Goal: Task Accomplishment & Management: Complete application form

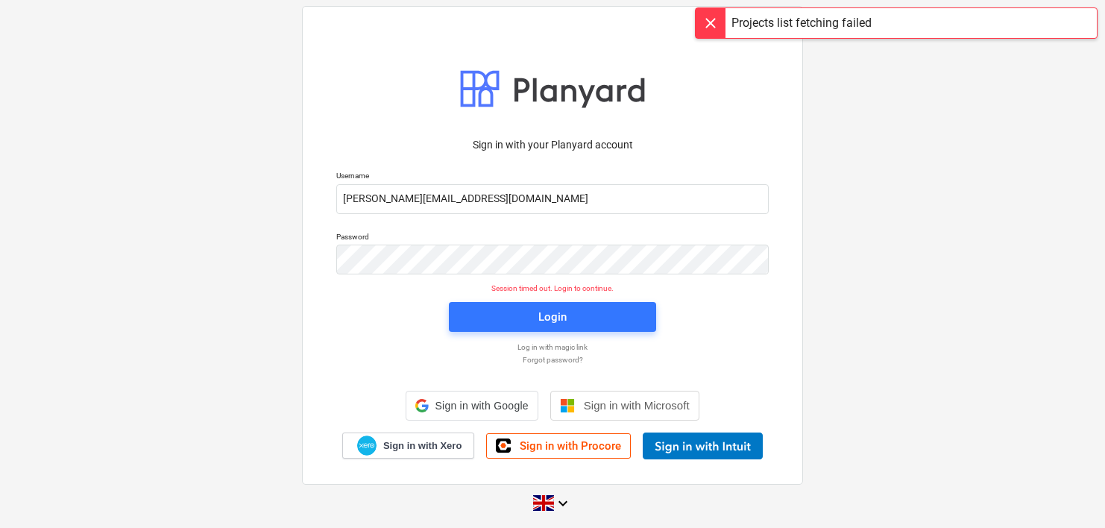
scroll to position [5, 0]
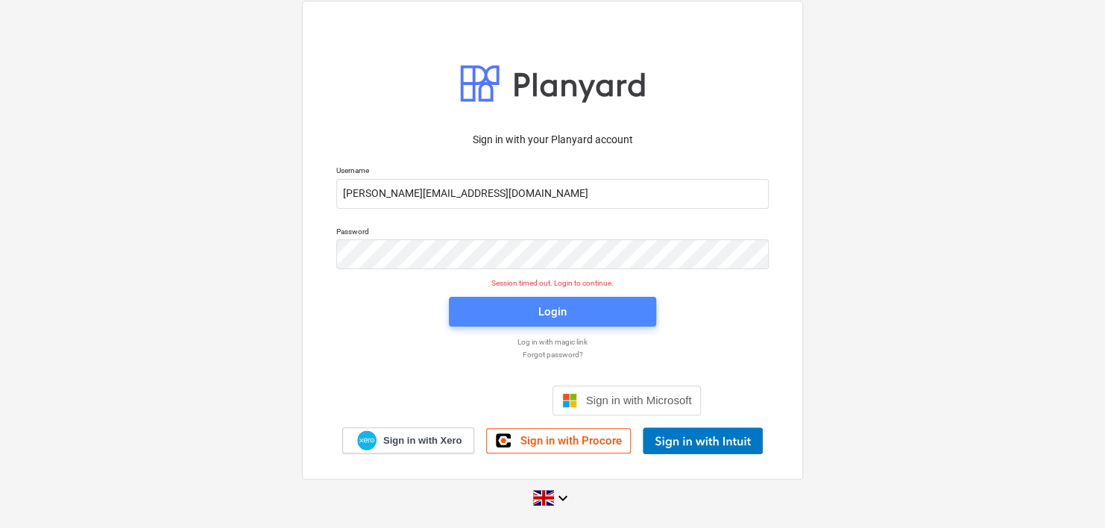
click at [561, 320] on div "Login" at bounding box center [552, 311] width 28 height 19
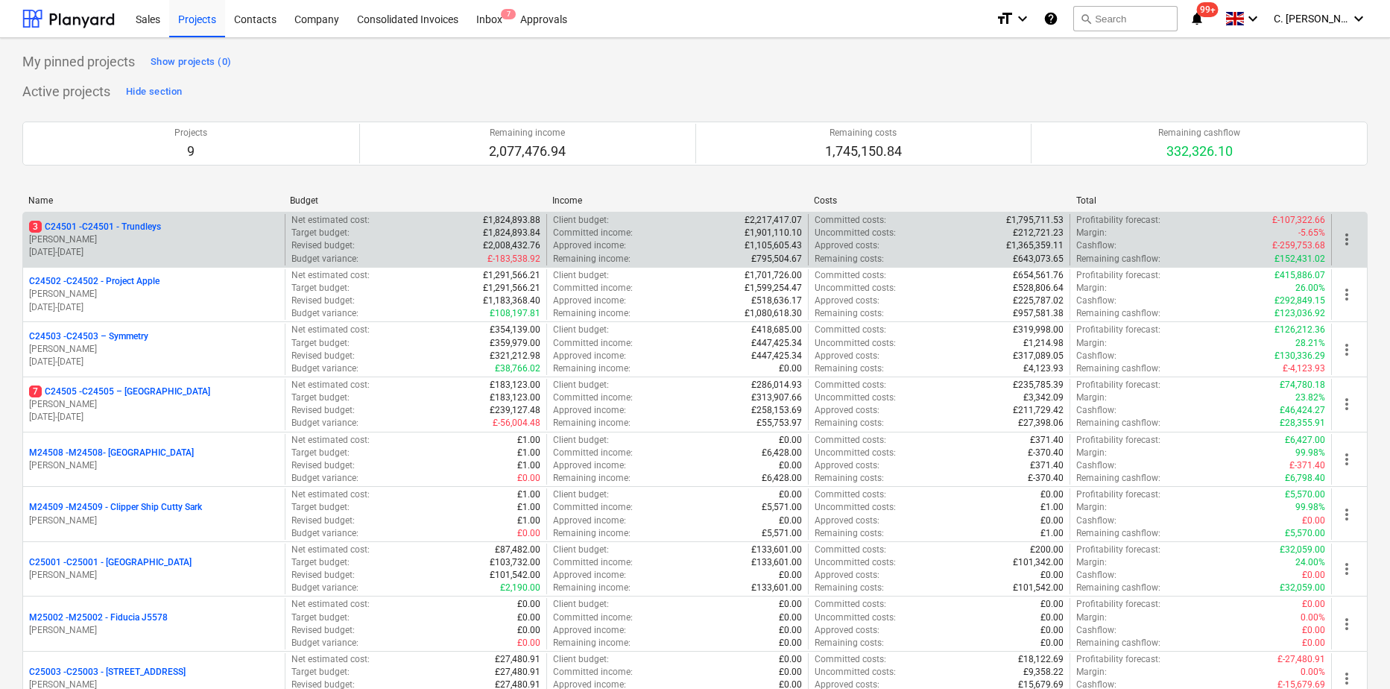
click at [132, 232] on p "3 C24501 - C24501 - Trundleys" at bounding box center [95, 227] width 132 height 13
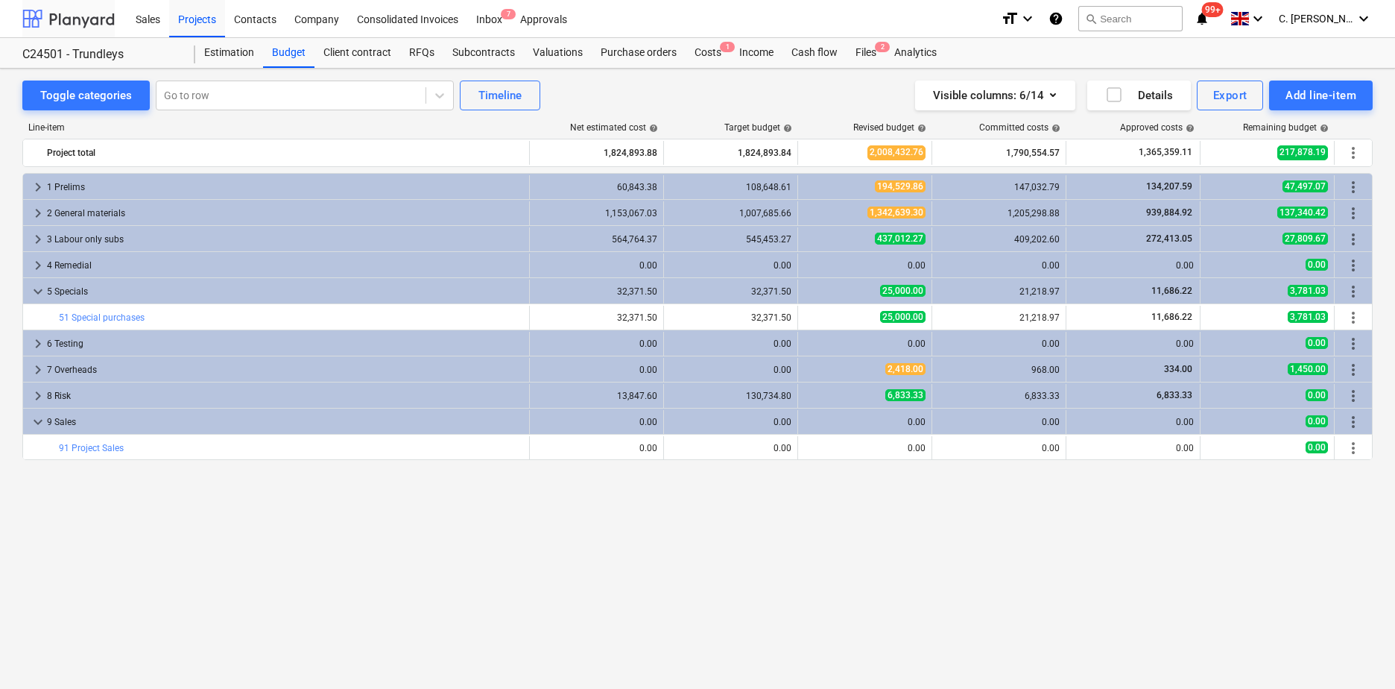
click at [53, 20] on div at bounding box center [68, 18] width 92 height 37
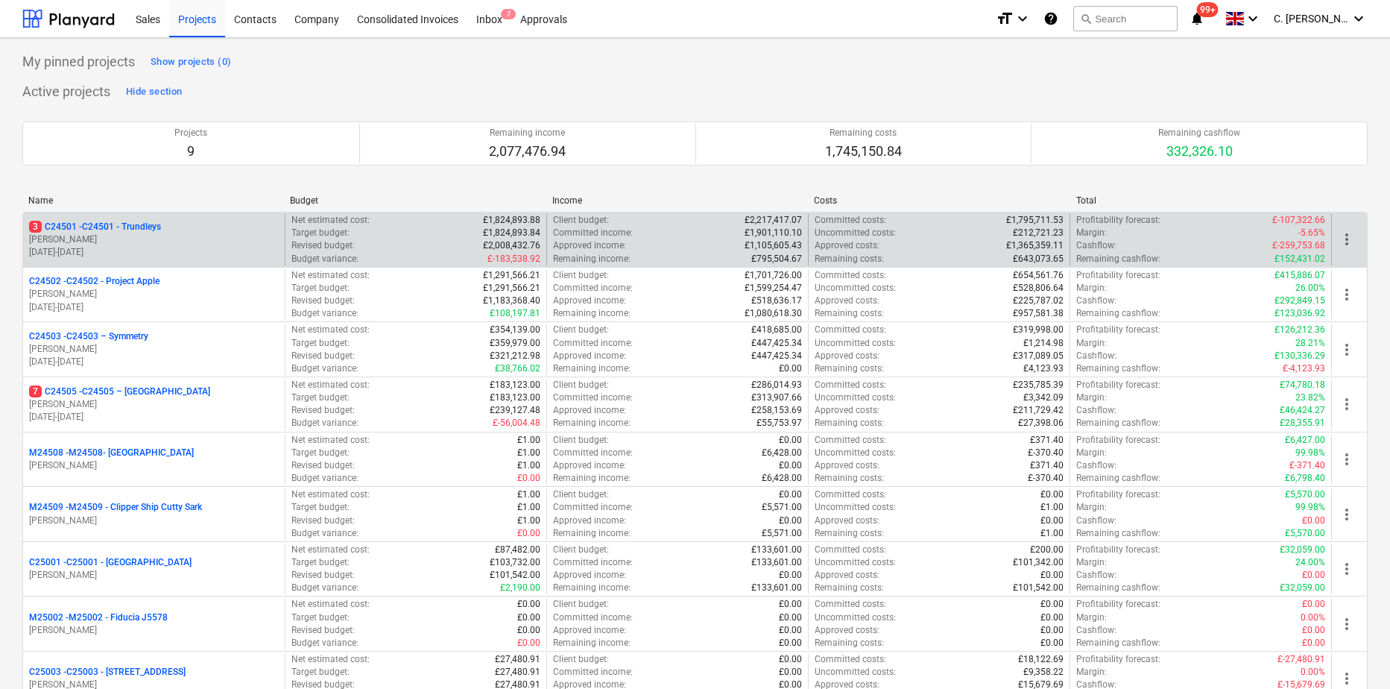
click at [127, 233] on p "[PERSON_NAME]" at bounding box center [154, 239] width 250 height 13
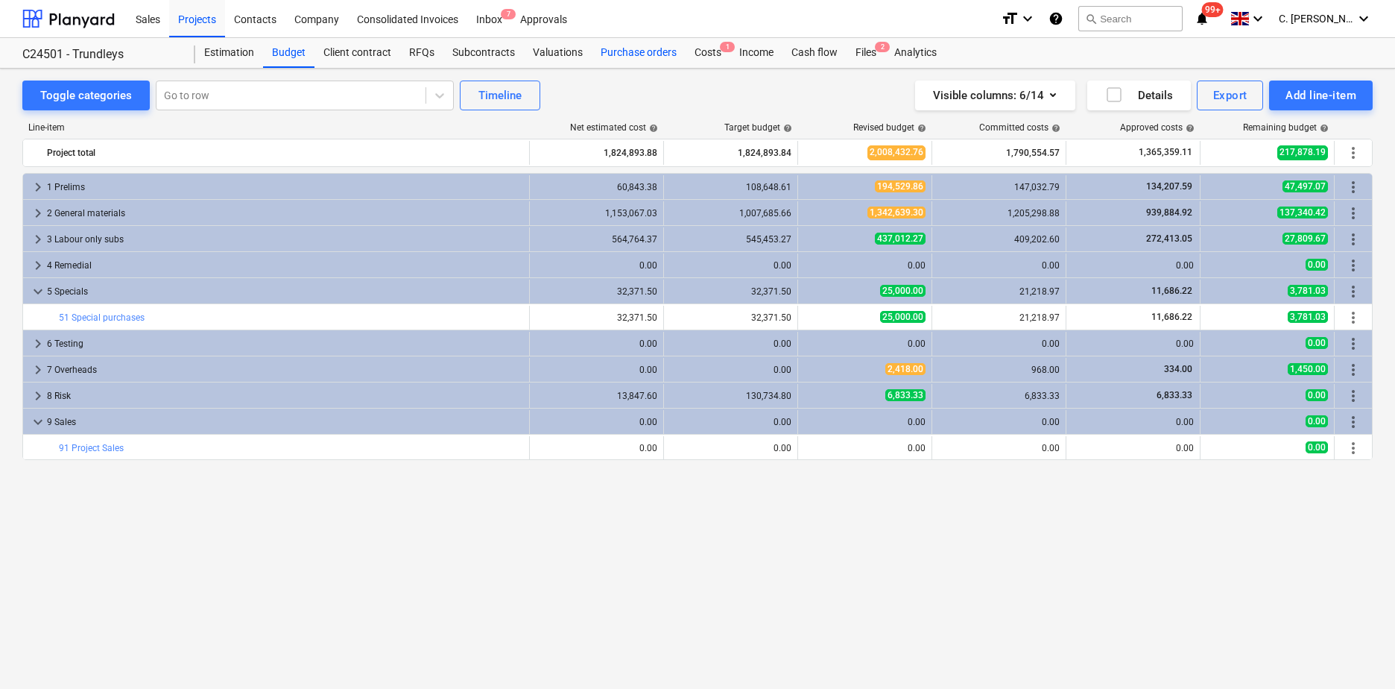
click at [630, 52] on div "Purchase orders" at bounding box center [639, 53] width 94 height 30
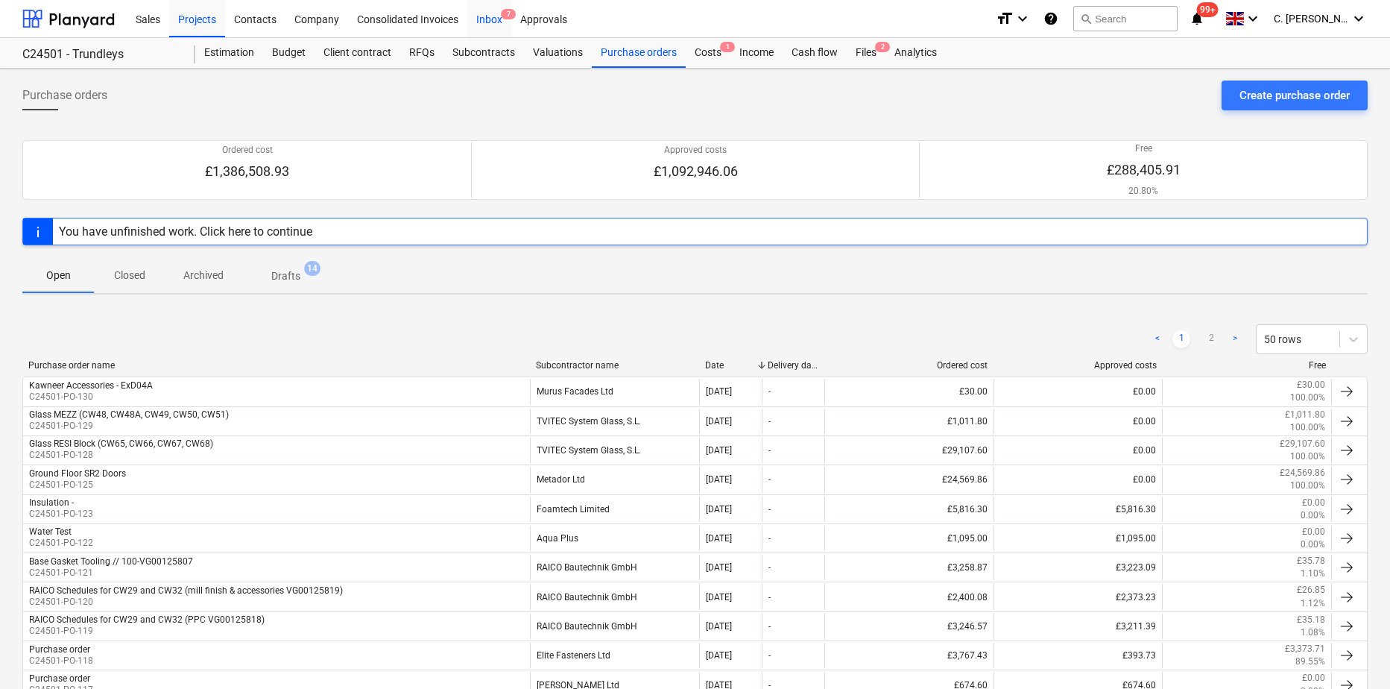
click at [479, 18] on div "Inbox 7" at bounding box center [489, 18] width 44 height 38
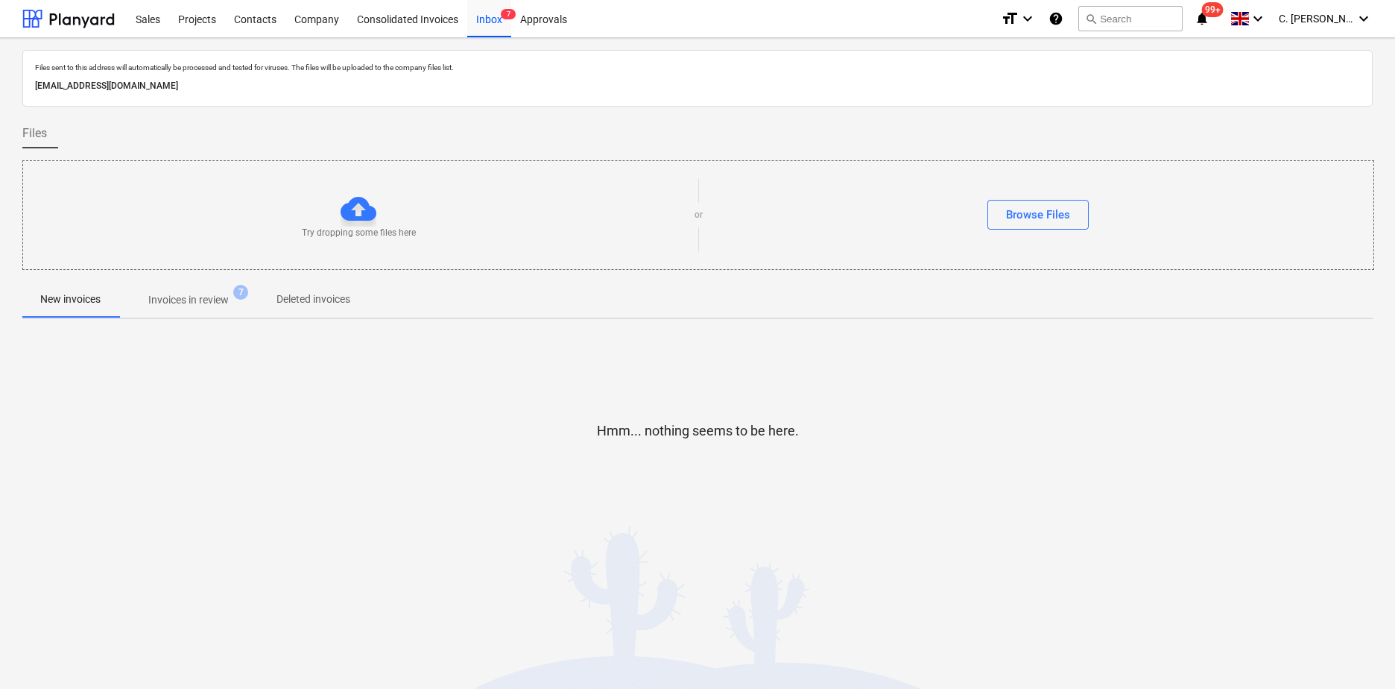
click at [215, 304] on p "Invoices in review" at bounding box center [188, 300] width 80 height 16
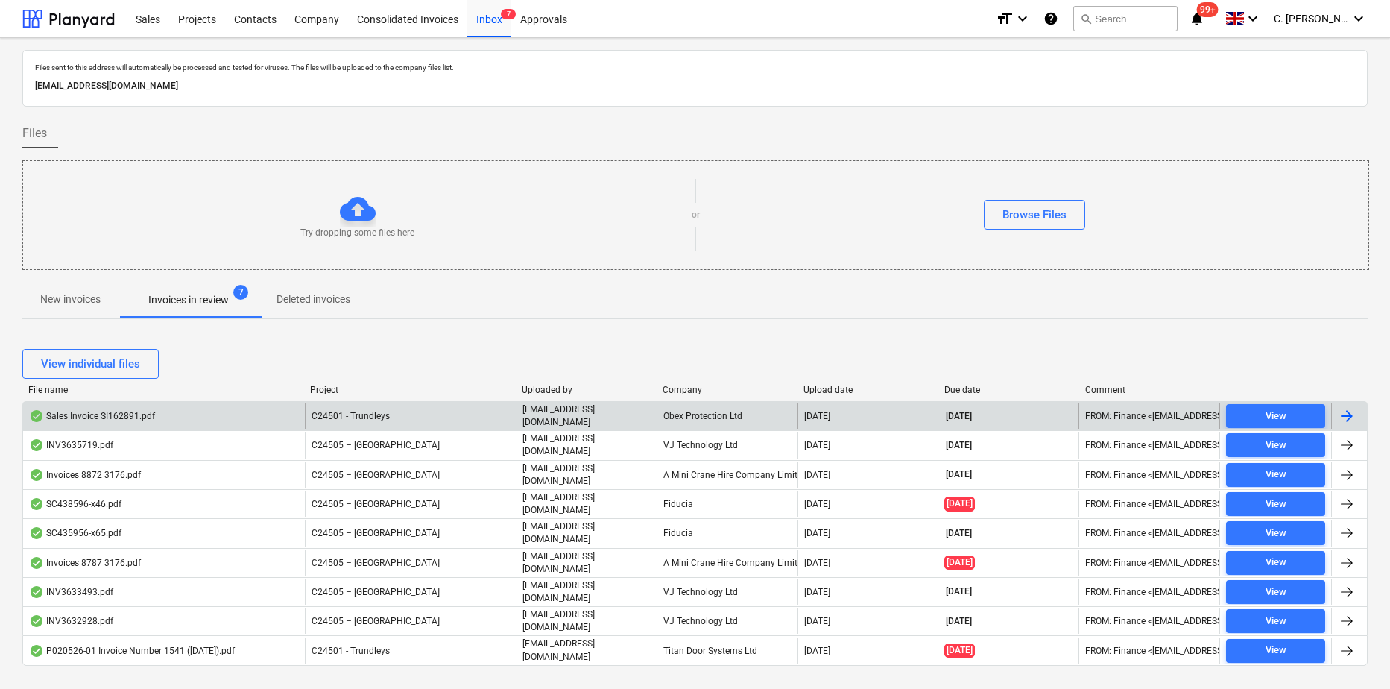
click at [699, 412] on div "Obex Protection Ltd" at bounding box center [727, 415] width 141 height 25
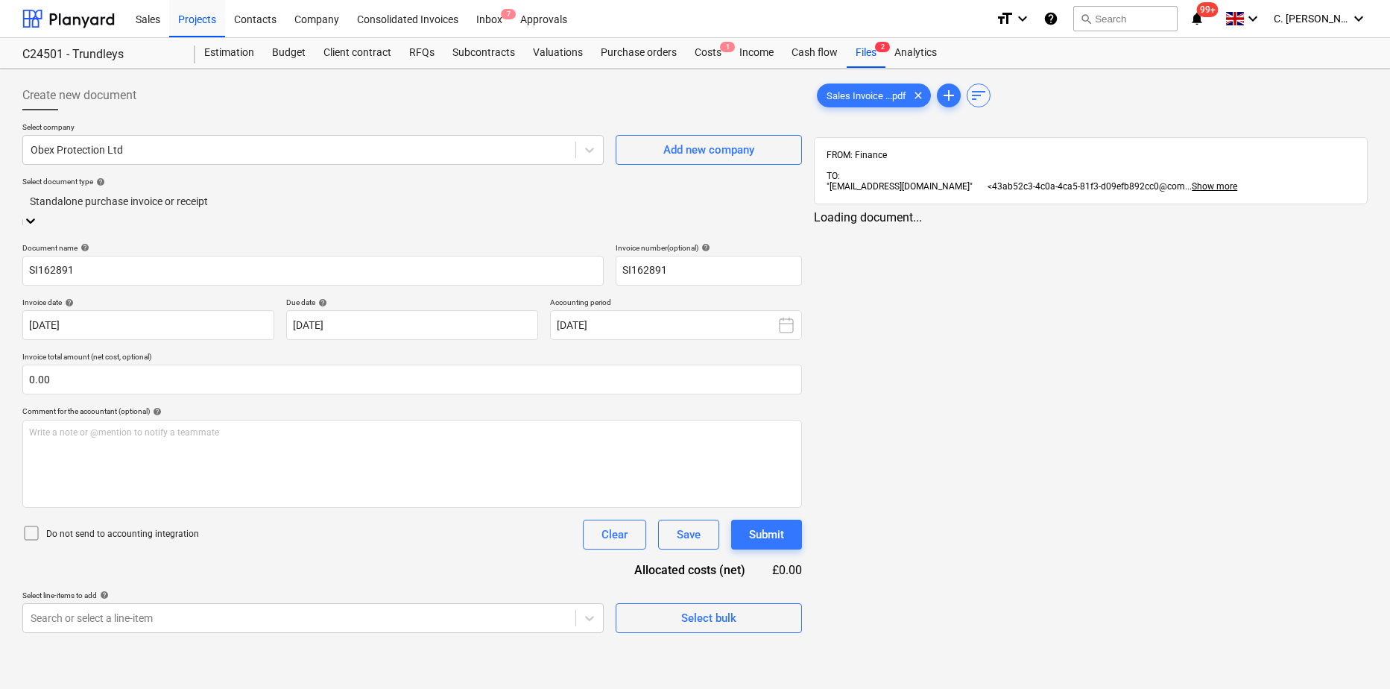
type input "SI162891"
type input "[DATE]"
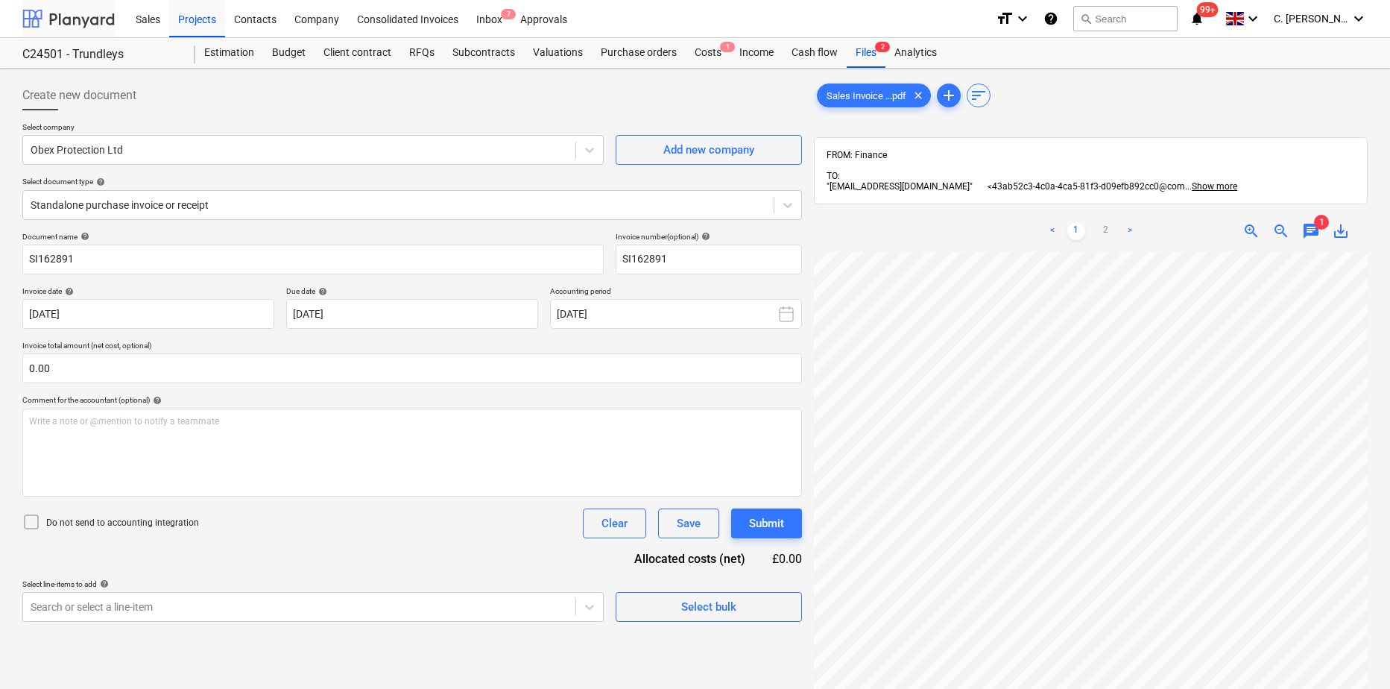
click at [96, 22] on div at bounding box center [68, 18] width 92 height 37
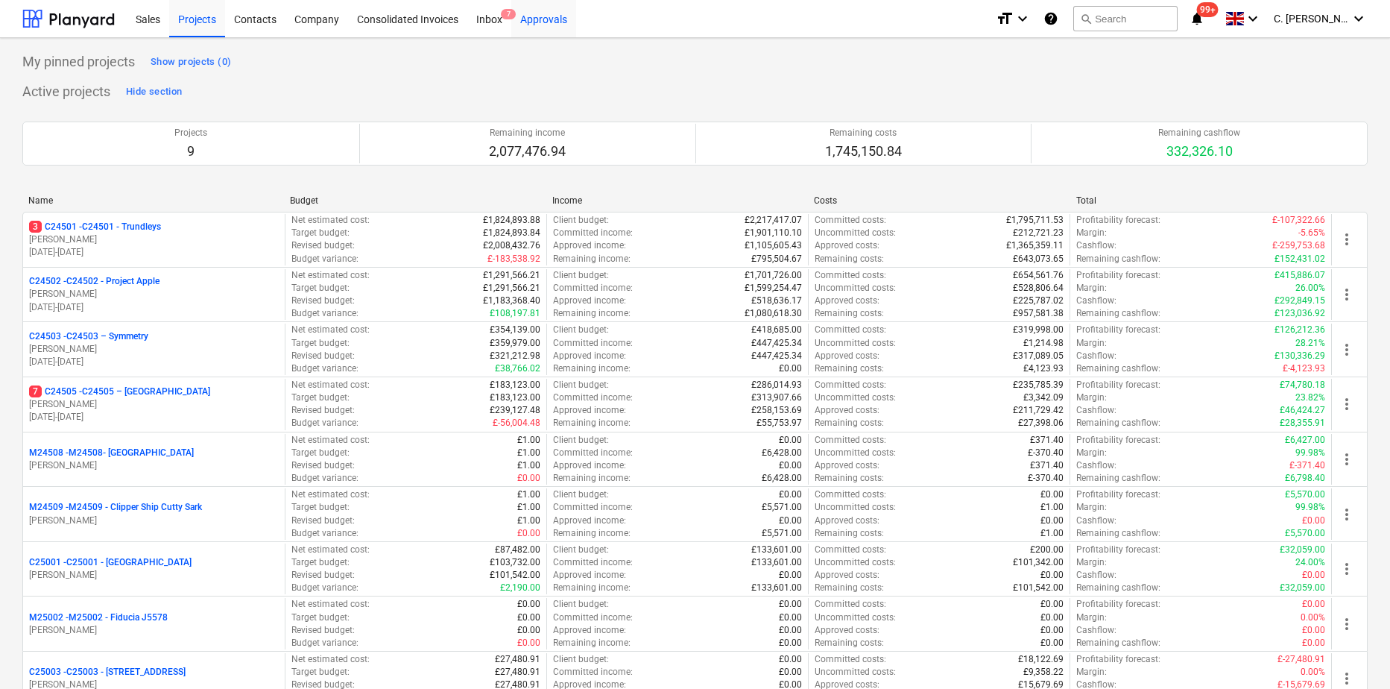
click at [547, 15] on div "Approvals" at bounding box center [543, 18] width 65 height 38
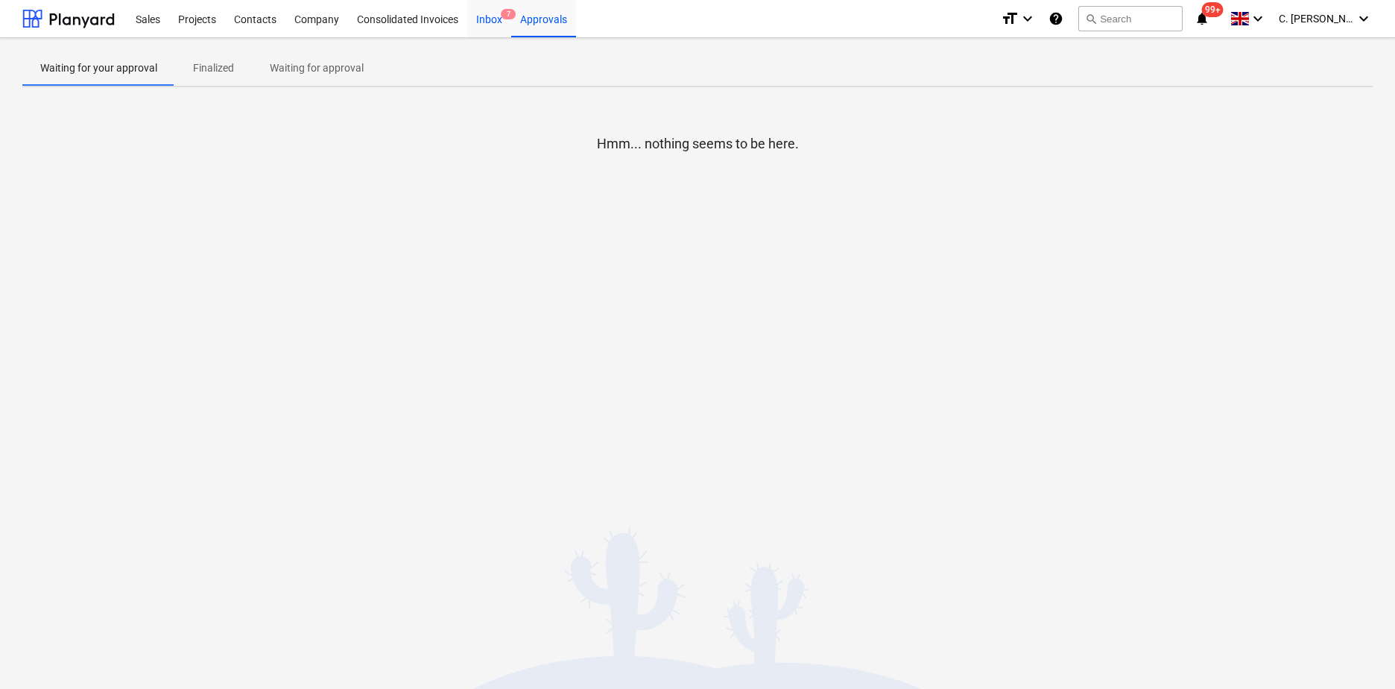
click at [495, 19] on div "Inbox 7" at bounding box center [489, 18] width 44 height 38
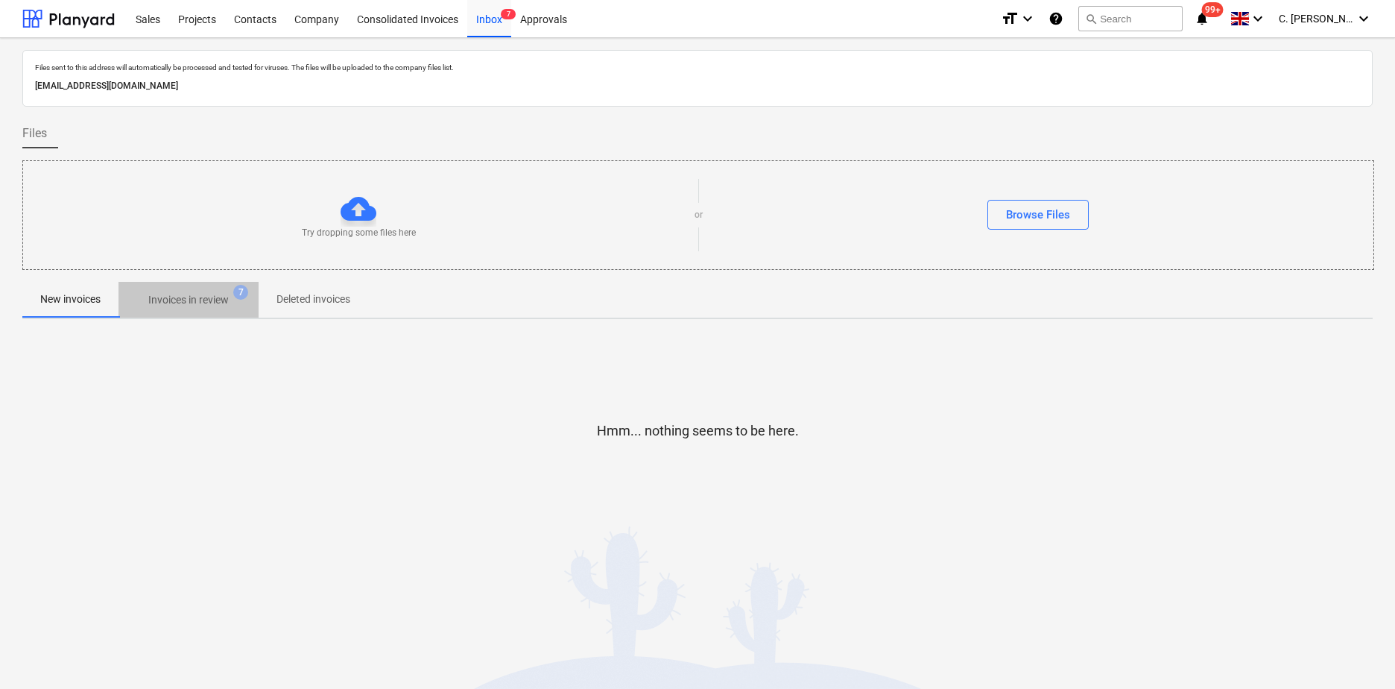
click at [162, 294] on p "Invoices in review" at bounding box center [188, 300] width 80 height 16
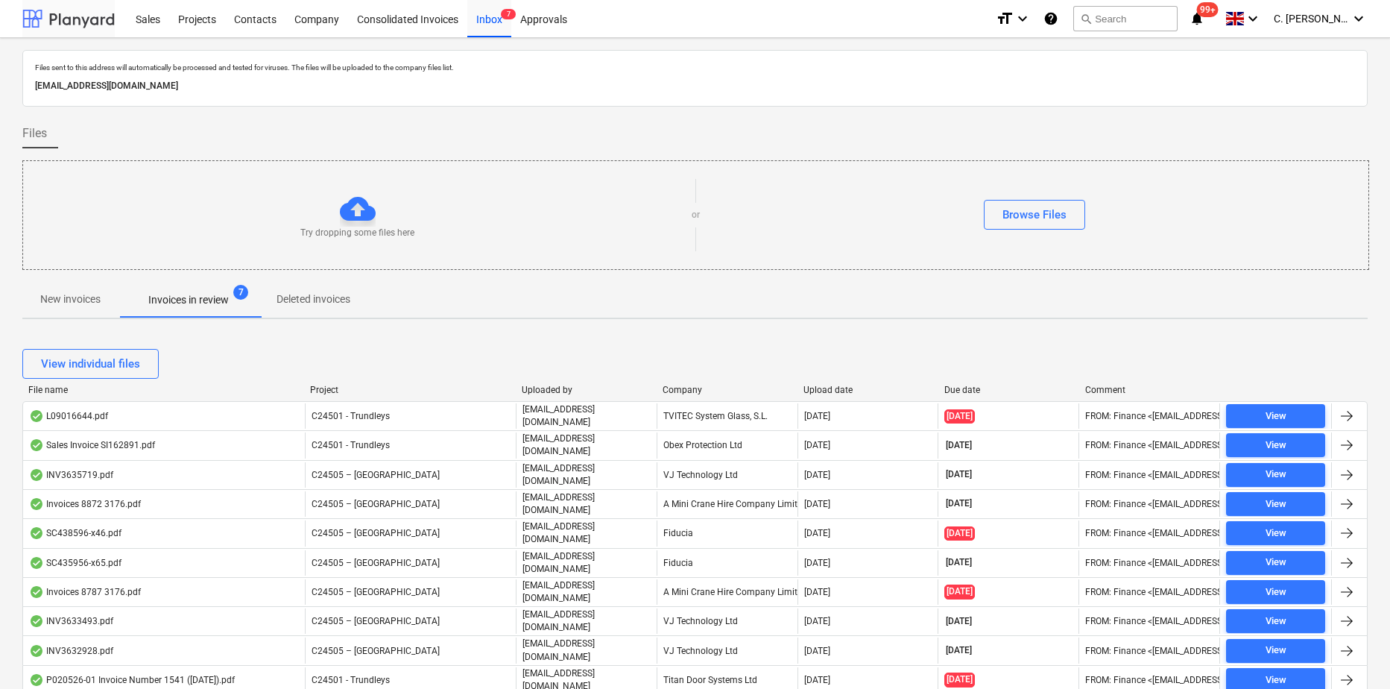
click at [78, 20] on div at bounding box center [68, 18] width 92 height 37
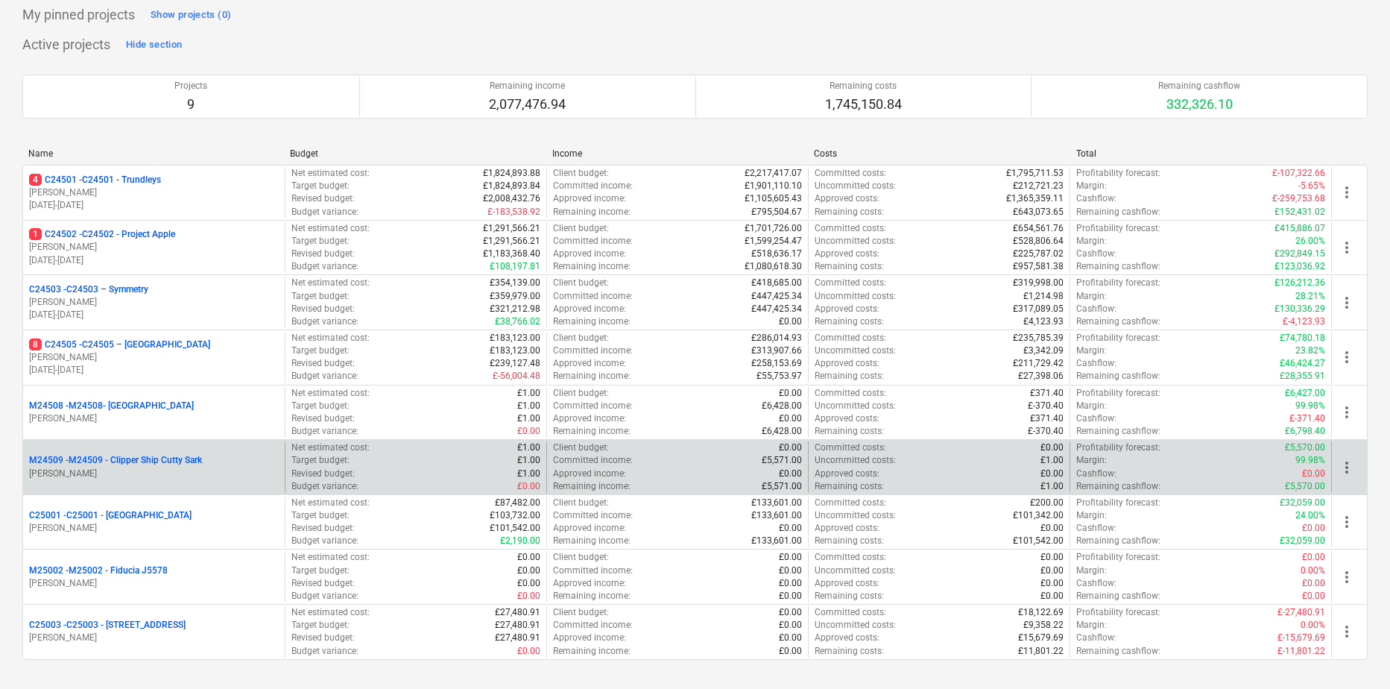
scroll to position [137, 0]
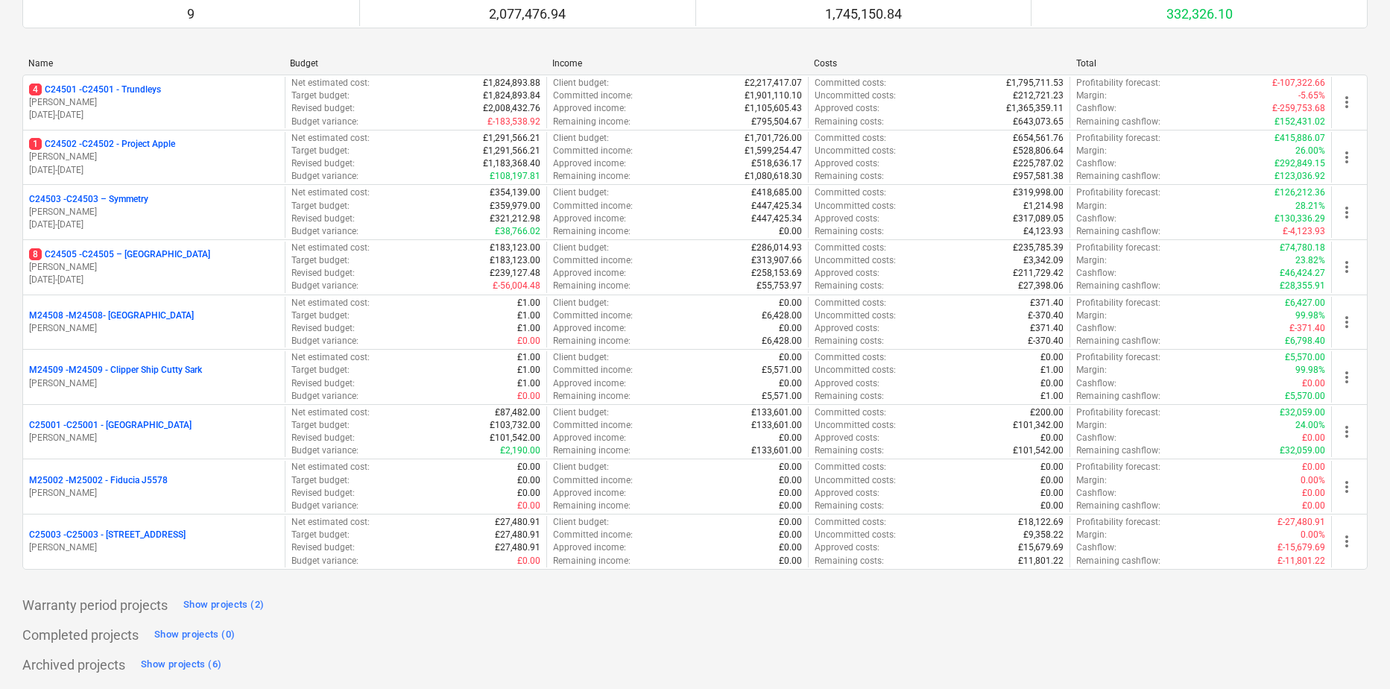
click at [151, 527] on p "[PERSON_NAME]" at bounding box center [154, 547] width 250 height 13
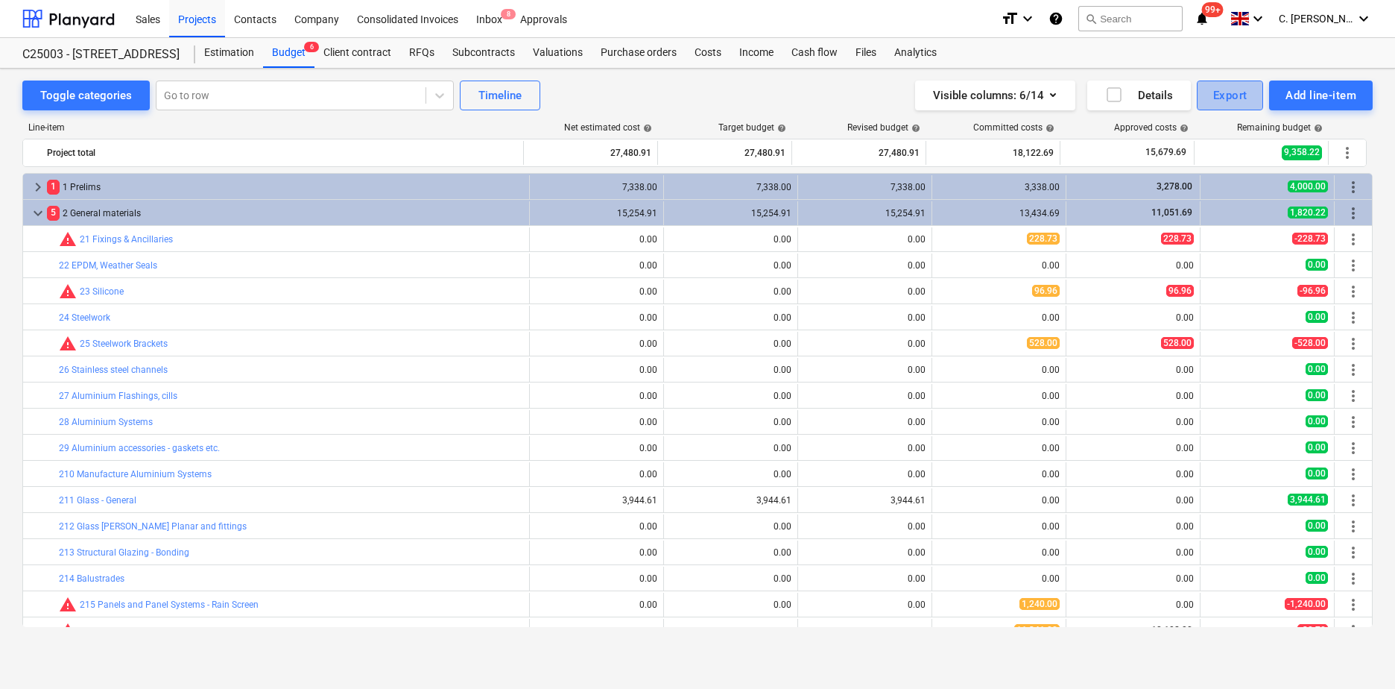
click at [1104, 96] on div "Export" at bounding box center [1230, 95] width 34 height 19
click at [1104, 157] on div "PDF" at bounding box center [1230, 164] width 67 height 14
drag, startPoint x: 98, startPoint y: 16, endPoint x: 130, endPoint y: 24, distance: 33.1
click at [98, 16] on div at bounding box center [68, 18] width 92 height 37
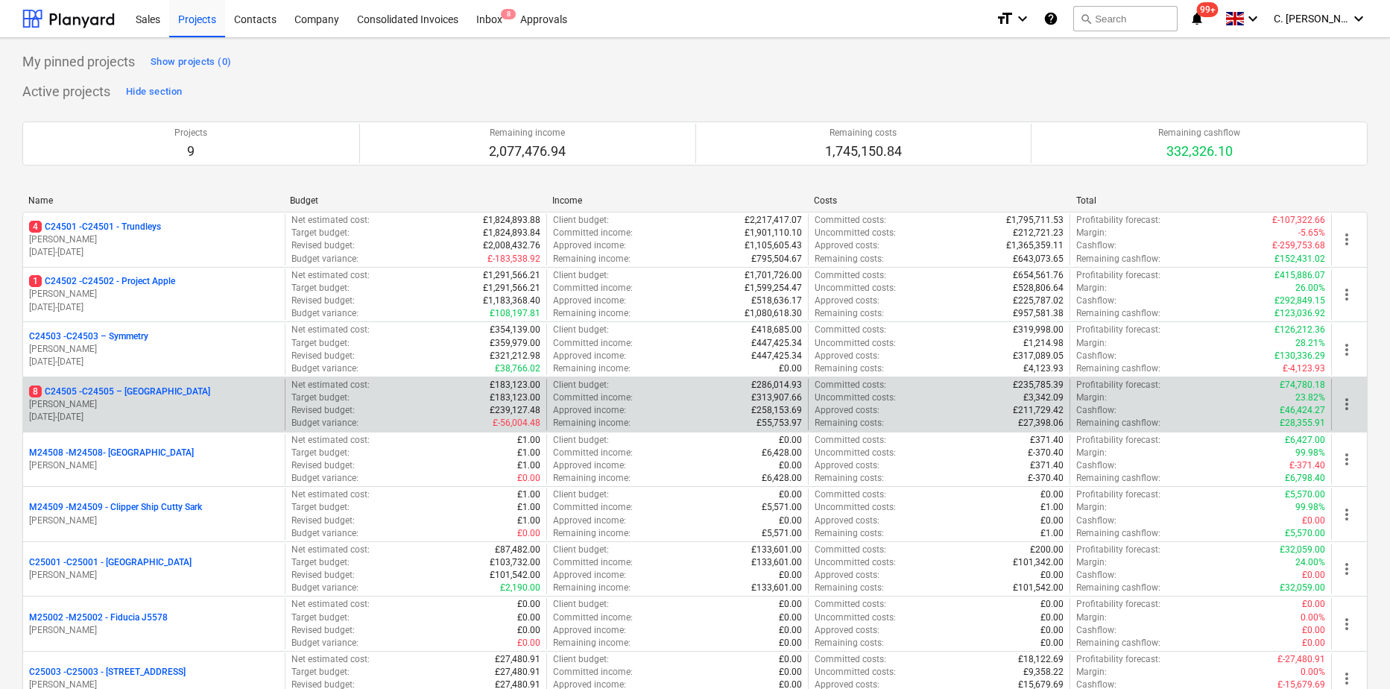
click at [136, 405] on p "[PERSON_NAME]" at bounding box center [154, 404] width 250 height 13
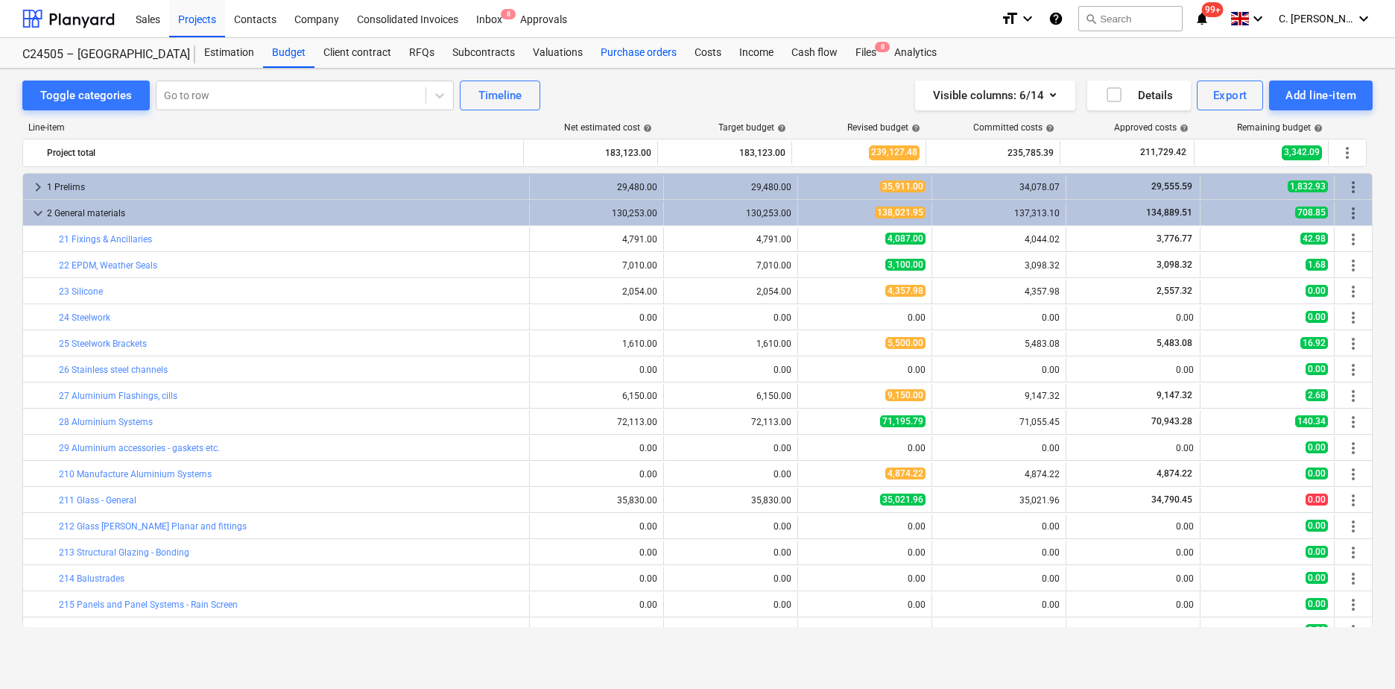
click at [628, 51] on div "Purchase orders" at bounding box center [639, 53] width 94 height 30
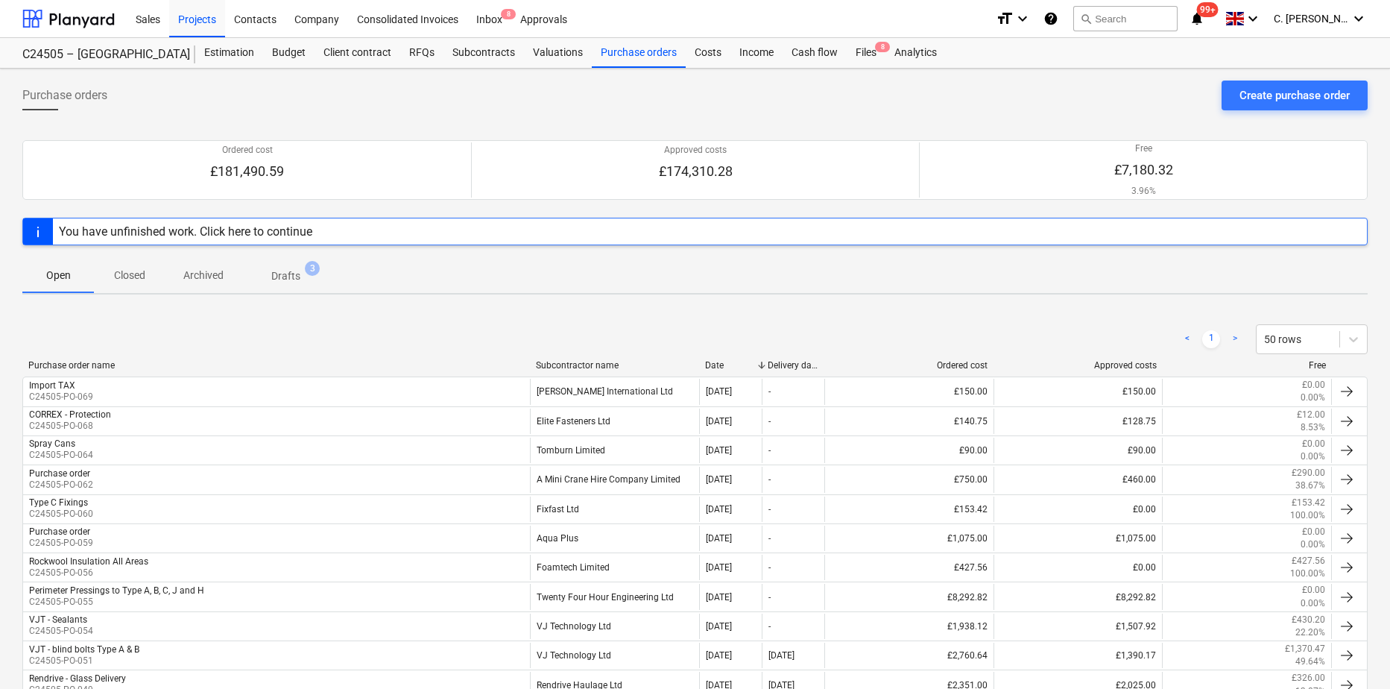
click at [583, 361] on div "Subcontractor name" at bounding box center [614, 365] width 157 height 10
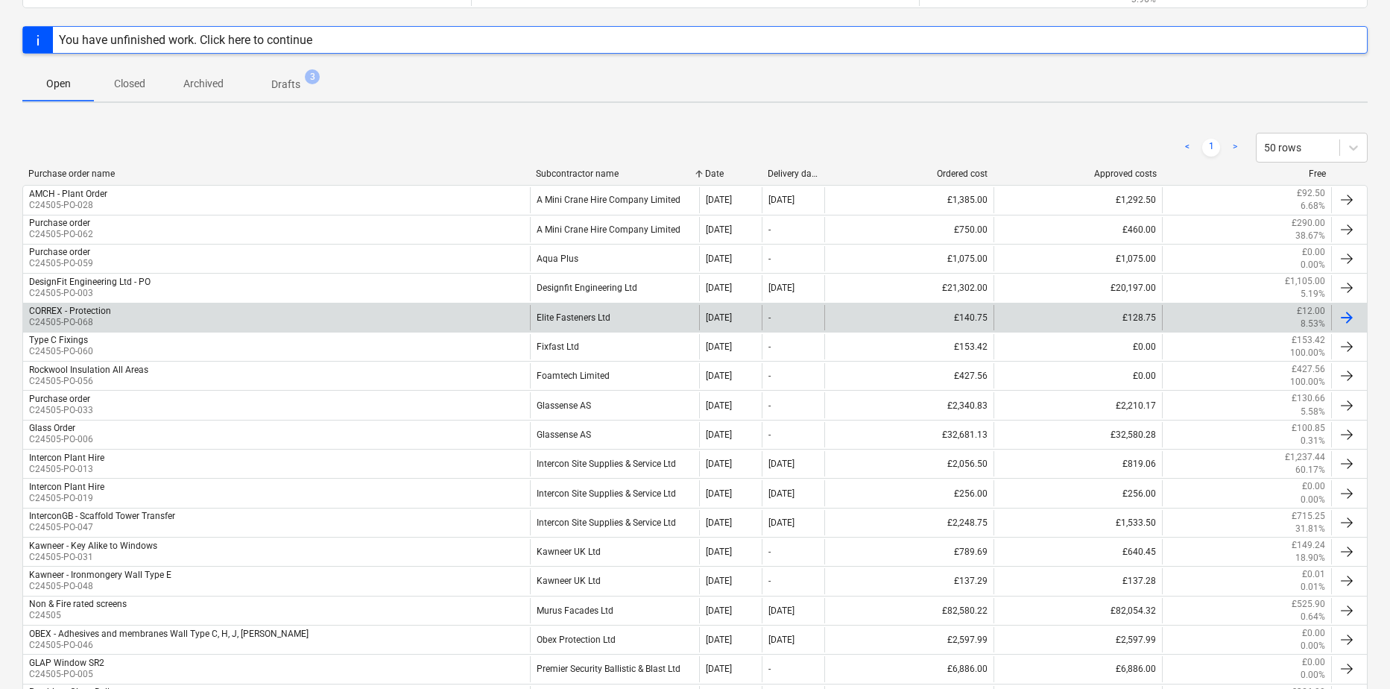
scroll to position [447, 0]
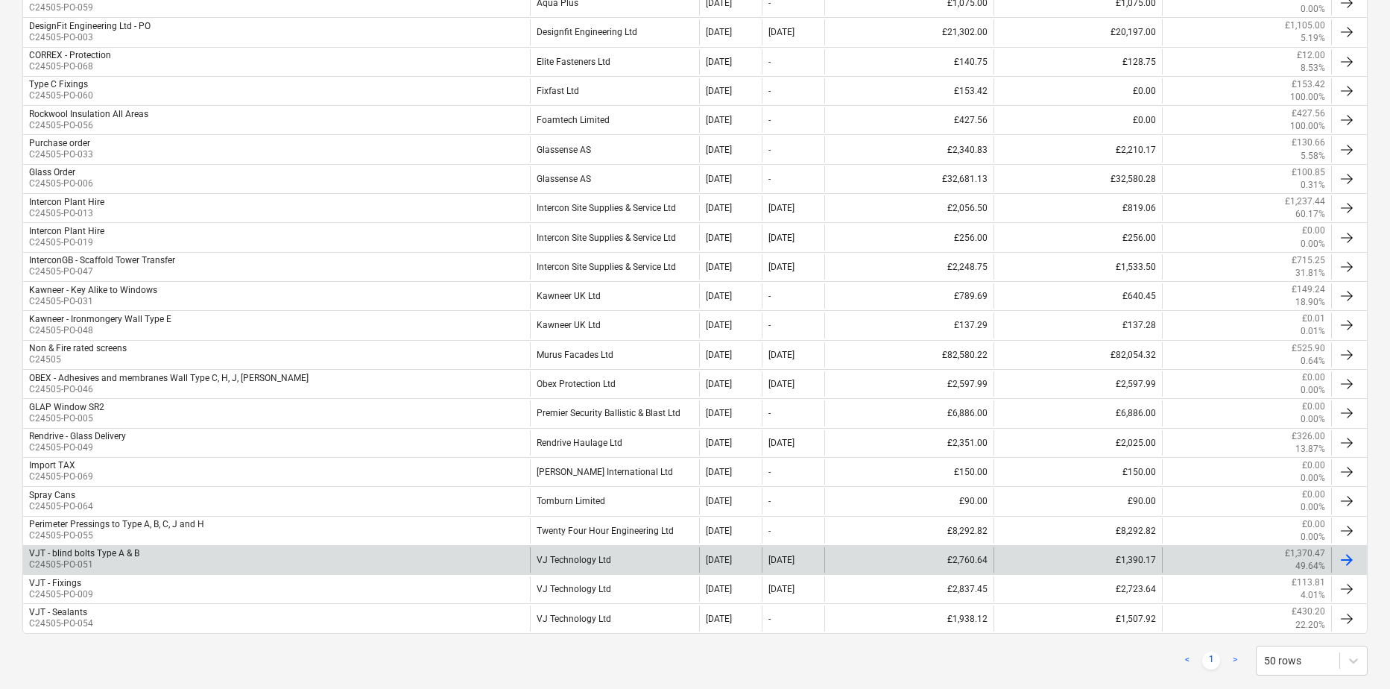
click at [116, 527] on p "C24505-PO-051" at bounding box center [84, 564] width 110 height 13
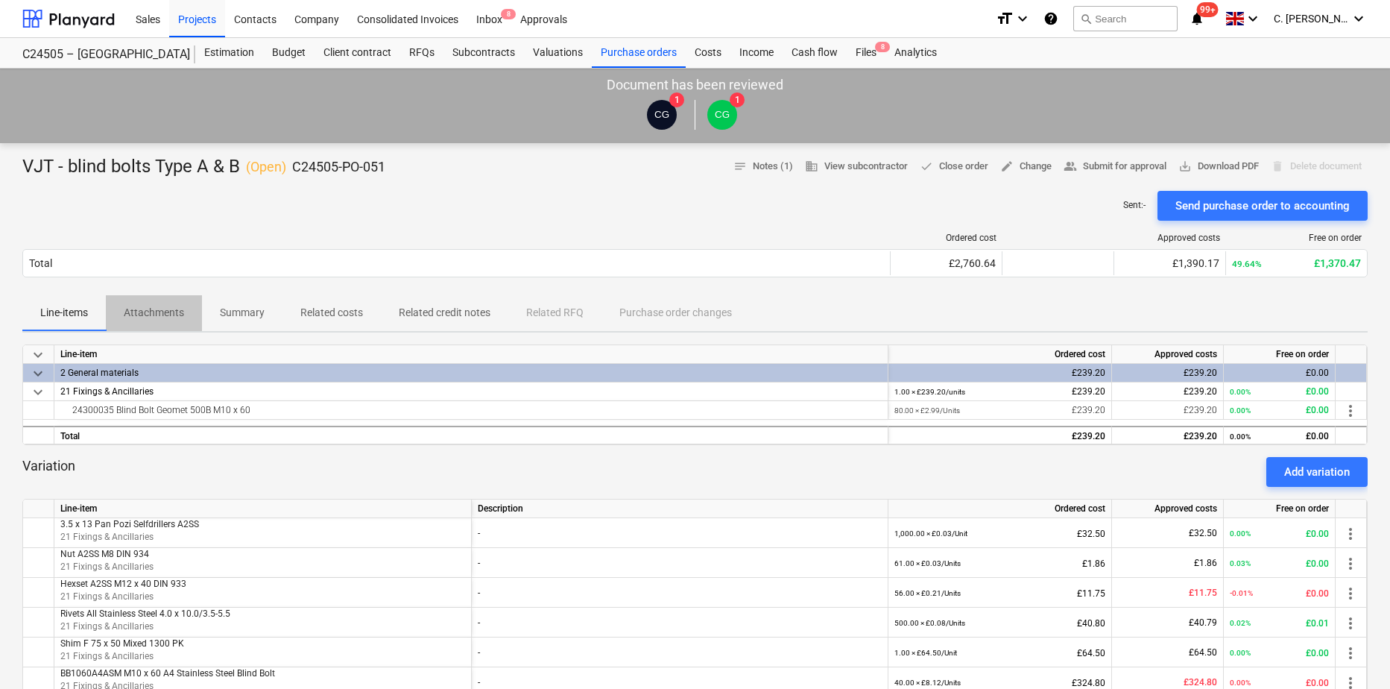
click at [171, 318] on p "Attachments" at bounding box center [154, 313] width 60 height 16
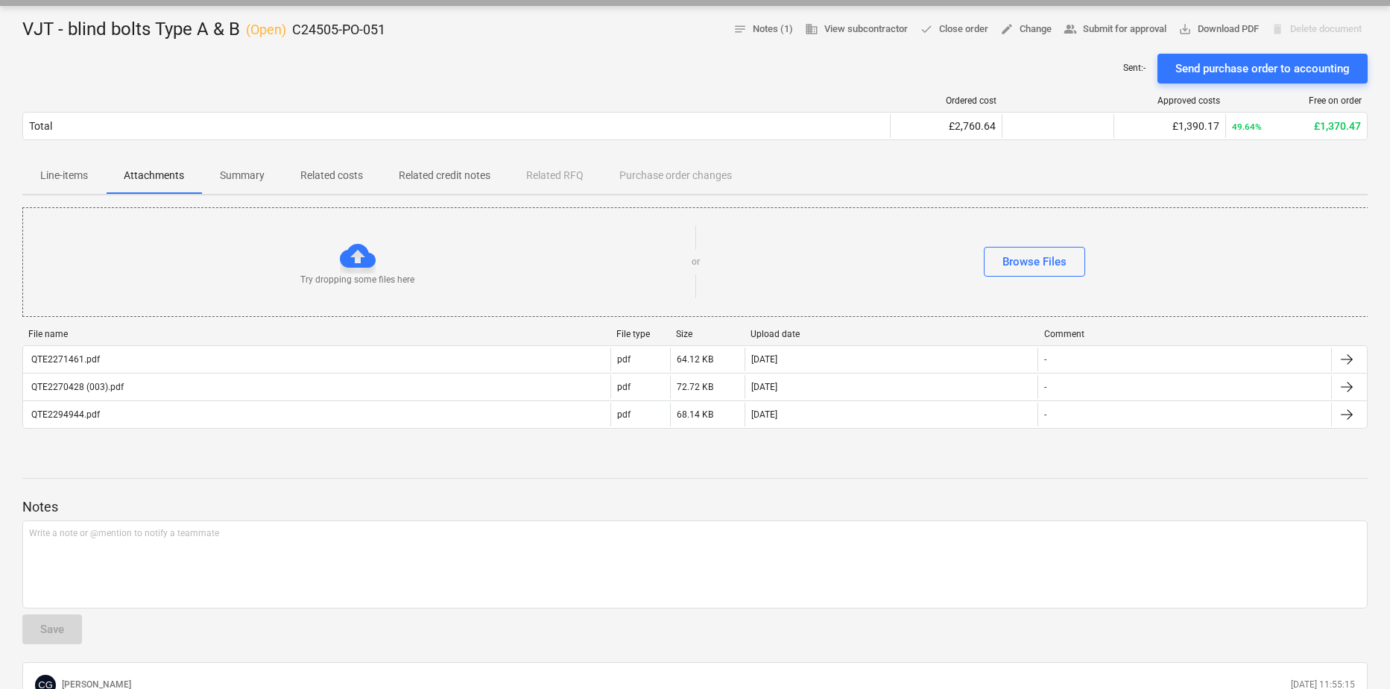
scroll to position [149, 0]
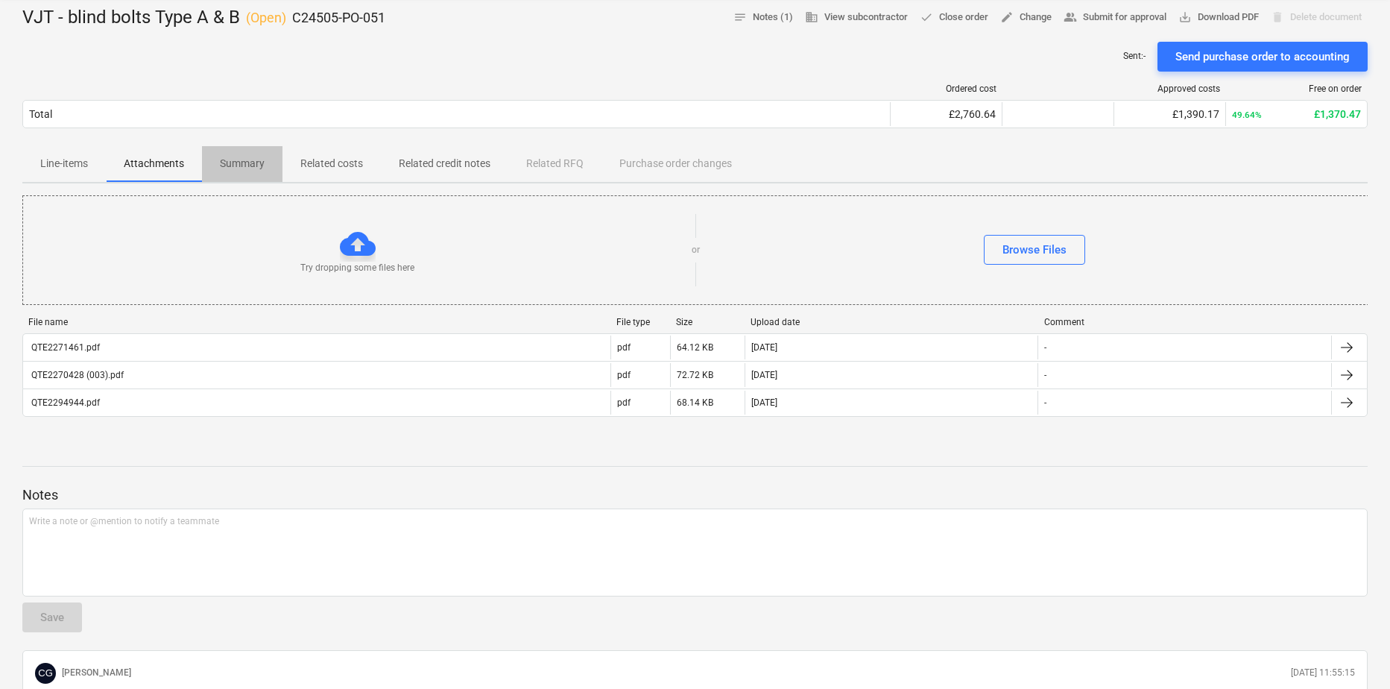
click at [250, 165] on p "Summary" at bounding box center [242, 164] width 45 height 16
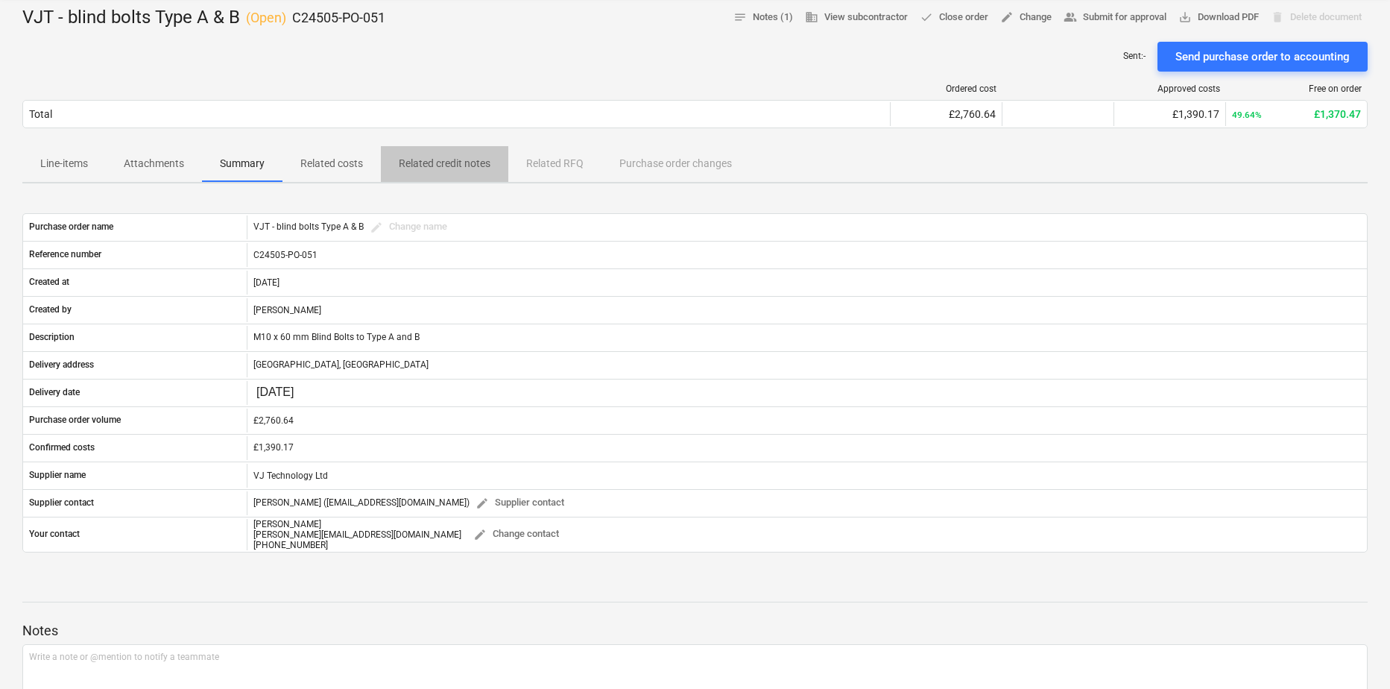
click at [440, 163] on p "Related credit notes" at bounding box center [445, 164] width 92 height 16
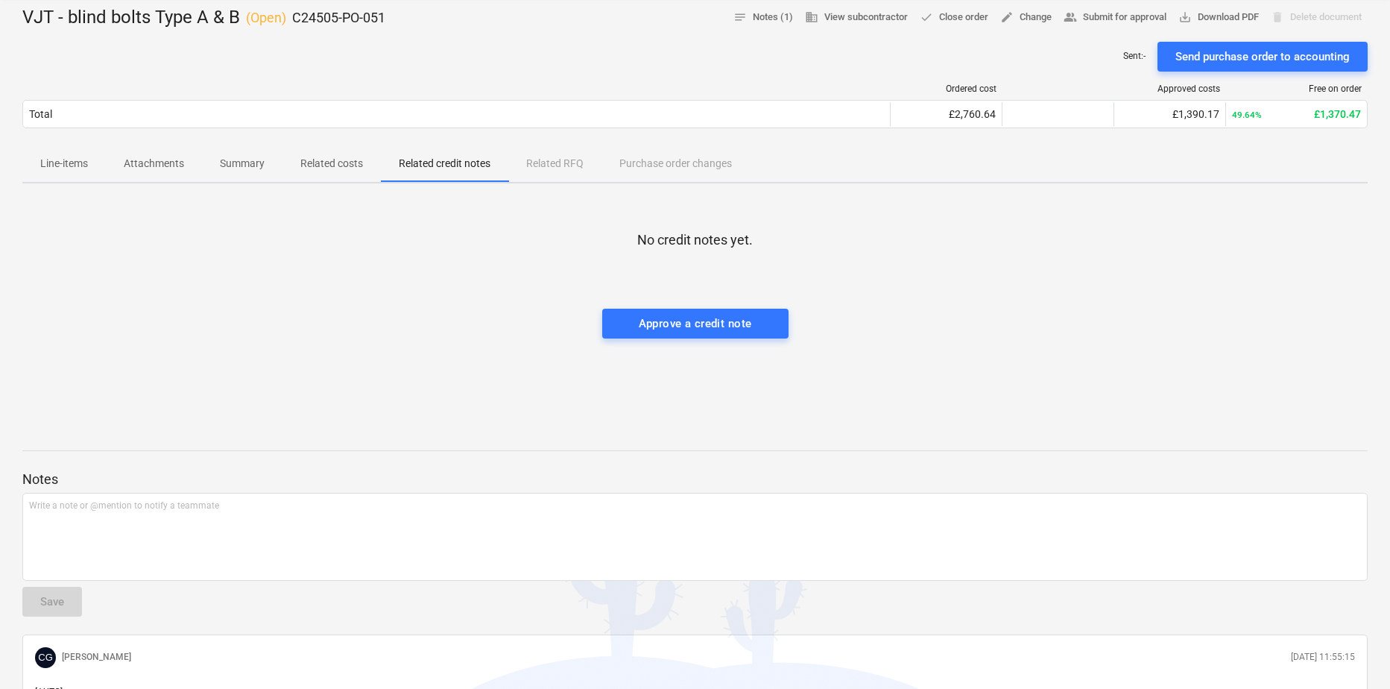
click at [343, 168] on p "Related costs" at bounding box center [331, 164] width 63 height 16
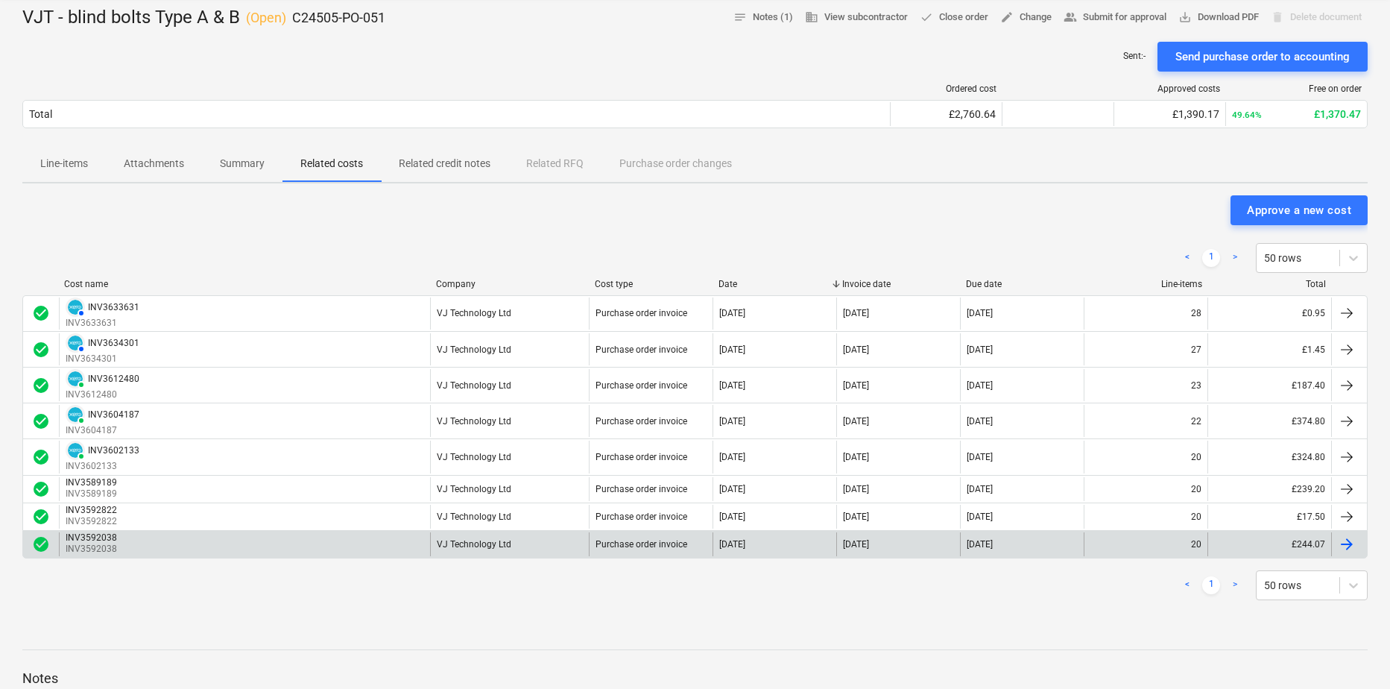
click at [81, 527] on div "INV3592038" at bounding box center [91, 537] width 51 height 10
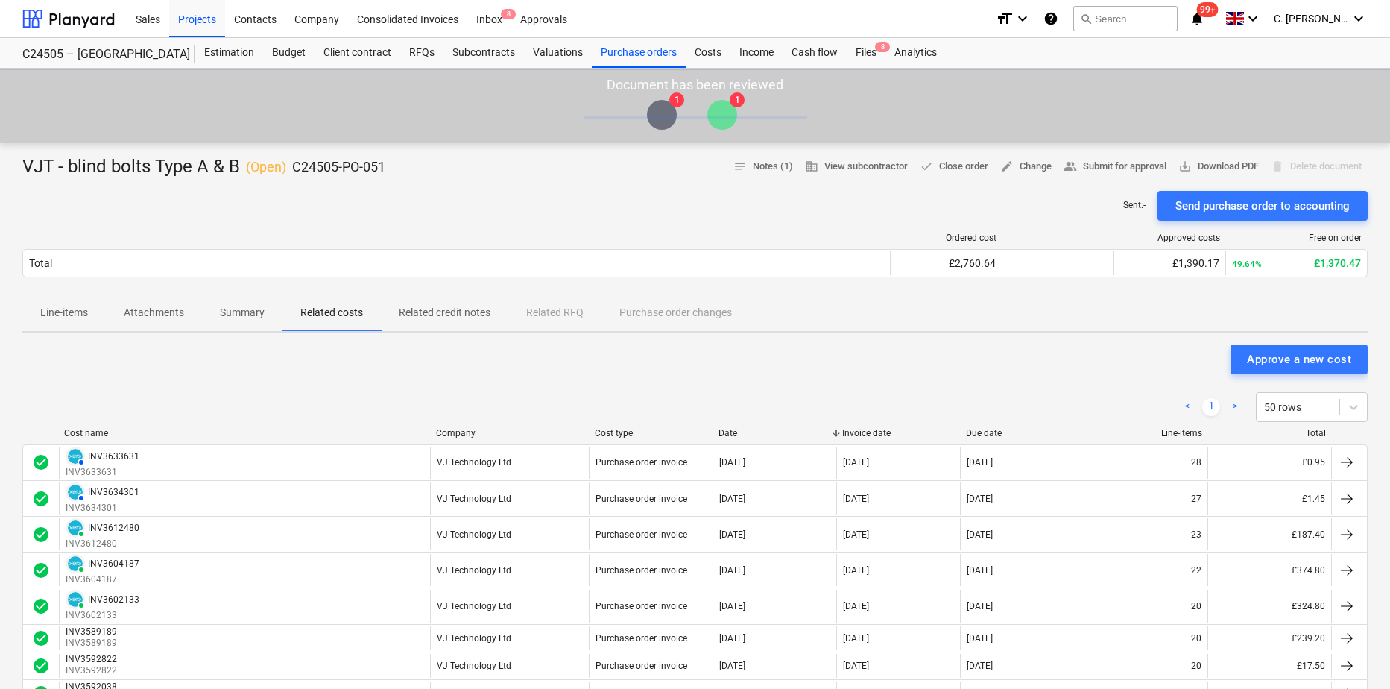
scroll to position [149, 0]
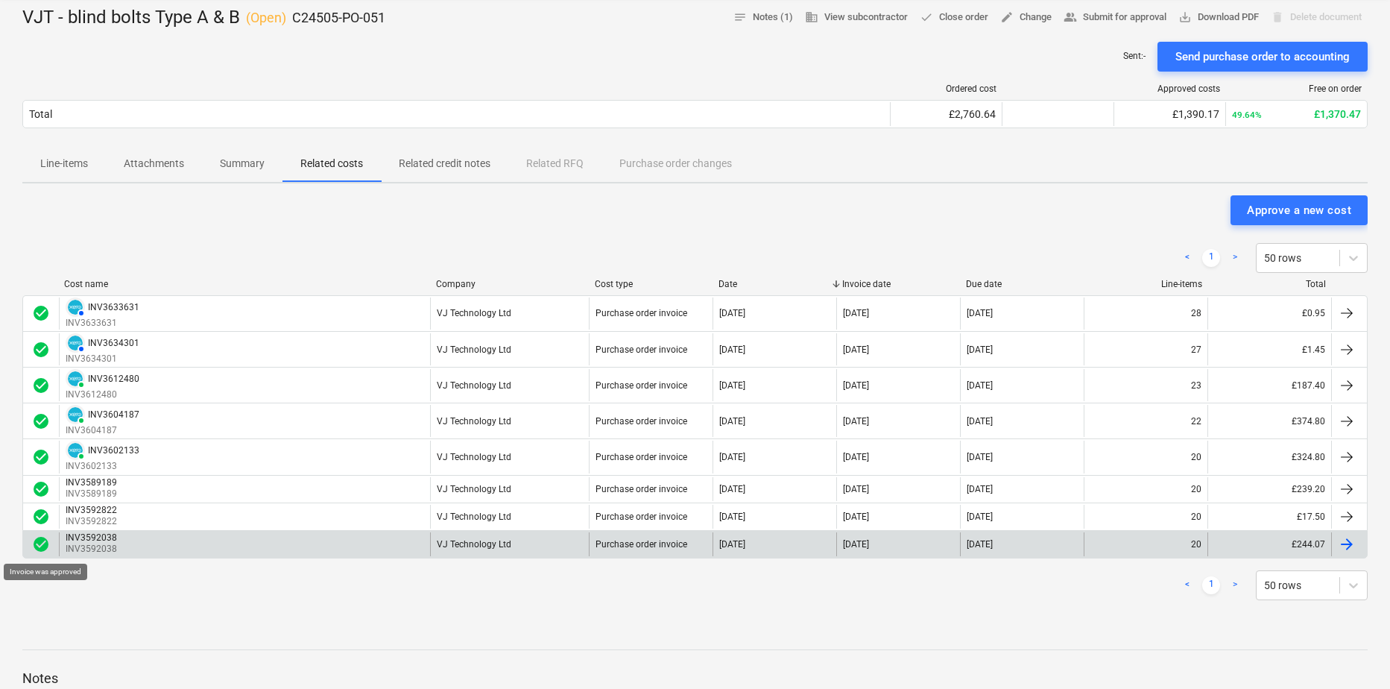
drag, startPoint x: 41, startPoint y: 542, endPoint x: 467, endPoint y: 540, distance: 425.6
click at [467, 527] on div "VJ Technology Ltd" at bounding box center [474, 544] width 75 height 10
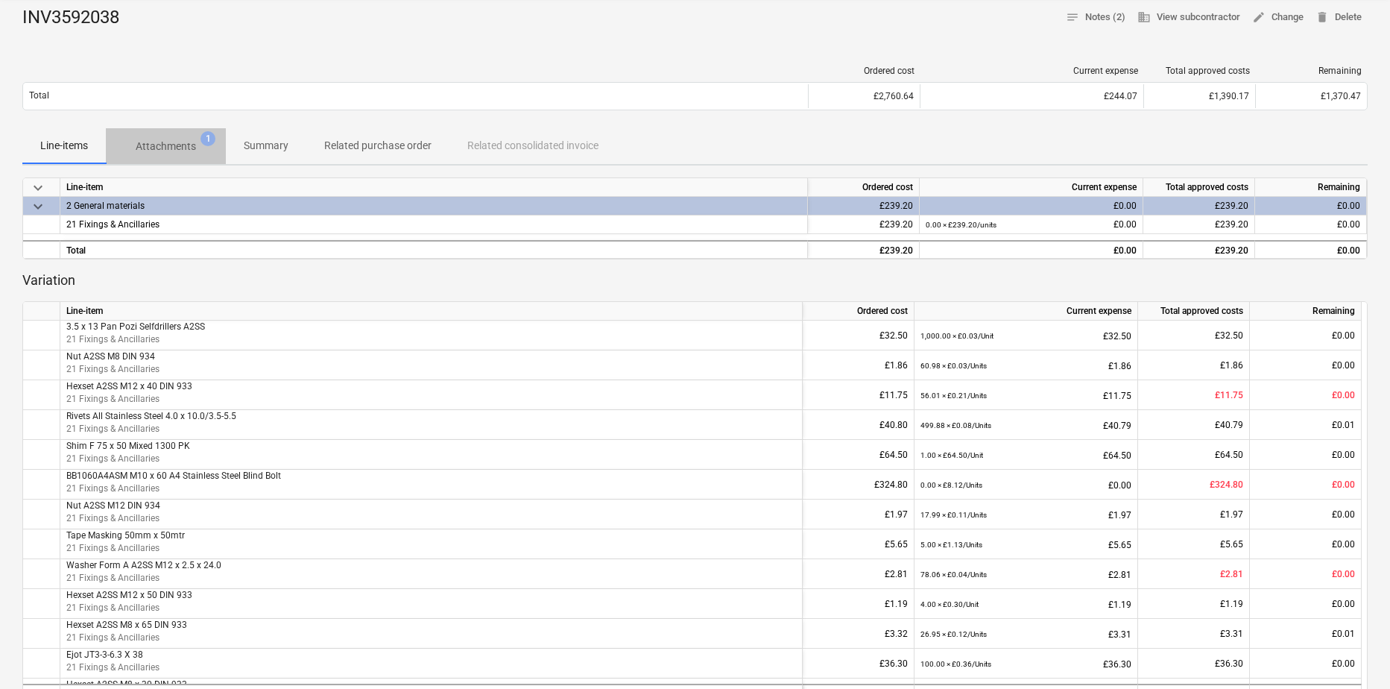
click at [192, 144] on p "Attachments" at bounding box center [166, 147] width 60 height 16
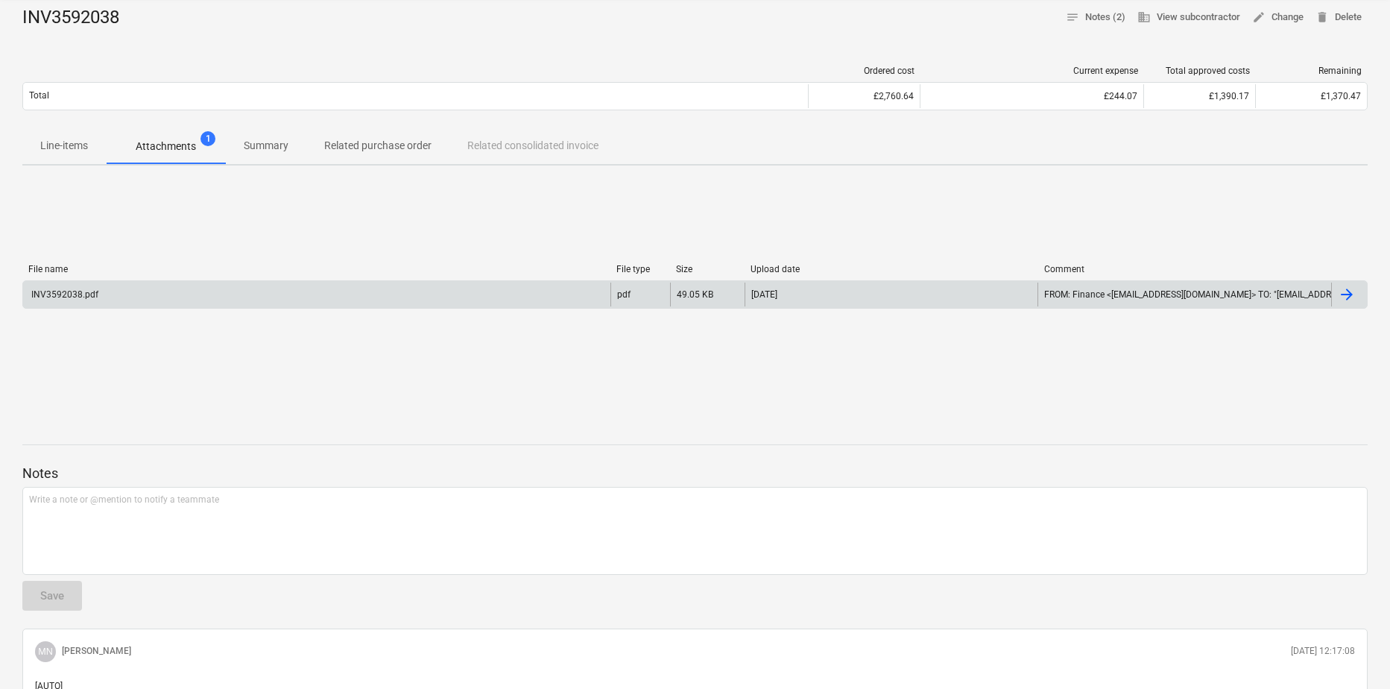
click at [41, 296] on div "INV3592038.pdf" at bounding box center [63, 294] width 69 height 10
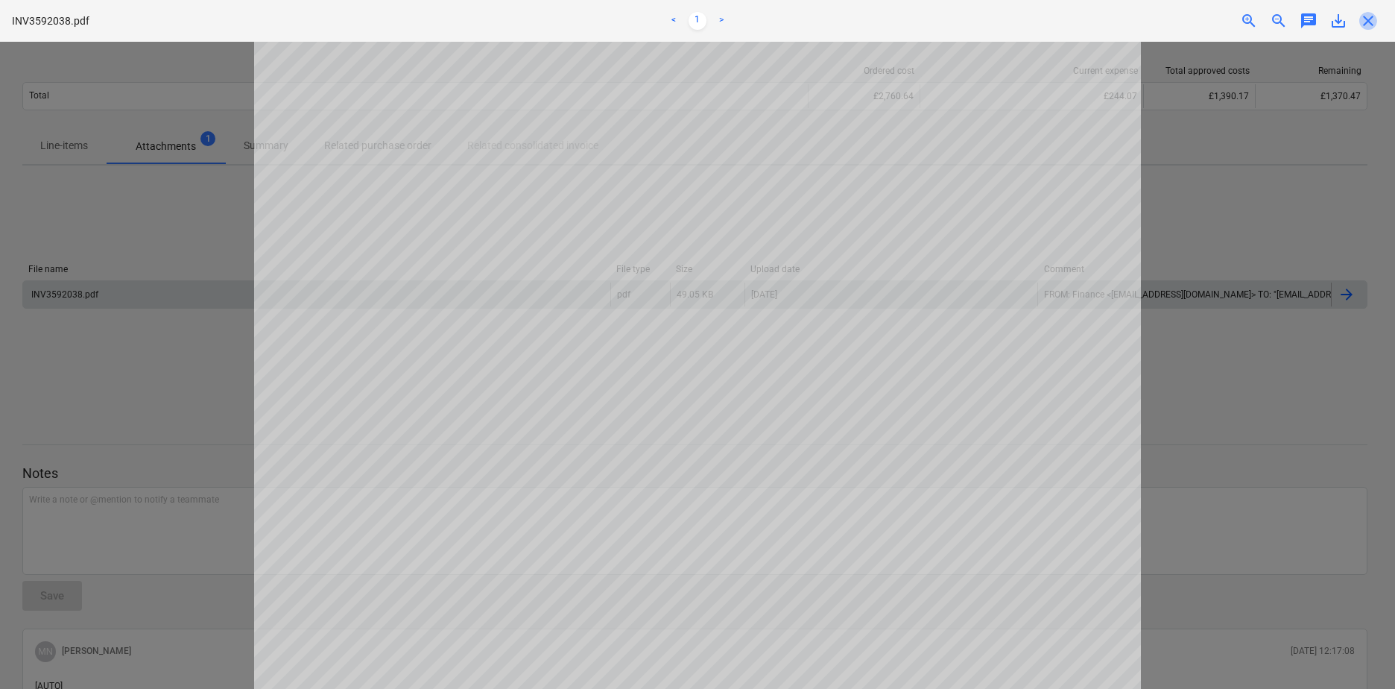
click at [1104, 28] on span "close" at bounding box center [1369, 21] width 18 height 18
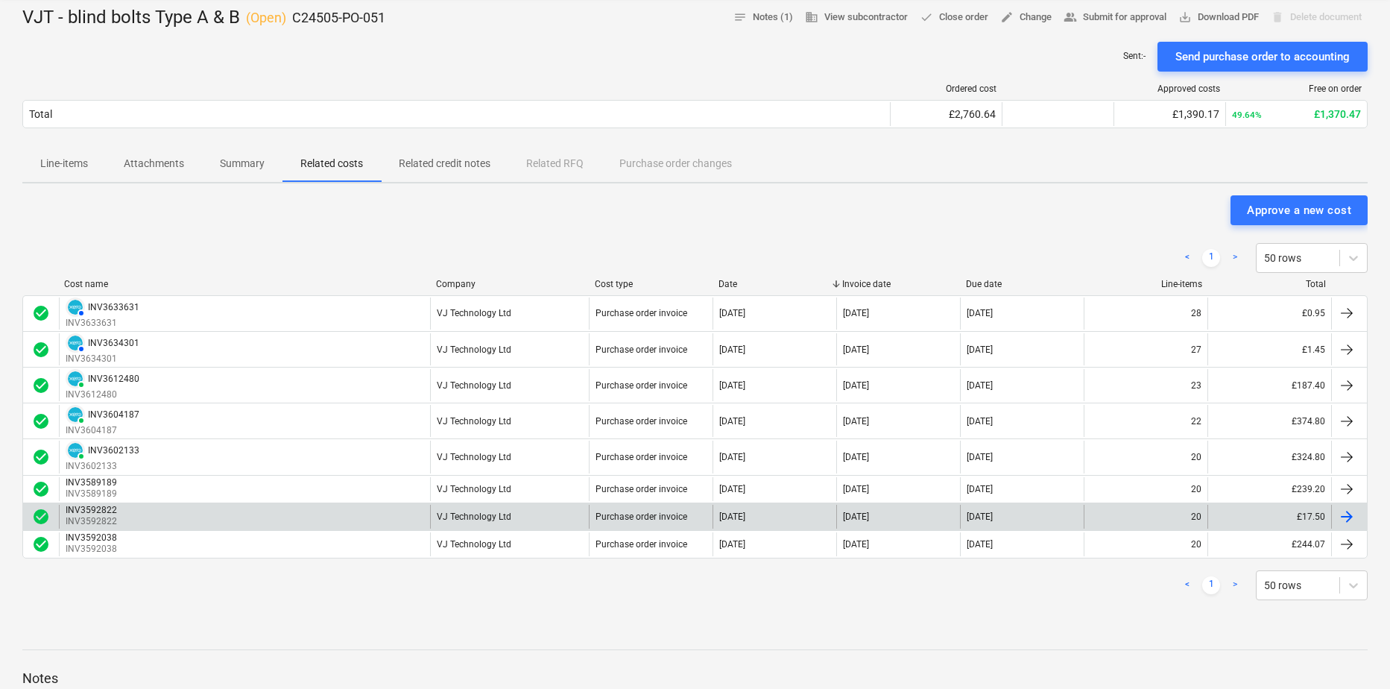
click at [71, 512] on div "INV3592822" at bounding box center [91, 510] width 51 height 10
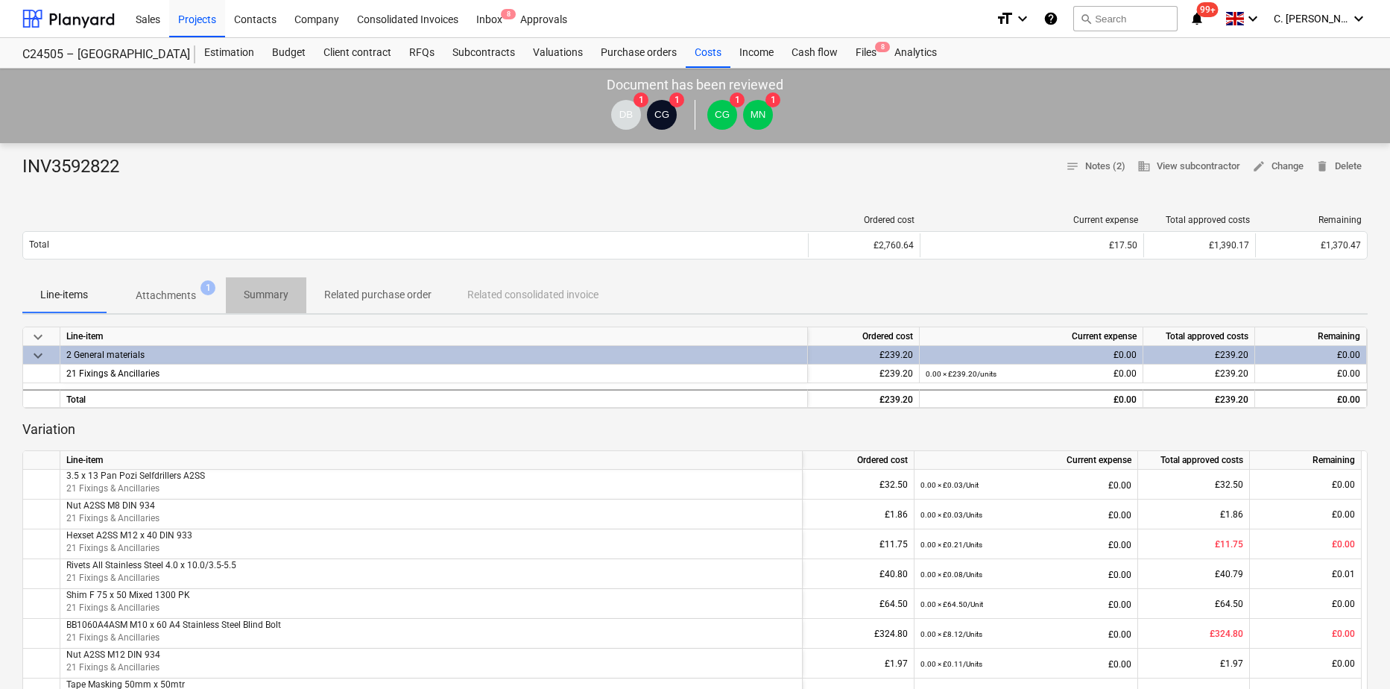
click at [268, 294] on p "Summary" at bounding box center [266, 295] width 45 height 16
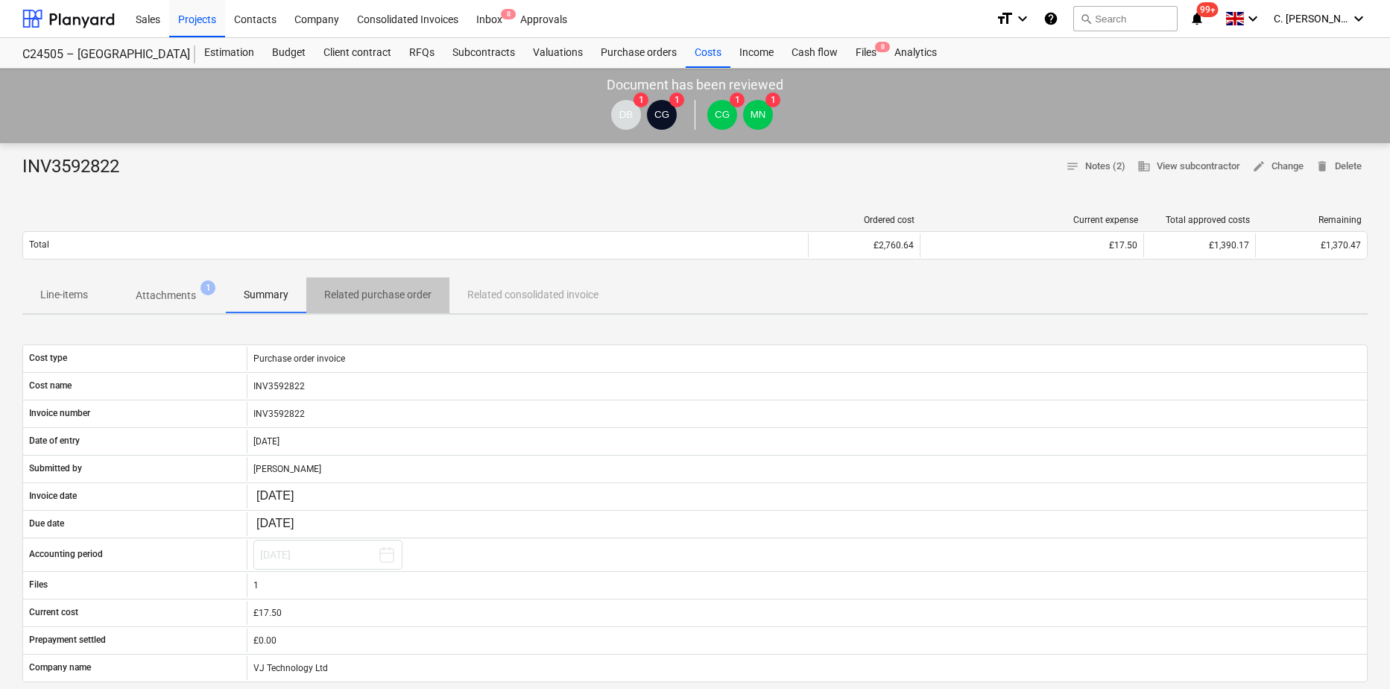
click at [387, 294] on p "Related purchase order" at bounding box center [377, 295] width 107 height 16
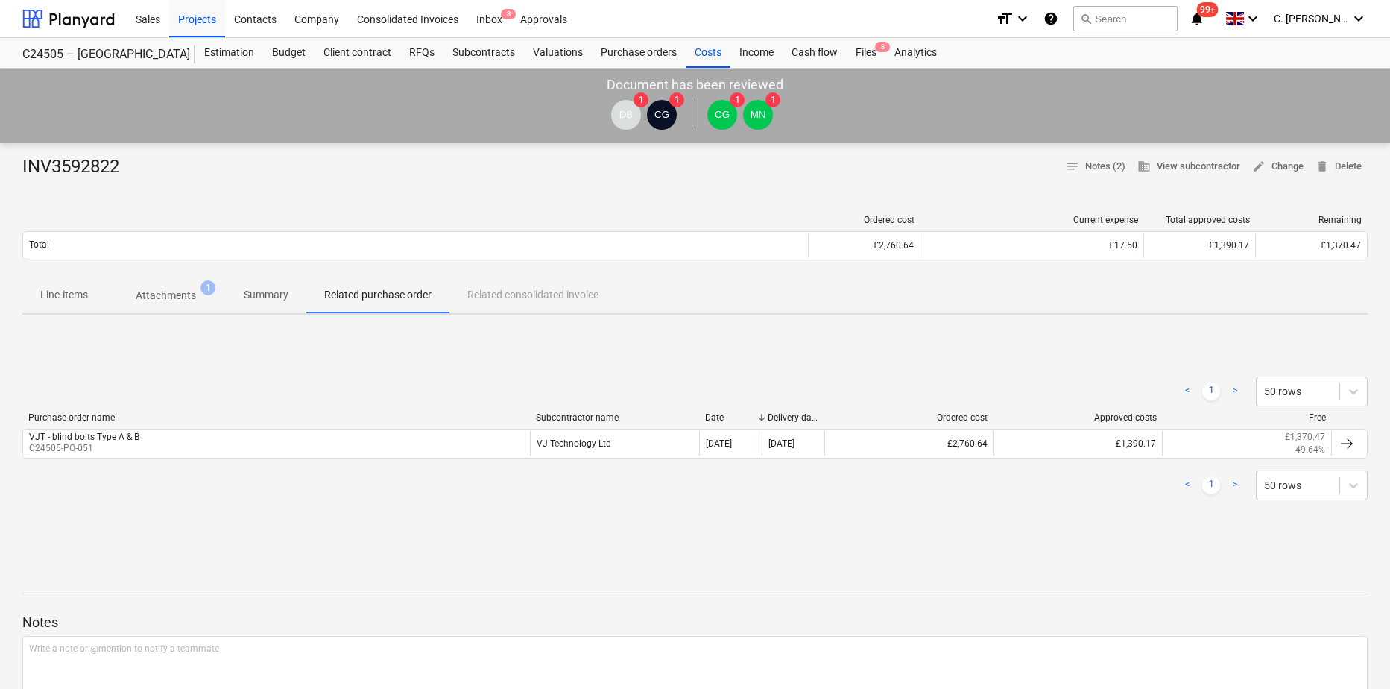
click at [176, 288] on p "Attachments" at bounding box center [166, 296] width 60 height 16
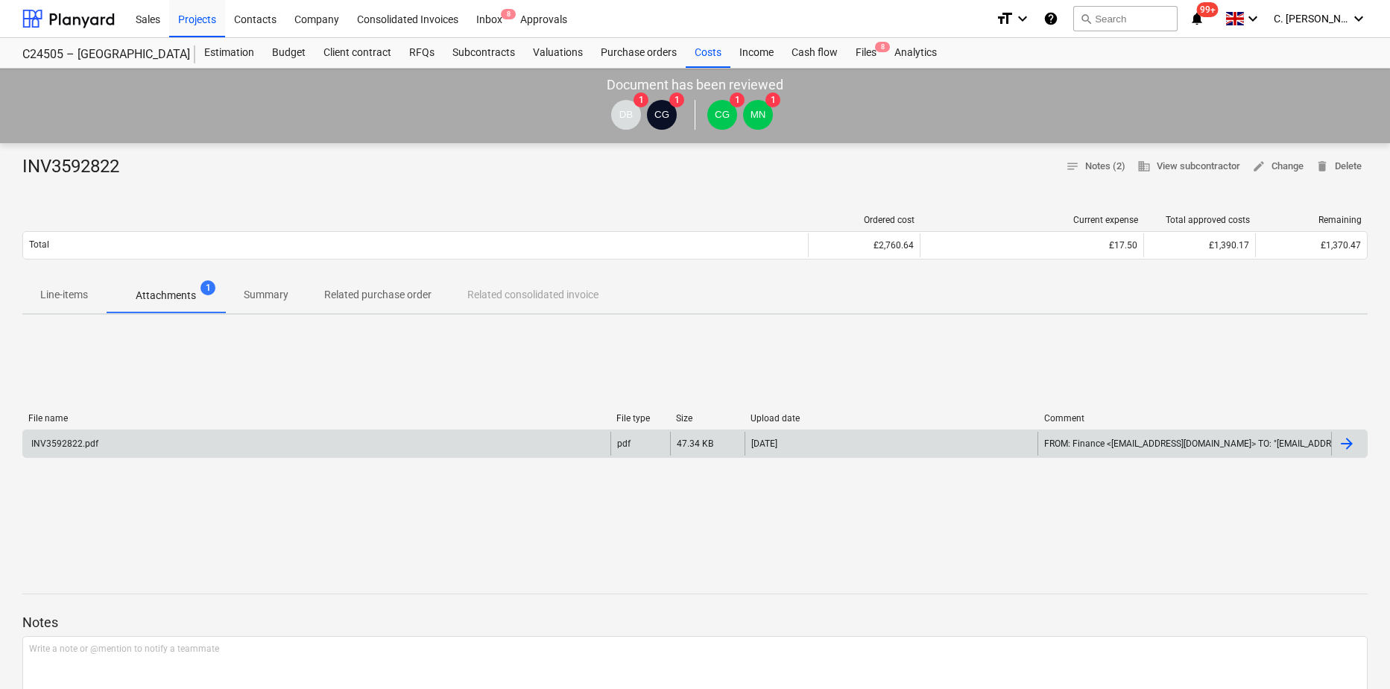
click at [42, 454] on div "INV3592822.pdf" at bounding box center [316, 444] width 587 height 24
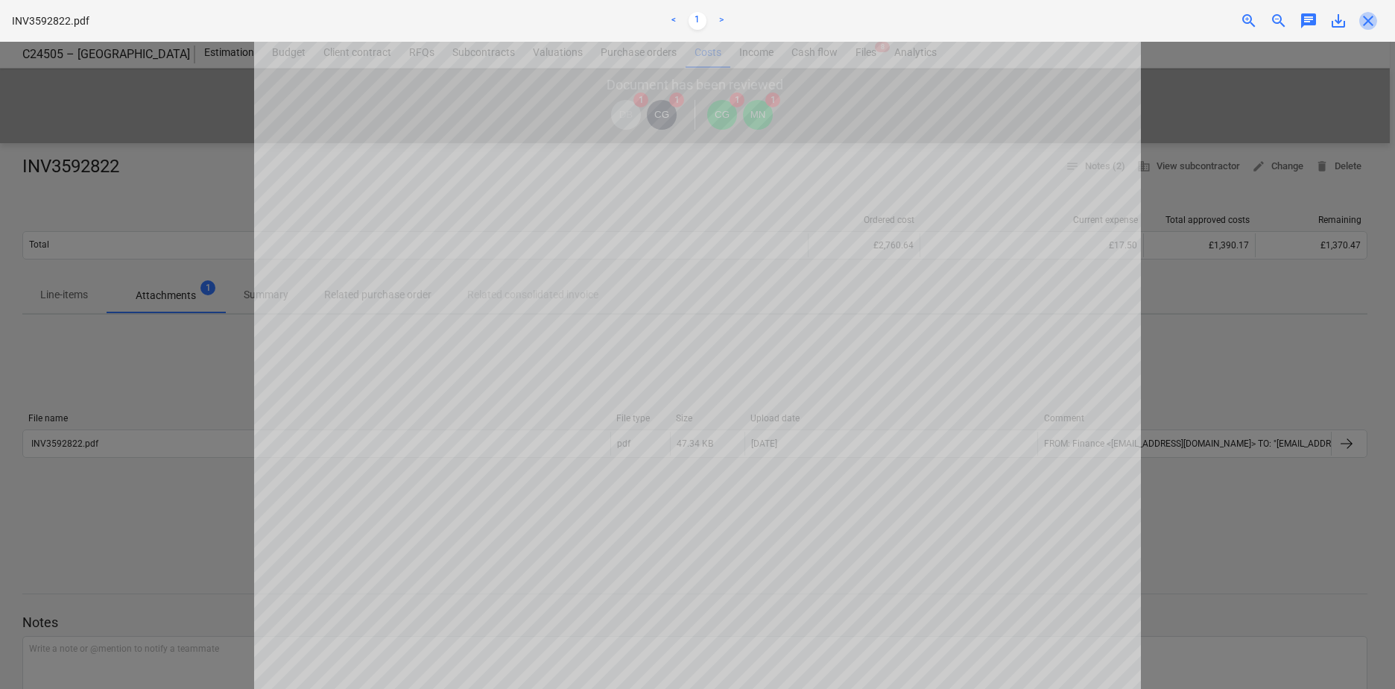
click at [1104, 21] on span "close" at bounding box center [1369, 21] width 18 height 18
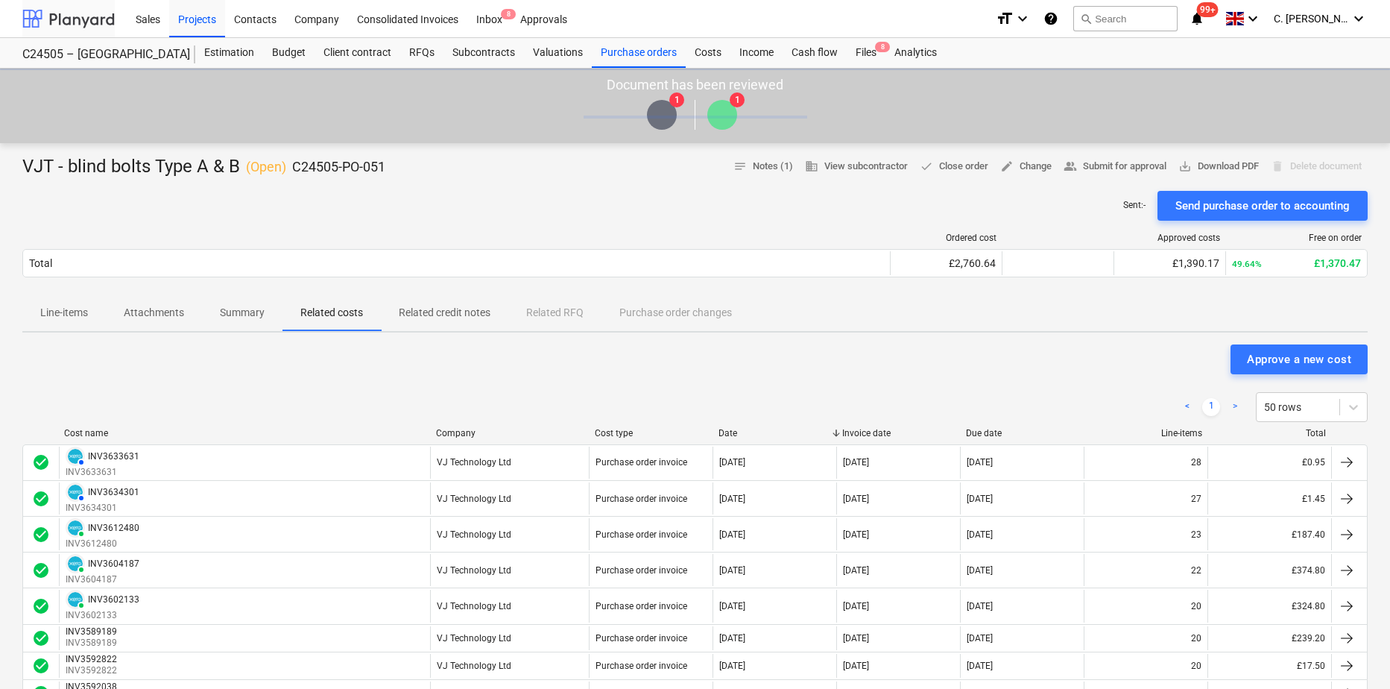
scroll to position [149, 0]
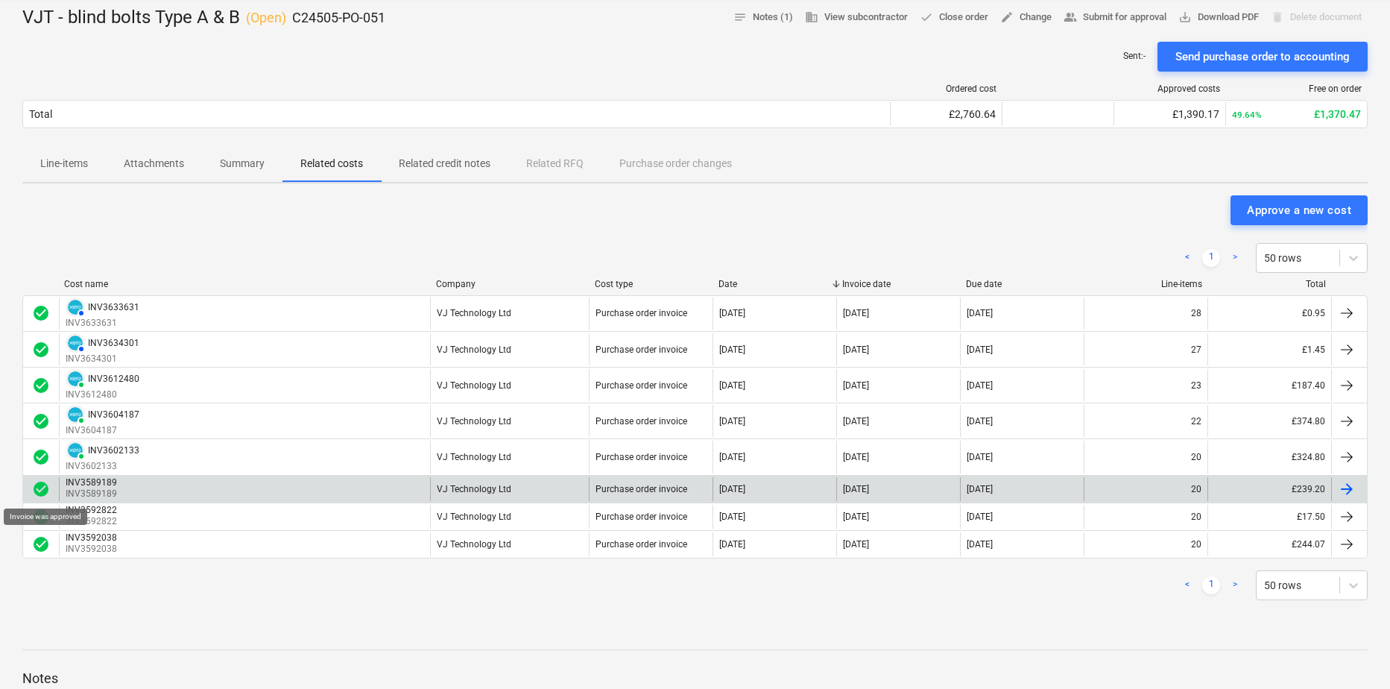
drag, startPoint x: 40, startPoint y: 483, endPoint x: 56, endPoint y: 492, distance: 18.7
click at [56, 492] on div "check_circle" at bounding box center [41, 489] width 36 height 24
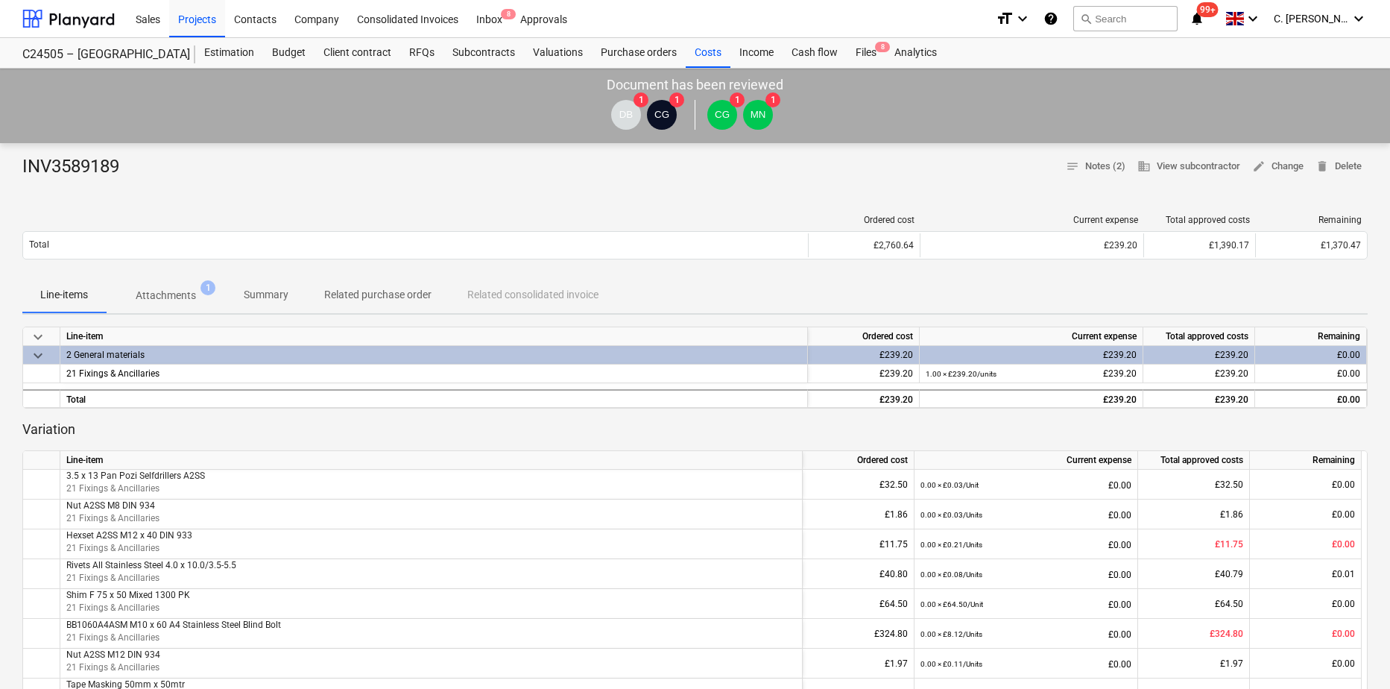
click at [160, 294] on p "Attachments" at bounding box center [166, 296] width 60 height 16
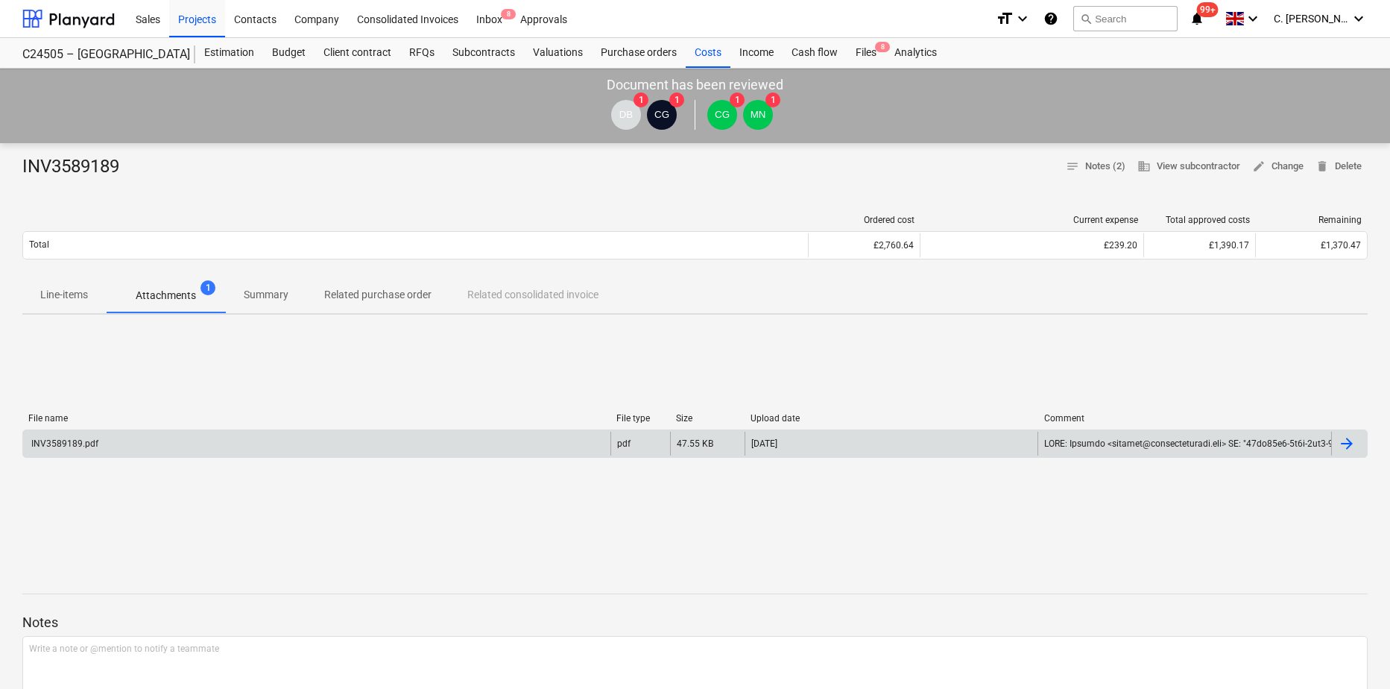
click at [53, 446] on div "INV3589189.pdf" at bounding box center [63, 443] width 69 height 10
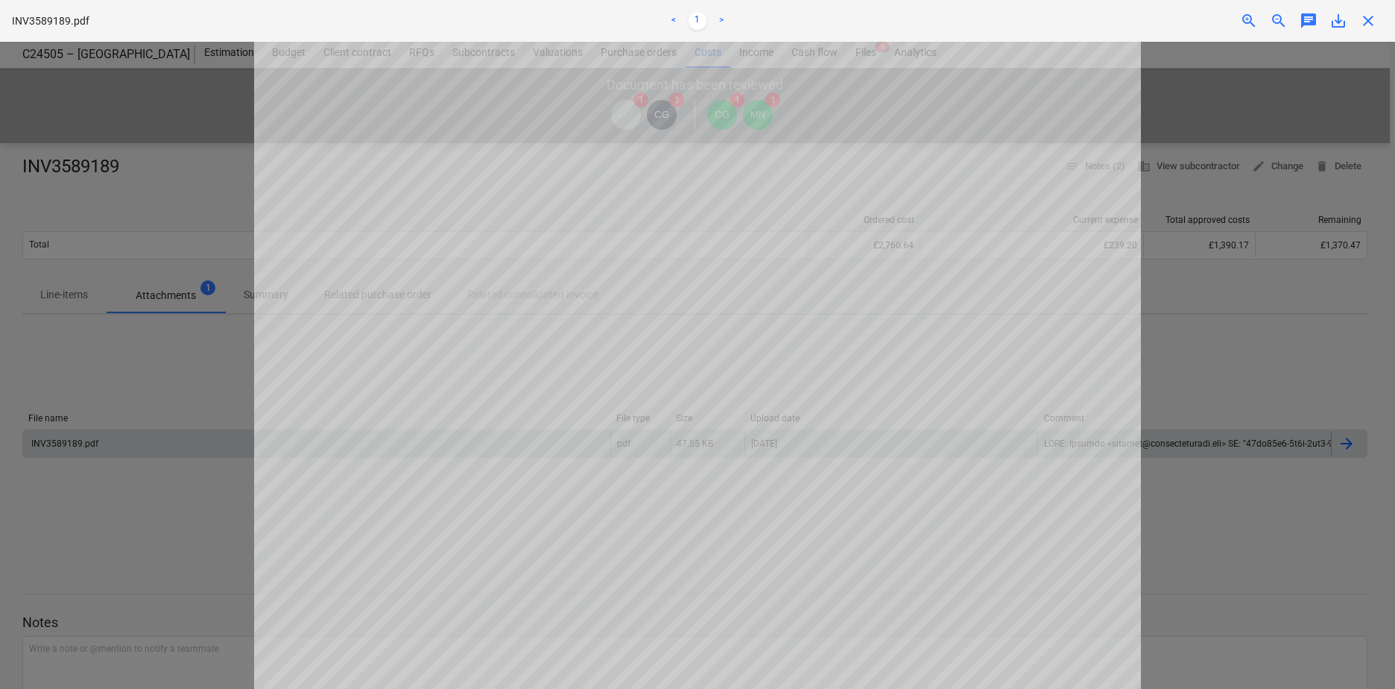
click at [1104, 19] on span "close" at bounding box center [1369, 21] width 18 height 18
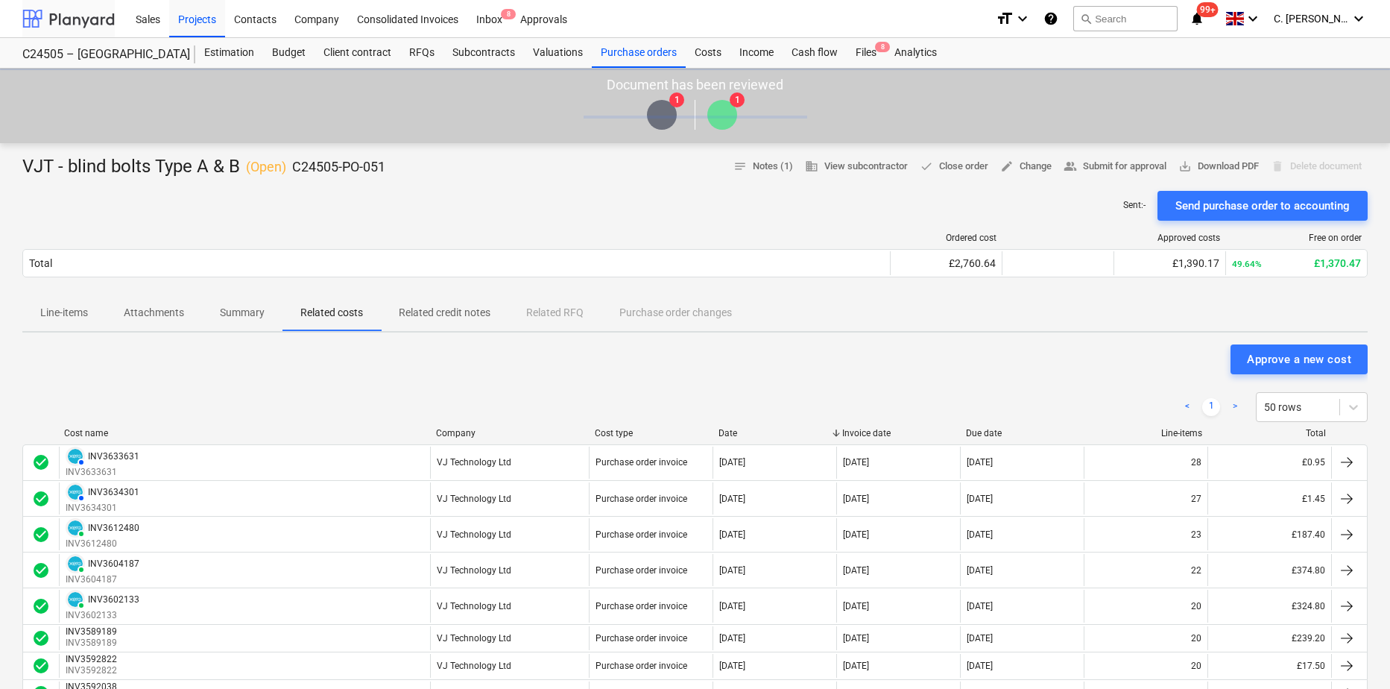
scroll to position [149, 0]
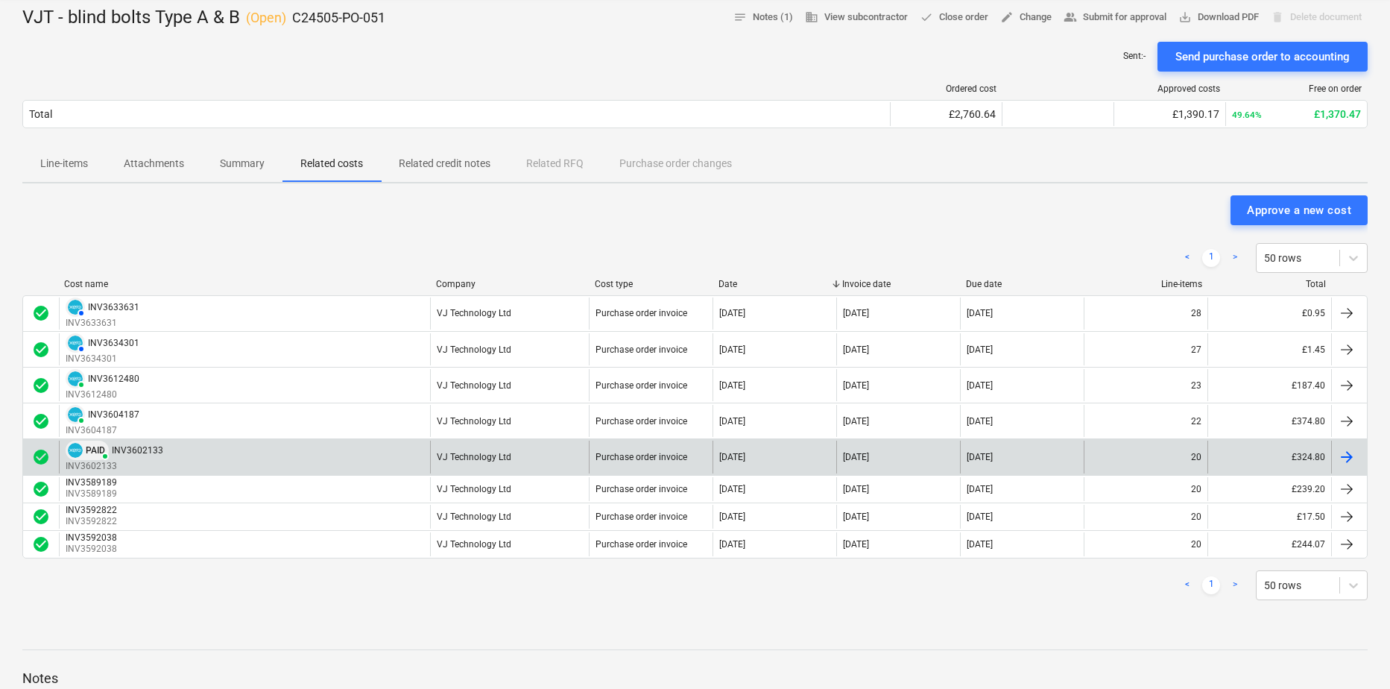
click at [106, 459] on span at bounding box center [104, 455] width 7 height 7
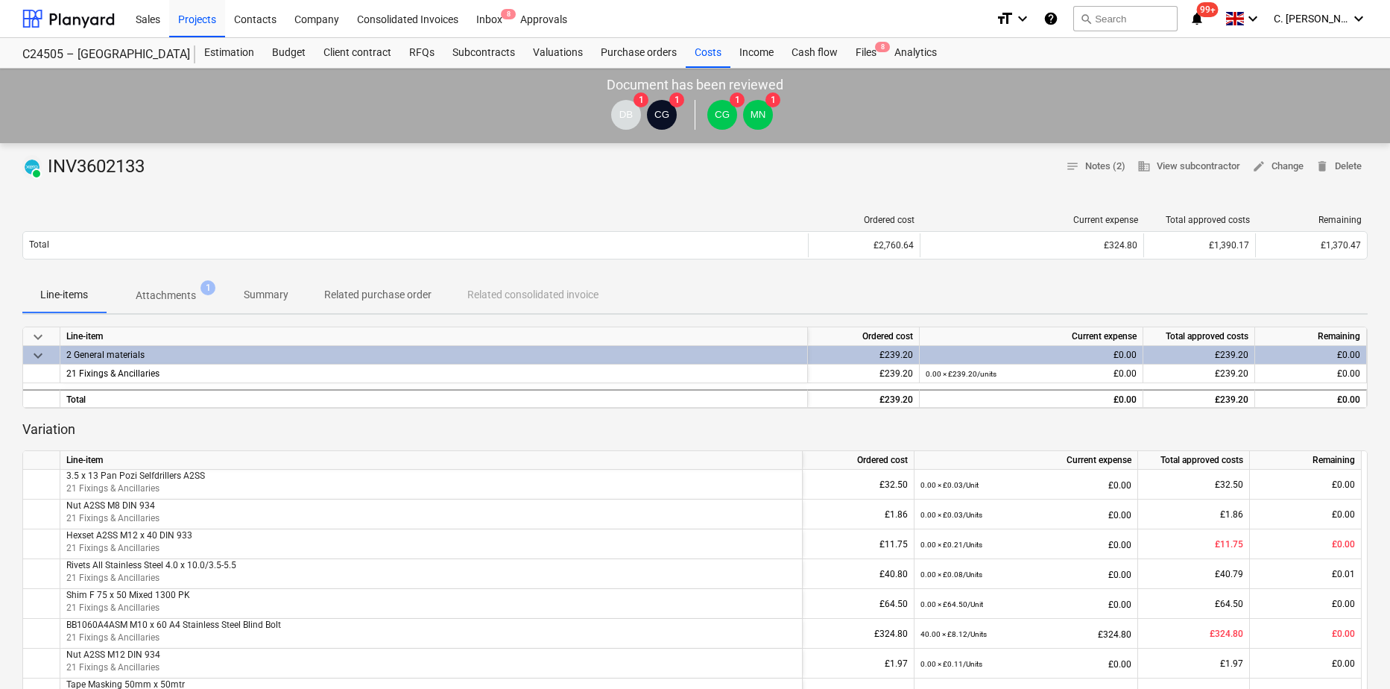
click at [174, 288] on p "Attachments" at bounding box center [166, 296] width 60 height 16
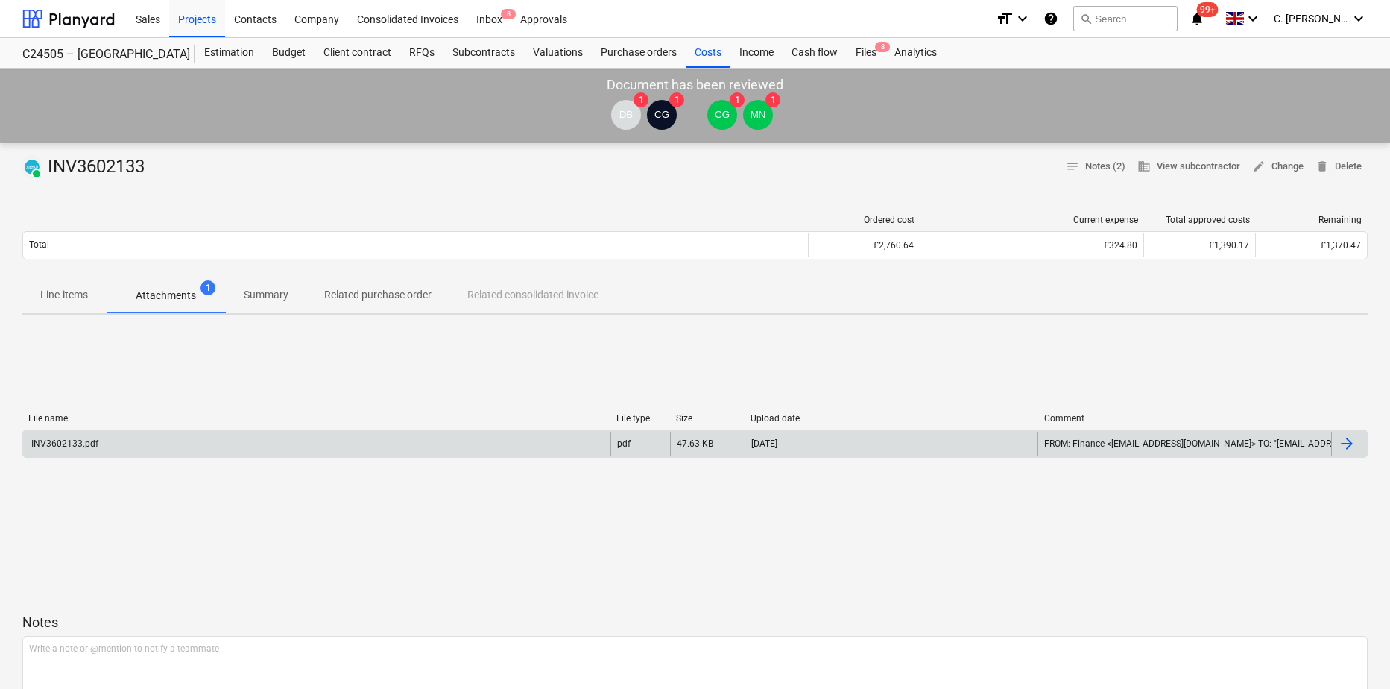
click at [63, 444] on div "INV3602133.pdf" at bounding box center [63, 443] width 69 height 10
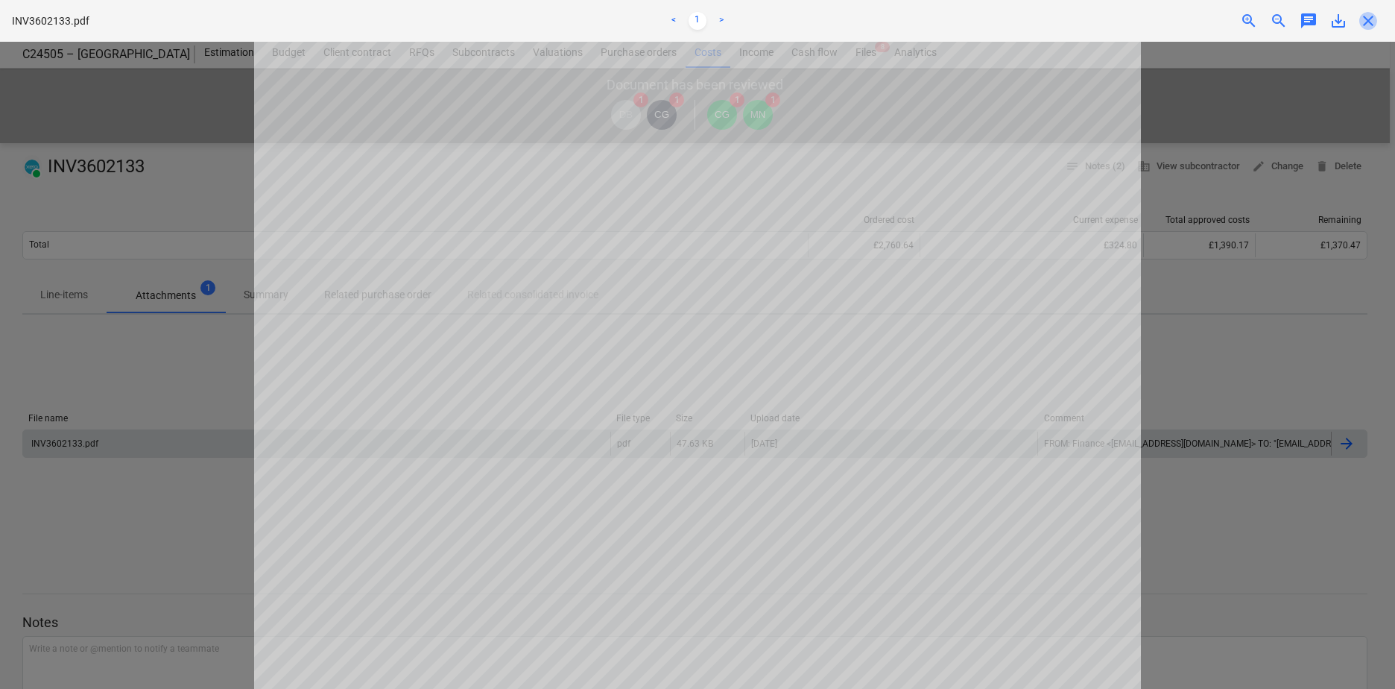
click at [1104, 26] on span "close" at bounding box center [1369, 21] width 18 height 18
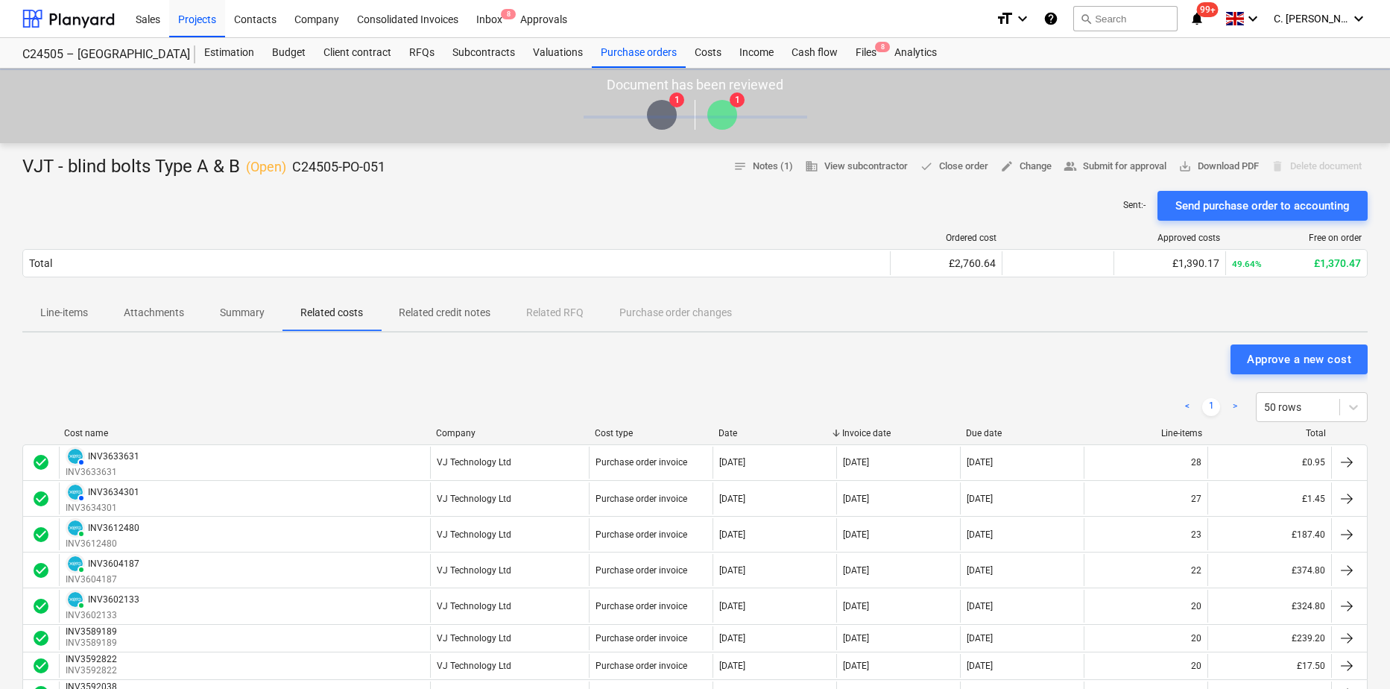
scroll to position [149, 0]
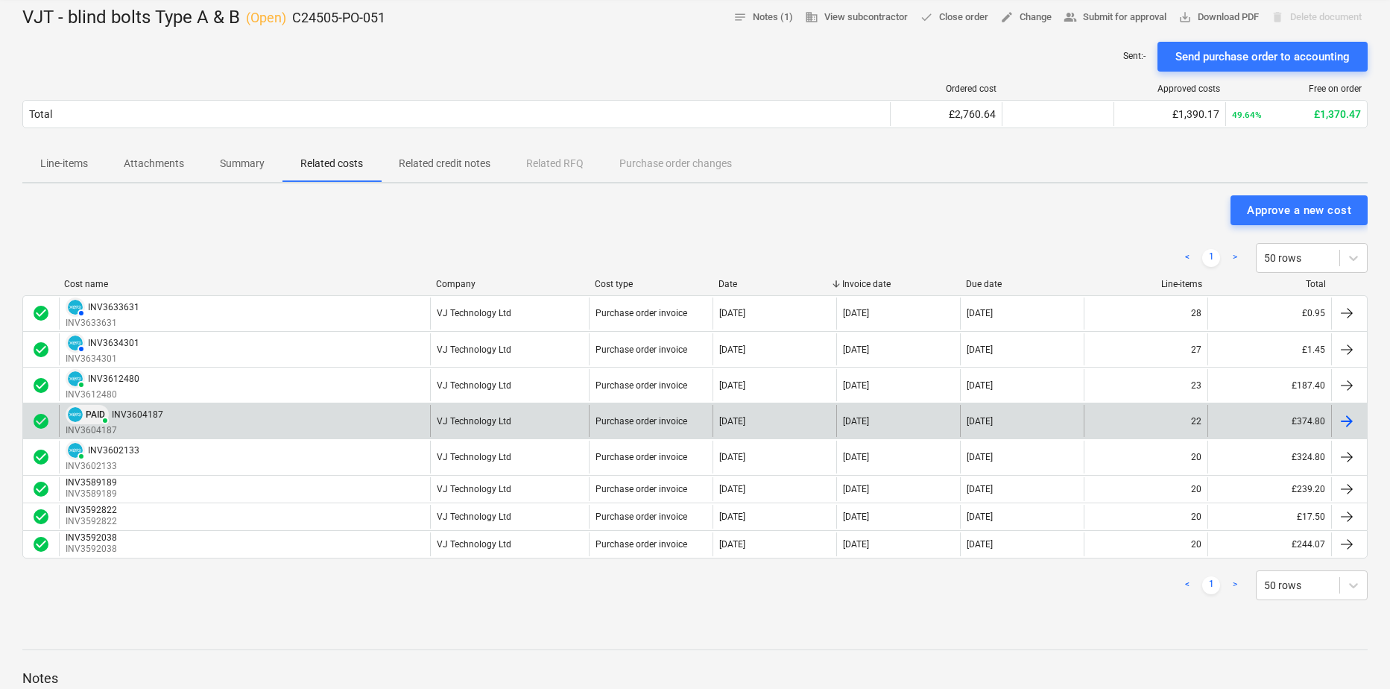
click at [92, 417] on span "PAID" at bounding box center [95, 414] width 19 height 9
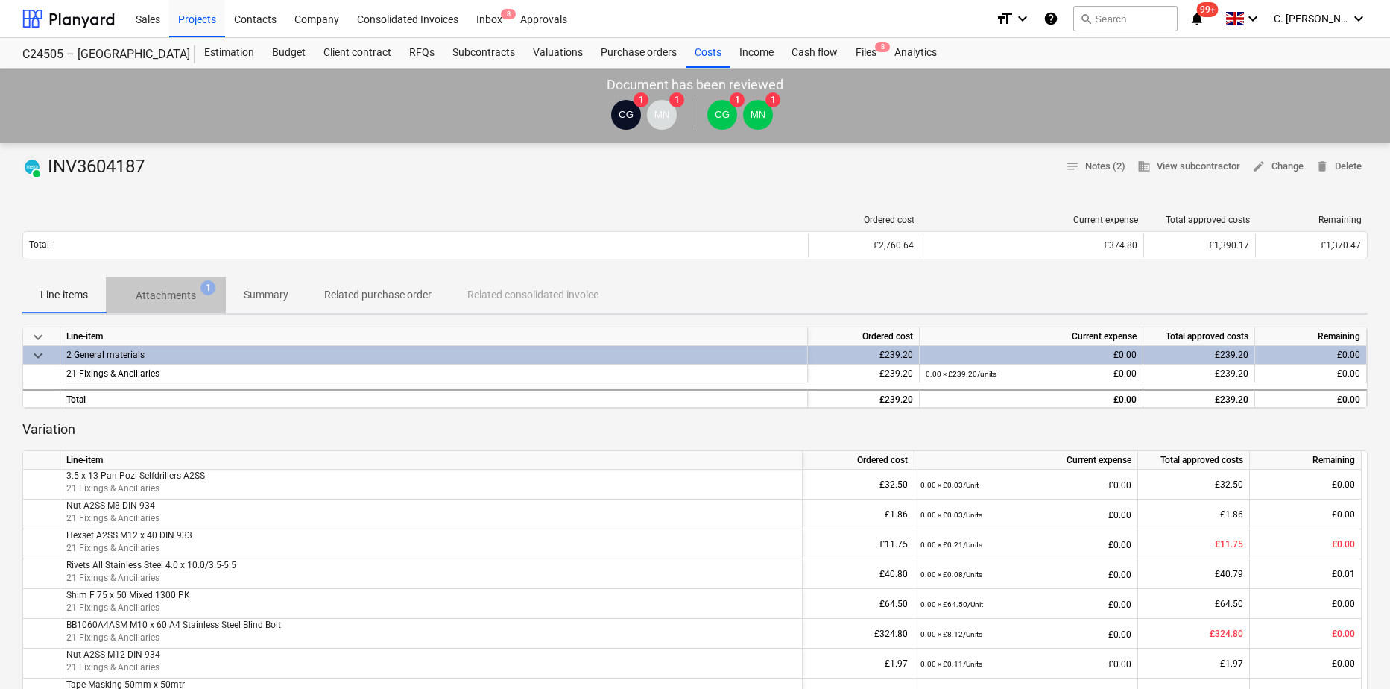
click at [170, 286] on span "Attachments 1" at bounding box center [166, 295] width 120 height 27
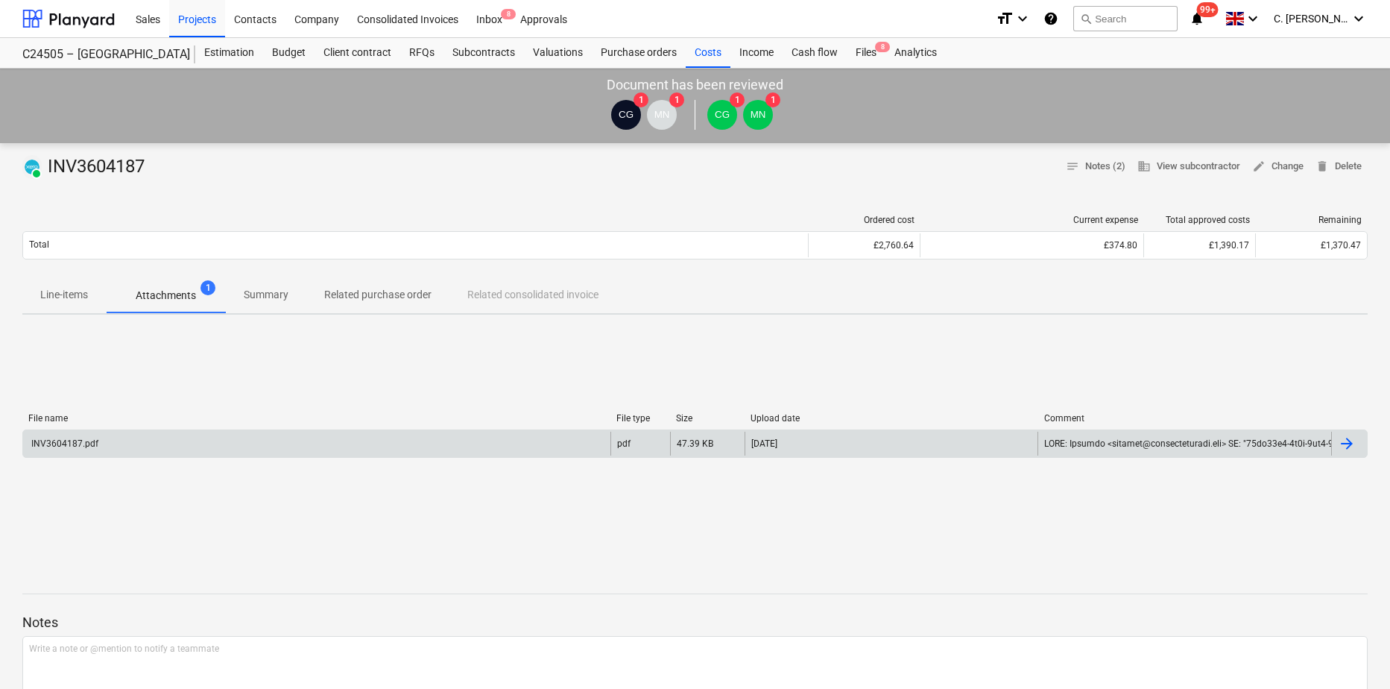
click at [64, 440] on div "INV3604187.pdf" at bounding box center [63, 443] width 69 height 10
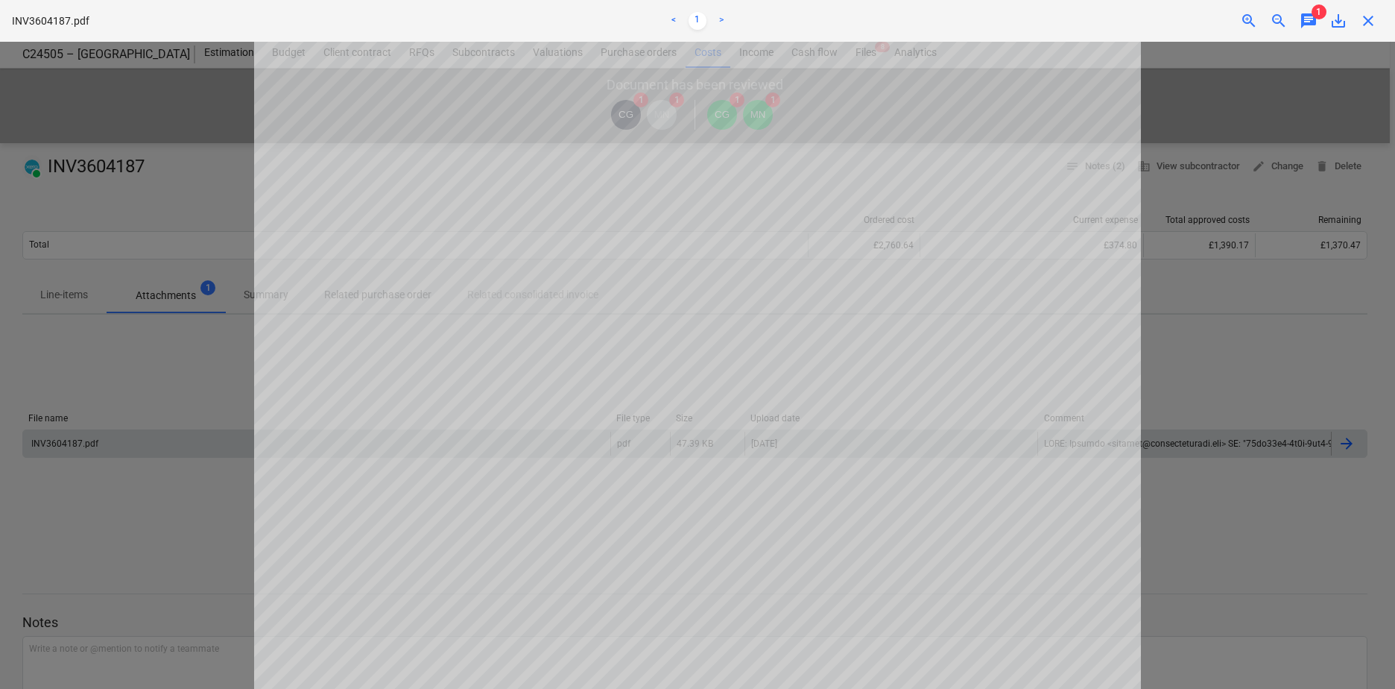
click at [1104, 25] on span "close" at bounding box center [1369, 21] width 18 height 18
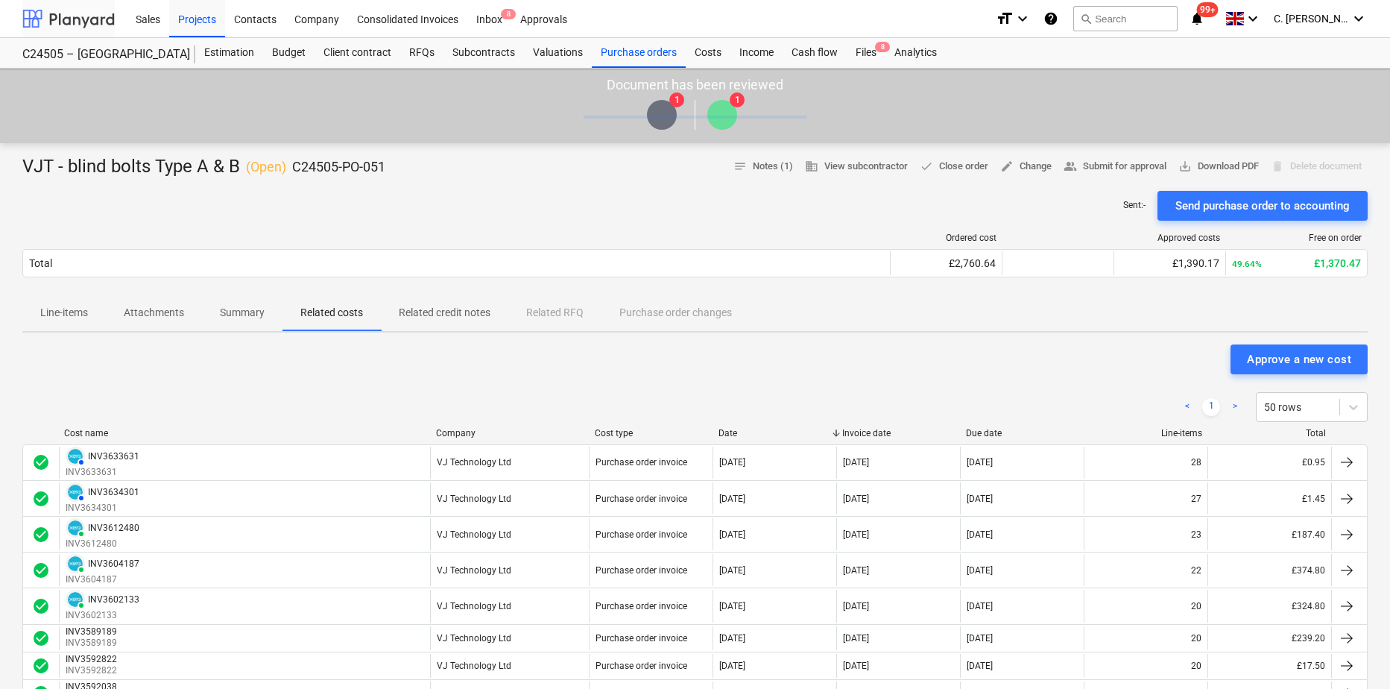
scroll to position [149, 0]
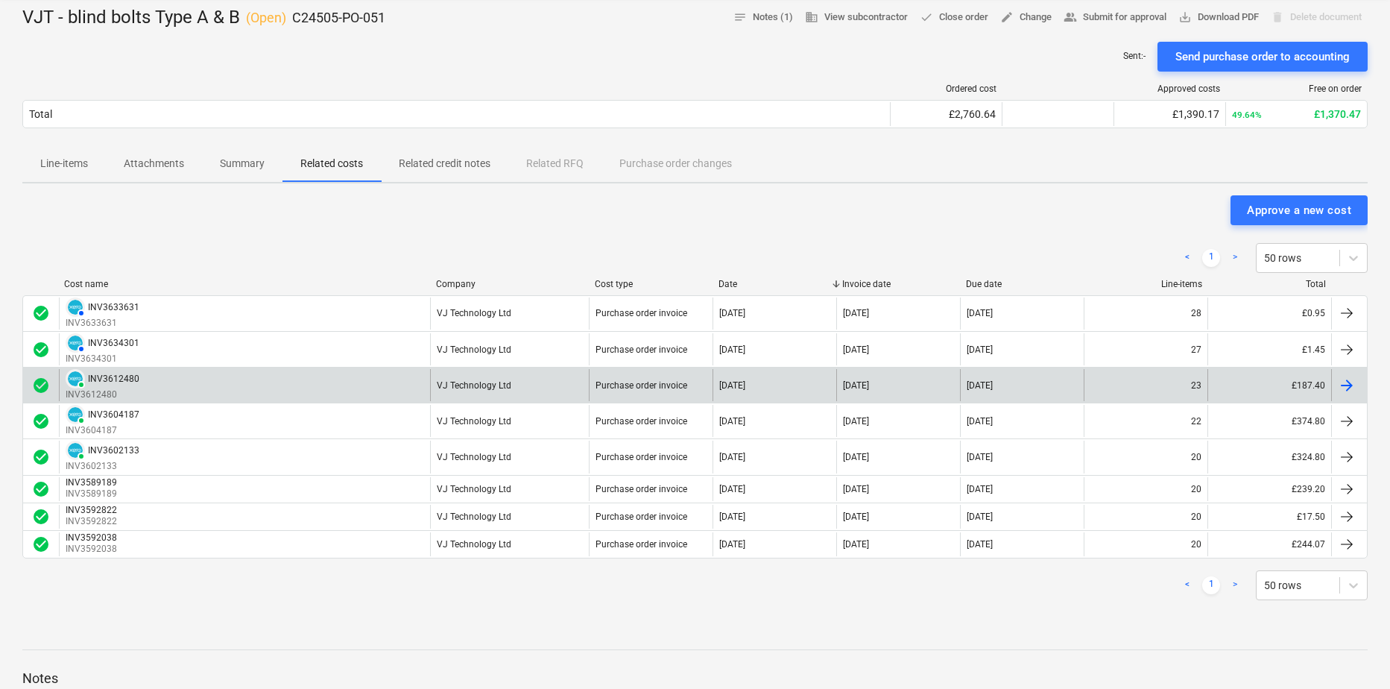
click at [99, 380] on div "INV3612480" at bounding box center [113, 378] width 51 height 10
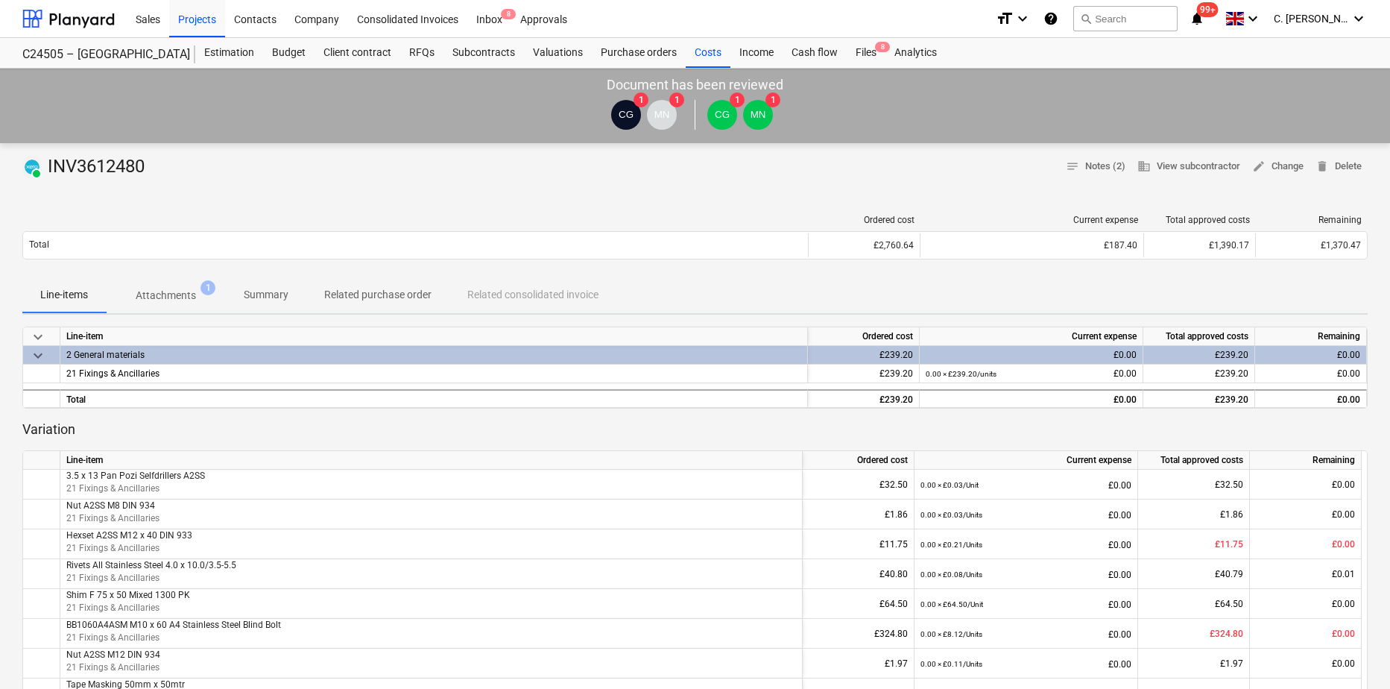
click at [154, 284] on span "Attachments 1" at bounding box center [166, 295] width 120 height 27
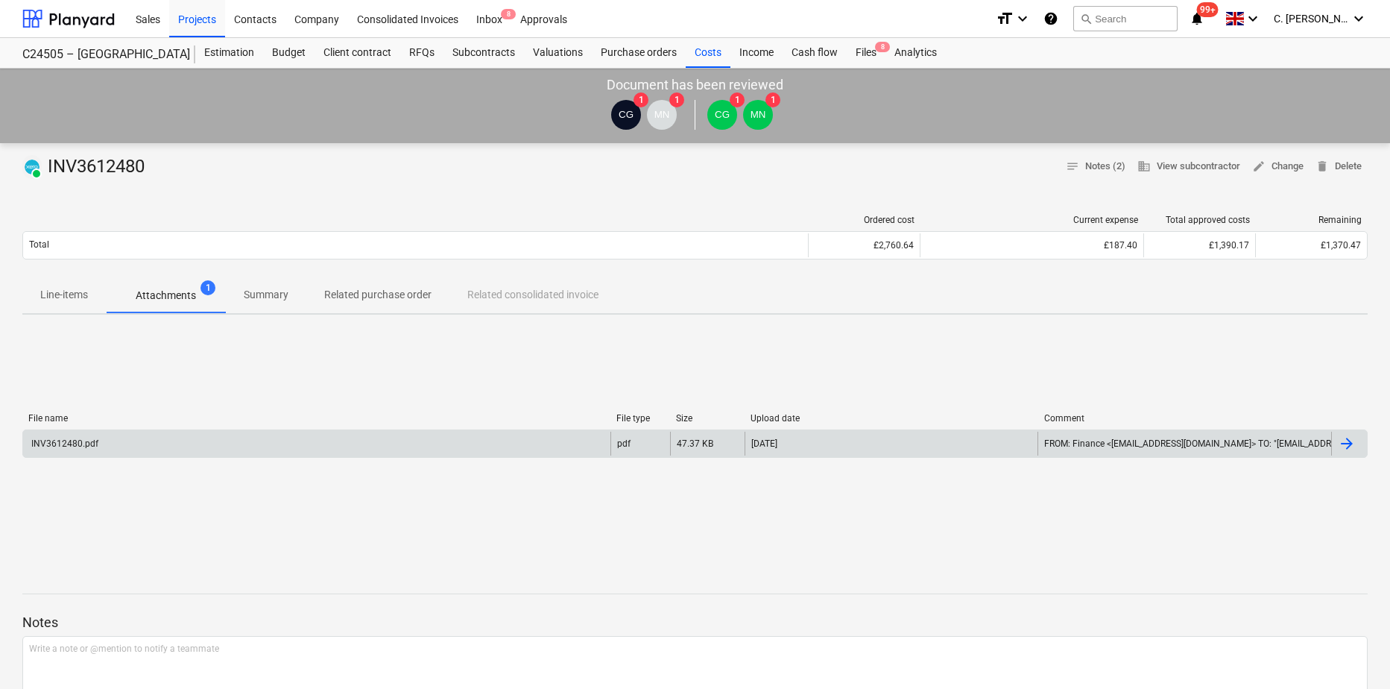
click at [58, 441] on div "INV3612480.pdf" at bounding box center [63, 443] width 69 height 10
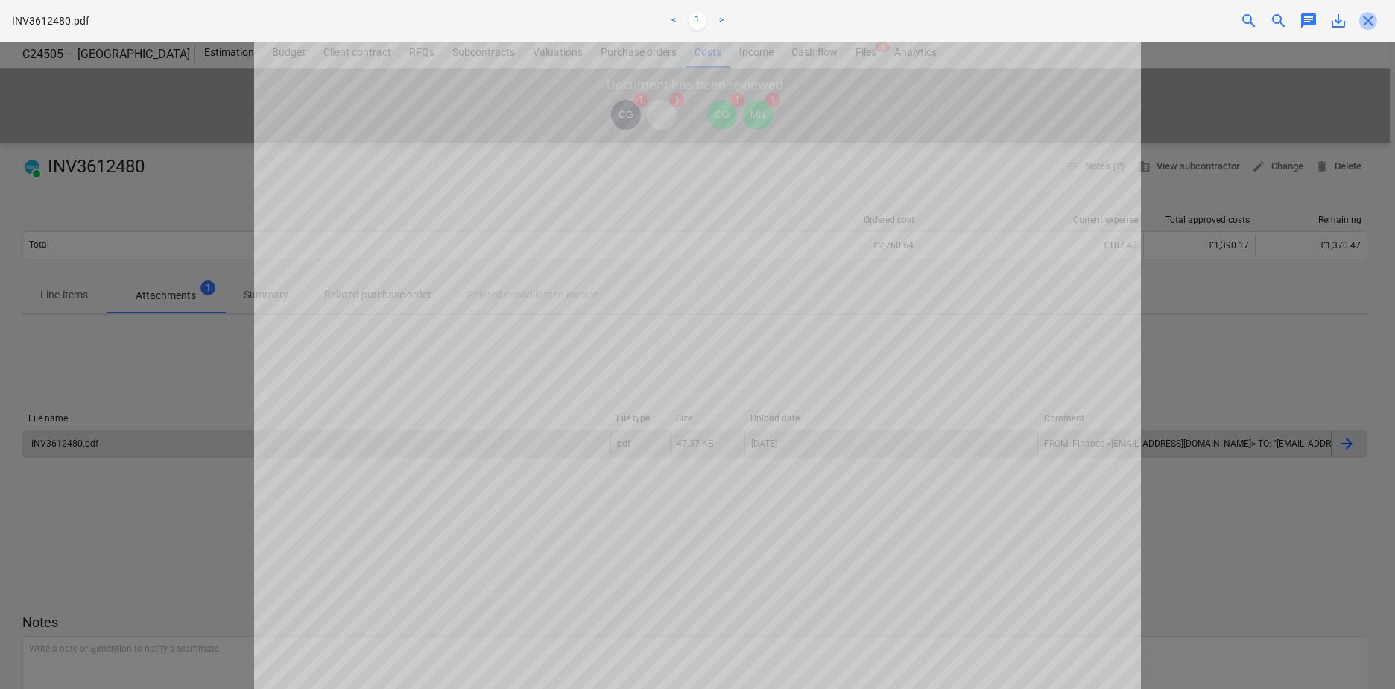
click at [1104, 25] on span "close" at bounding box center [1369, 21] width 18 height 18
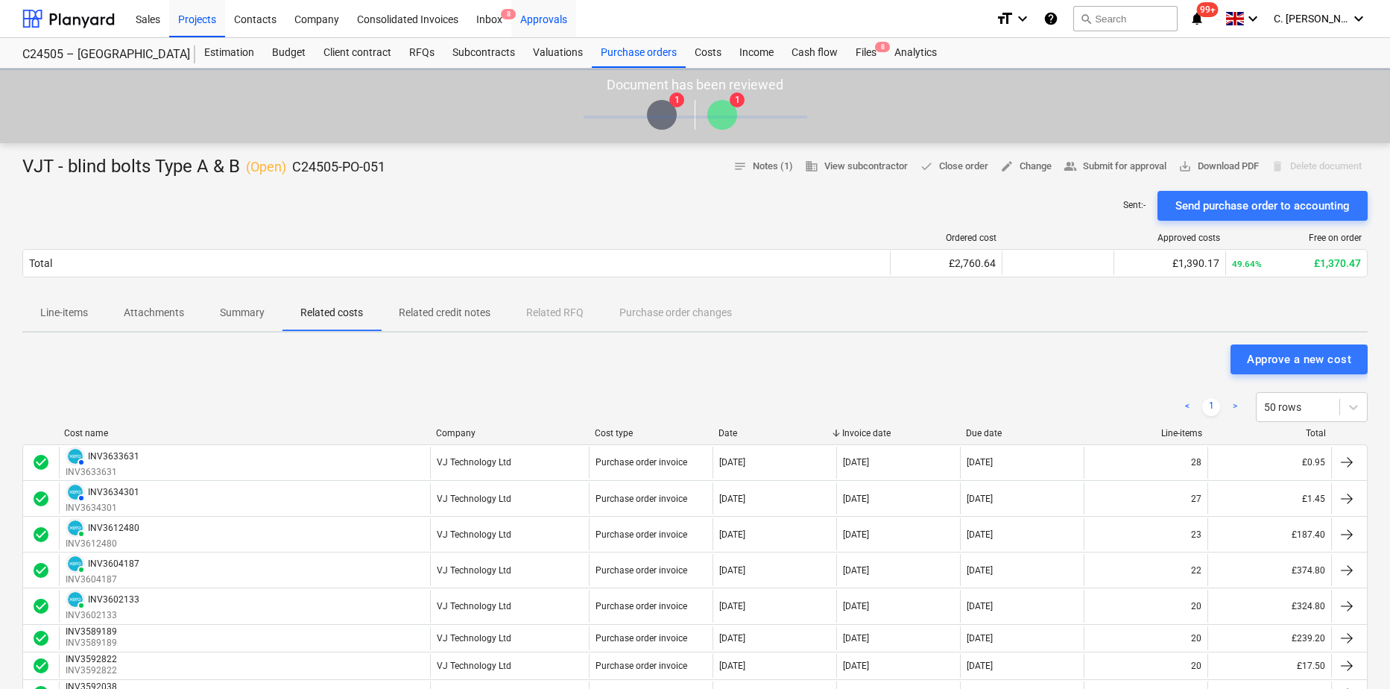
scroll to position [149, 0]
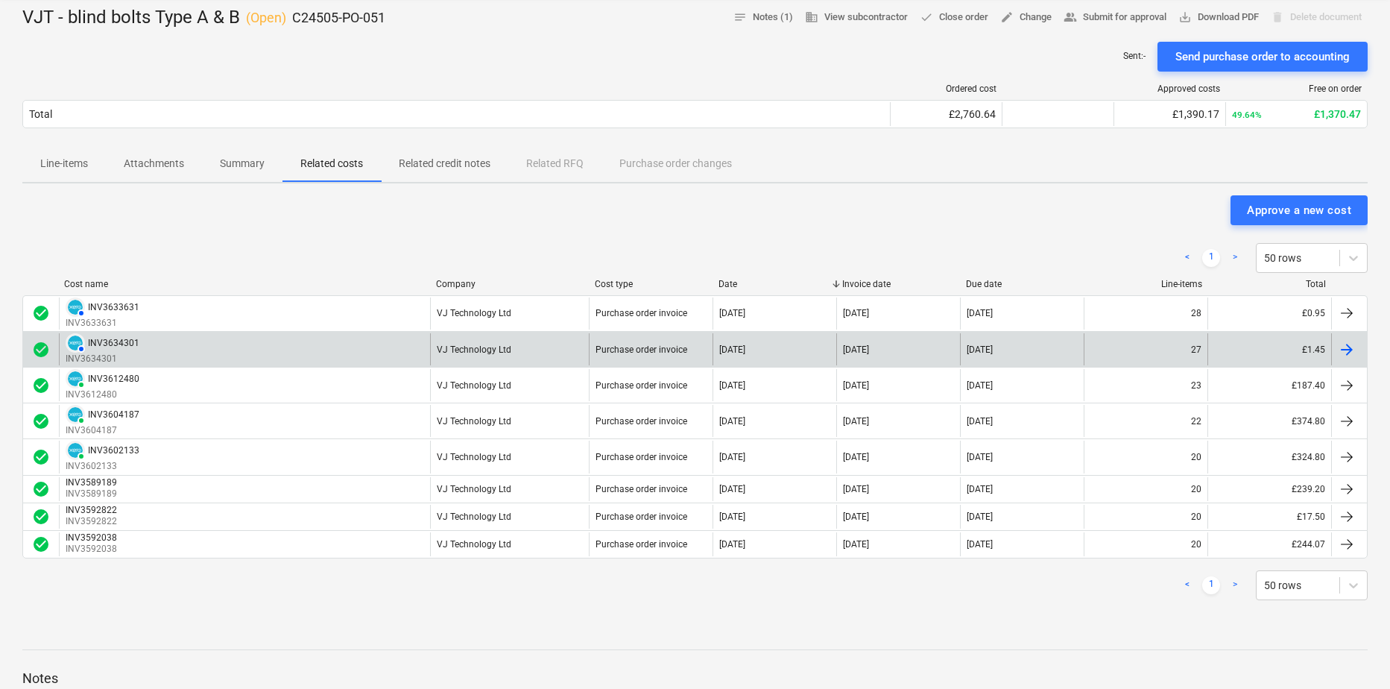
click at [101, 341] on div "INV3634301" at bounding box center [113, 343] width 51 height 10
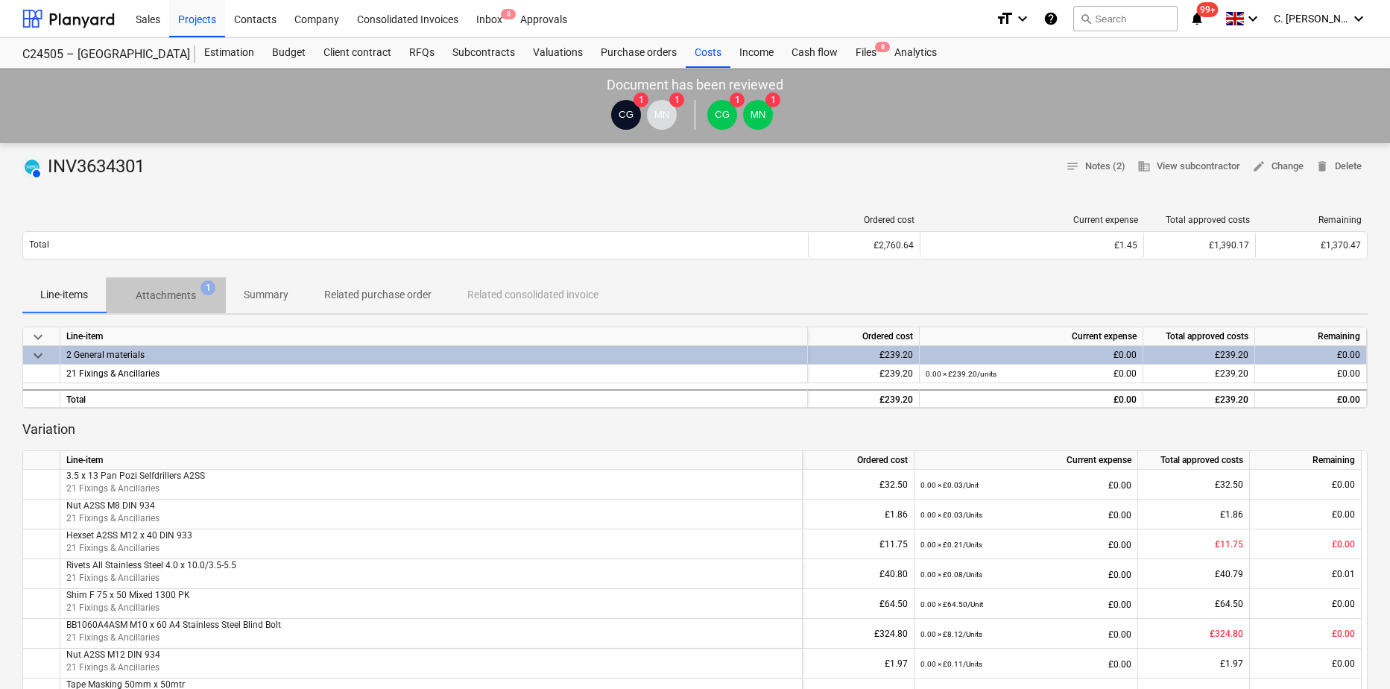
click at [185, 297] on p "Attachments" at bounding box center [166, 296] width 60 height 16
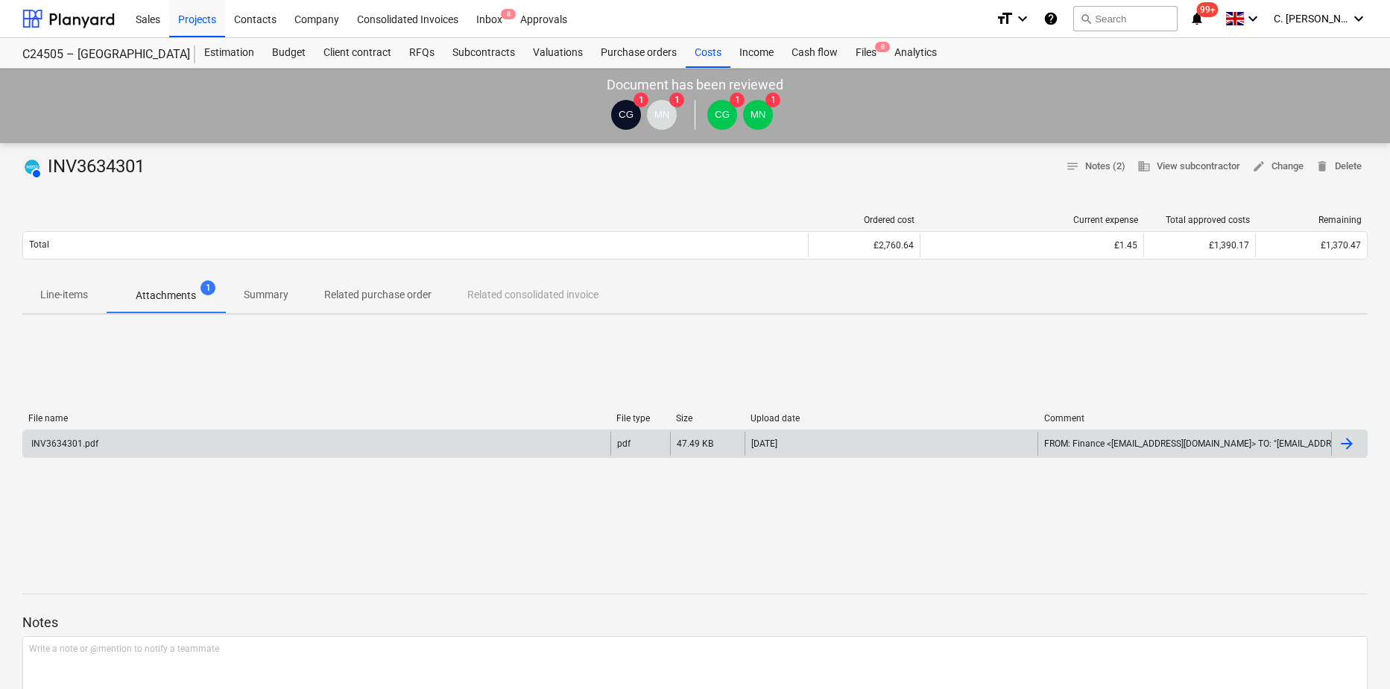
click at [67, 440] on div "INV3634301.pdf" at bounding box center [63, 443] width 69 height 10
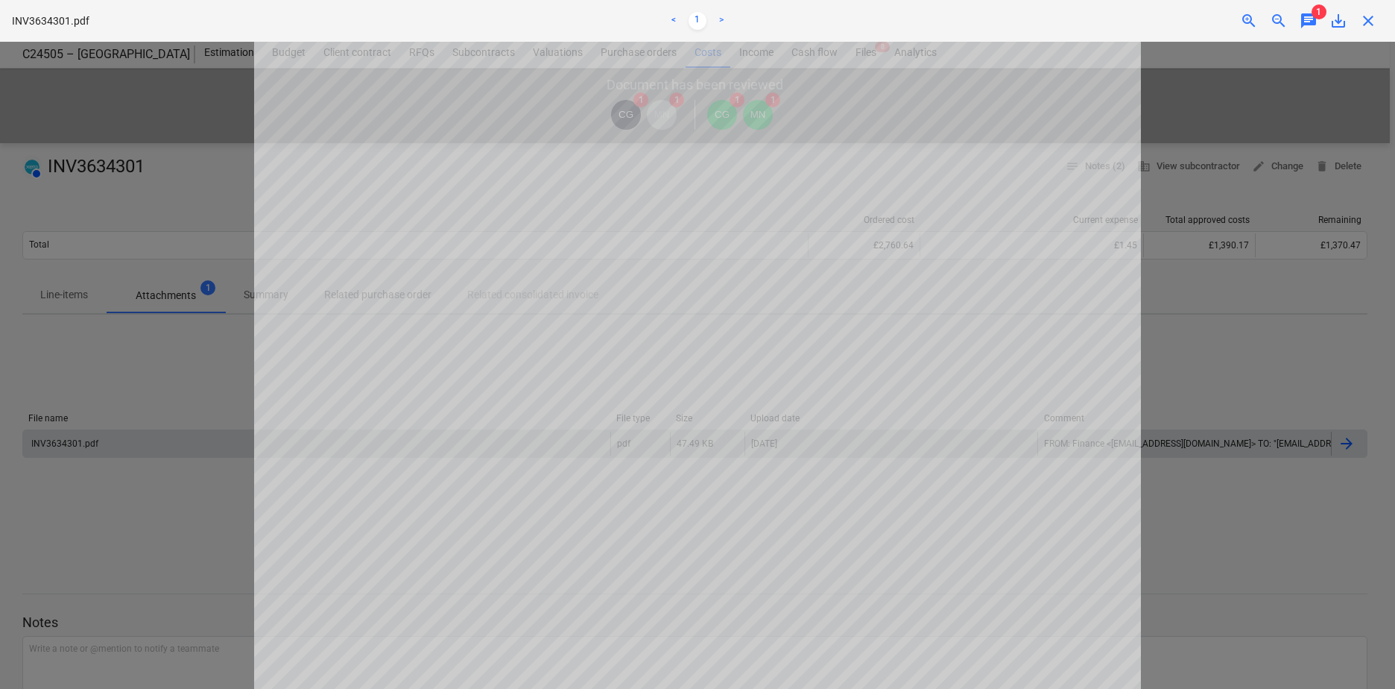
click at [1104, 25] on span "close" at bounding box center [1369, 21] width 18 height 18
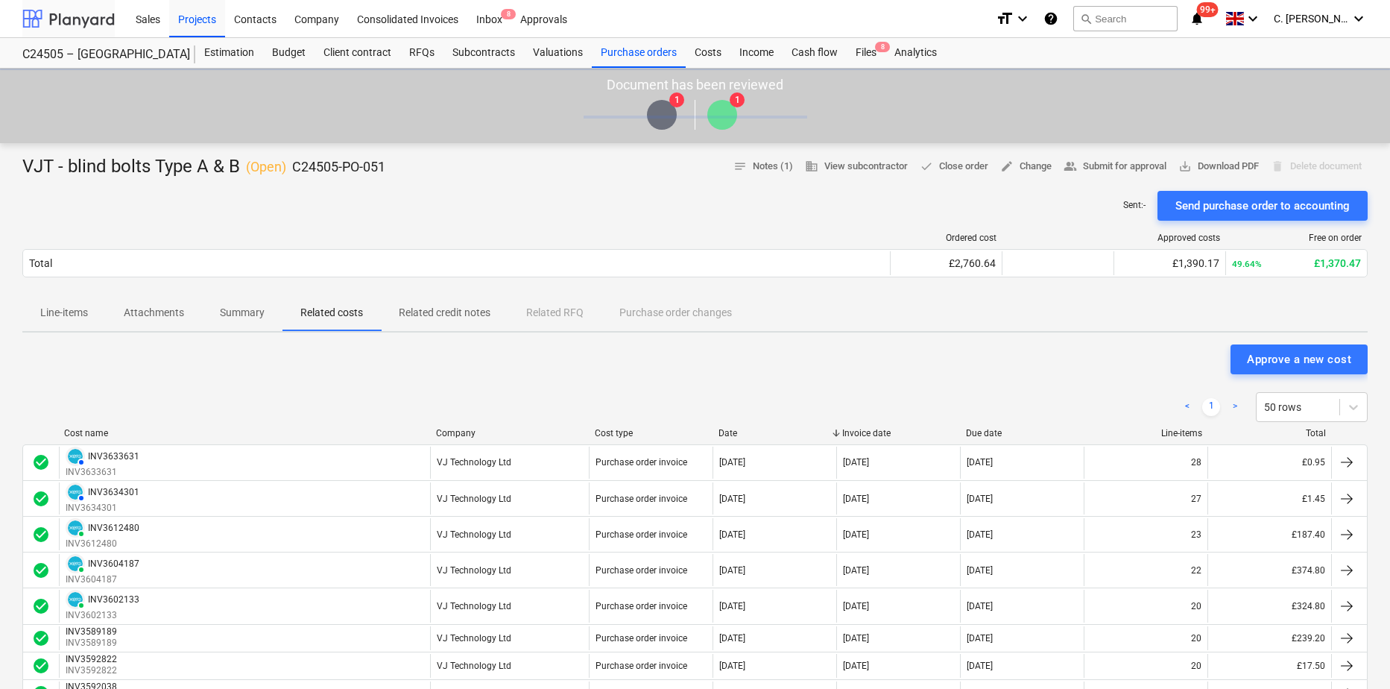
scroll to position [149, 0]
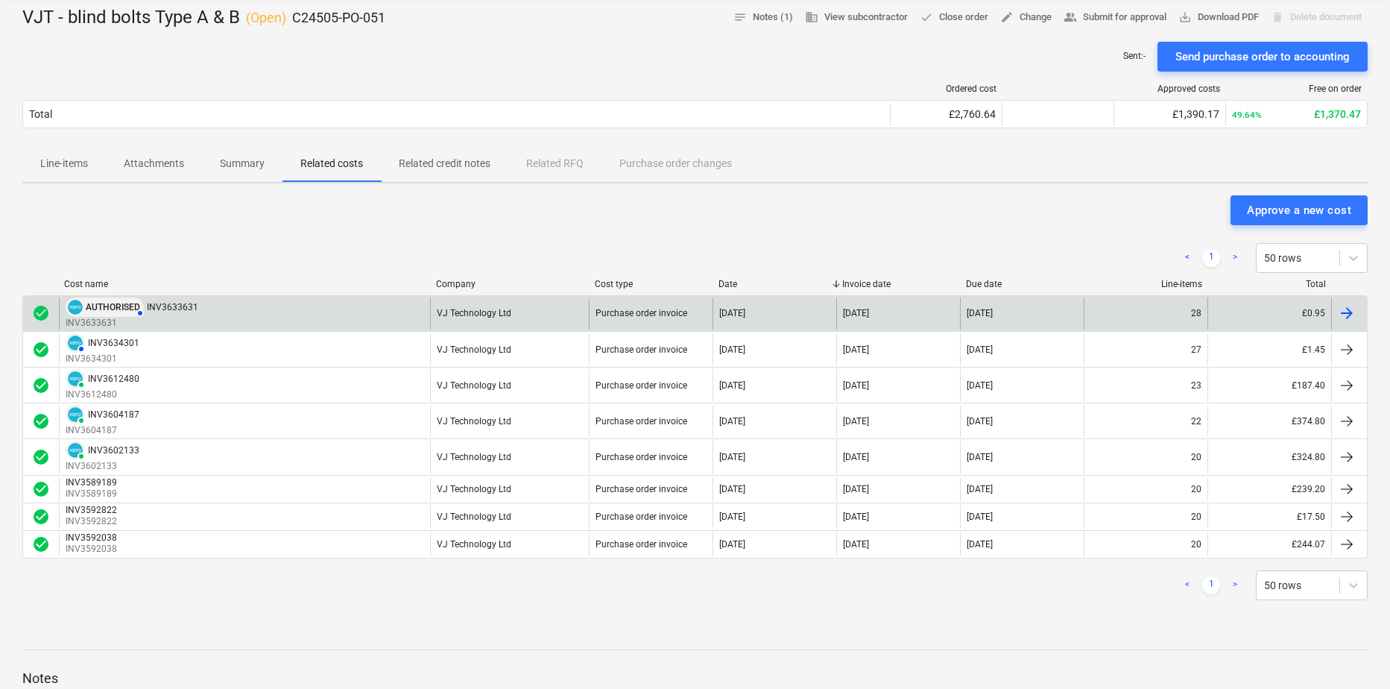
click at [97, 303] on span "AUTHORISED" at bounding box center [113, 307] width 54 height 9
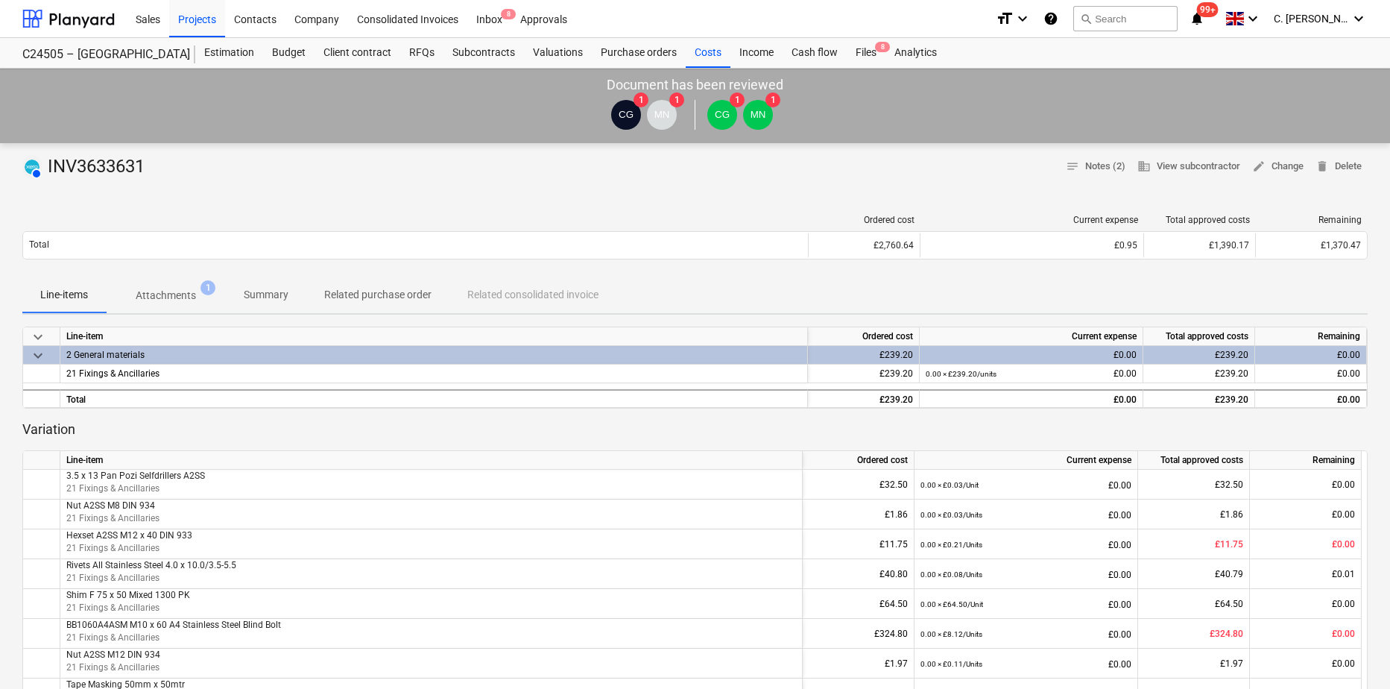
click at [175, 293] on p "Attachments" at bounding box center [166, 296] width 60 height 16
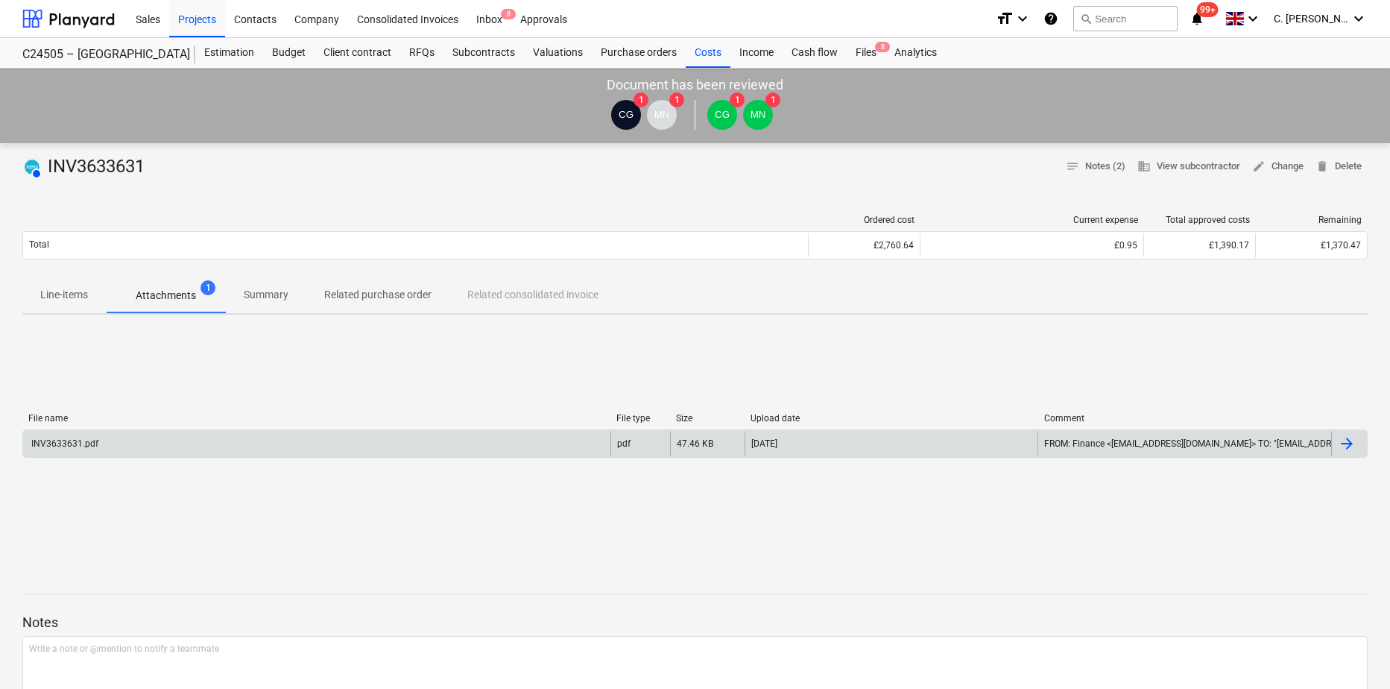
click at [52, 449] on div "INV3633631.pdf" at bounding box center [316, 444] width 587 height 24
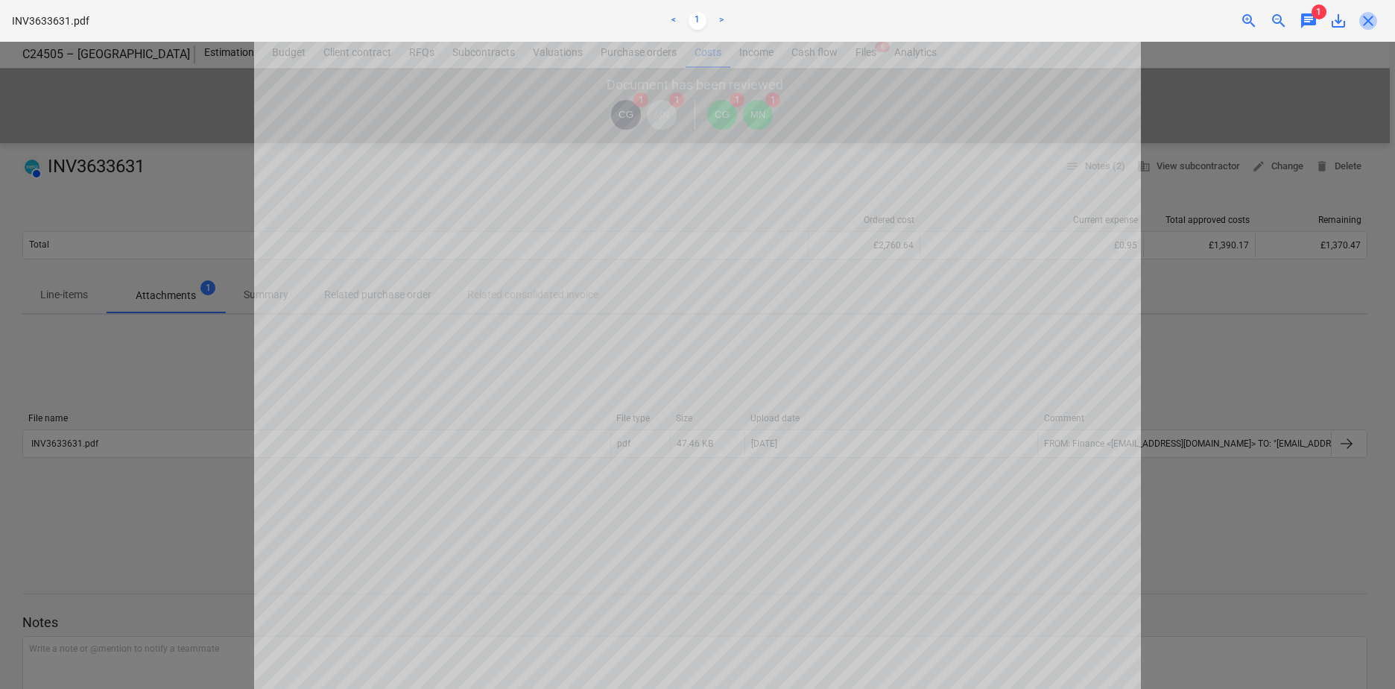
click at [1104, 19] on span "close" at bounding box center [1369, 21] width 18 height 18
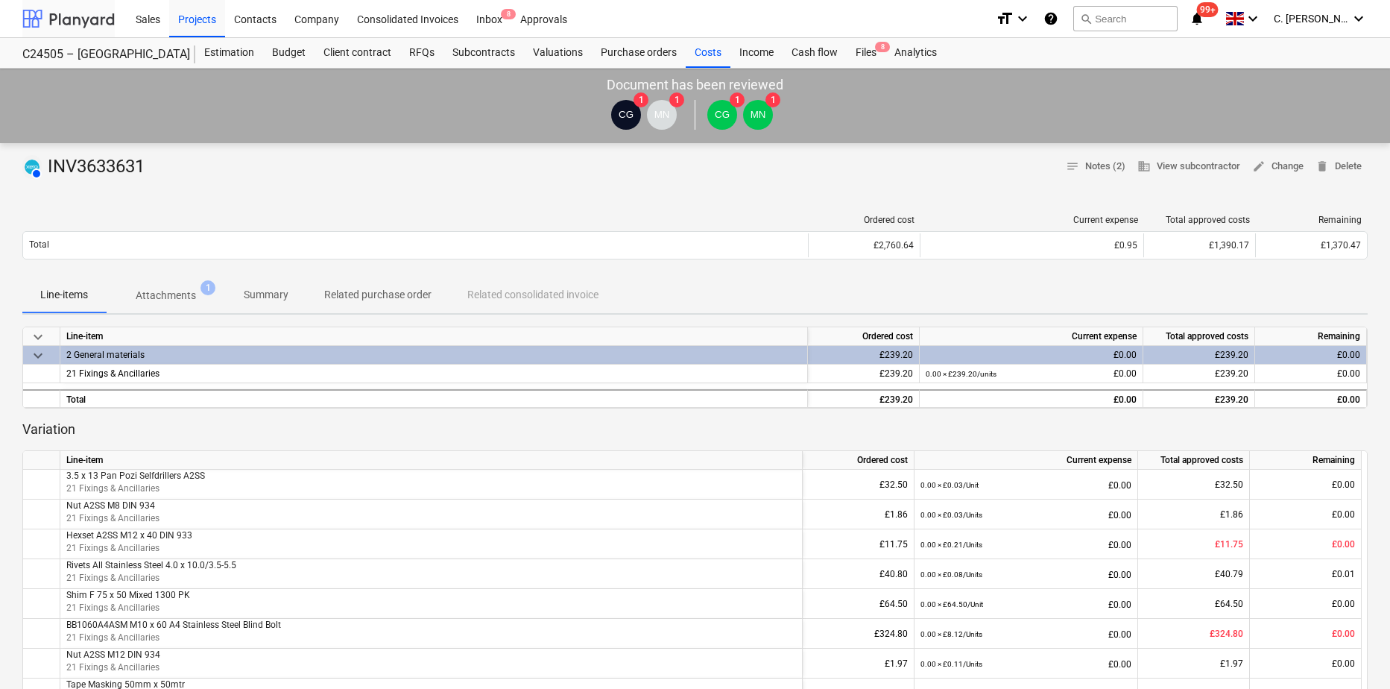
click at [53, 22] on div at bounding box center [68, 18] width 92 height 37
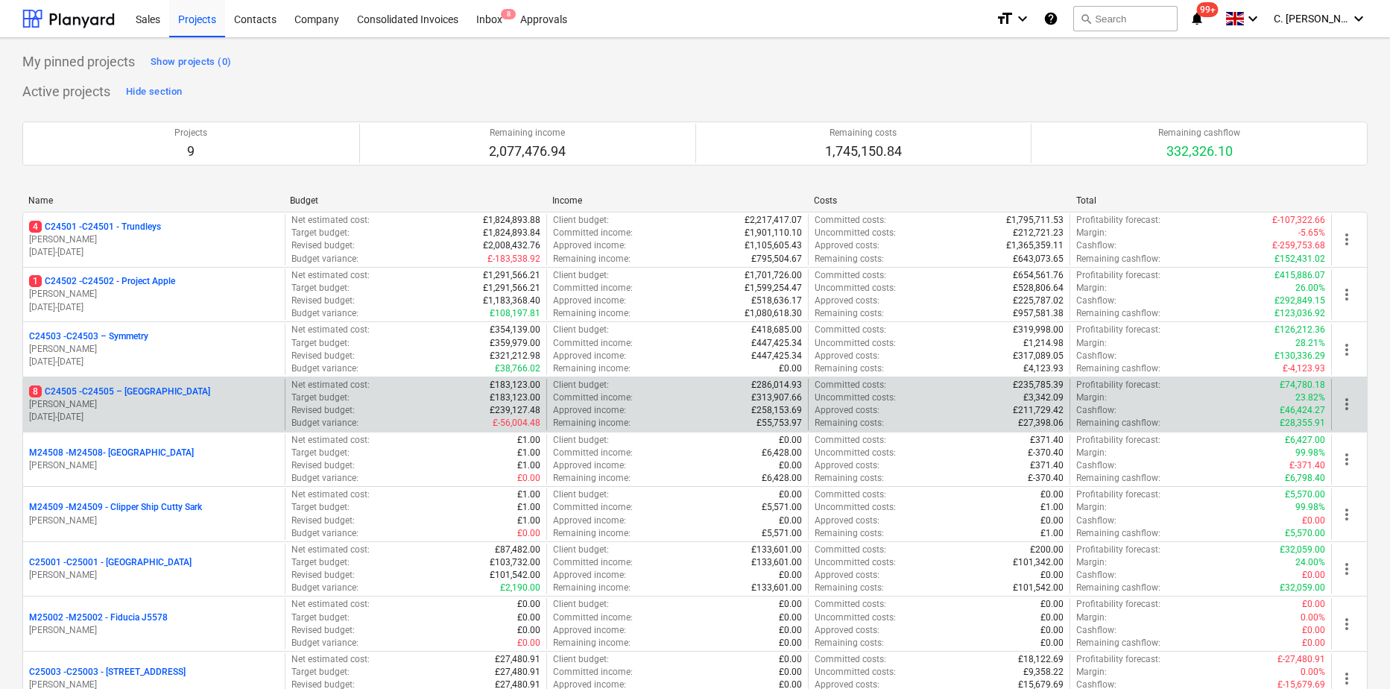
click at [152, 411] on p "01.10.2024 - 01.06.2025" at bounding box center [154, 417] width 250 height 13
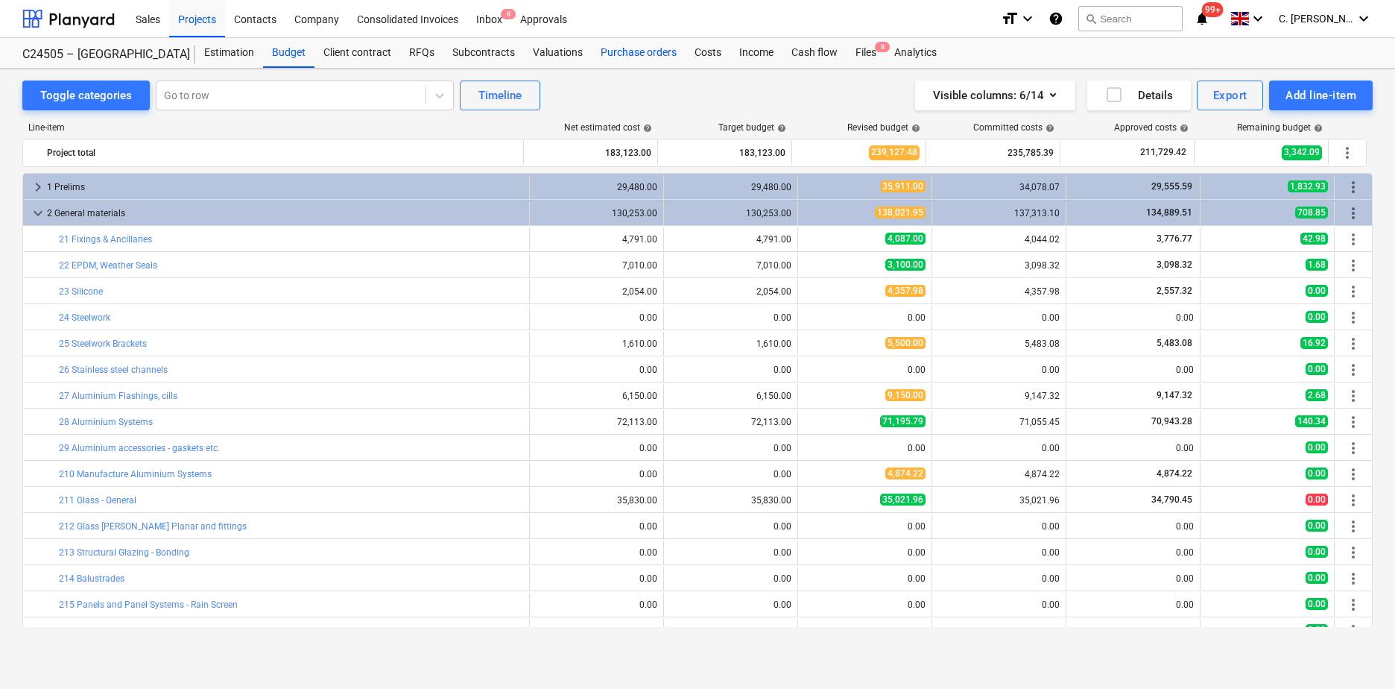
click at [637, 51] on div "Purchase orders" at bounding box center [639, 53] width 94 height 30
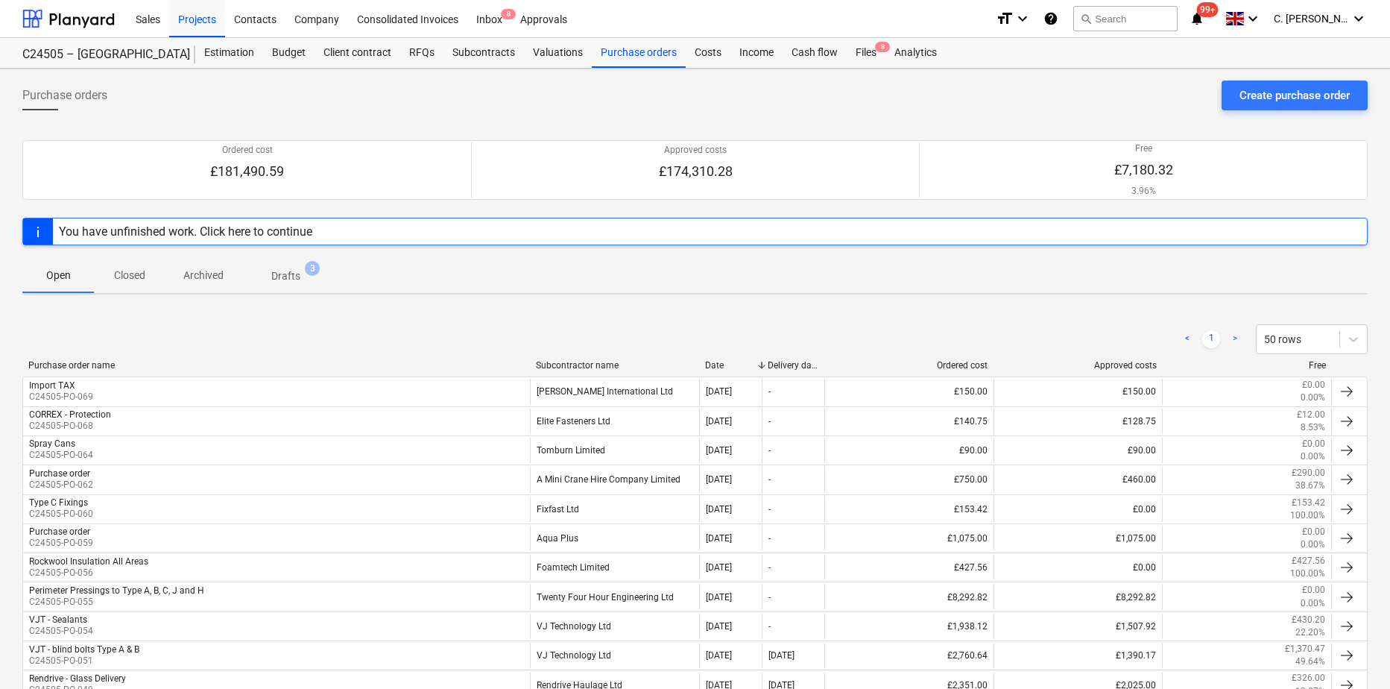
click at [577, 367] on div "Subcontractor name" at bounding box center [614, 365] width 157 height 10
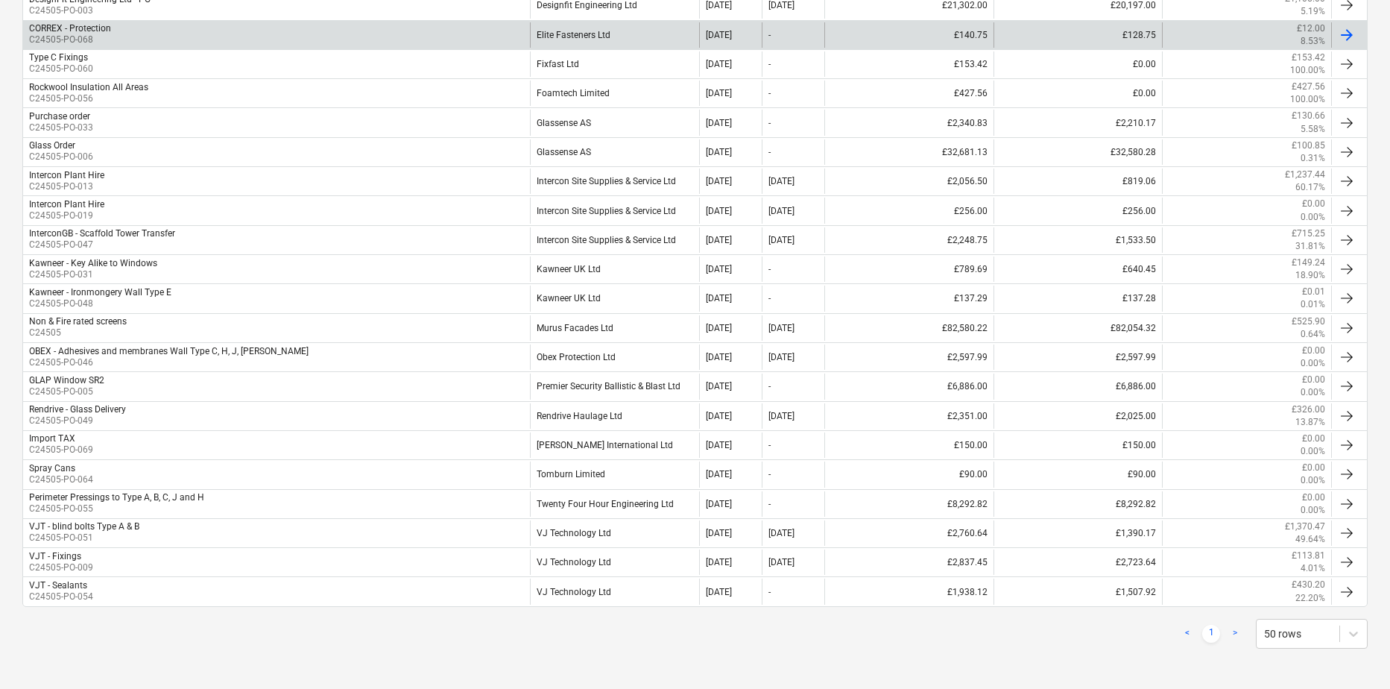
scroll to position [476, 0]
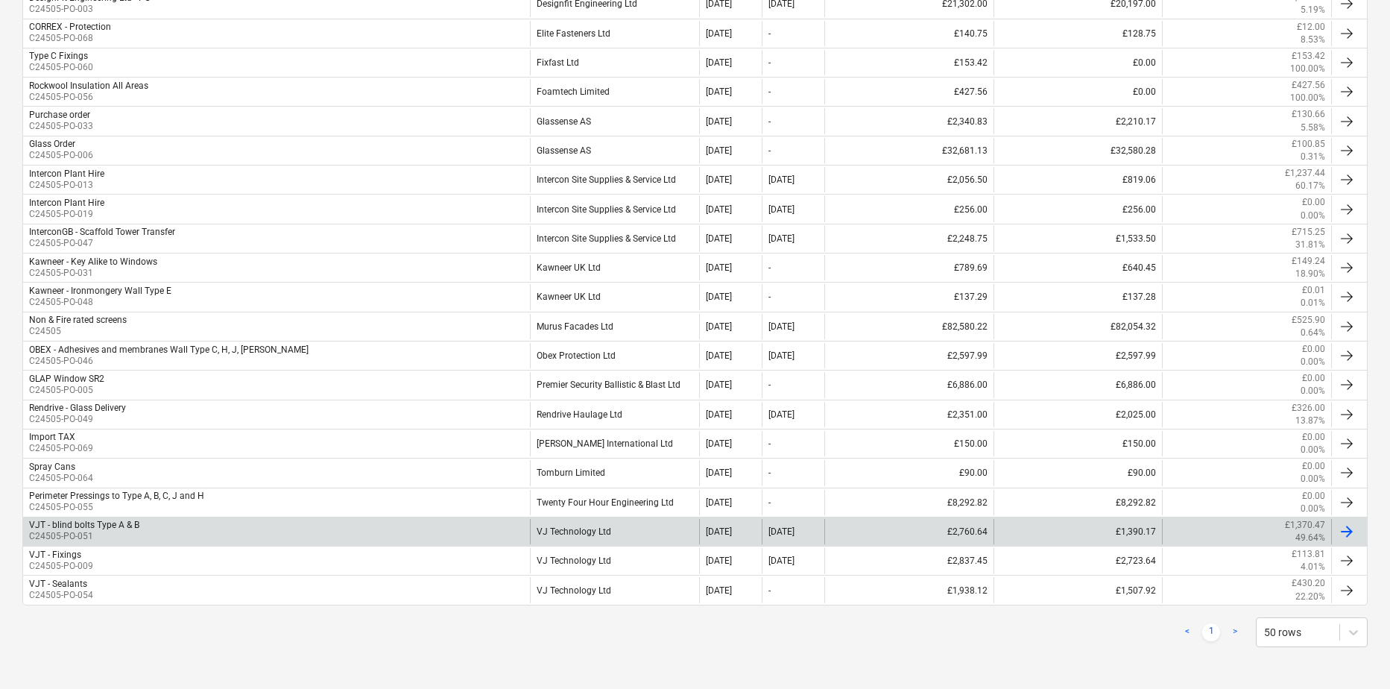
click at [601, 527] on div "VJ Technology Ltd" at bounding box center [614, 531] width 169 height 25
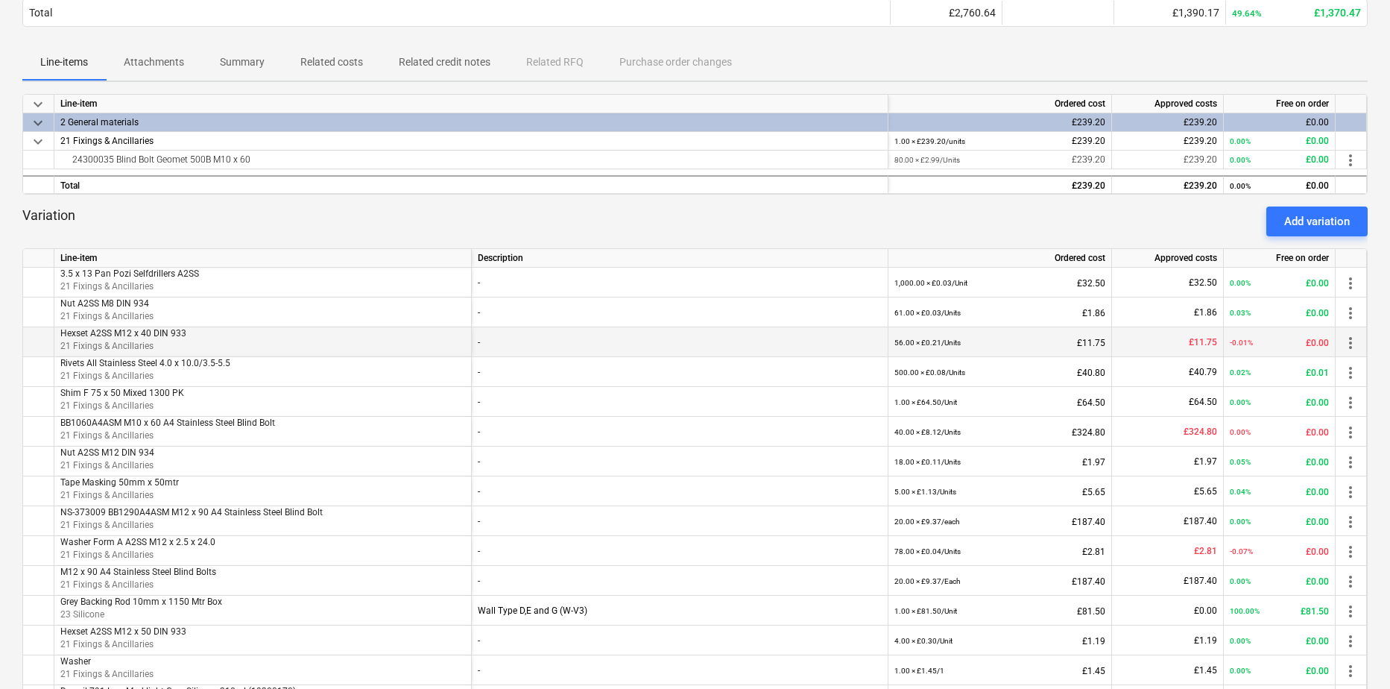
scroll to position [252, 0]
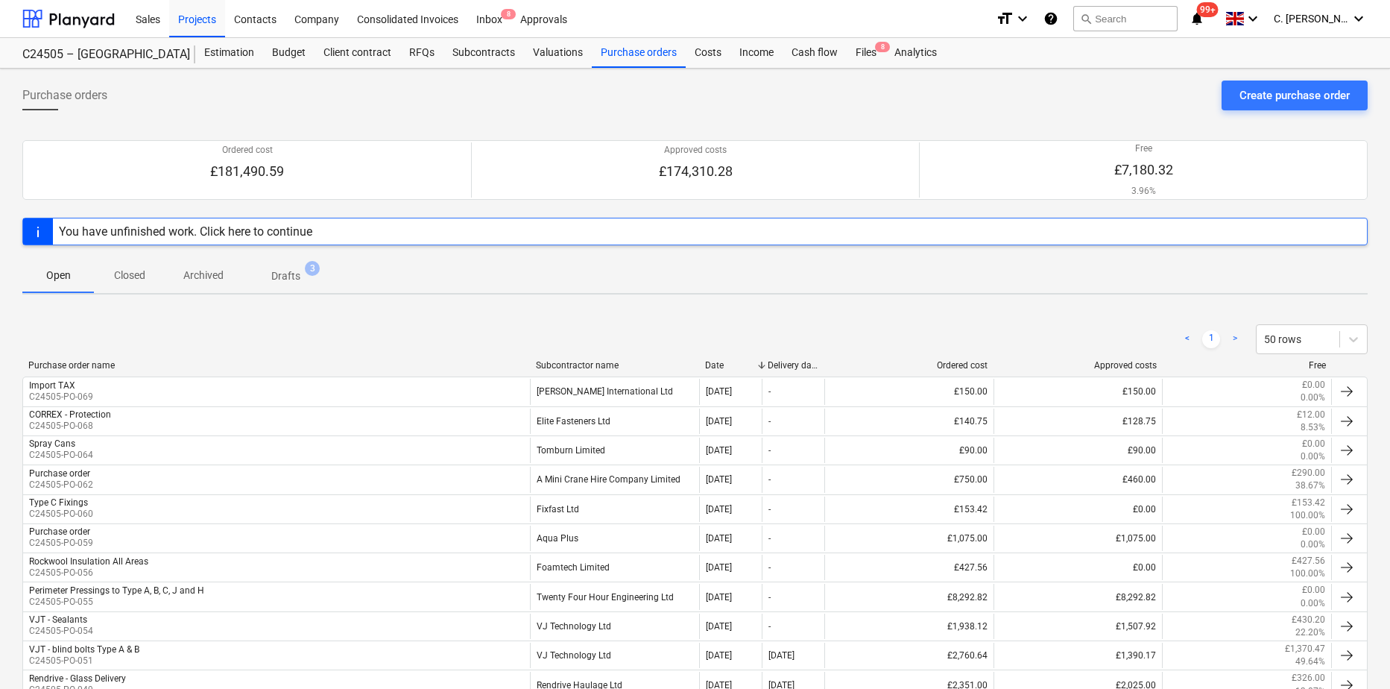
click at [589, 364] on div "Subcontractor name" at bounding box center [614, 365] width 157 height 10
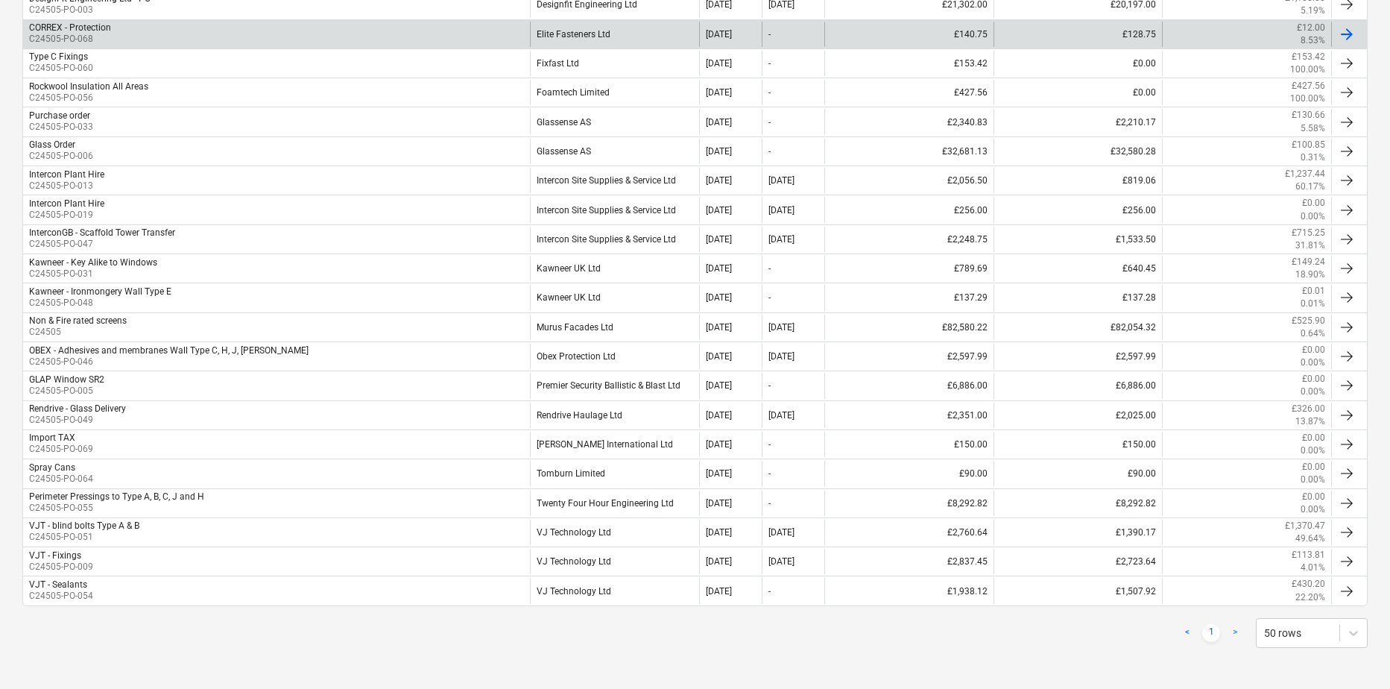
scroll to position [476, 0]
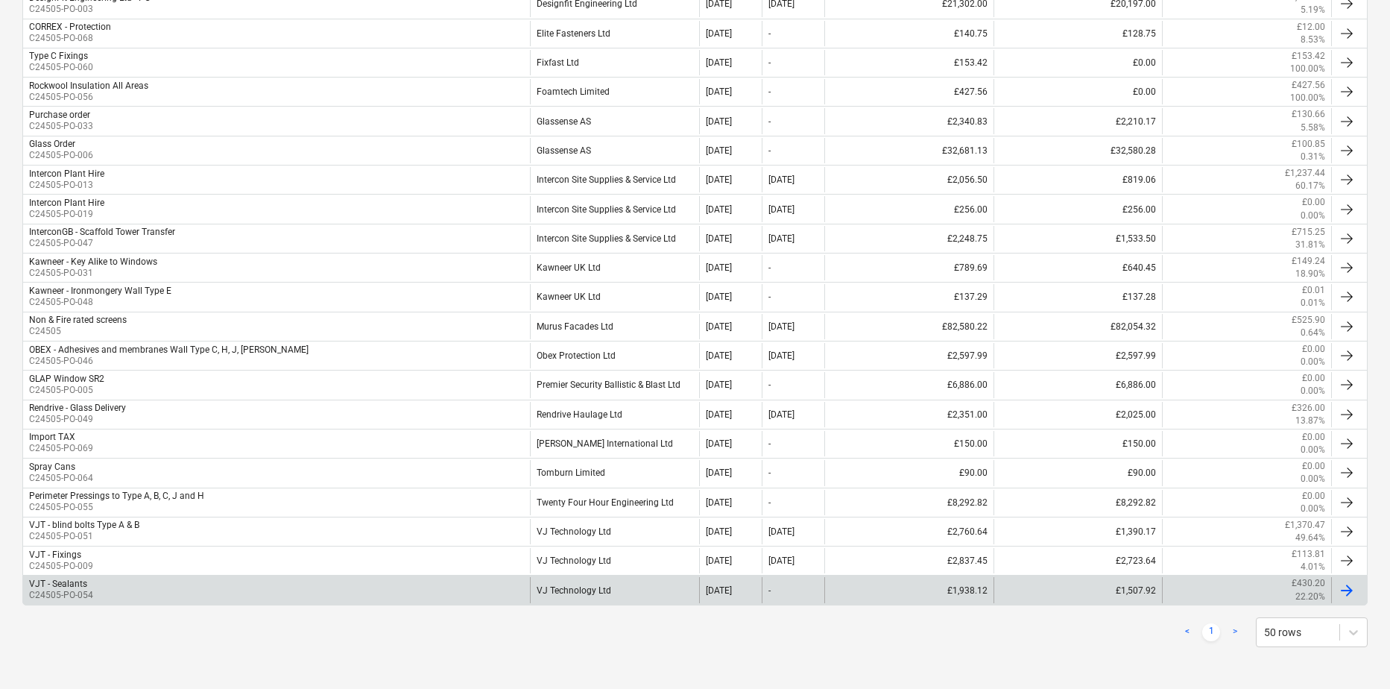
click at [126, 527] on div "VJT - Sealants C24505-PO-054" at bounding box center [276, 589] width 507 height 25
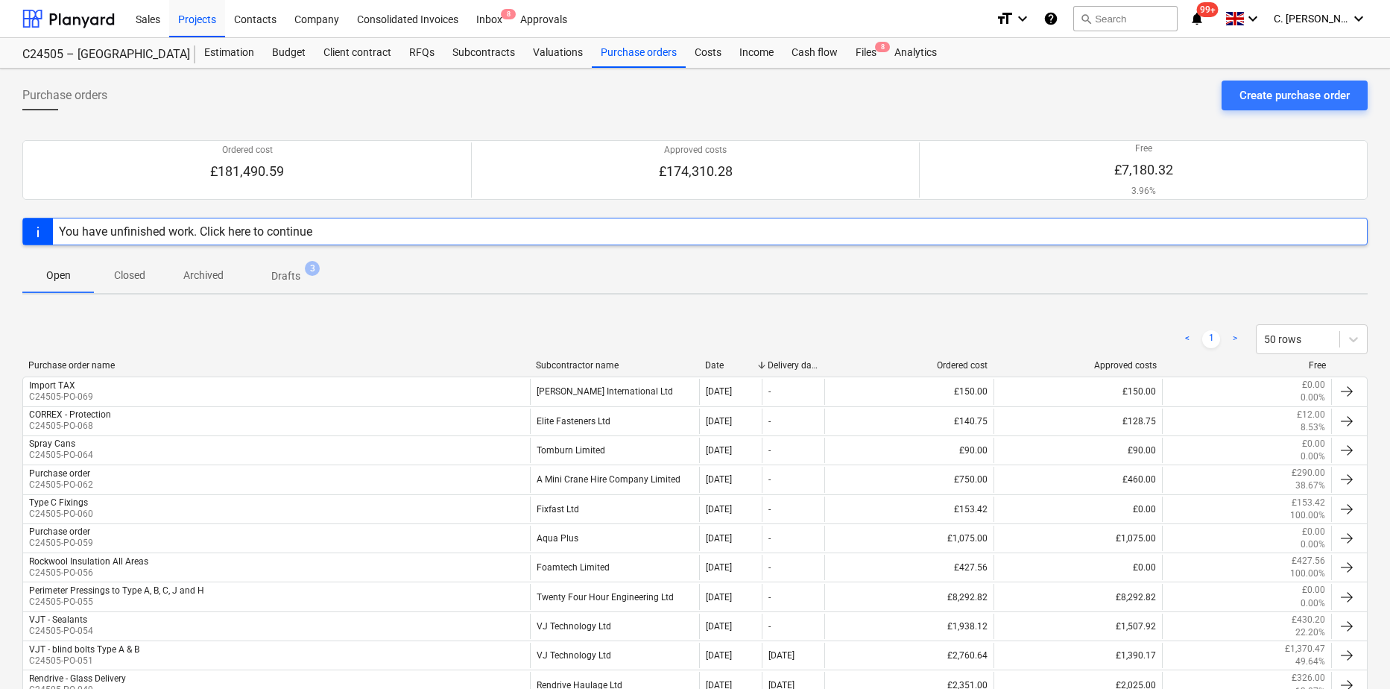
click at [582, 370] on div "Subcontractor name" at bounding box center [614, 365] width 157 height 10
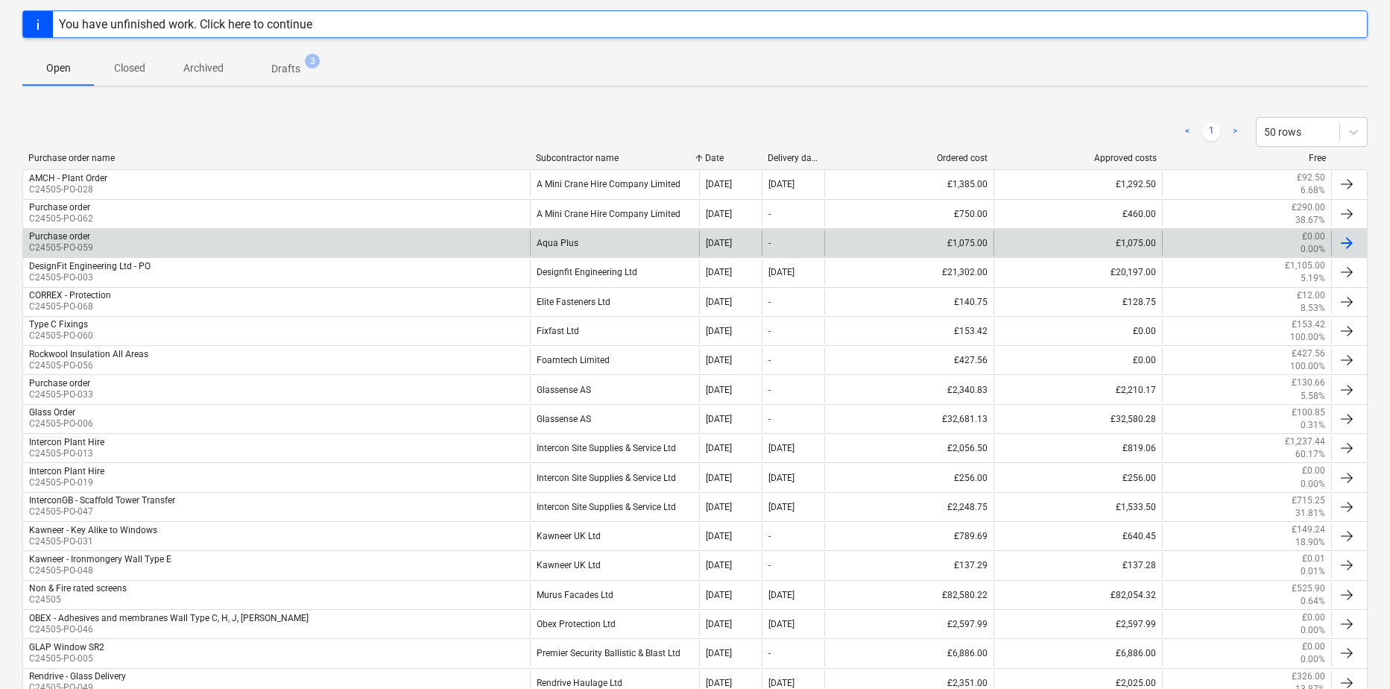
scroll to position [476, 0]
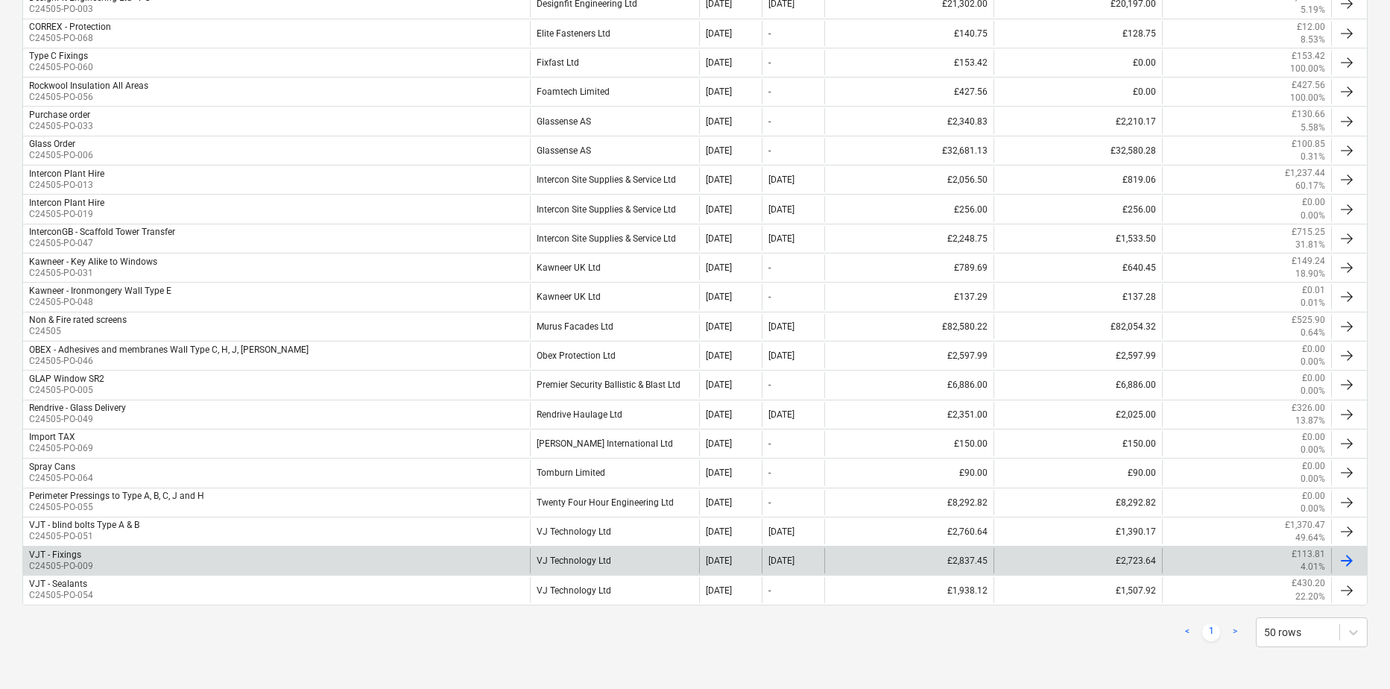
click at [66, 527] on p "C24505-PO-009" at bounding box center [61, 566] width 64 height 13
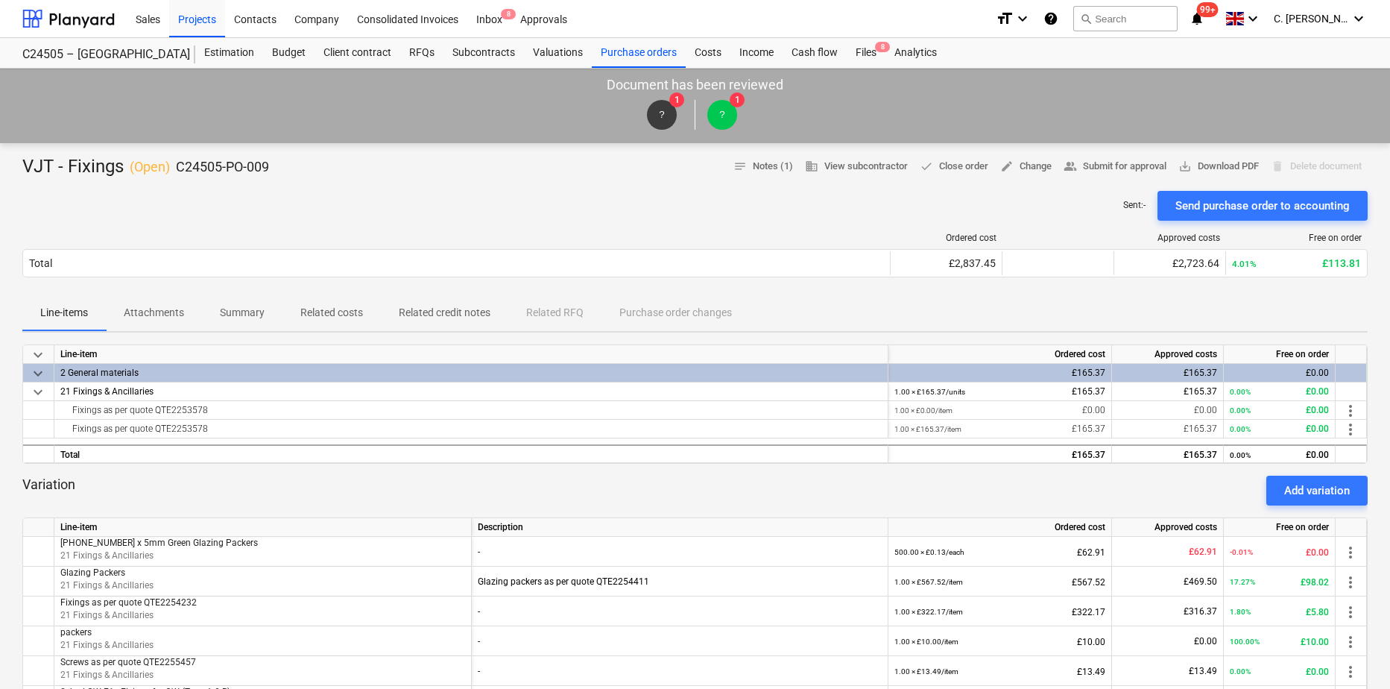
click at [151, 307] on p "Attachments" at bounding box center [154, 313] width 60 height 16
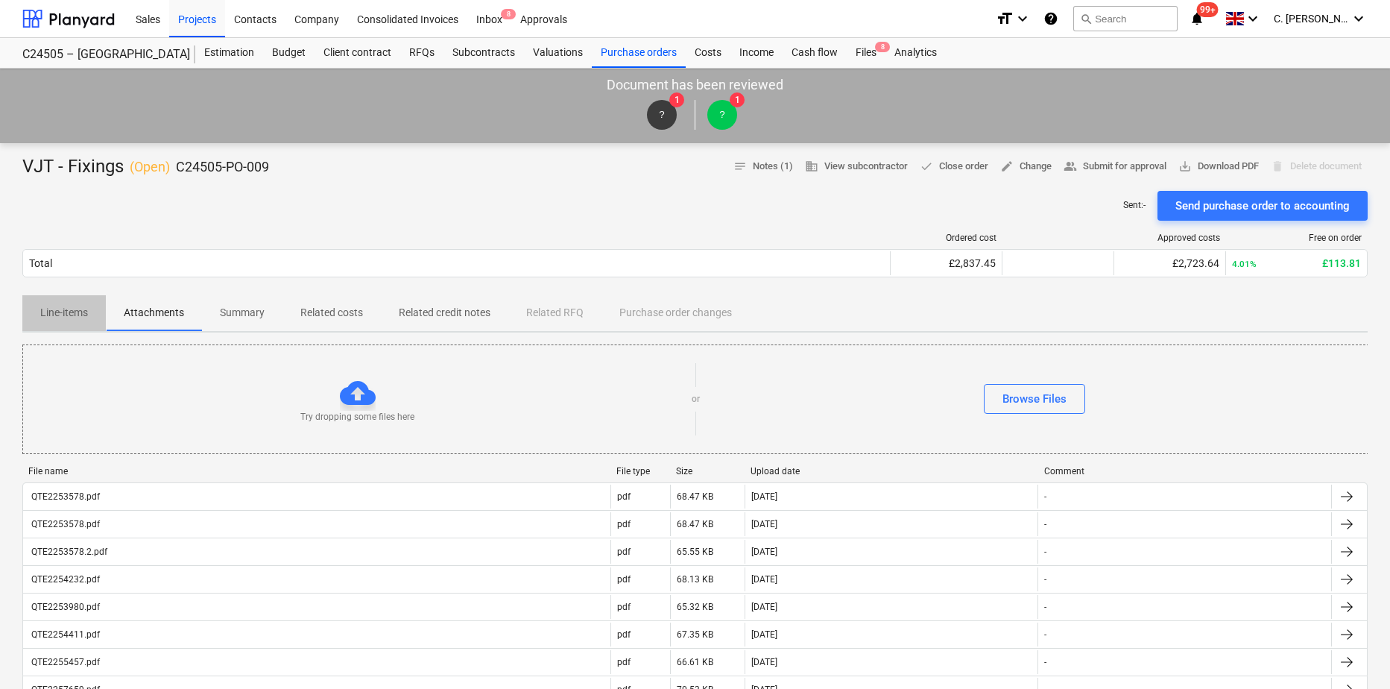
drag, startPoint x: 68, startPoint y: 315, endPoint x: 108, endPoint y: 344, distance: 49.2
click at [68, 317] on p "Line-items" at bounding box center [64, 313] width 48 height 16
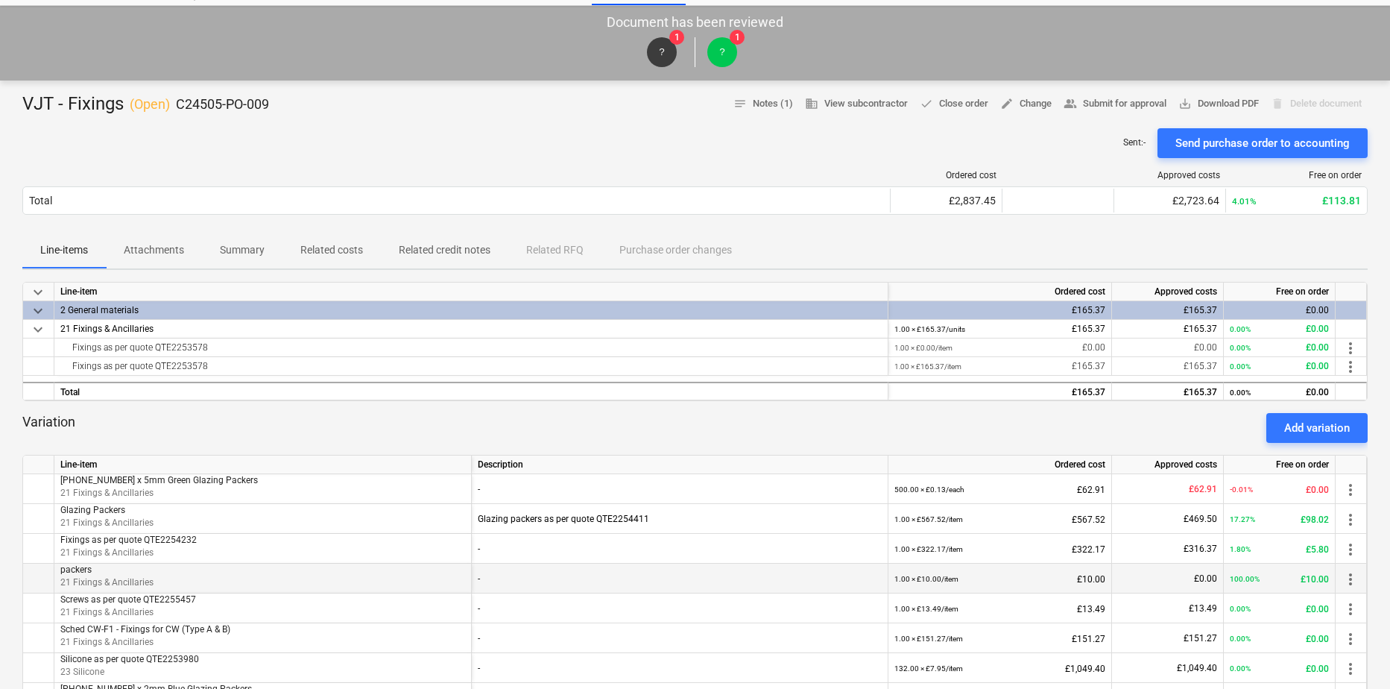
scroll to position [149, 0]
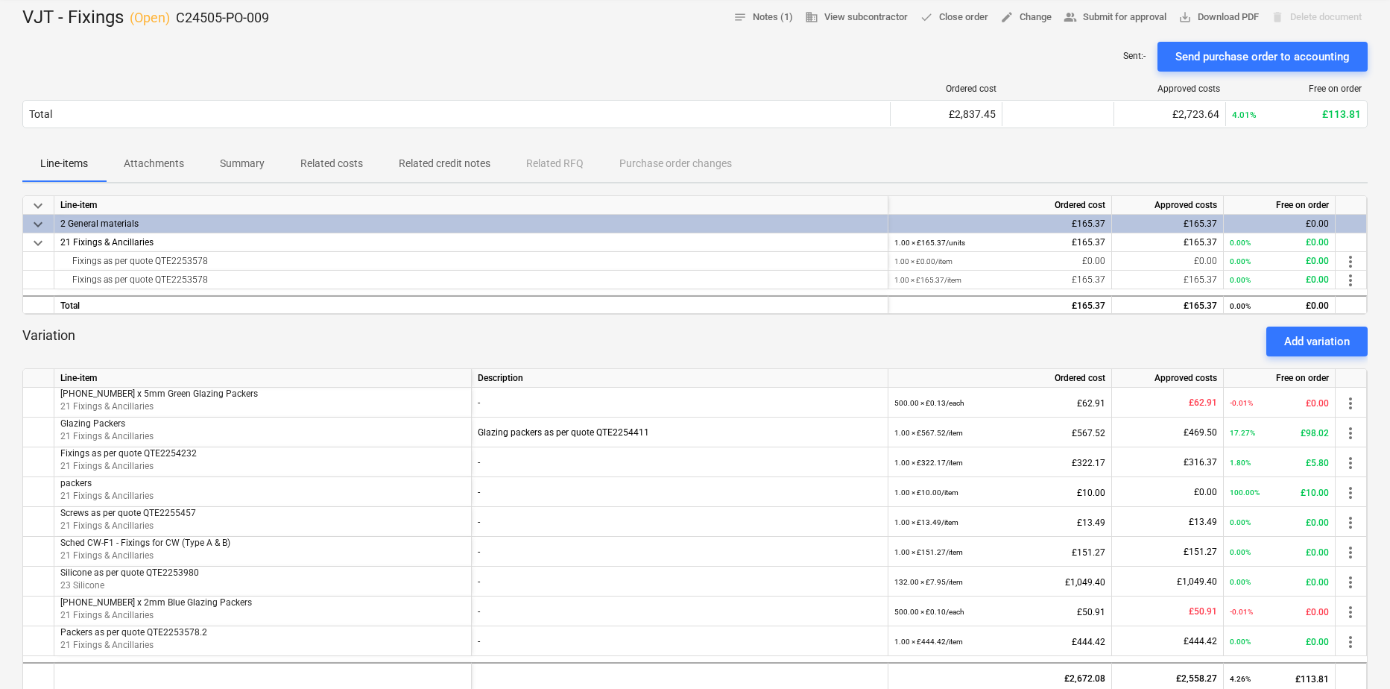
click at [148, 165] on p "Attachments" at bounding box center [154, 164] width 60 height 16
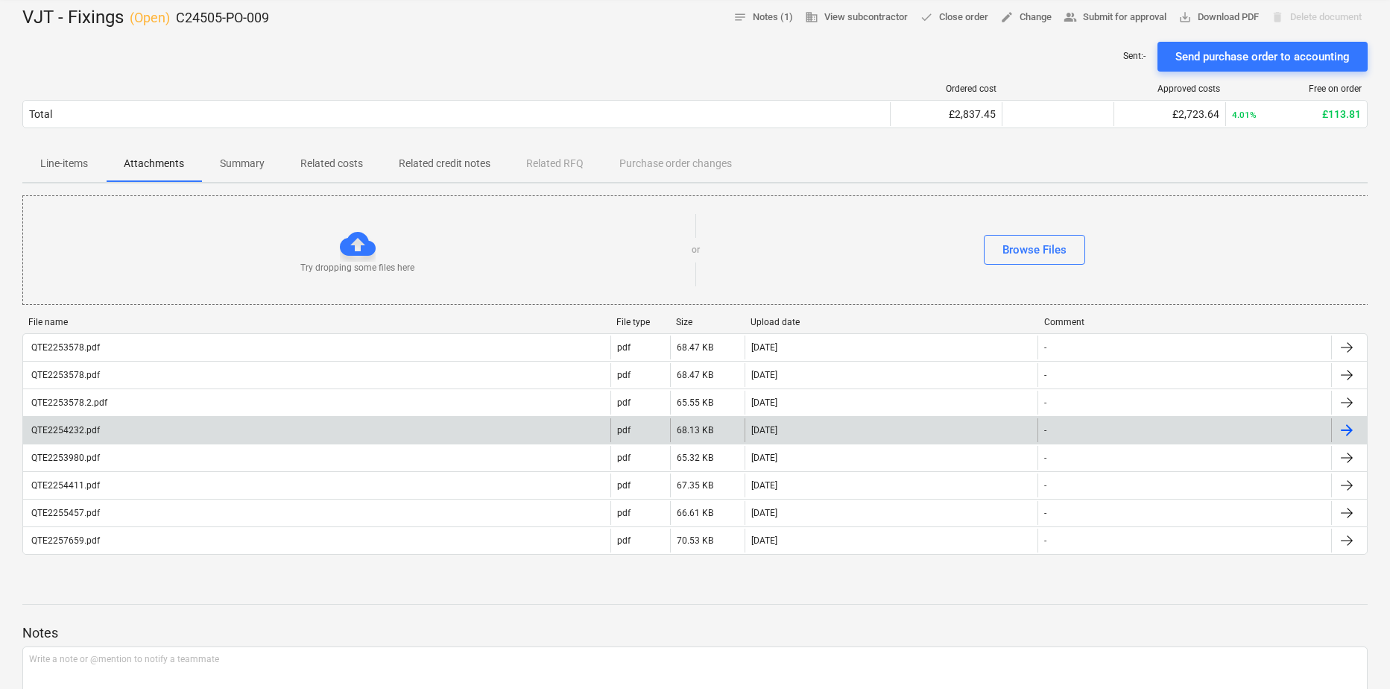
click at [96, 432] on div "QTE2254232.pdf" at bounding box center [64, 430] width 71 height 10
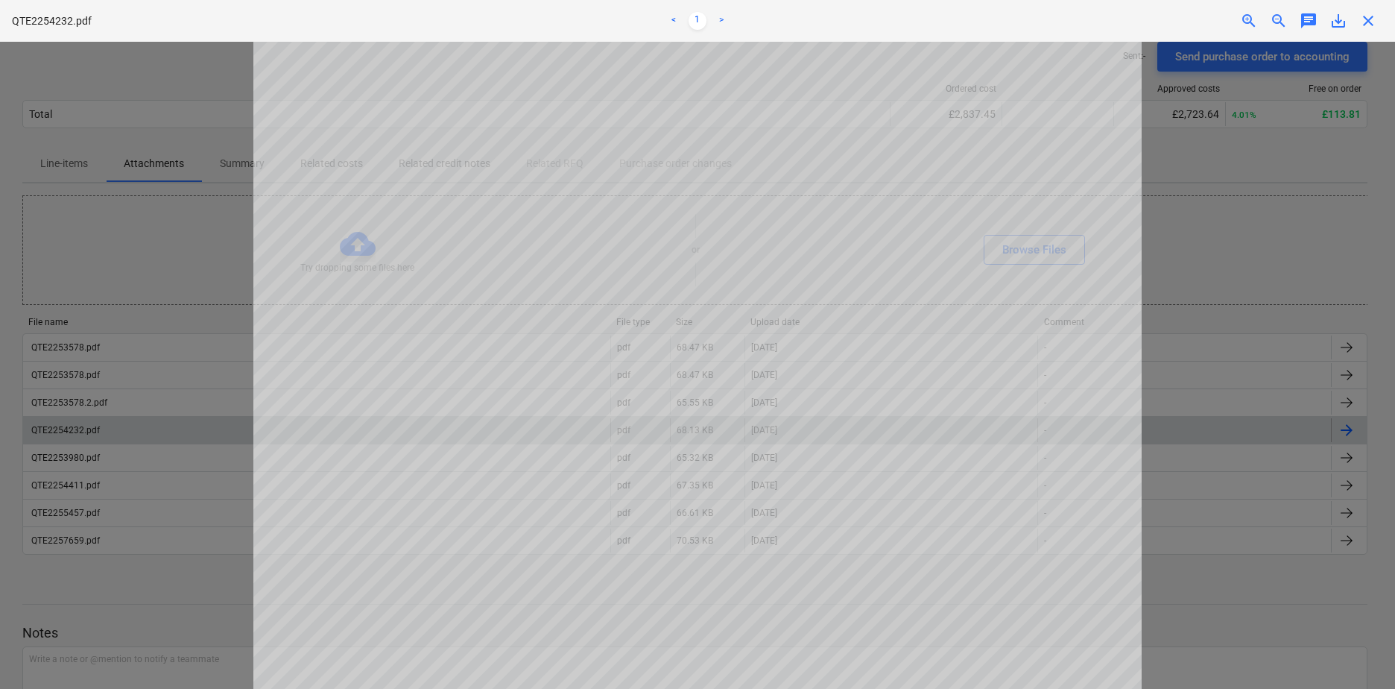
click at [1104, 21] on span "close" at bounding box center [1369, 21] width 18 height 18
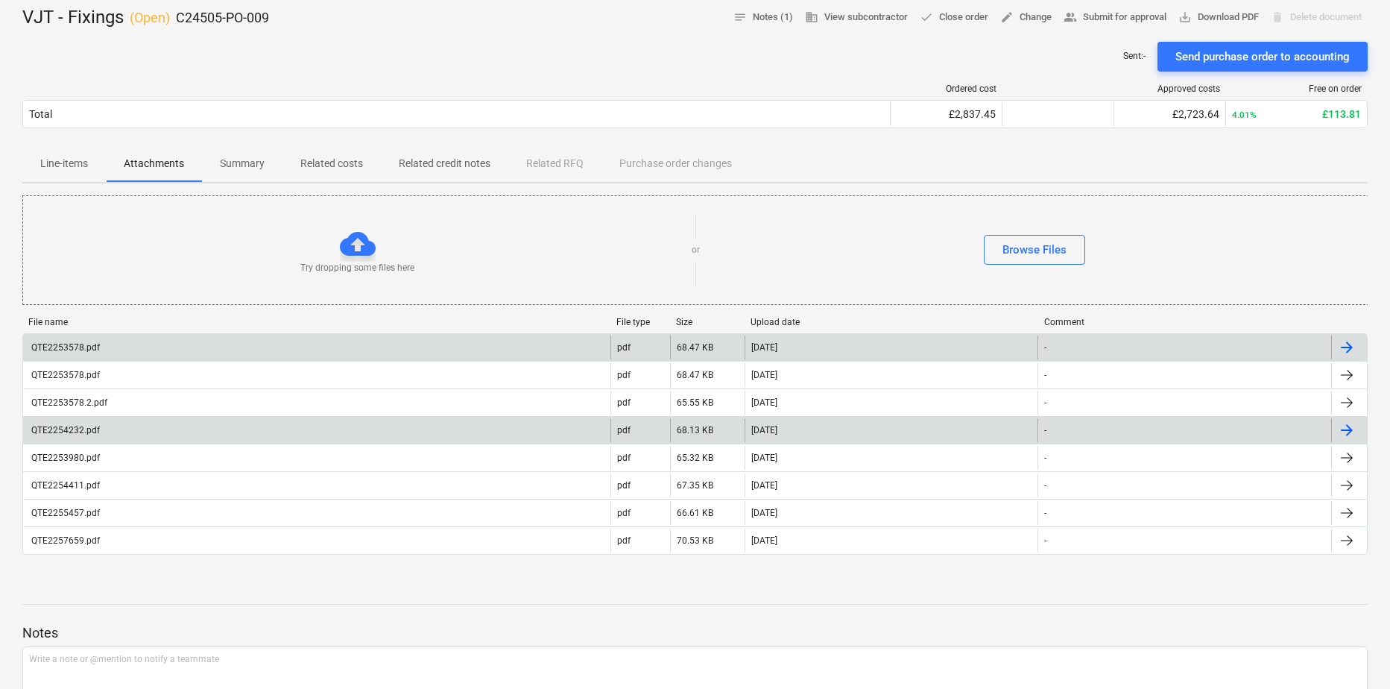
click at [70, 342] on div "QTE2253578.pdf" at bounding box center [64, 347] width 71 height 10
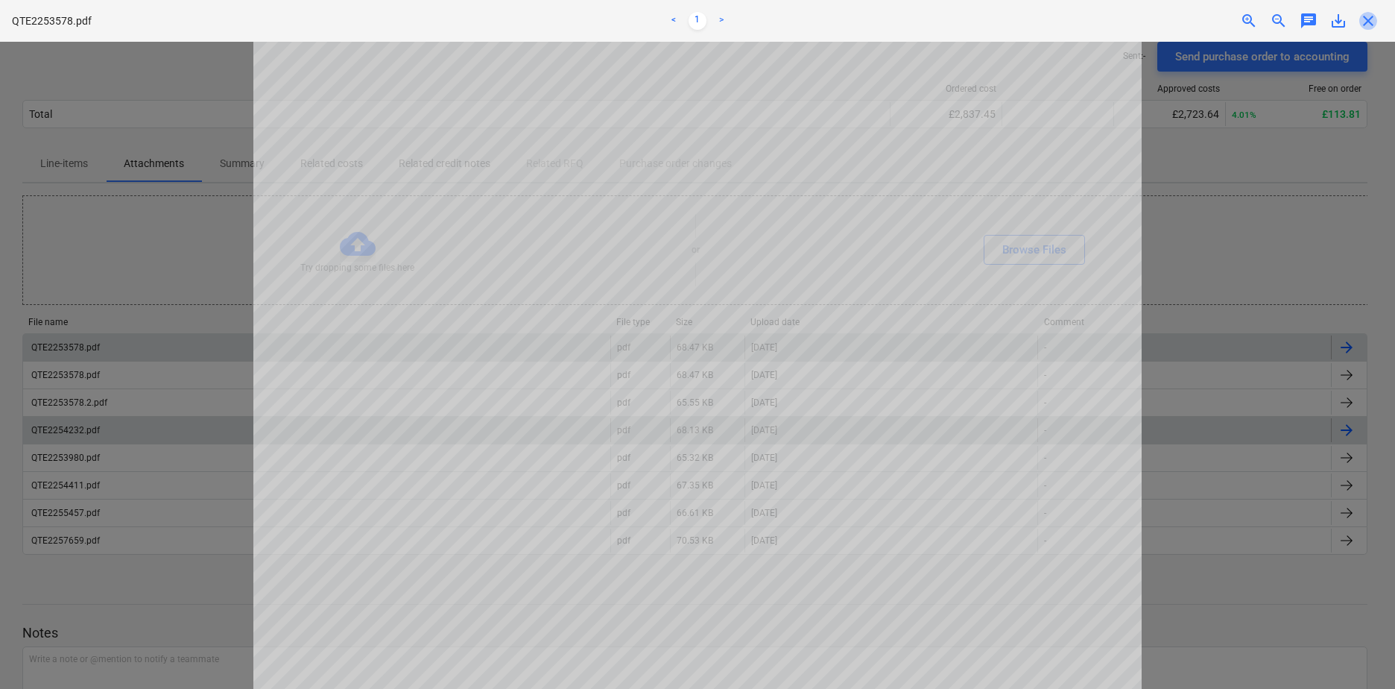
click at [1104, 25] on span "close" at bounding box center [1369, 21] width 18 height 18
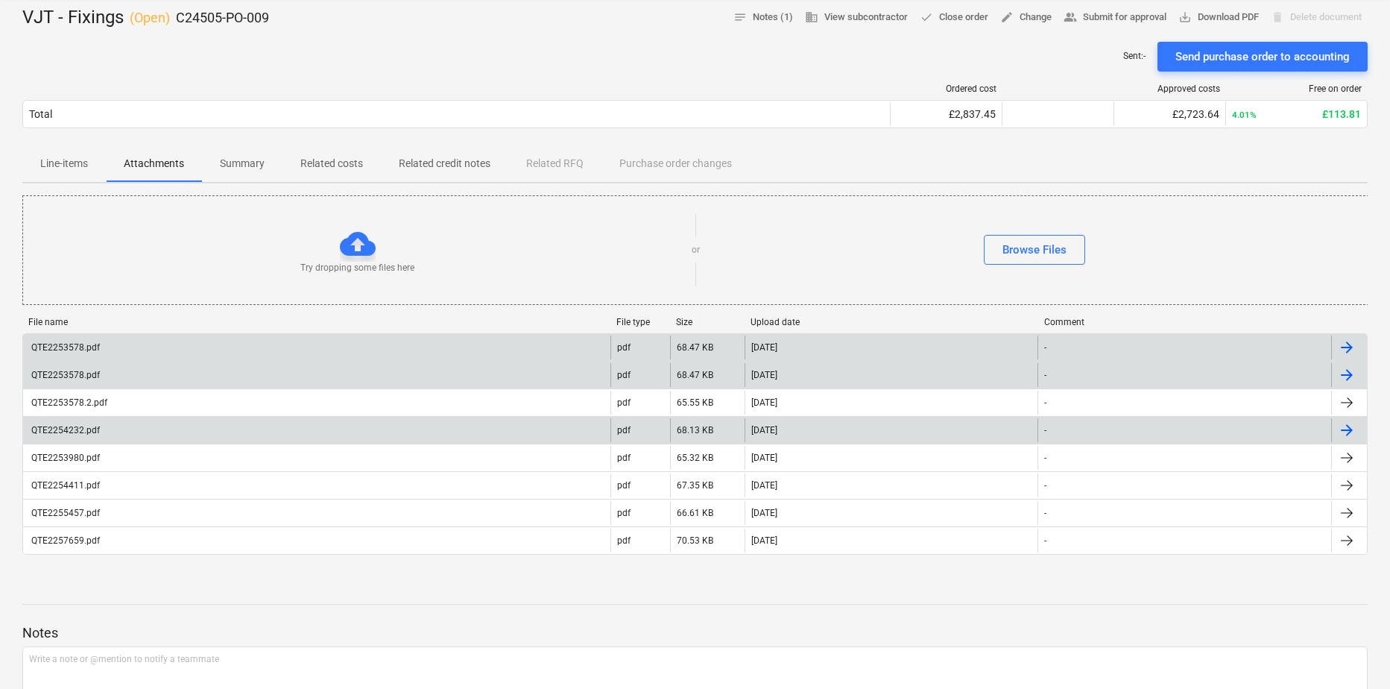
click at [78, 381] on div "QTE2253578.pdf" at bounding box center [316, 375] width 587 height 24
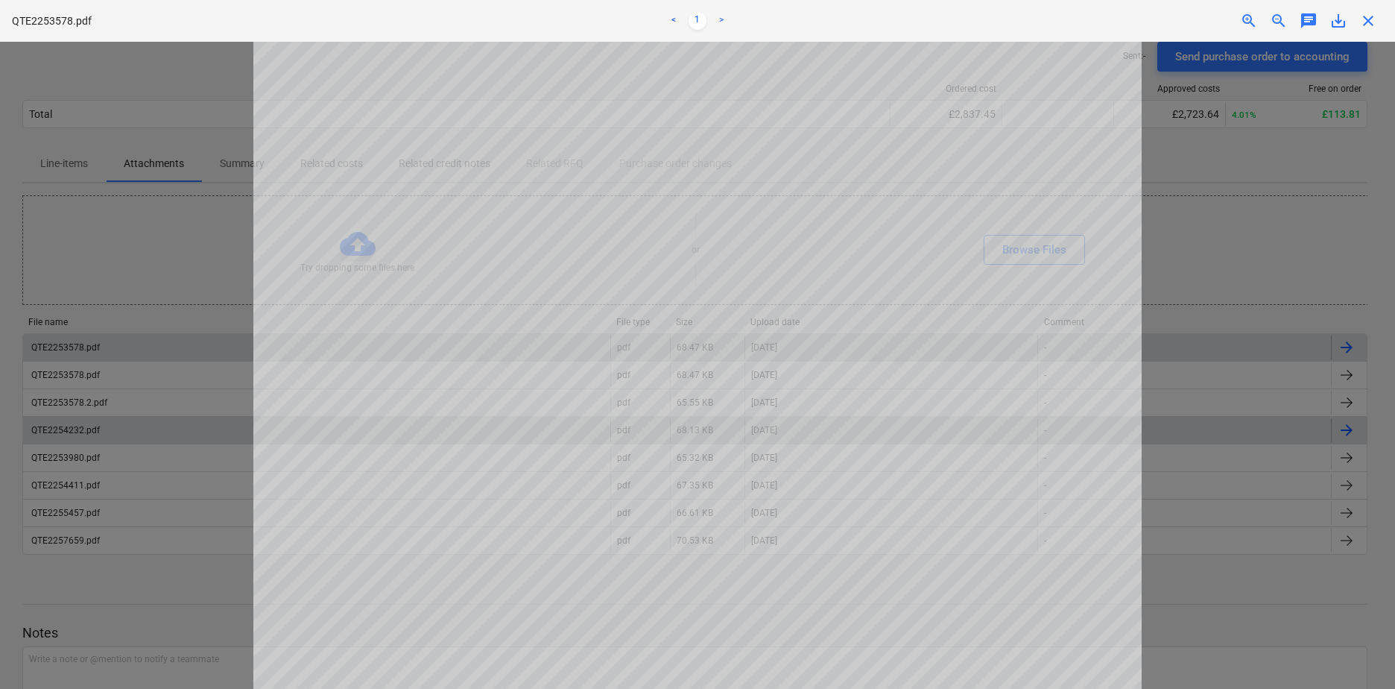
drag, startPoint x: 1362, startPoint y: 23, endPoint x: 1327, endPoint y: 49, distance: 44.3
click at [1104, 24] on span "close" at bounding box center [1369, 21] width 18 height 18
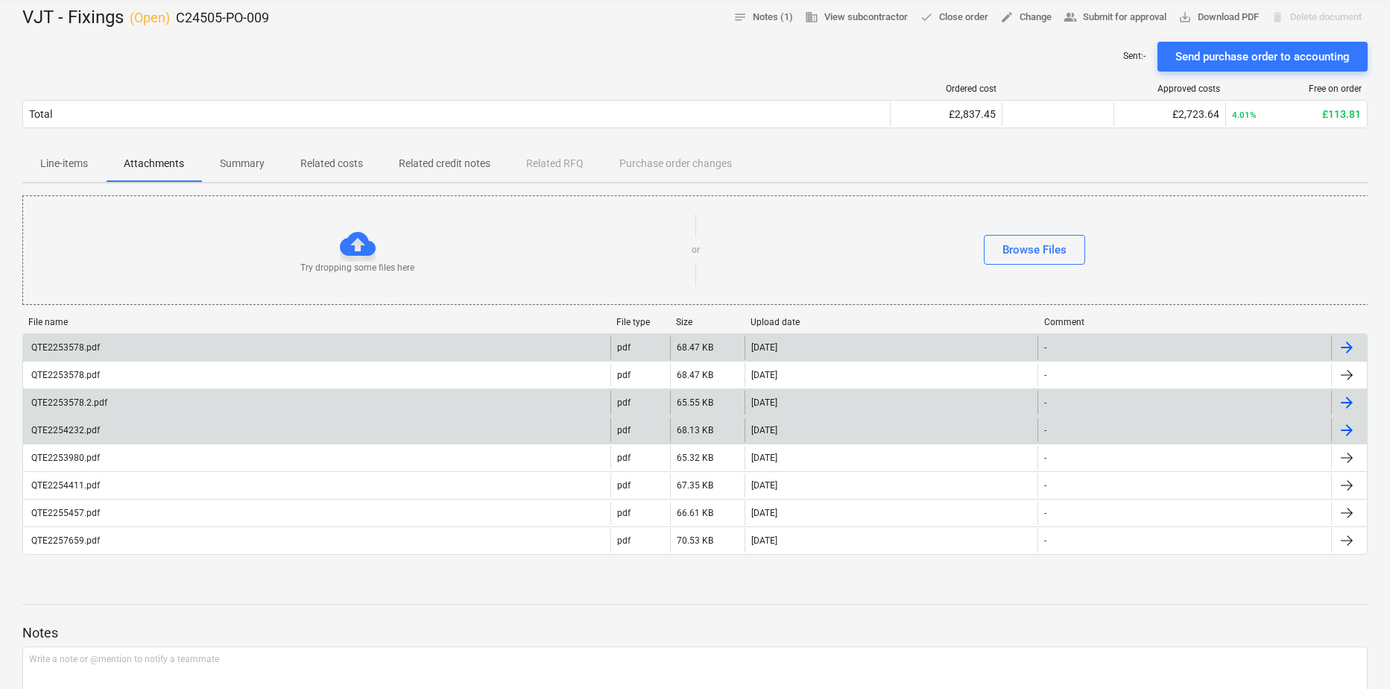
click at [48, 401] on div "QTE2253578.2.pdf" at bounding box center [68, 402] width 78 height 10
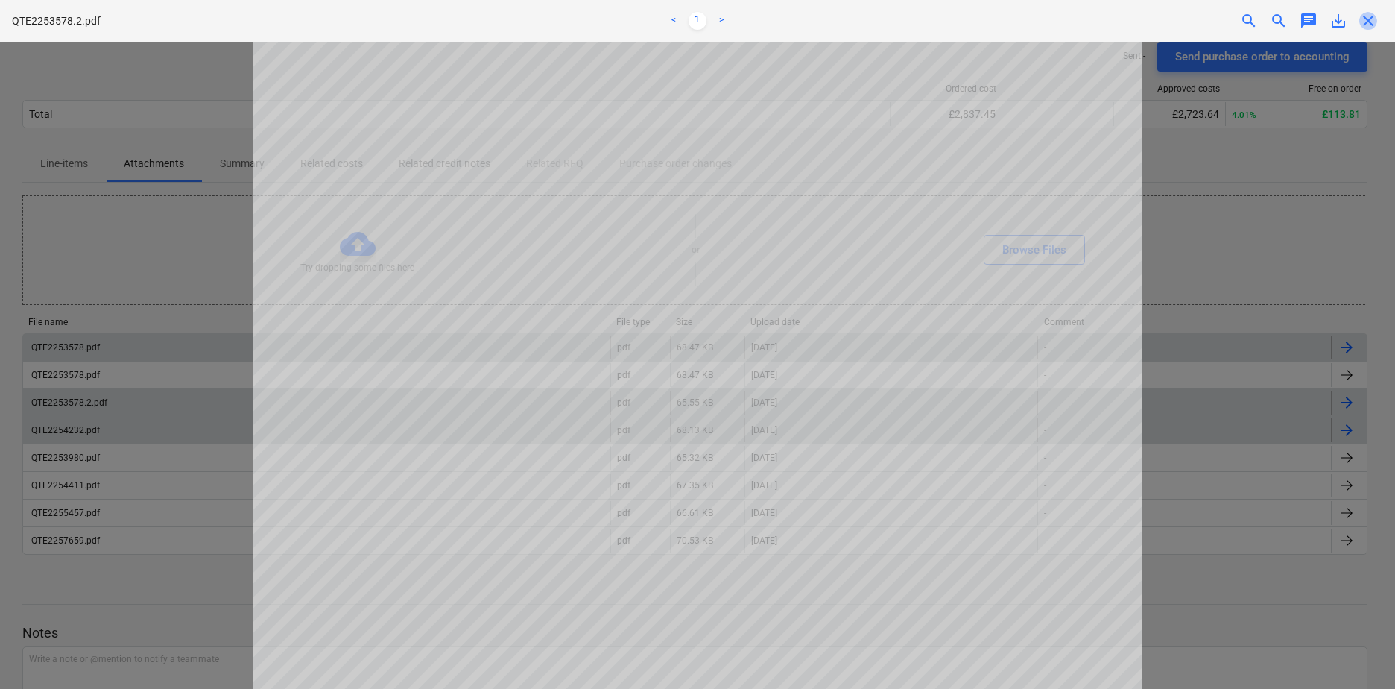
click at [1104, 26] on span "close" at bounding box center [1369, 21] width 18 height 18
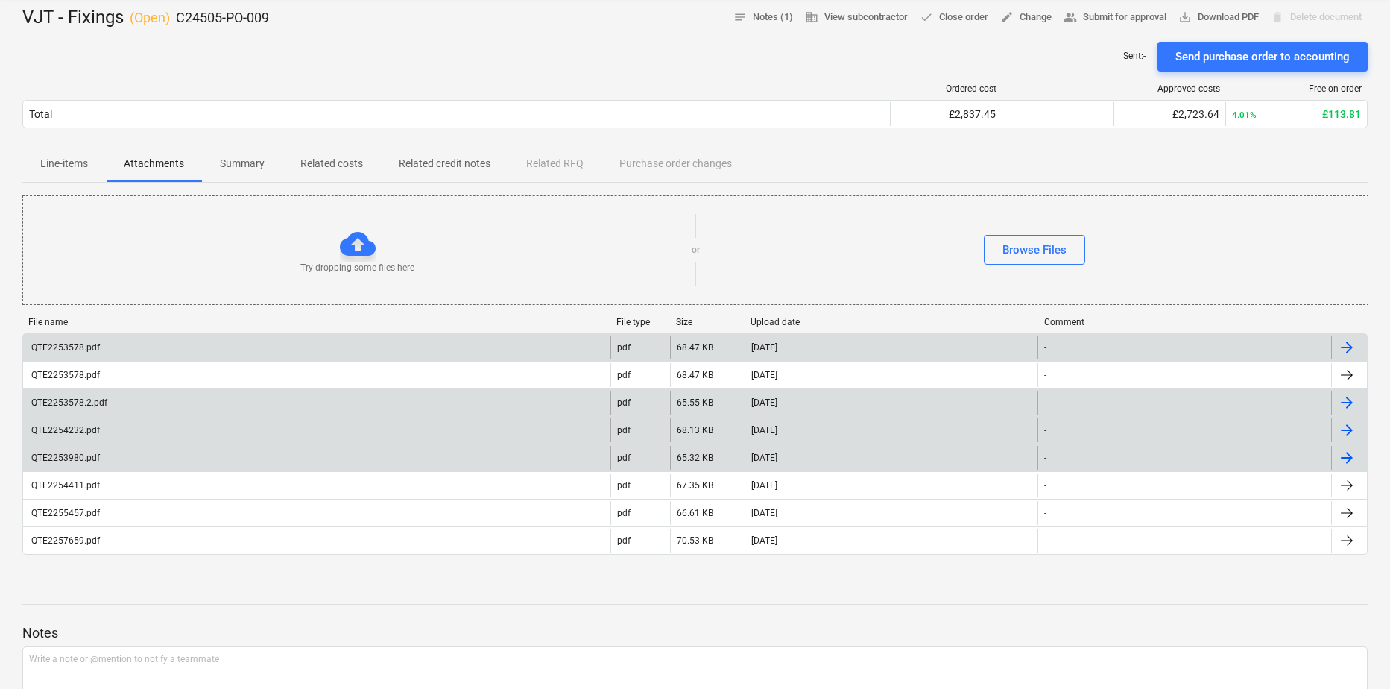
click at [48, 454] on div "QTE2253980.pdf" at bounding box center [64, 457] width 71 height 10
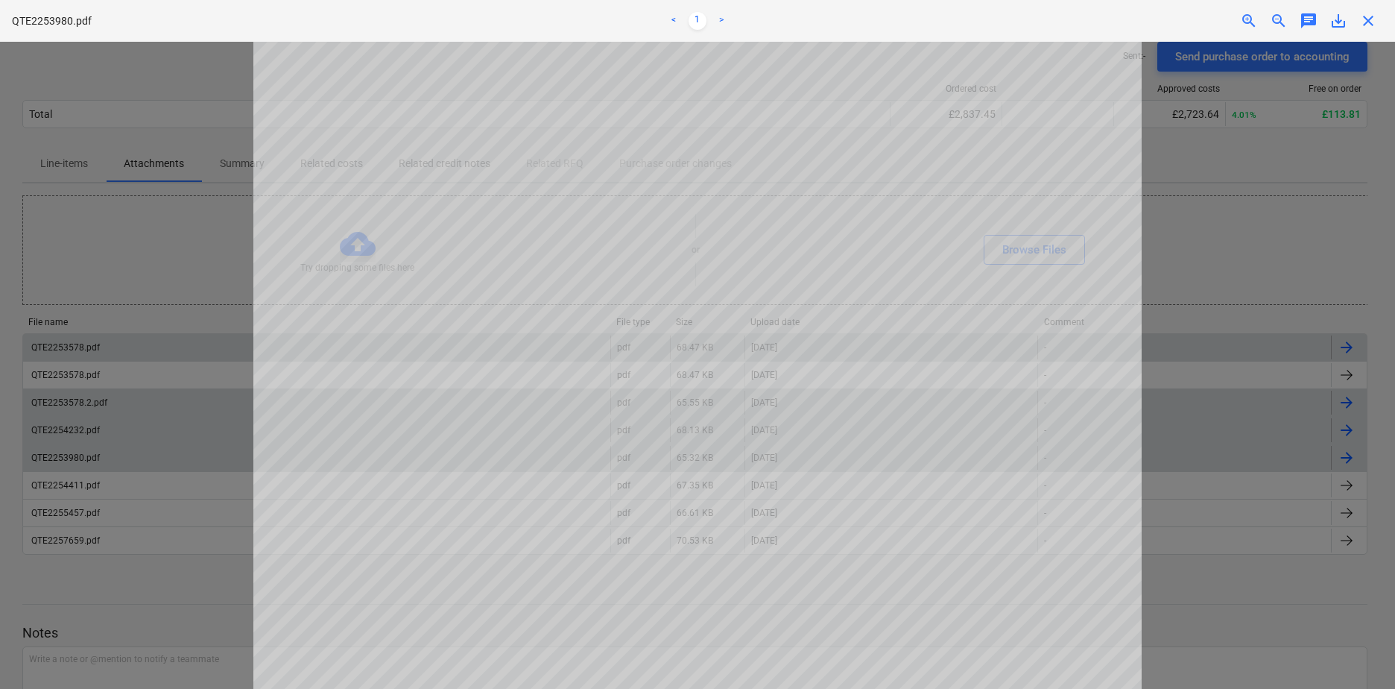
click at [1104, 19] on span "close" at bounding box center [1369, 21] width 18 height 18
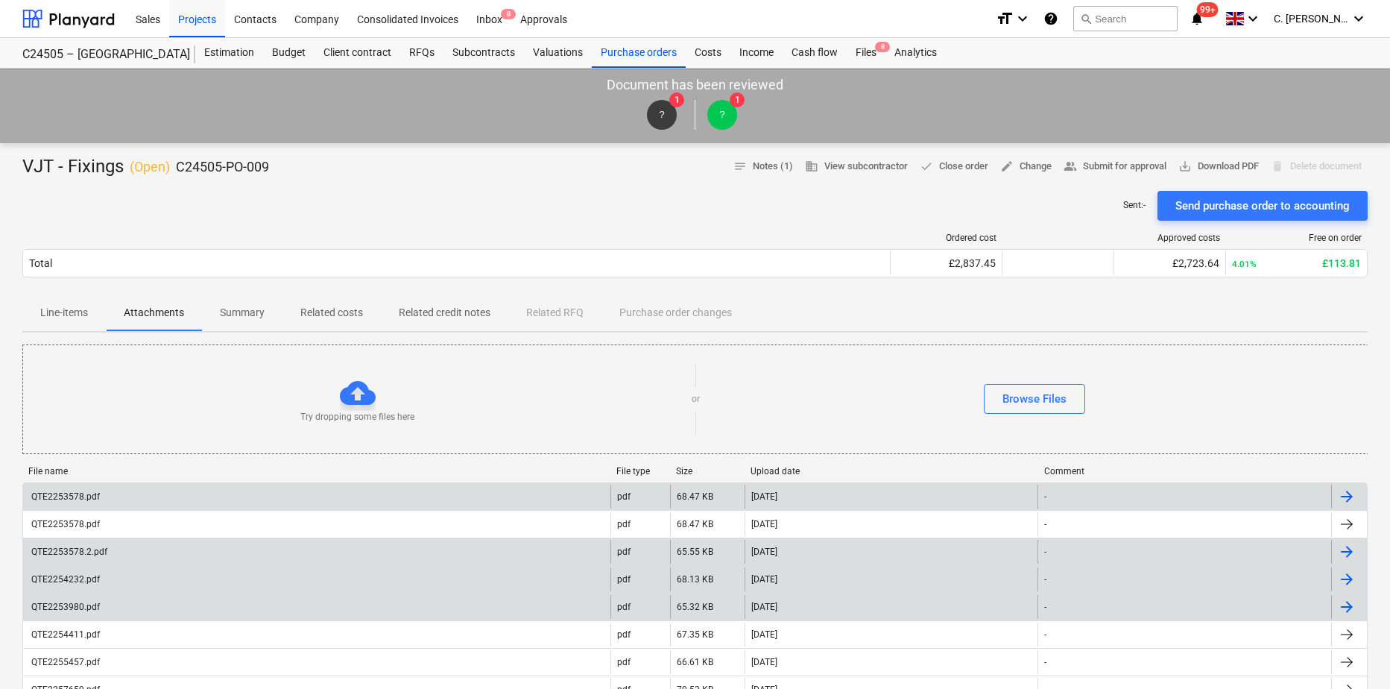
click at [67, 313] on p "Line-items" at bounding box center [64, 313] width 48 height 16
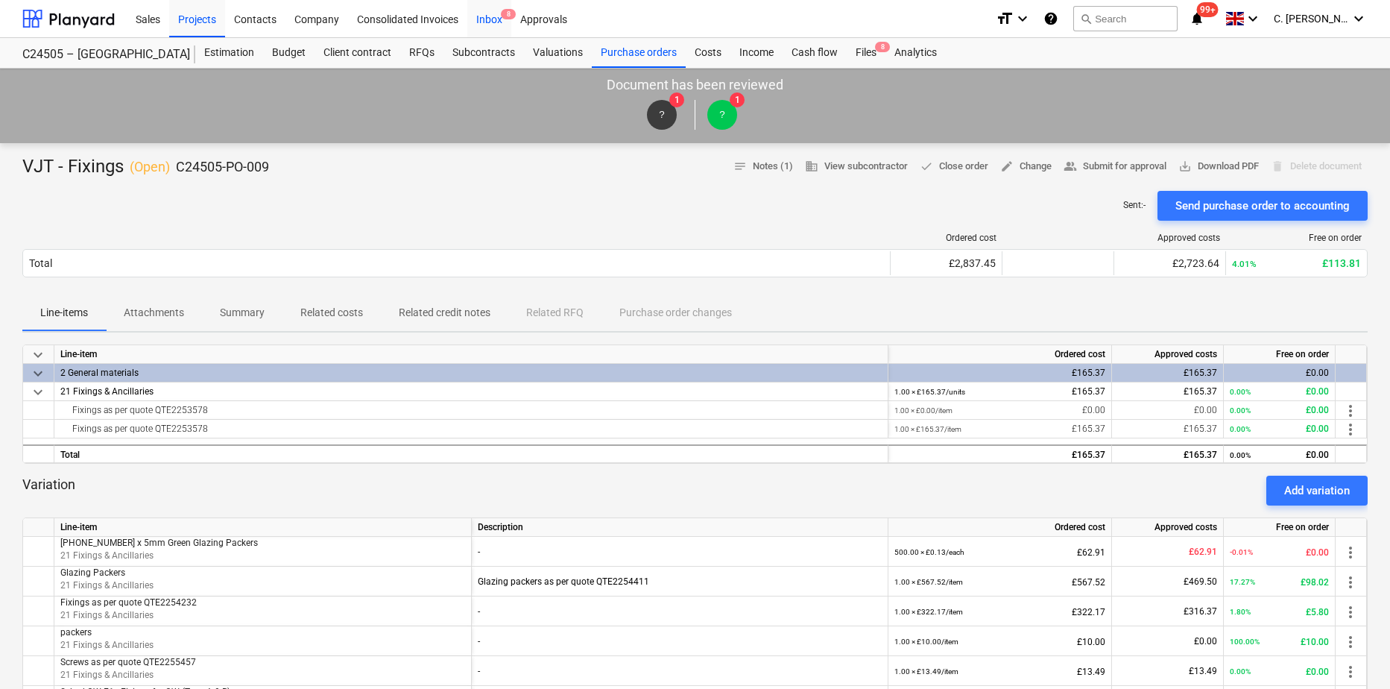
click at [495, 10] on div "Inbox 8" at bounding box center [489, 18] width 44 height 38
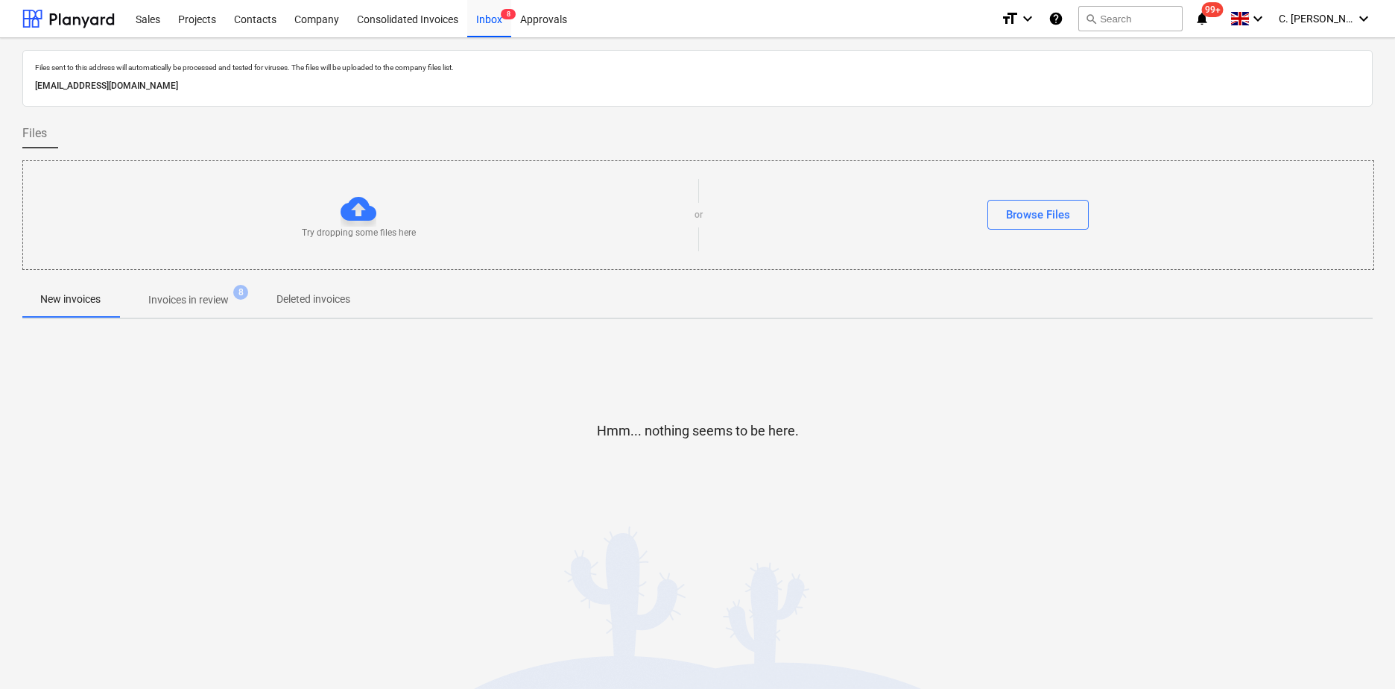
click at [183, 305] on p "Invoices in review" at bounding box center [188, 300] width 80 height 16
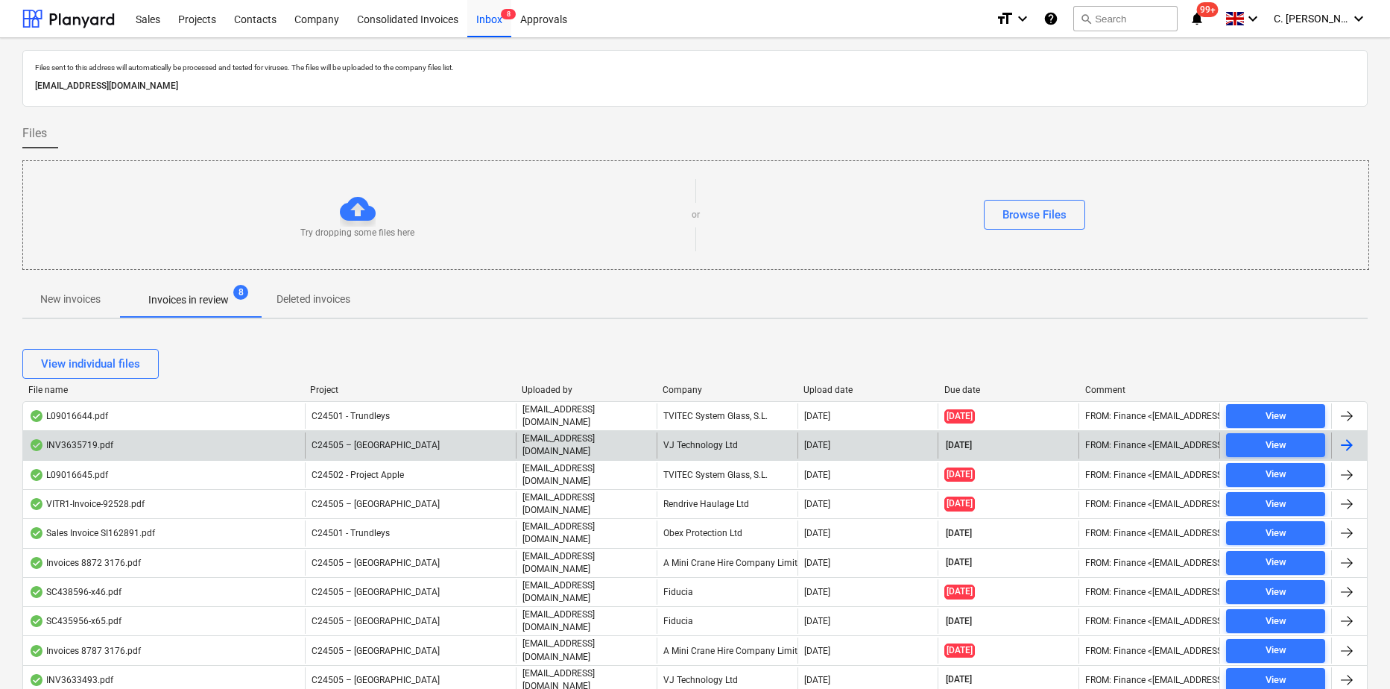
click at [700, 441] on div "VJ Technology Ltd" at bounding box center [727, 444] width 141 height 25
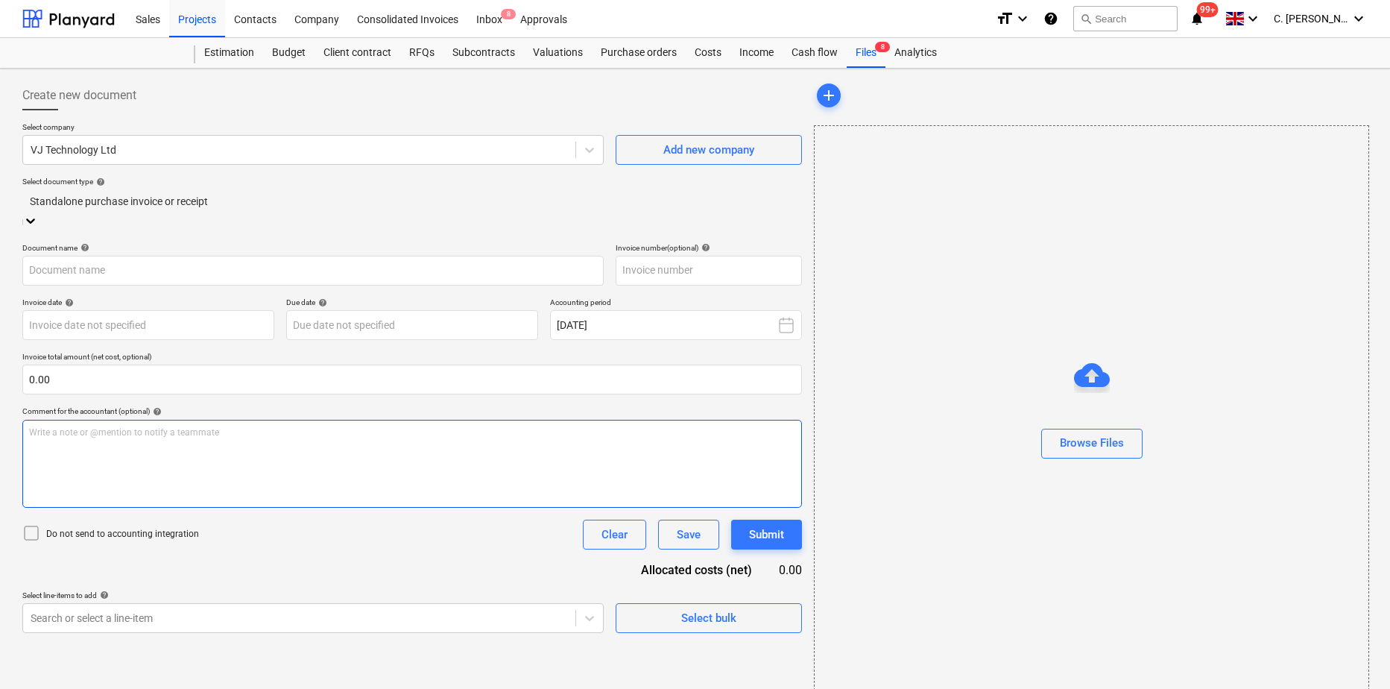
type input "INV3635719"
type input "13 Aug 2025"
type input "[DATE]"
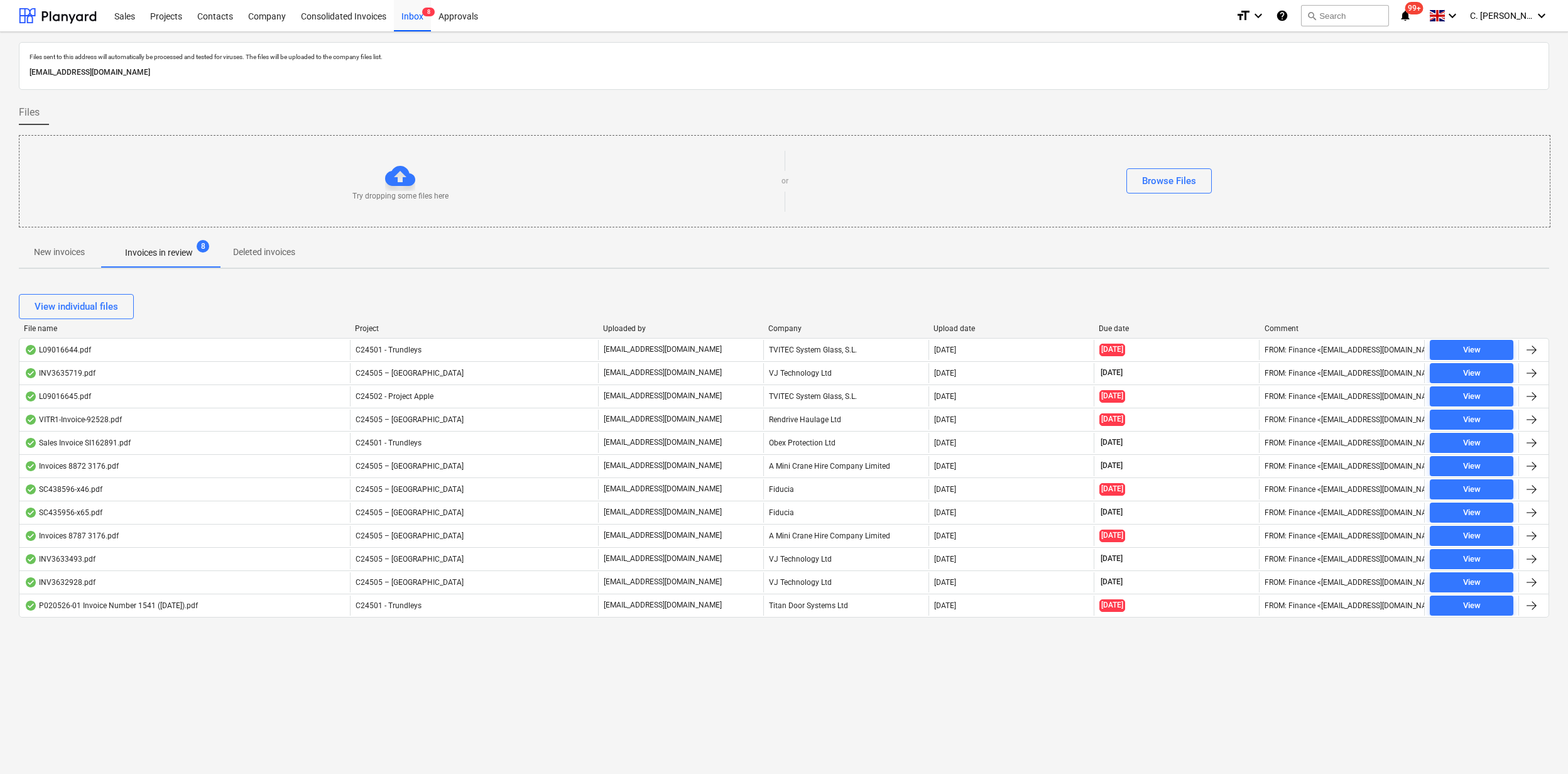
click at [783, 327] on div "Company" at bounding box center [846, 329] width 155 height 8
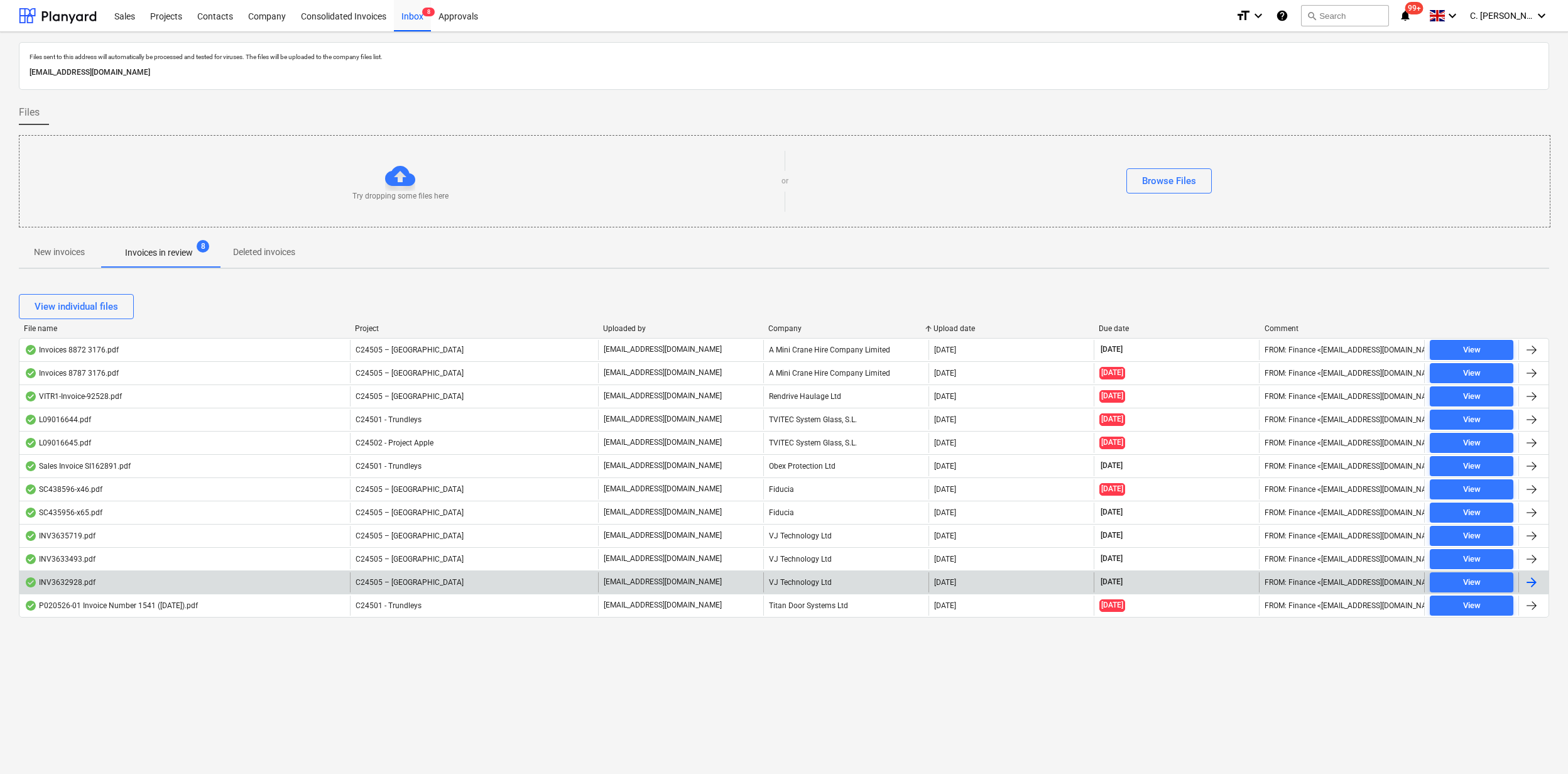
click at [90, 444] on div "INV3632928.pdf" at bounding box center [60, 583] width 71 height 10
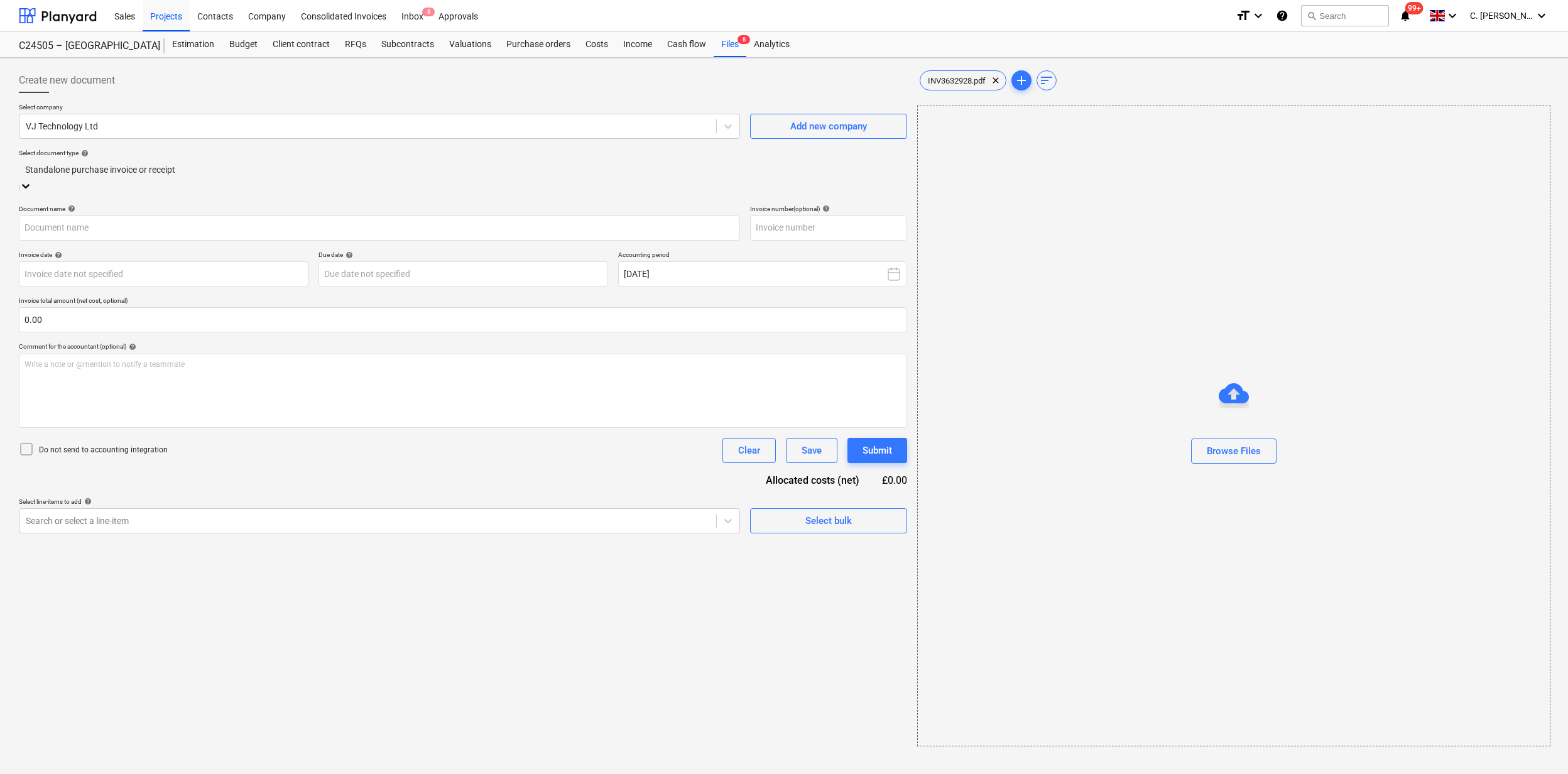
type input "INV3632928"
type input "06 Aug 2025"
type input "[DATE]"
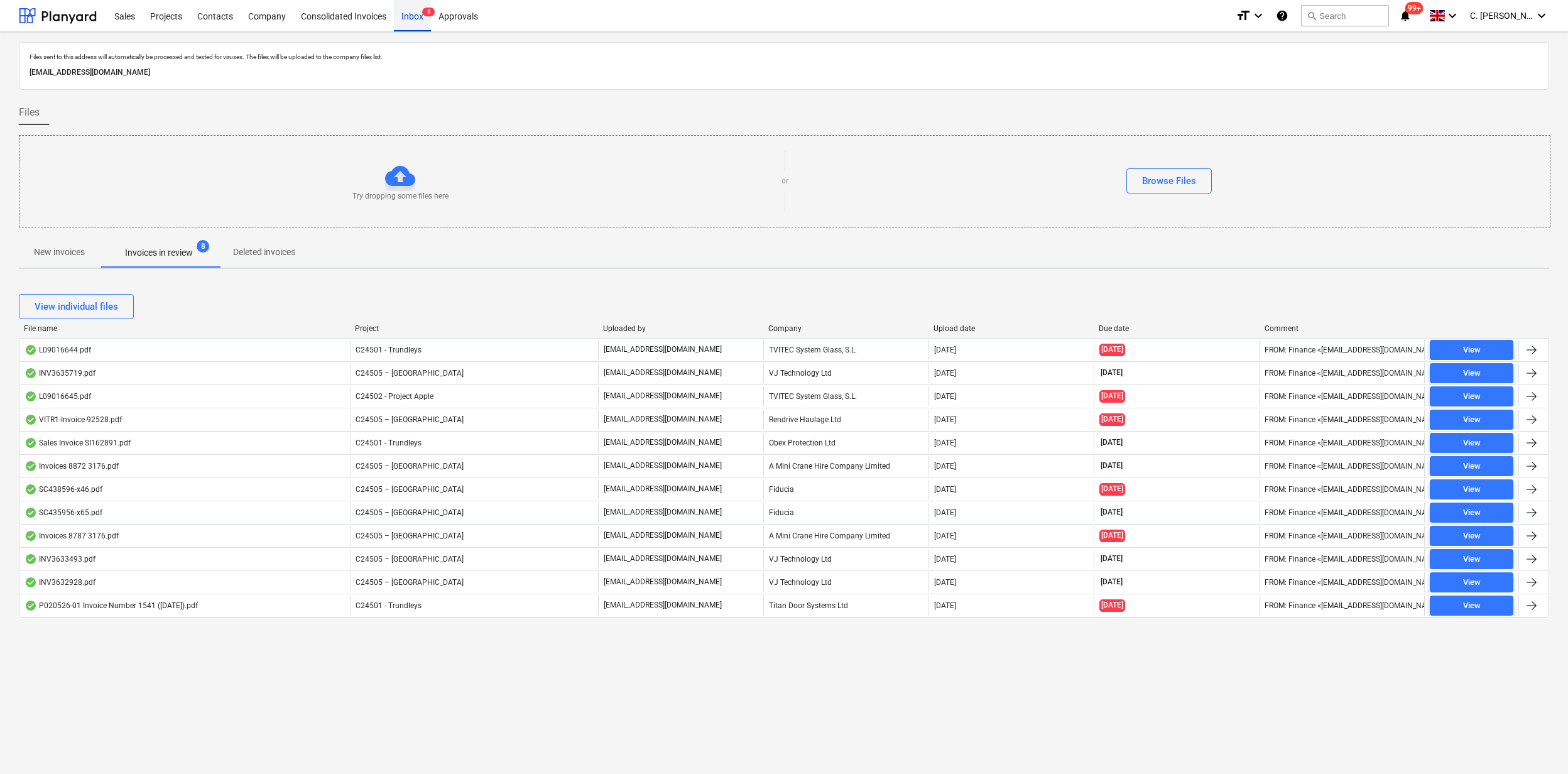
click at [412, 15] on div "Inbox 8" at bounding box center [412, 15] width 37 height 32
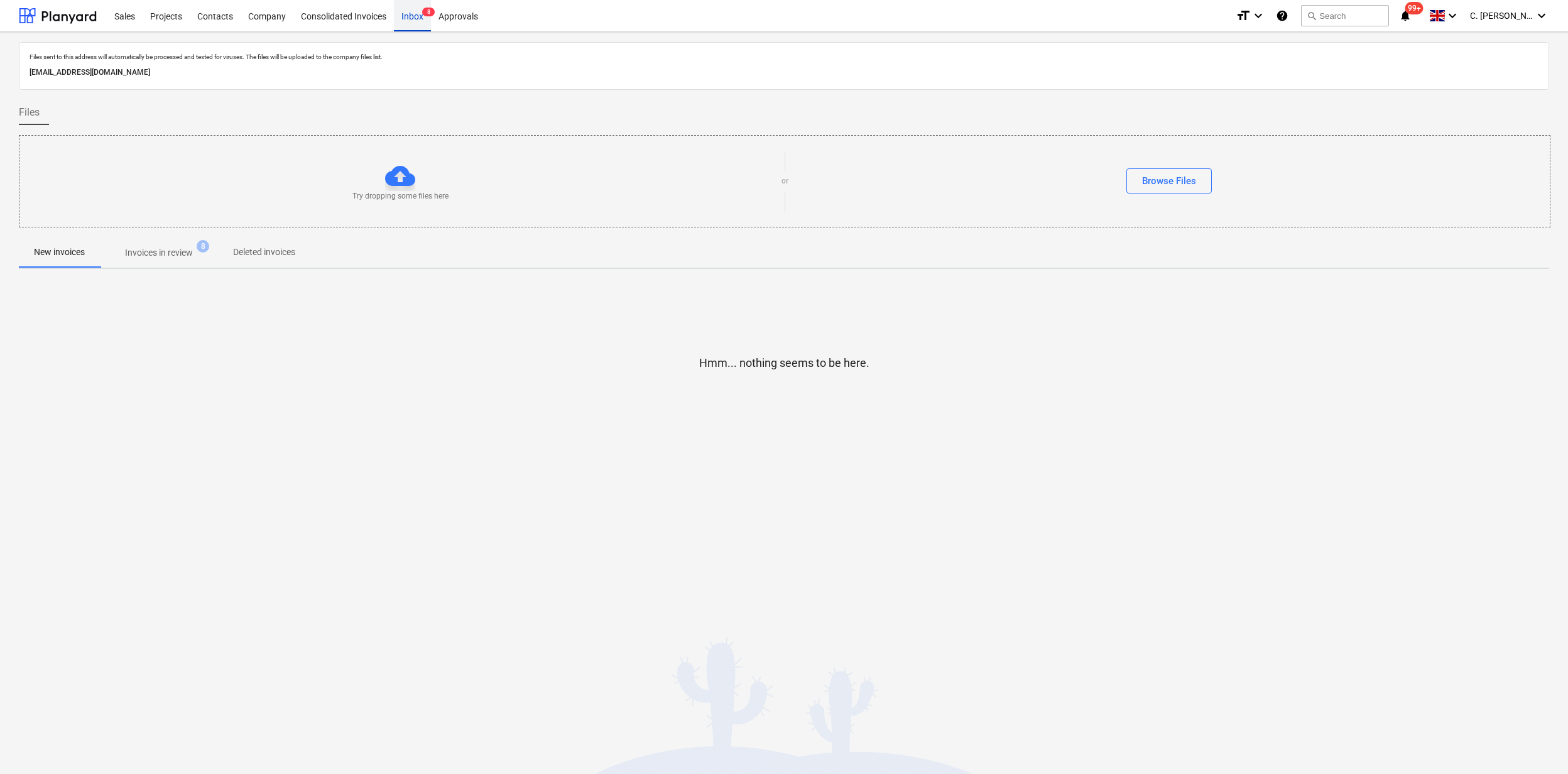
click at [412, 15] on div "Inbox 8" at bounding box center [412, 15] width 37 height 32
click at [410, 20] on div "Inbox 8" at bounding box center [412, 15] width 37 height 32
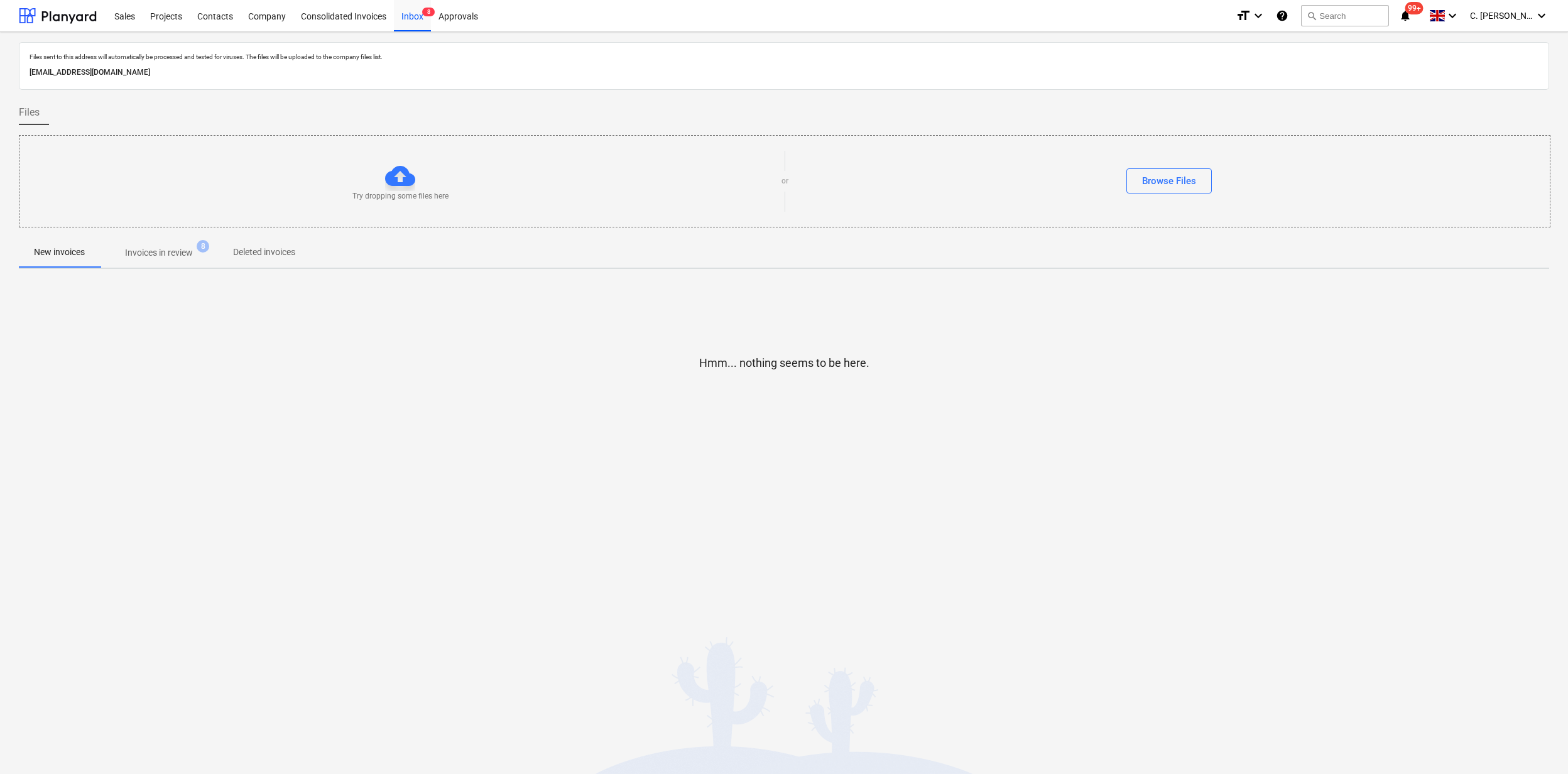
drag, startPoint x: 410, startPoint y: 20, endPoint x: 405, endPoint y: 31, distance: 12.1
click at [411, 20] on div "Inbox 8" at bounding box center [412, 15] width 37 height 32
click at [161, 258] on p "Invoices in review" at bounding box center [158, 253] width 67 height 13
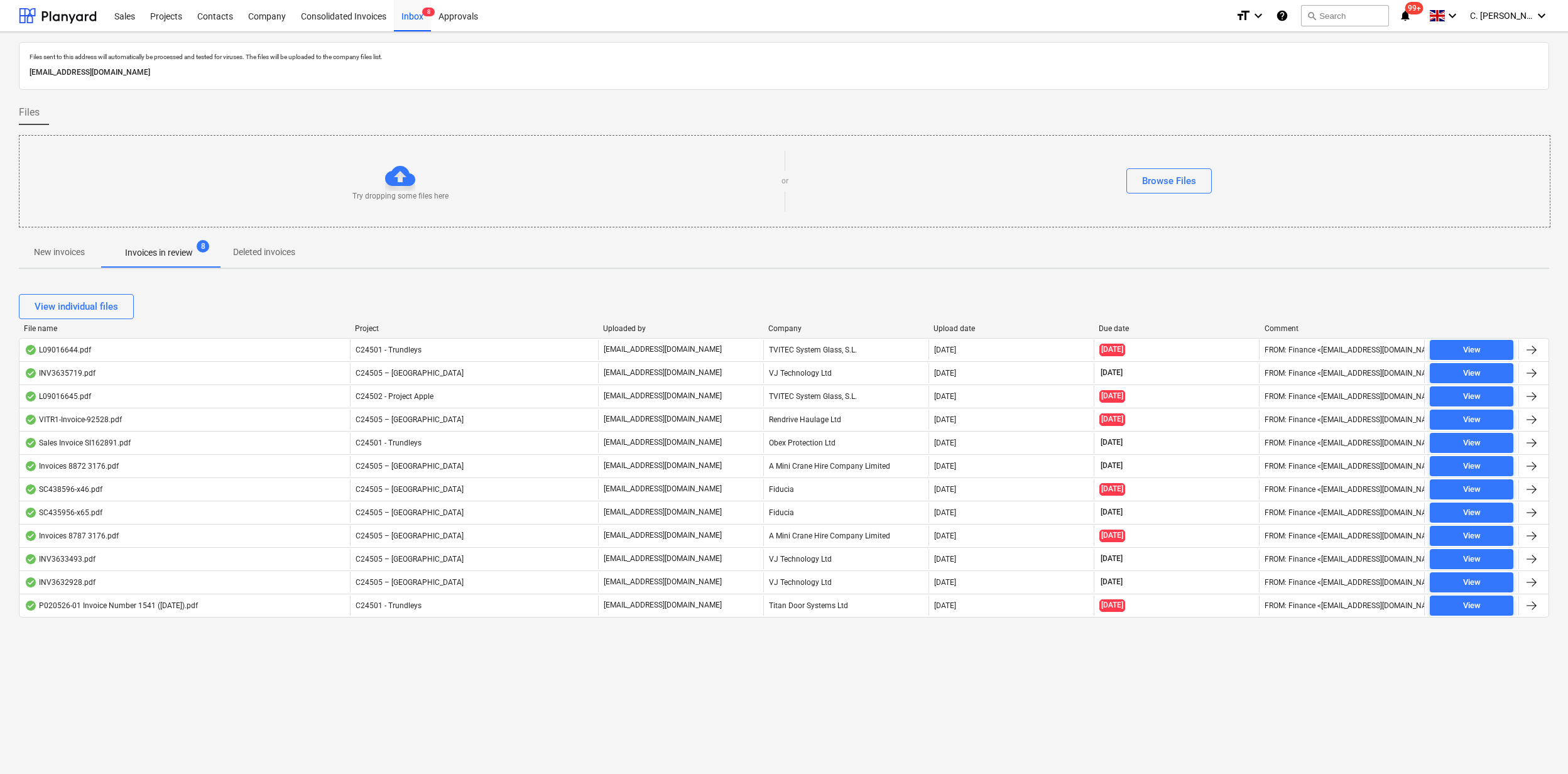
click at [792, 327] on div "Company" at bounding box center [846, 329] width 155 height 8
drag, startPoint x: 48, startPoint y: 18, endPoint x: 56, endPoint y: 21, distance: 8.5
click at [48, 18] on div at bounding box center [57, 15] width 78 height 31
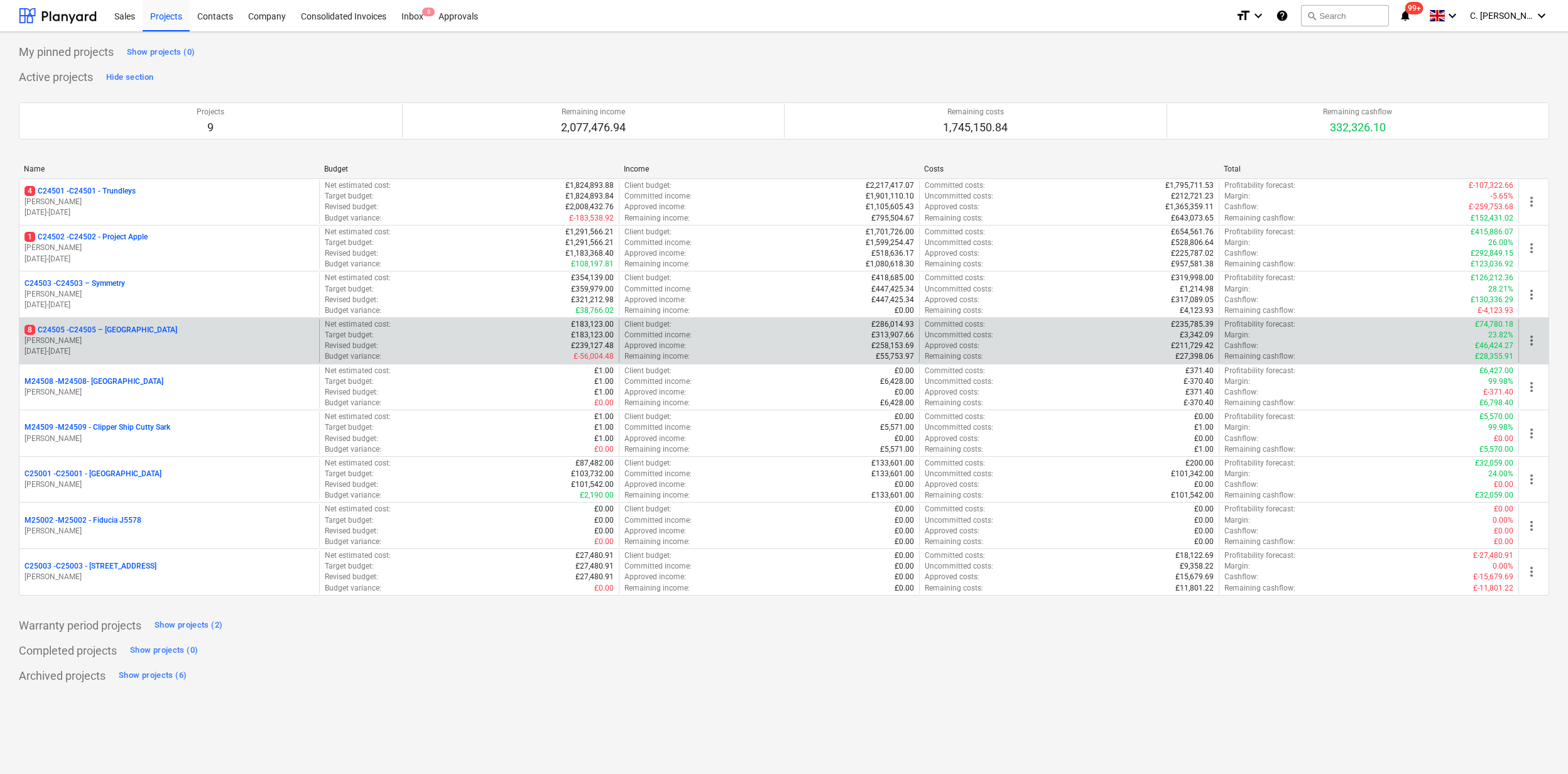
click at [77, 346] on p "[PERSON_NAME]" at bounding box center [169, 341] width 290 height 11
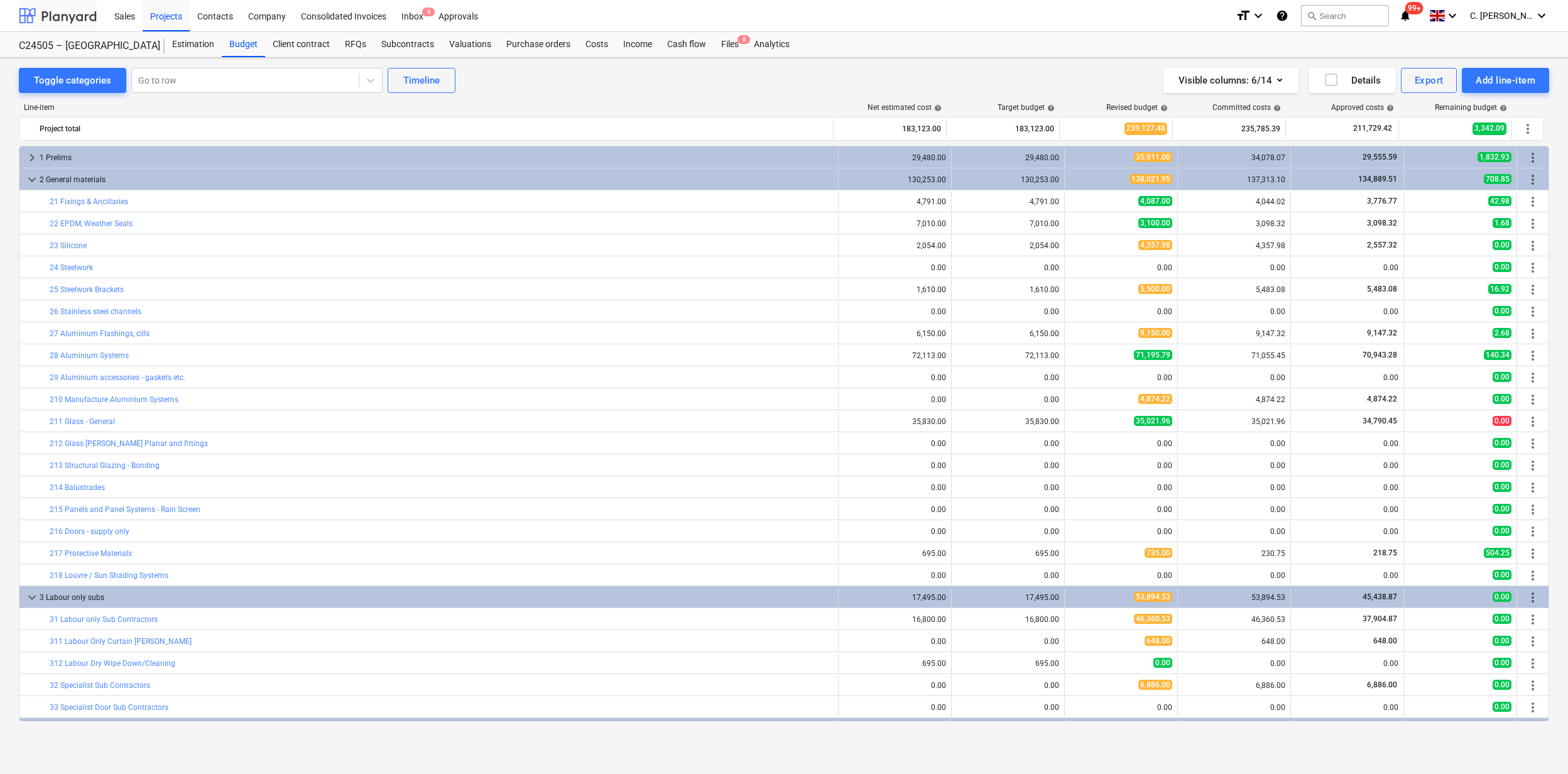
click at [54, 23] on div at bounding box center [57, 15] width 78 height 31
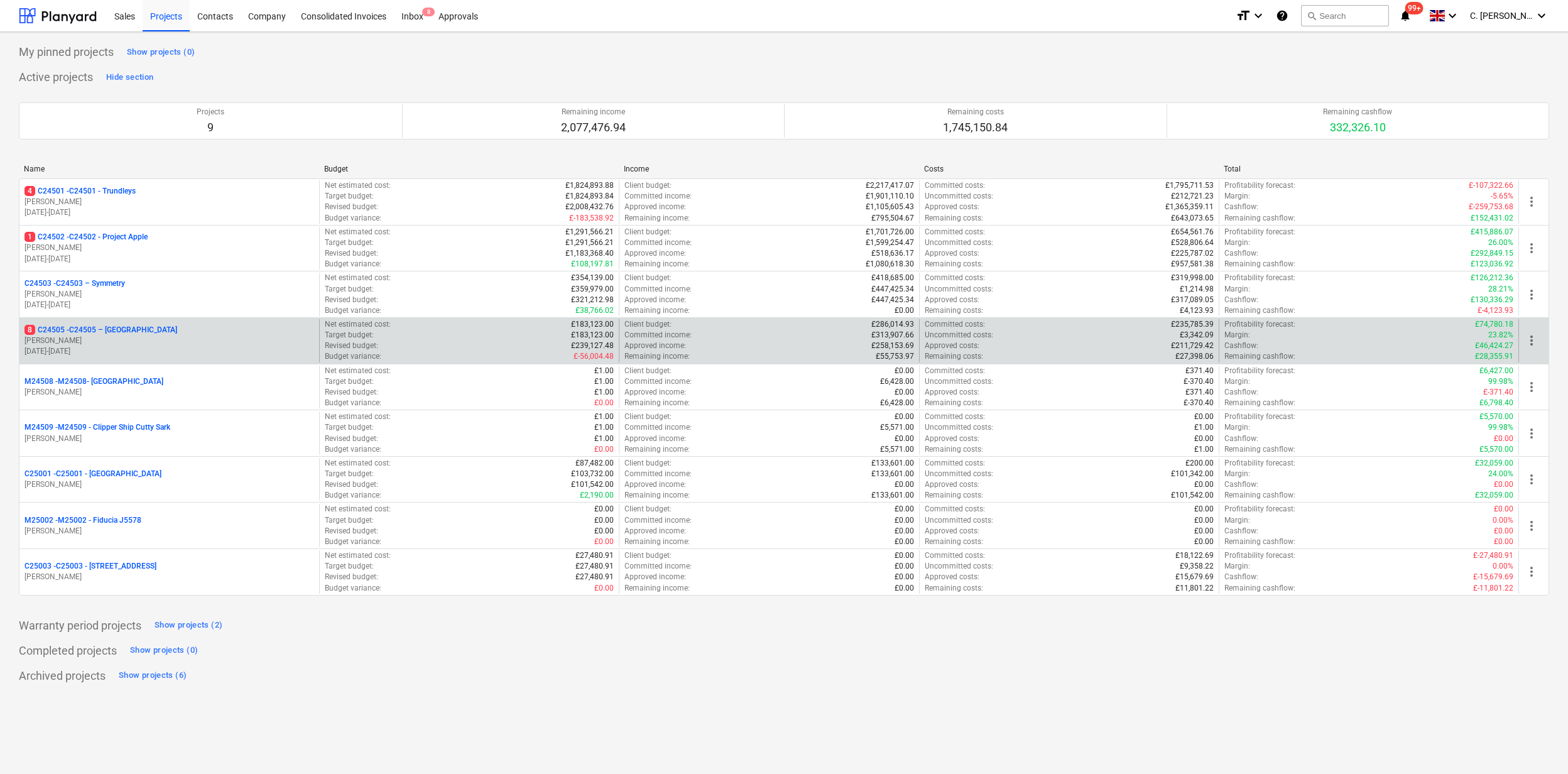
click at [84, 350] on p "01.10.2024 - 01.06.2025" at bounding box center [169, 352] width 290 height 11
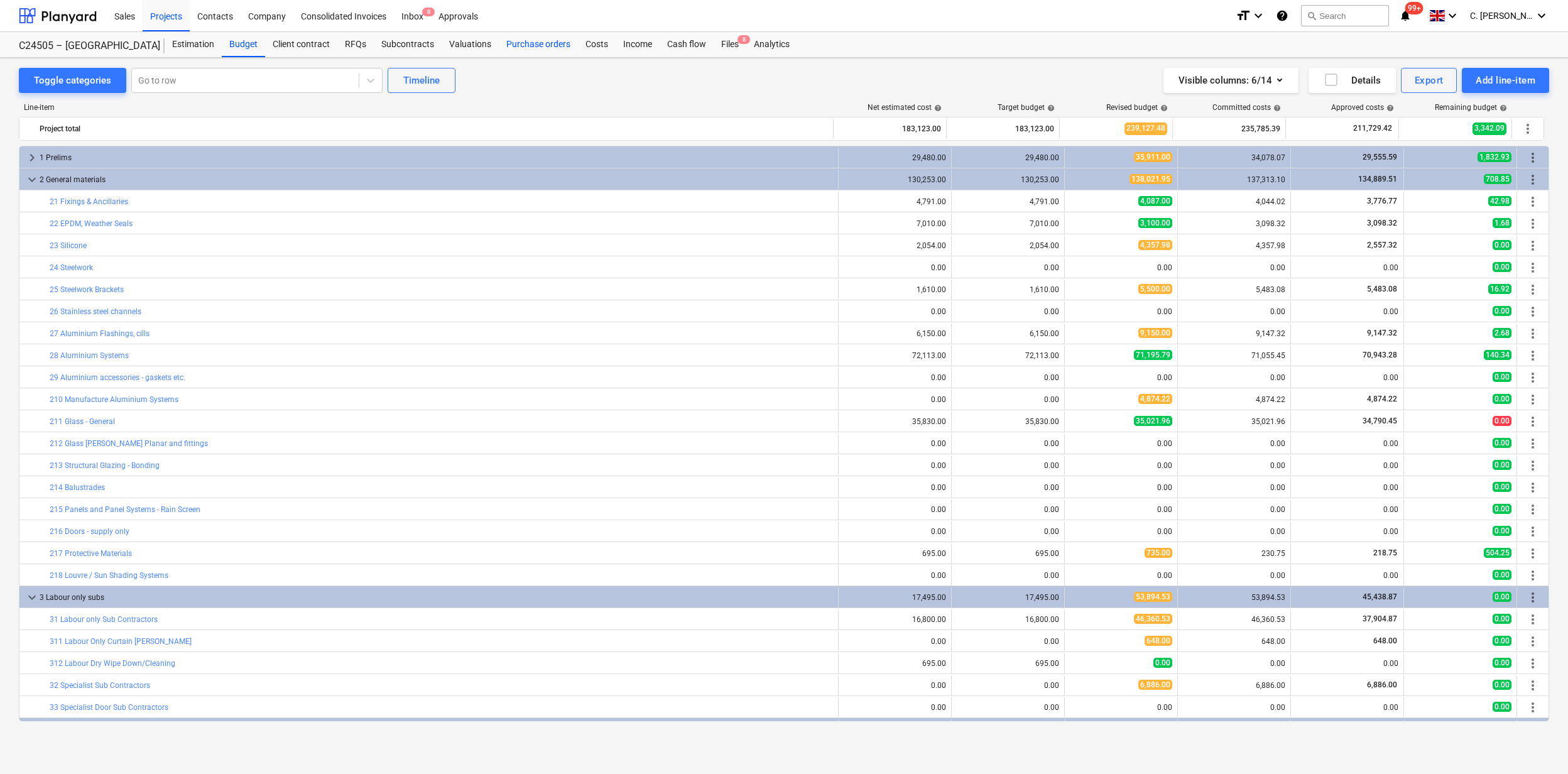
click at [527, 44] on div "Purchase orders" at bounding box center [539, 45] width 79 height 25
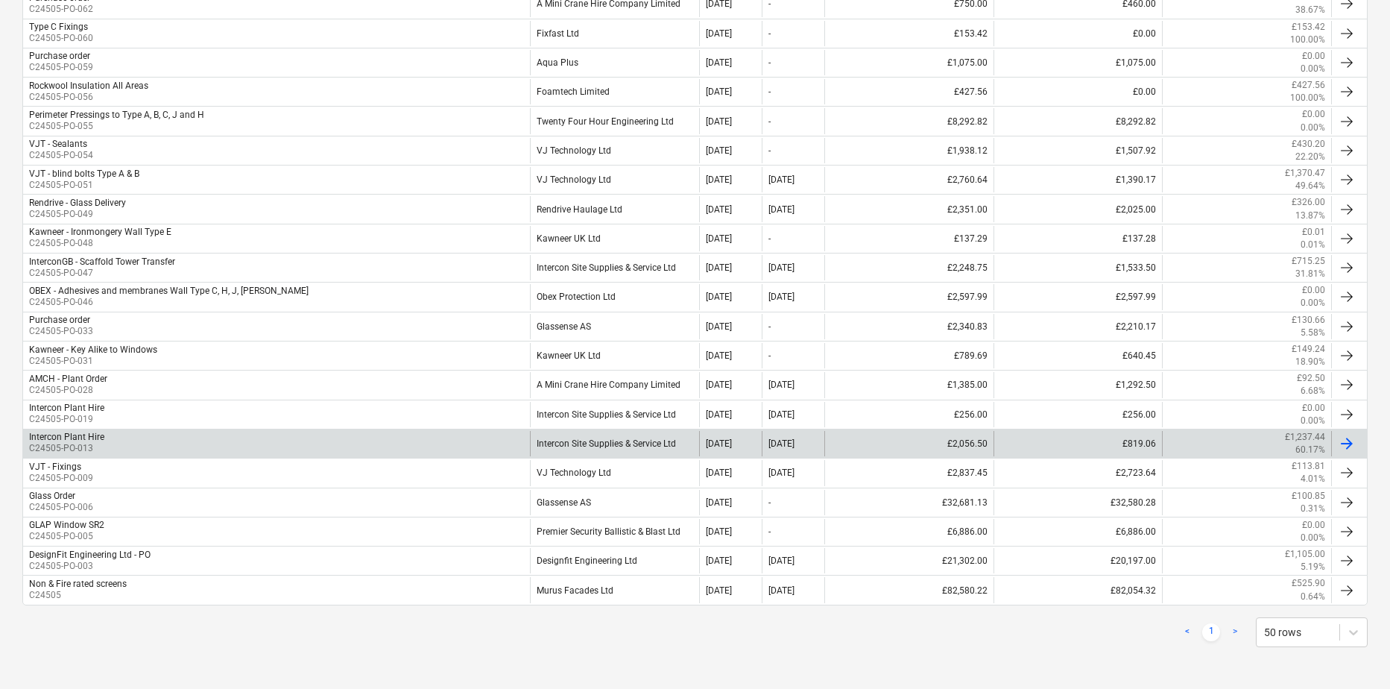
scroll to position [28, 0]
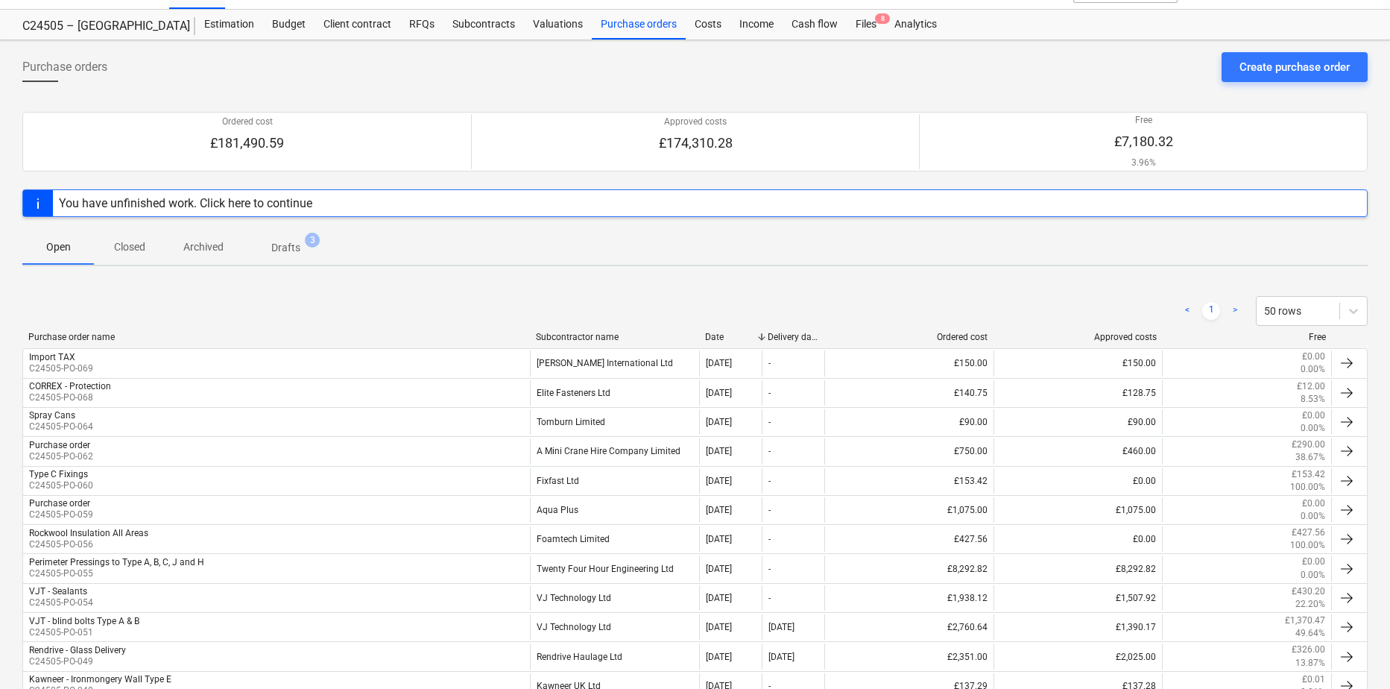
click at [555, 328] on div "< 1 > 50 rows" at bounding box center [694, 311] width 1345 height 42
click at [558, 332] on div "Subcontractor name" at bounding box center [614, 337] width 157 height 10
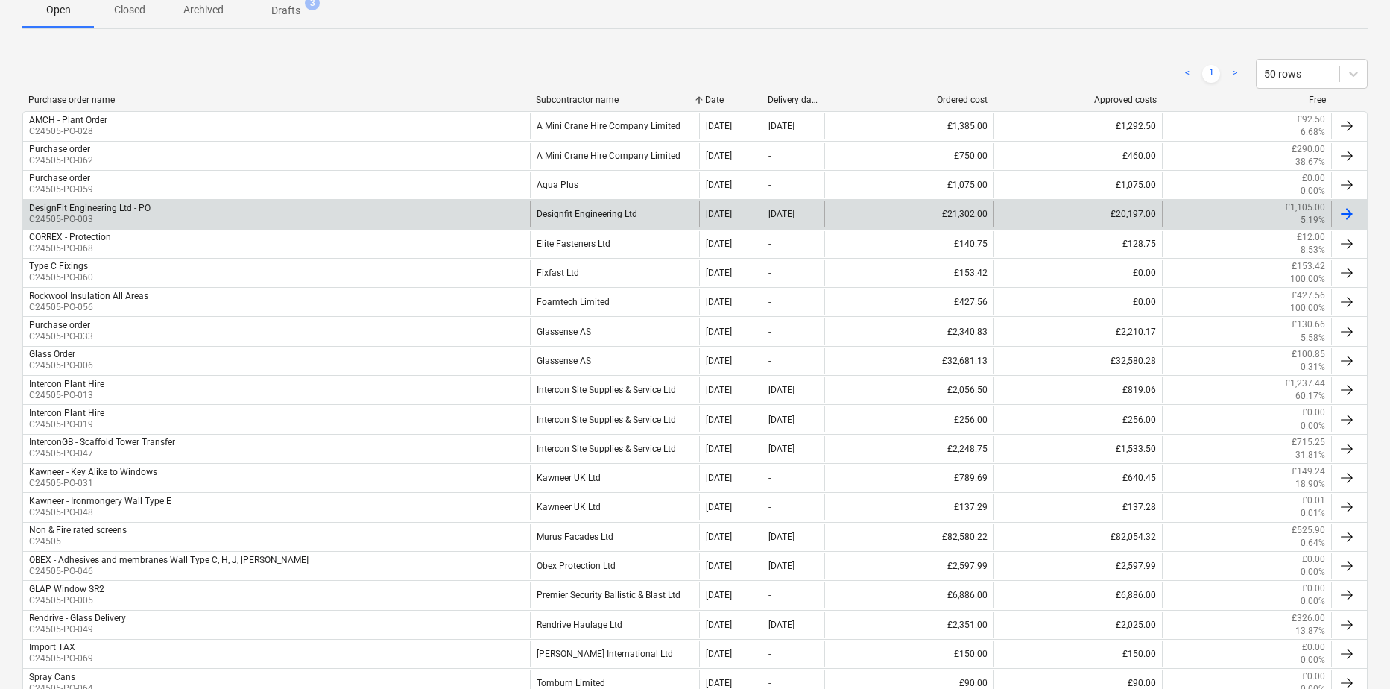
scroll to position [476, 0]
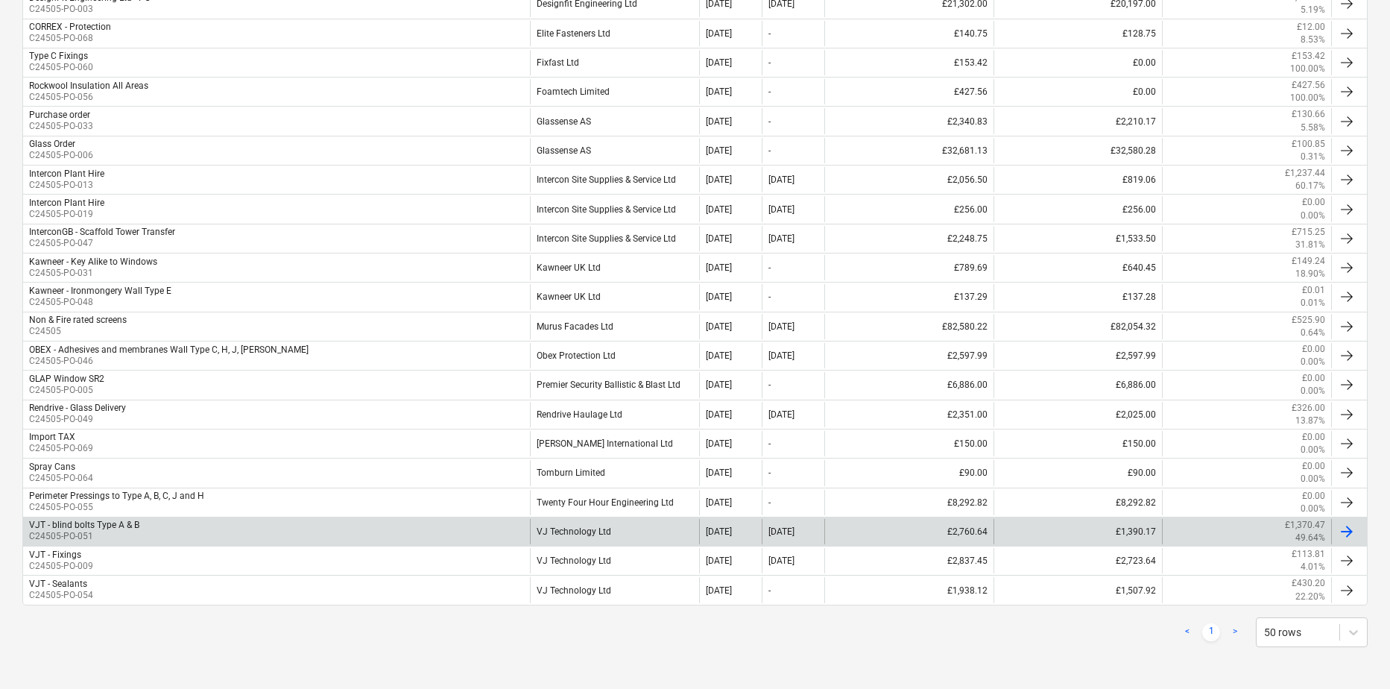
click at [83, 527] on p "C24505-PO-051" at bounding box center [84, 536] width 110 height 13
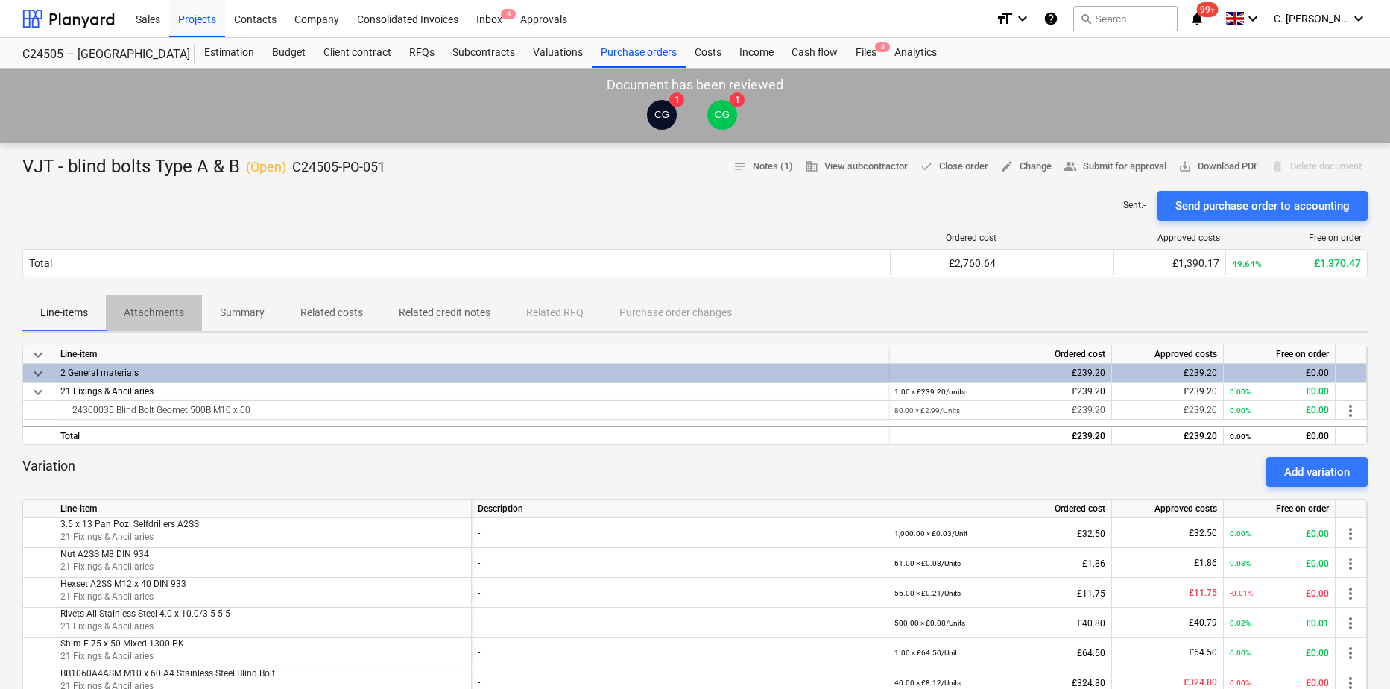
click at [145, 316] on p "Attachments" at bounding box center [154, 313] width 60 height 16
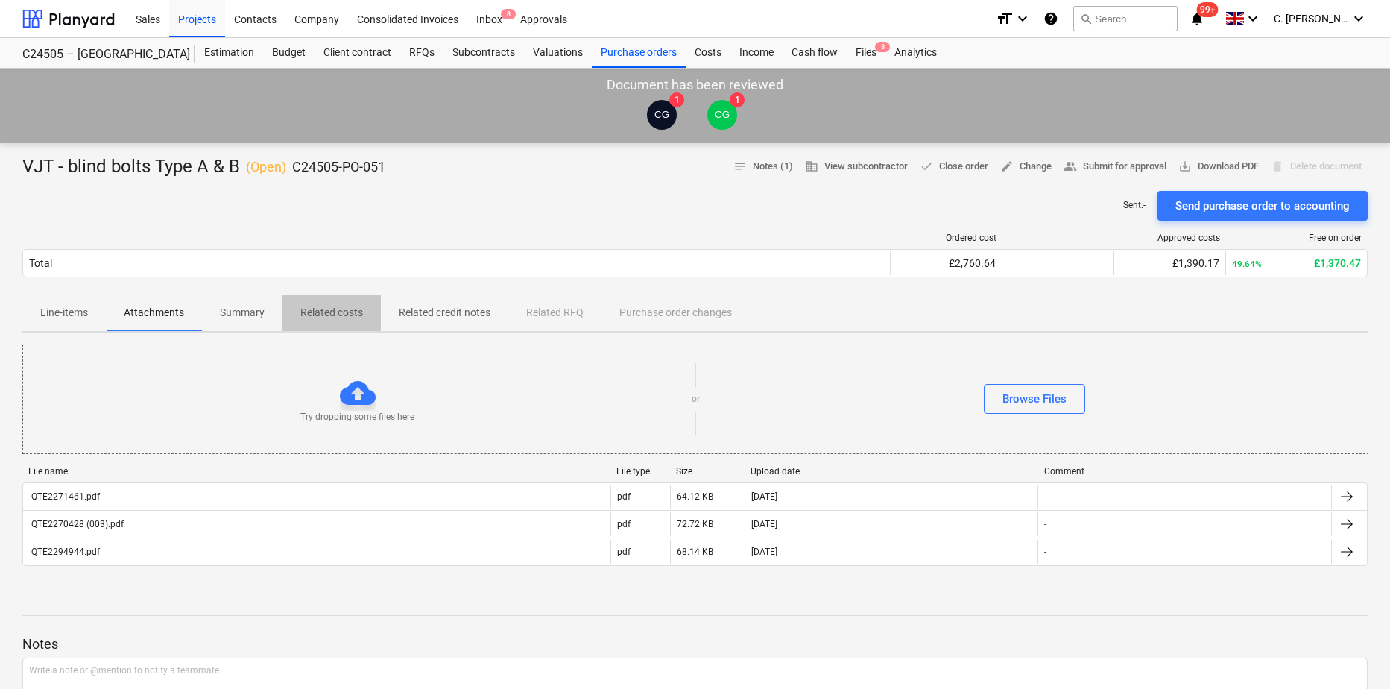
click at [329, 308] on p "Related costs" at bounding box center [331, 313] width 63 height 16
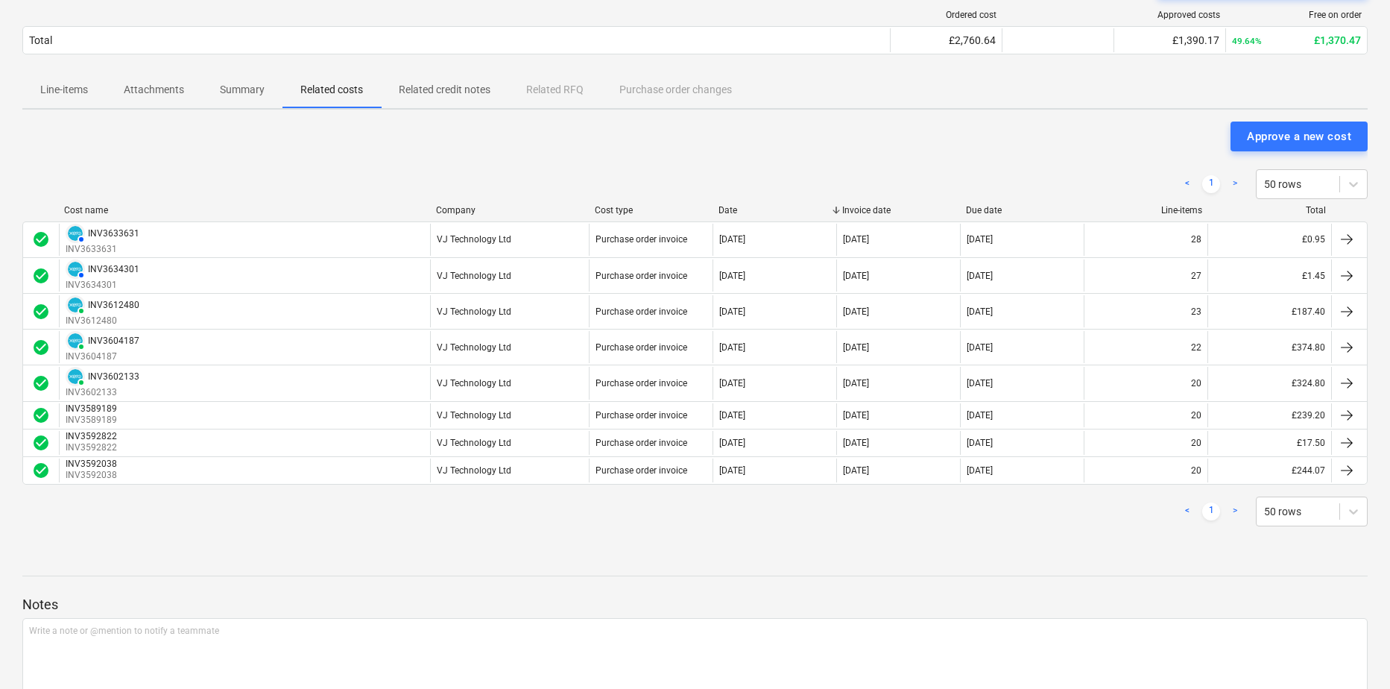
scroll to position [224, 0]
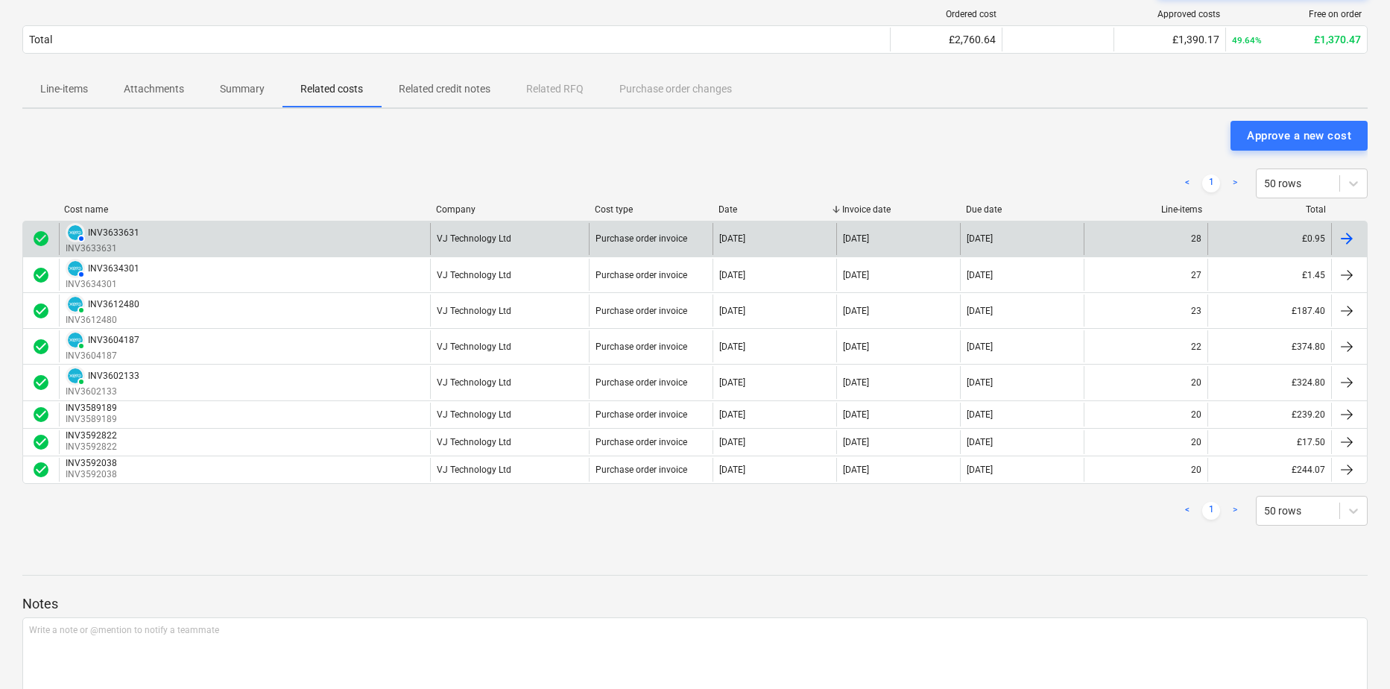
drag, startPoint x: 102, startPoint y: 246, endPoint x: 39, endPoint y: 241, distance: 63.6
click at [39, 241] on span "check_circle" at bounding box center [41, 239] width 18 height 18
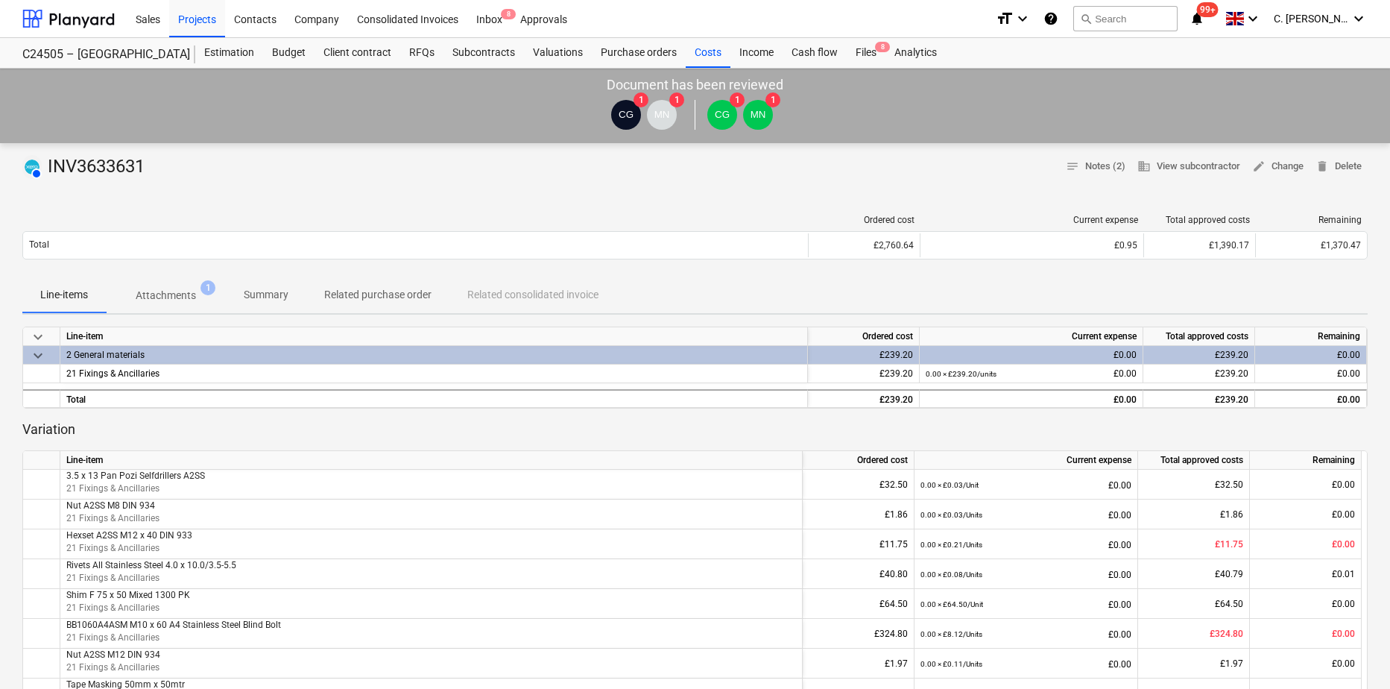
click at [162, 291] on p "Attachments" at bounding box center [166, 296] width 60 height 16
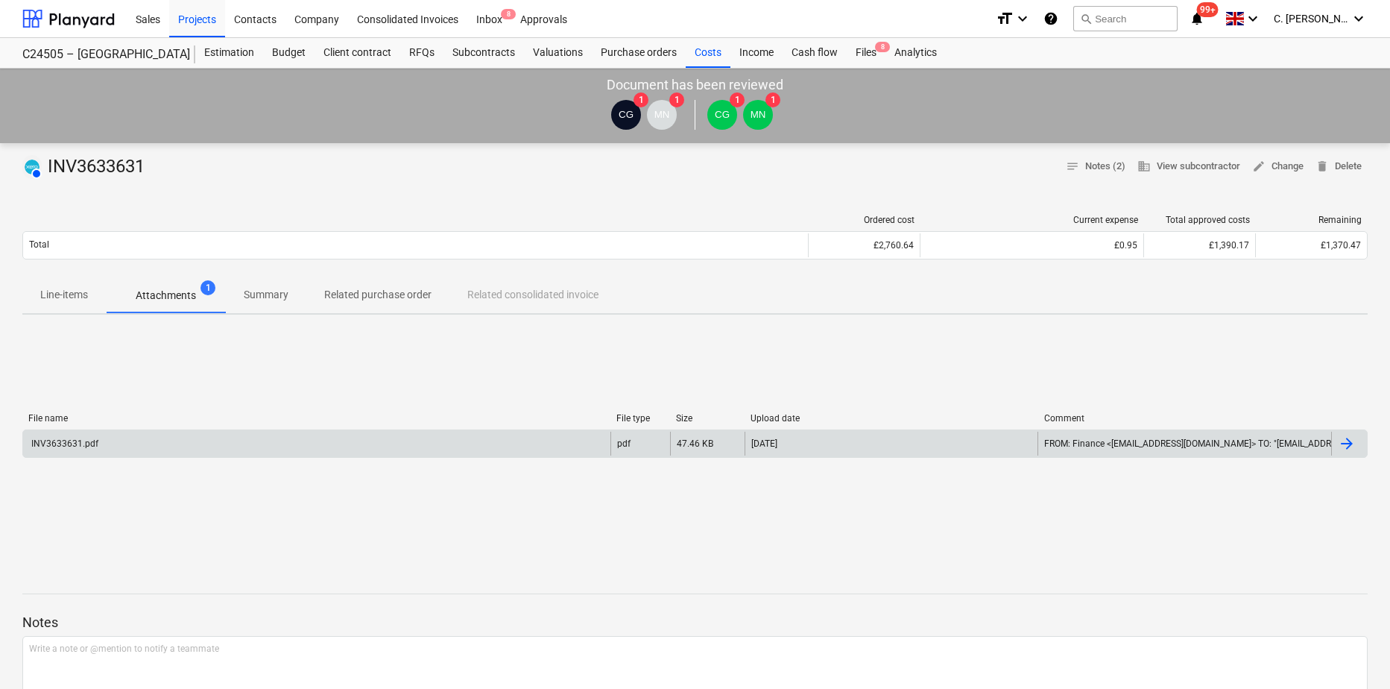
click at [65, 440] on div "INV3633631.pdf" at bounding box center [63, 443] width 69 height 10
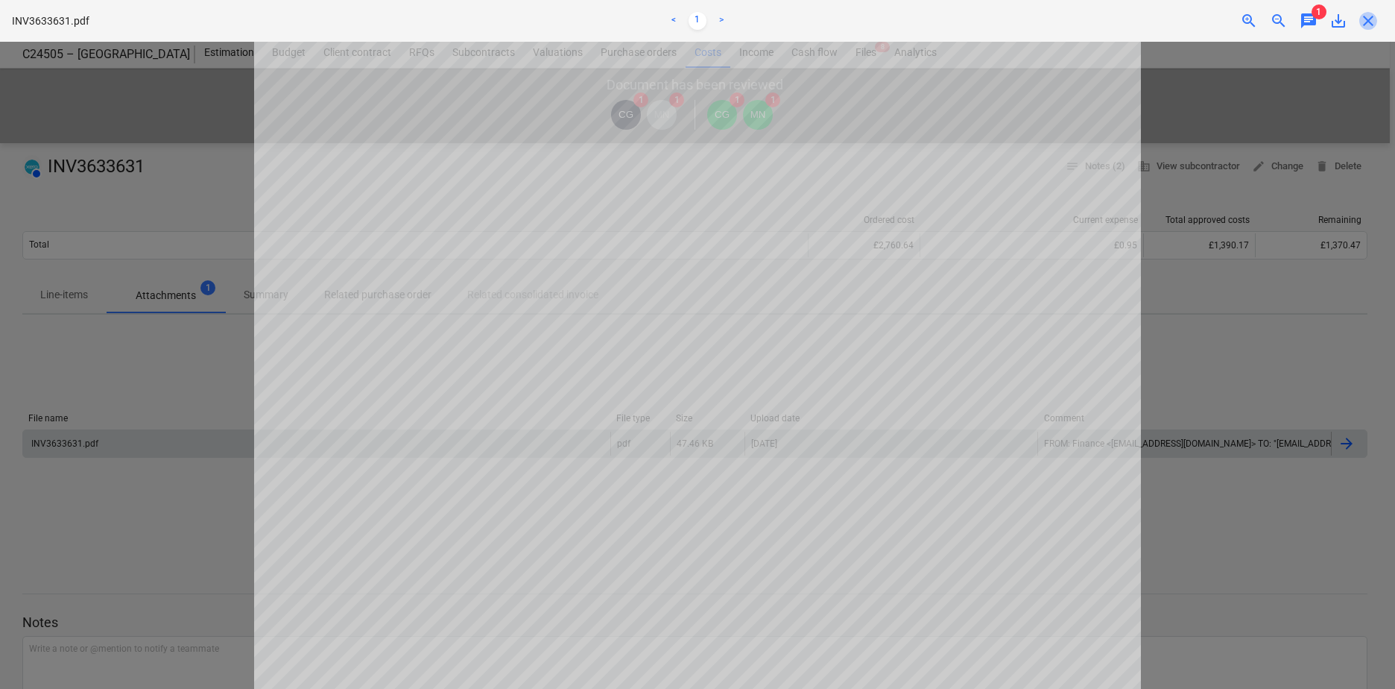
click at [1104, 27] on span "close" at bounding box center [1369, 21] width 18 height 18
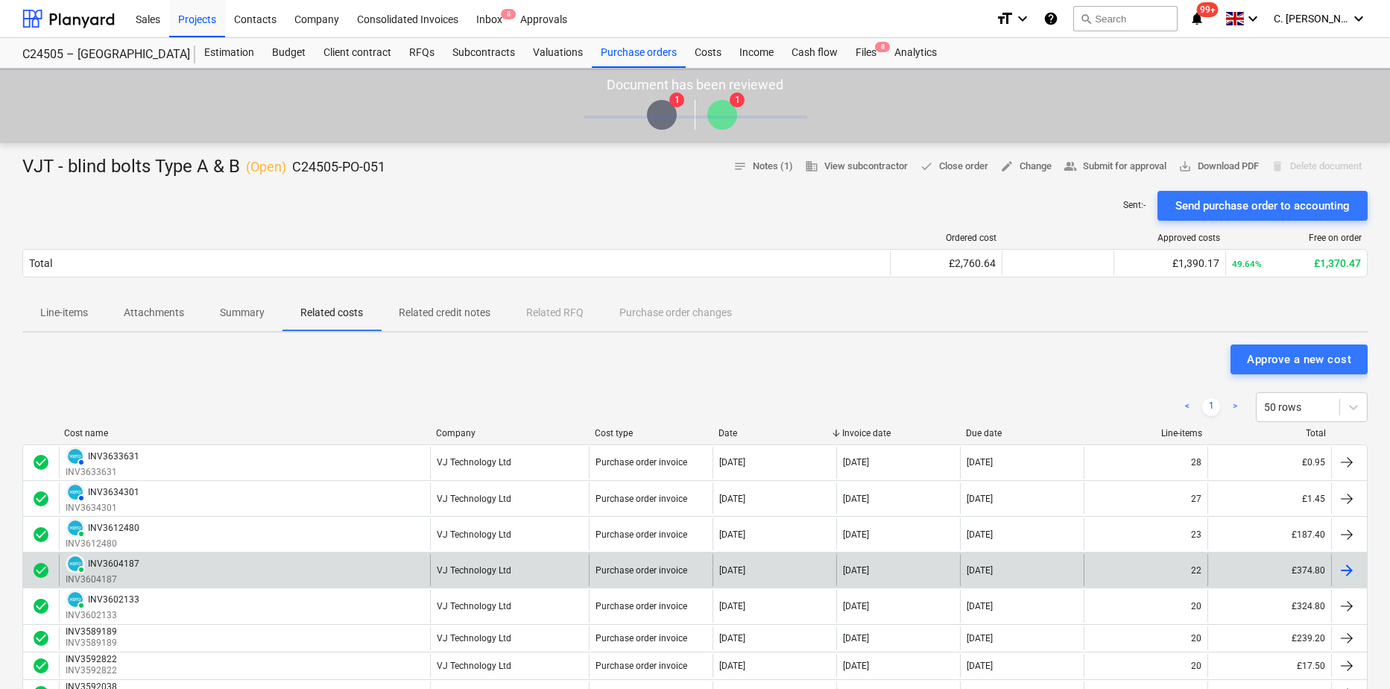
scroll to position [224, 0]
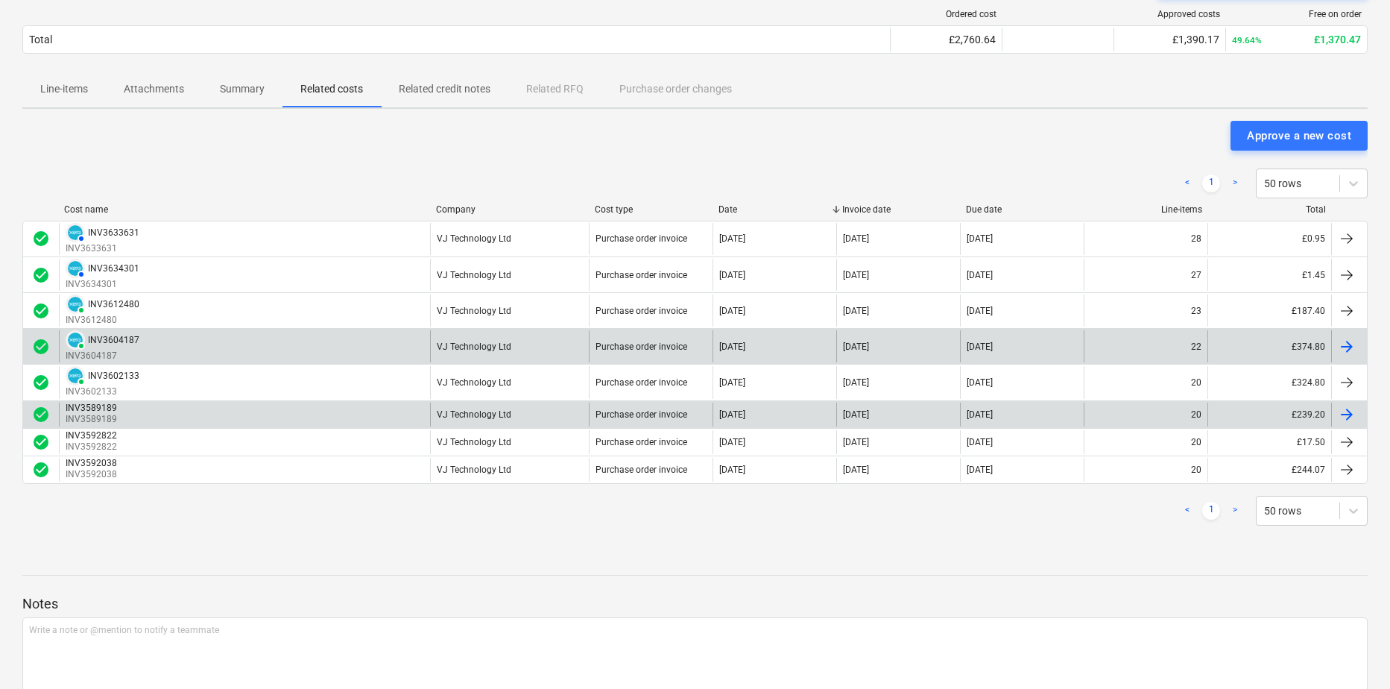
click at [74, 413] on p "INV3589189" at bounding box center [93, 419] width 54 height 13
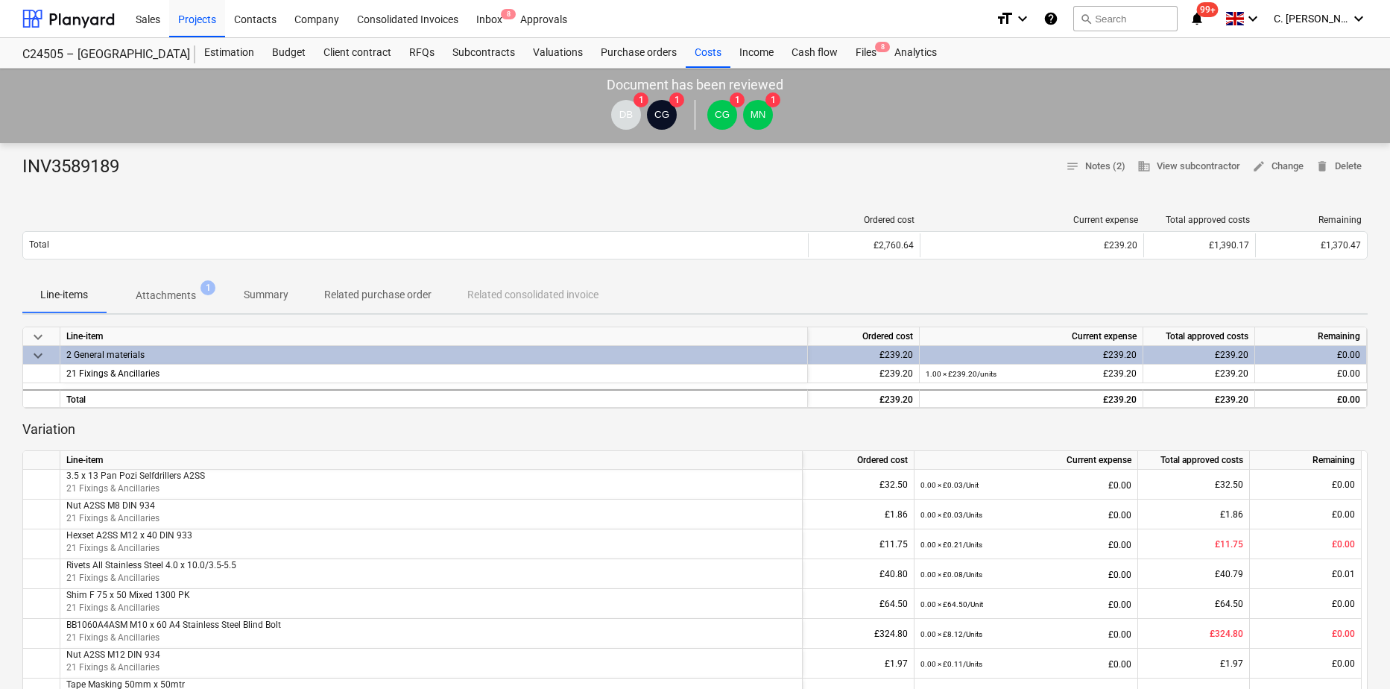
click at [179, 295] on p "Attachments" at bounding box center [166, 296] width 60 height 16
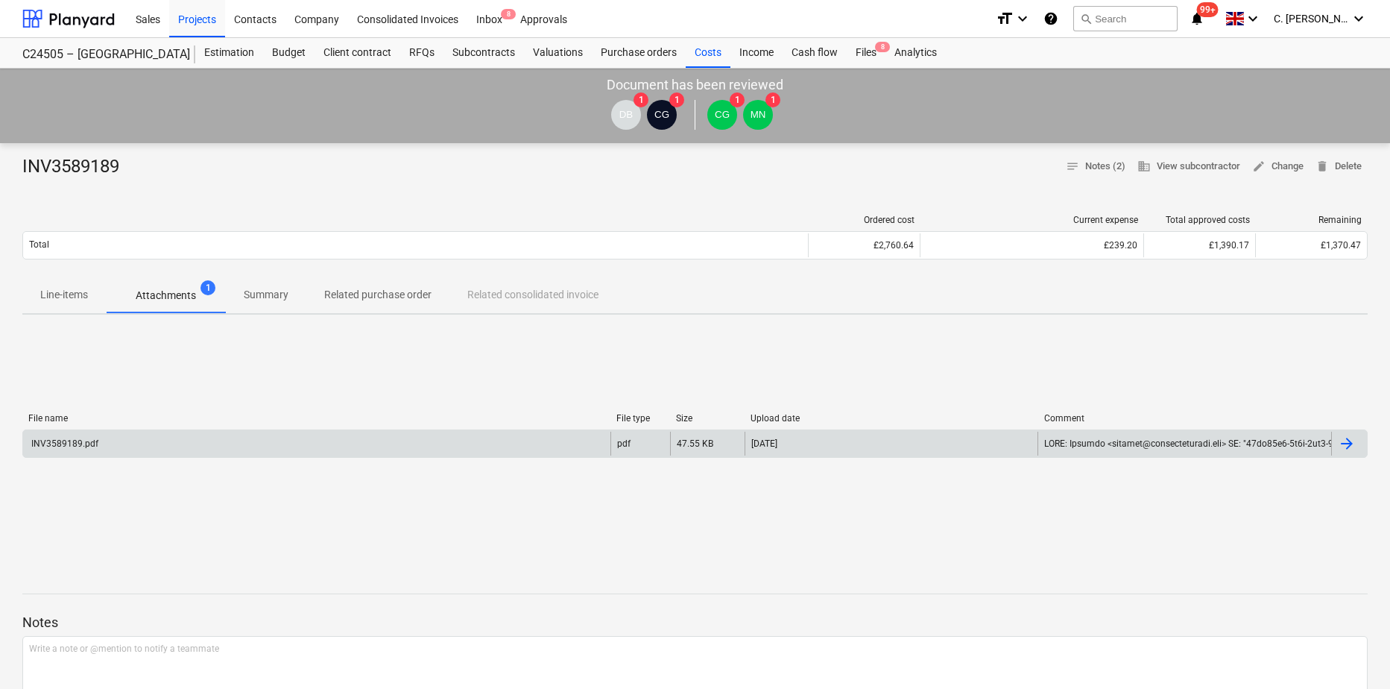
click at [34, 442] on div "INV3589189.pdf" at bounding box center [63, 443] width 69 height 10
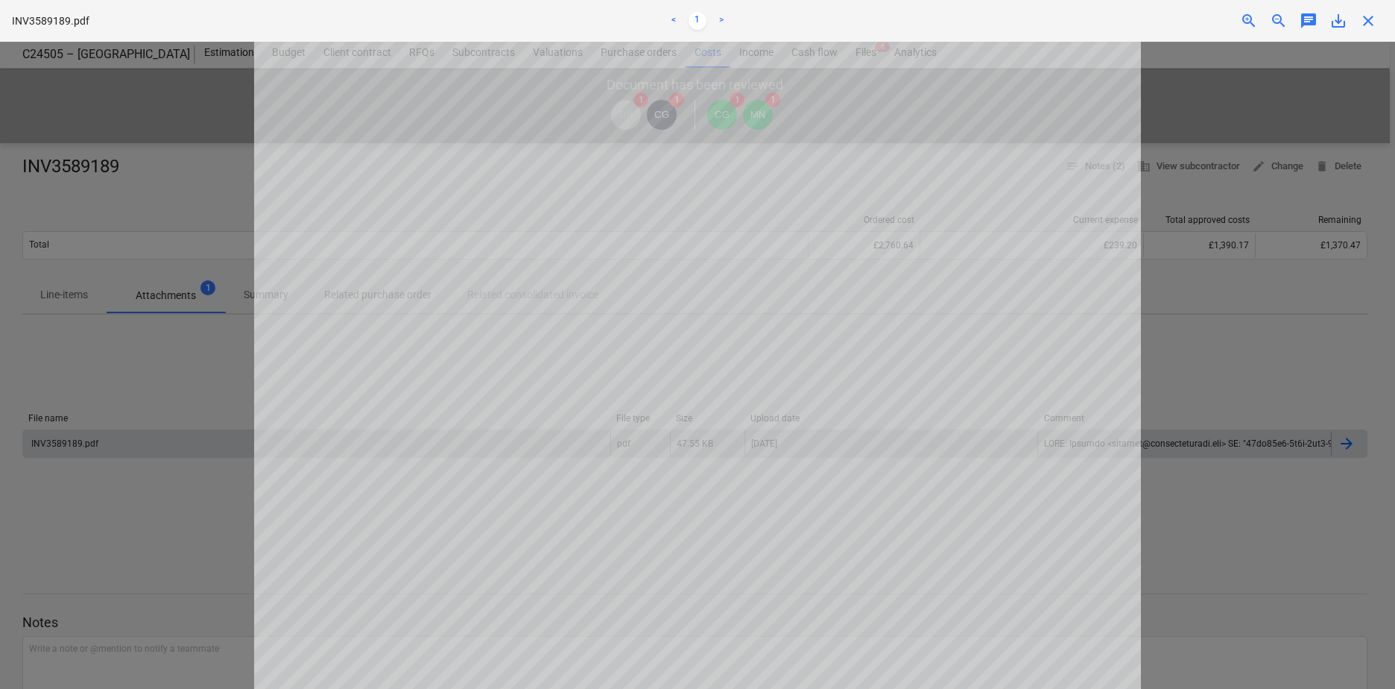
scroll to position [75, 0]
click at [1104, 22] on span "close" at bounding box center [1369, 21] width 18 height 18
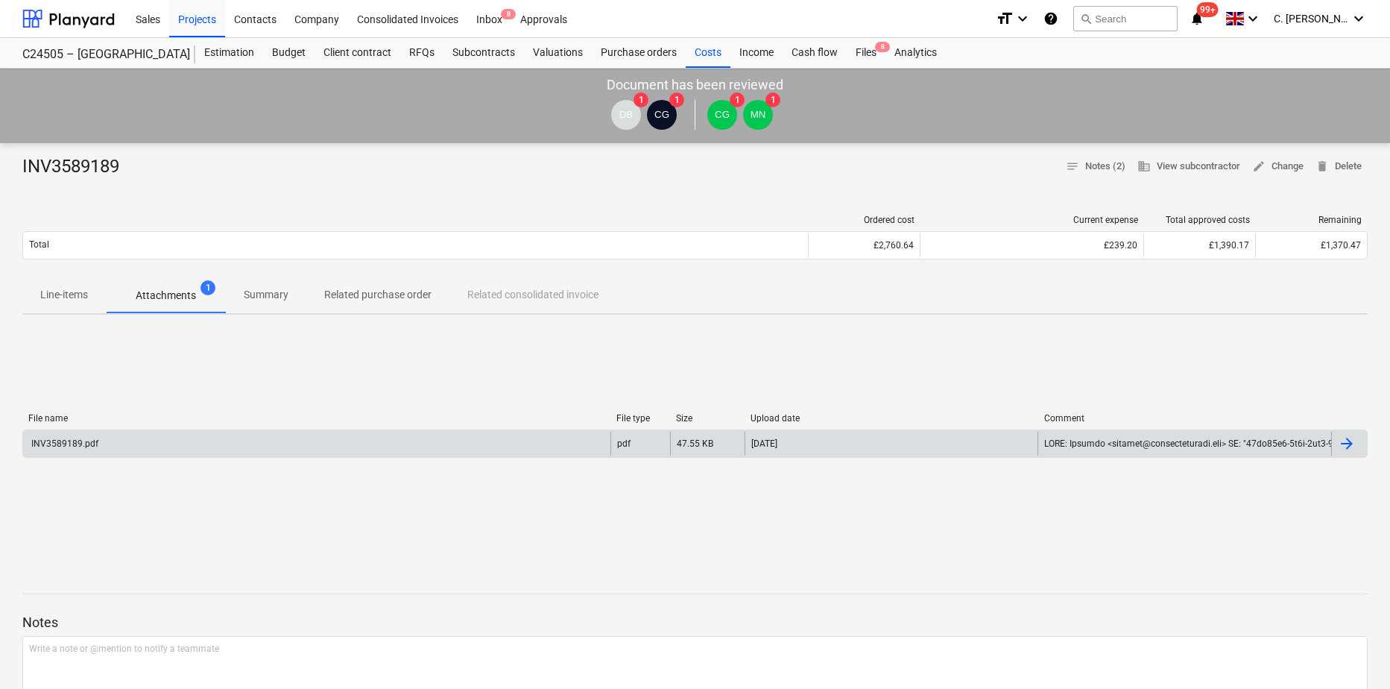
click at [80, 443] on div "INV3589189.pdf" at bounding box center [63, 443] width 69 height 10
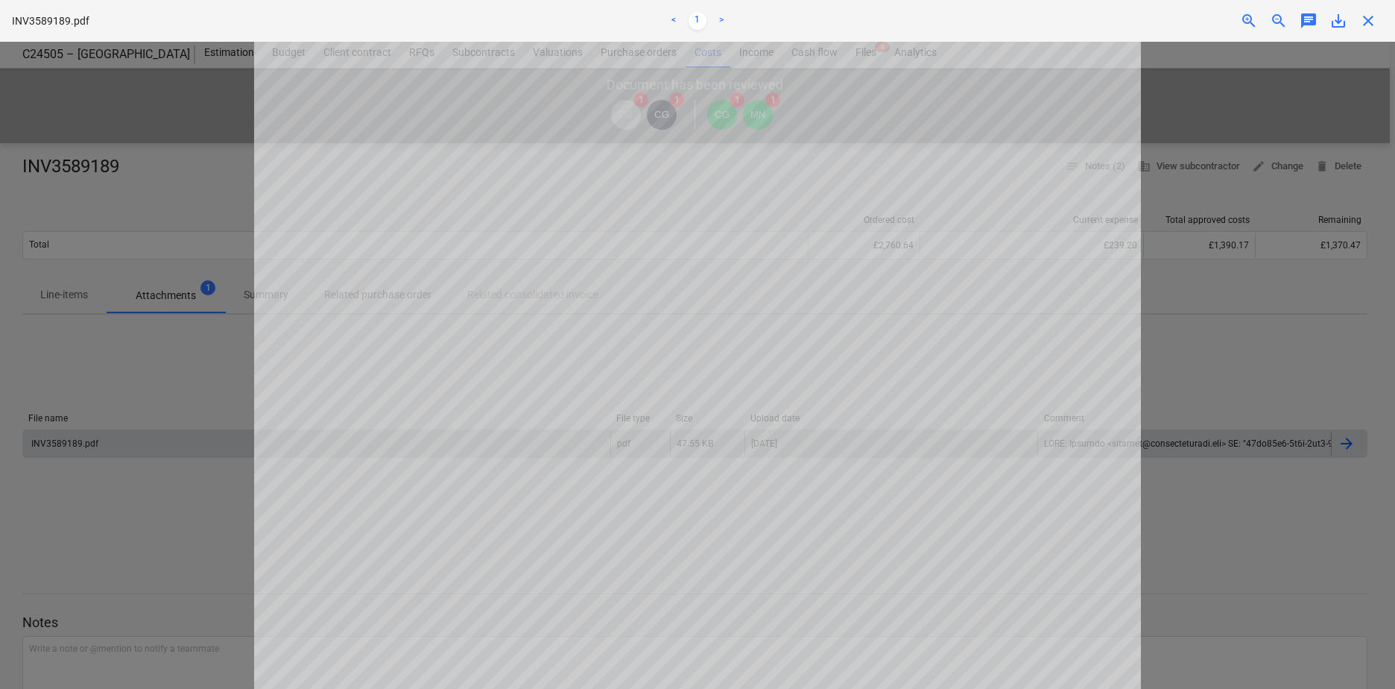
click at [1104, 28] on span "save_alt" at bounding box center [1339, 21] width 18 height 18
click at [1104, 186] on div at bounding box center [697, 365] width 1395 height 647
click at [1104, 29] on span "close" at bounding box center [1369, 21] width 18 height 18
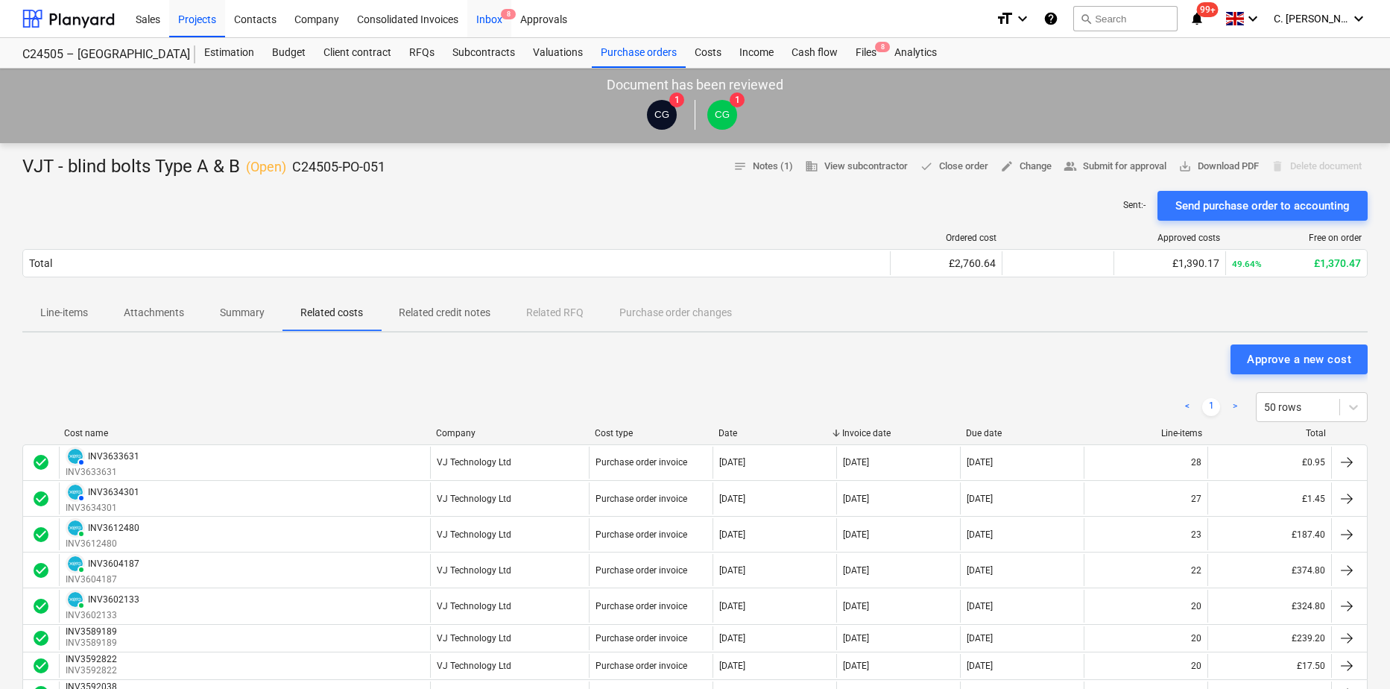
click at [479, 12] on div "Inbox 8" at bounding box center [489, 18] width 44 height 38
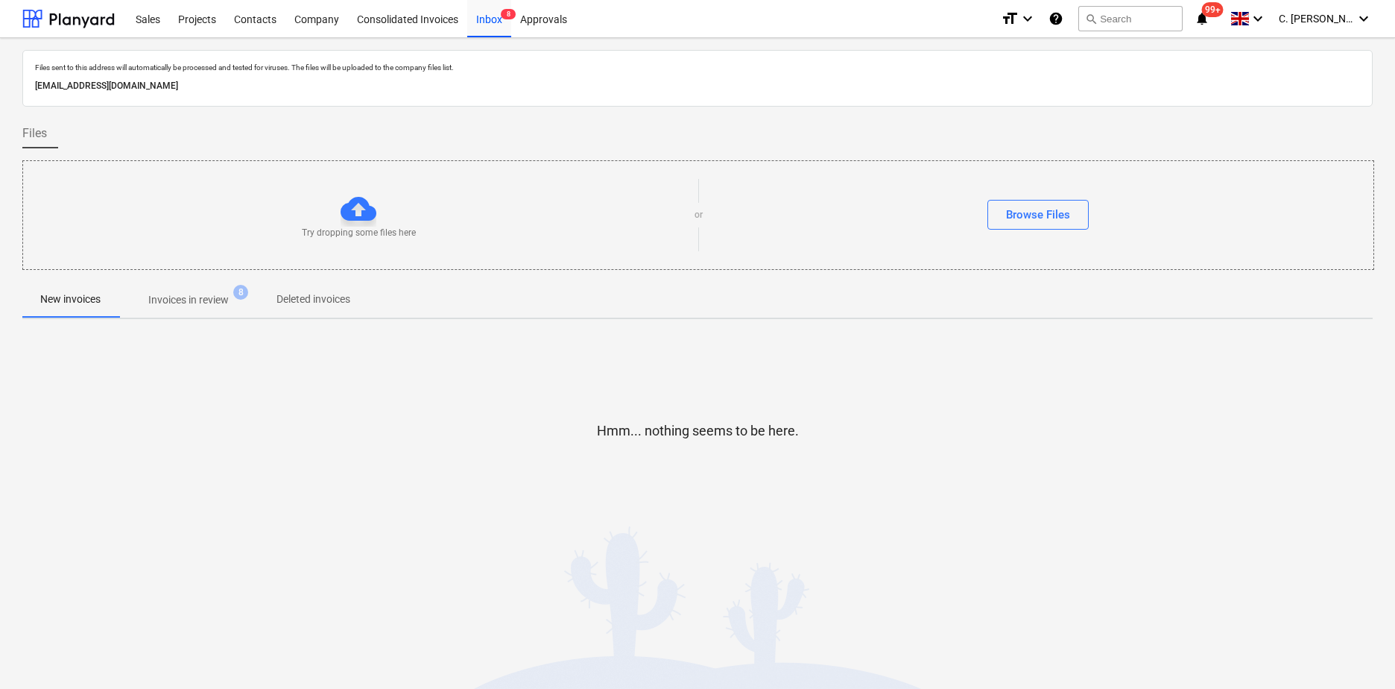
click at [189, 308] on p "Invoices in review" at bounding box center [188, 300] width 80 height 16
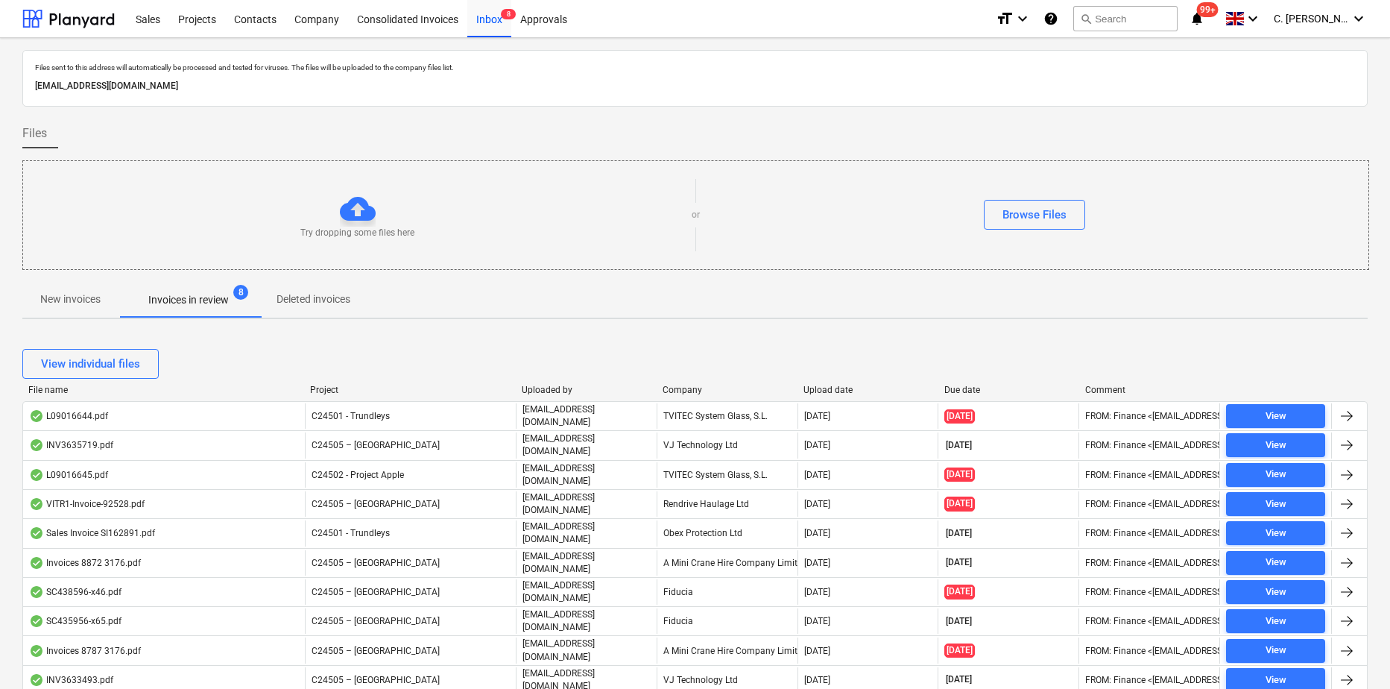
click at [703, 389] on div "Company" at bounding box center [727, 390] width 129 height 10
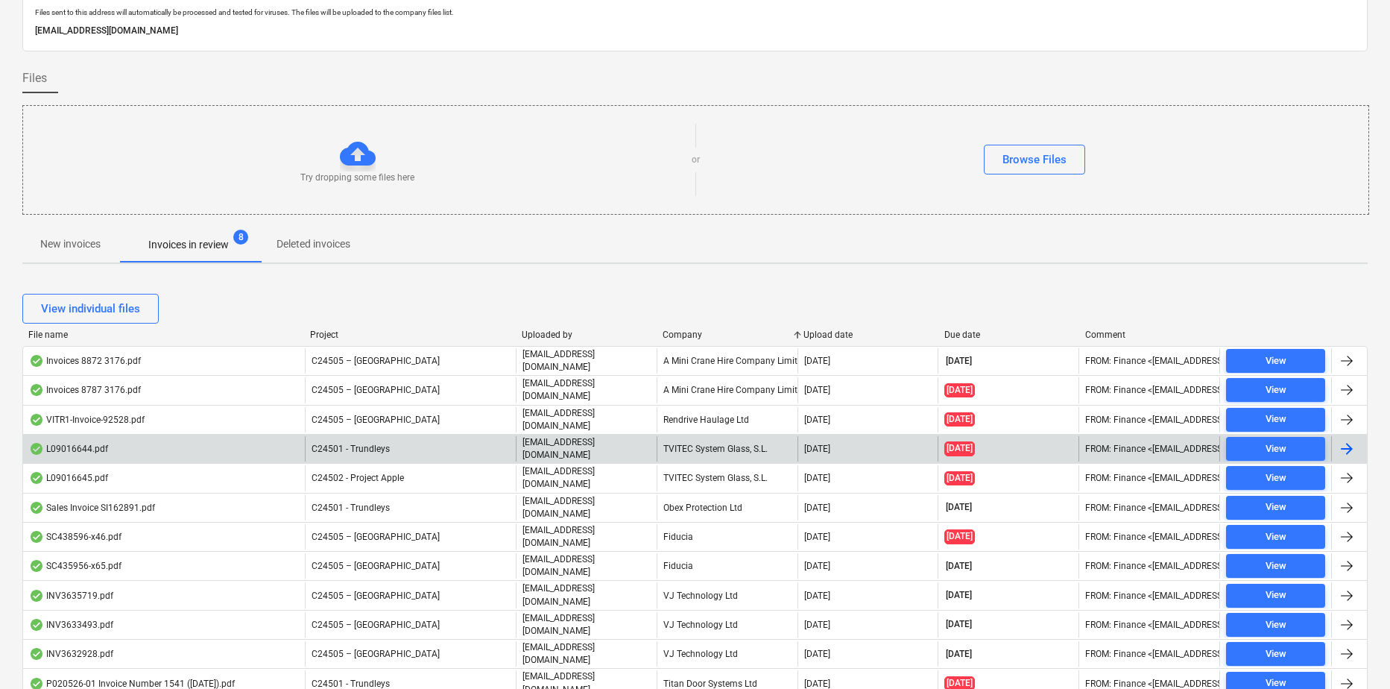
scroll to position [98, 0]
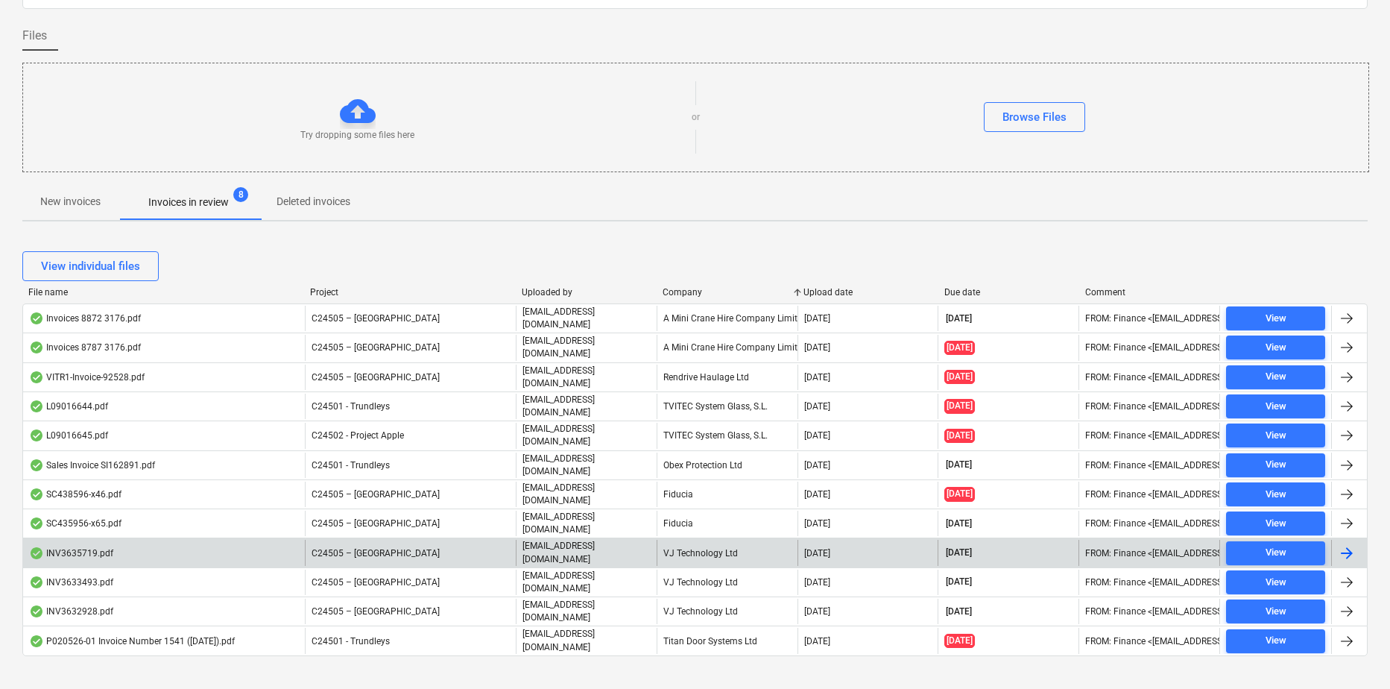
click at [696, 527] on div "VJ Technology Ltd" at bounding box center [727, 552] width 141 height 25
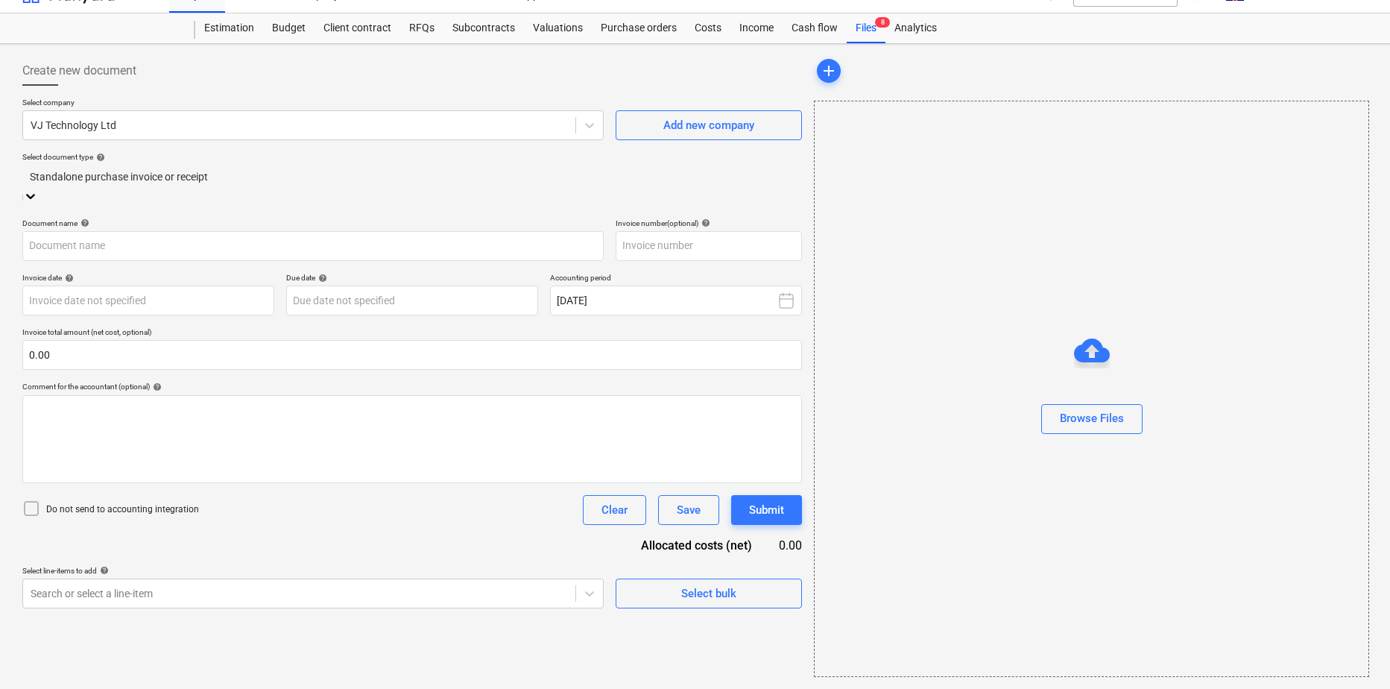
scroll to position [25, 0]
type input "INV3635719"
type input "13 Aug 2025"
type input "[DATE]"
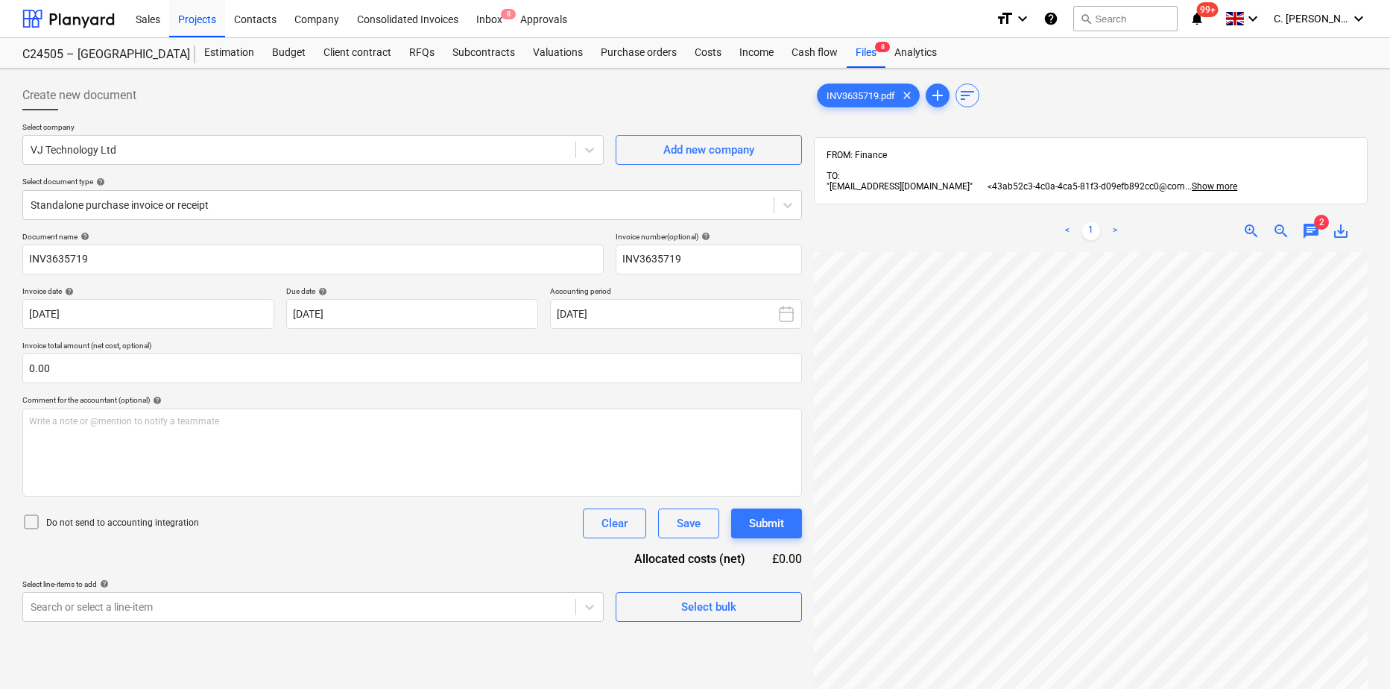
scroll to position [0, 341]
click at [1104, 230] on span "chat" at bounding box center [1311, 231] width 18 height 18
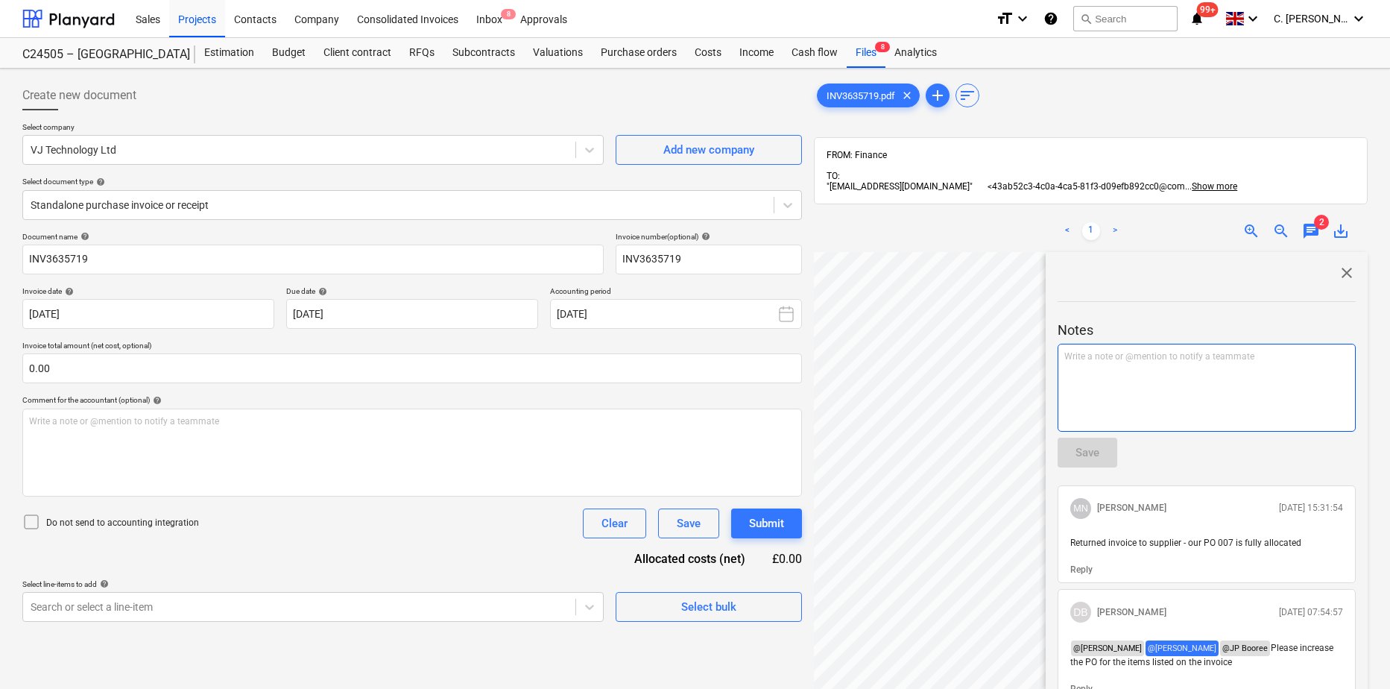
click at [1104, 389] on div "Write a note or @mention to notify a teammate ﻿" at bounding box center [1207, 388] width 298 height 88
drag, startPoint x: 555, startPoint y: 52, endPoint x: 1254, endPoint y: 361, distance: 764.2
click at [1104, 361] on p "This invoice is a duplicate to Inv" at bounding box center [1206, 356] width 285 height 13
click at [1094, 451] on div "Save" at bounding box center [1088, 452] width 24 height 19
click at [1104, 266] on span "close" at bounding box center [1347, 273] width 18 height 18
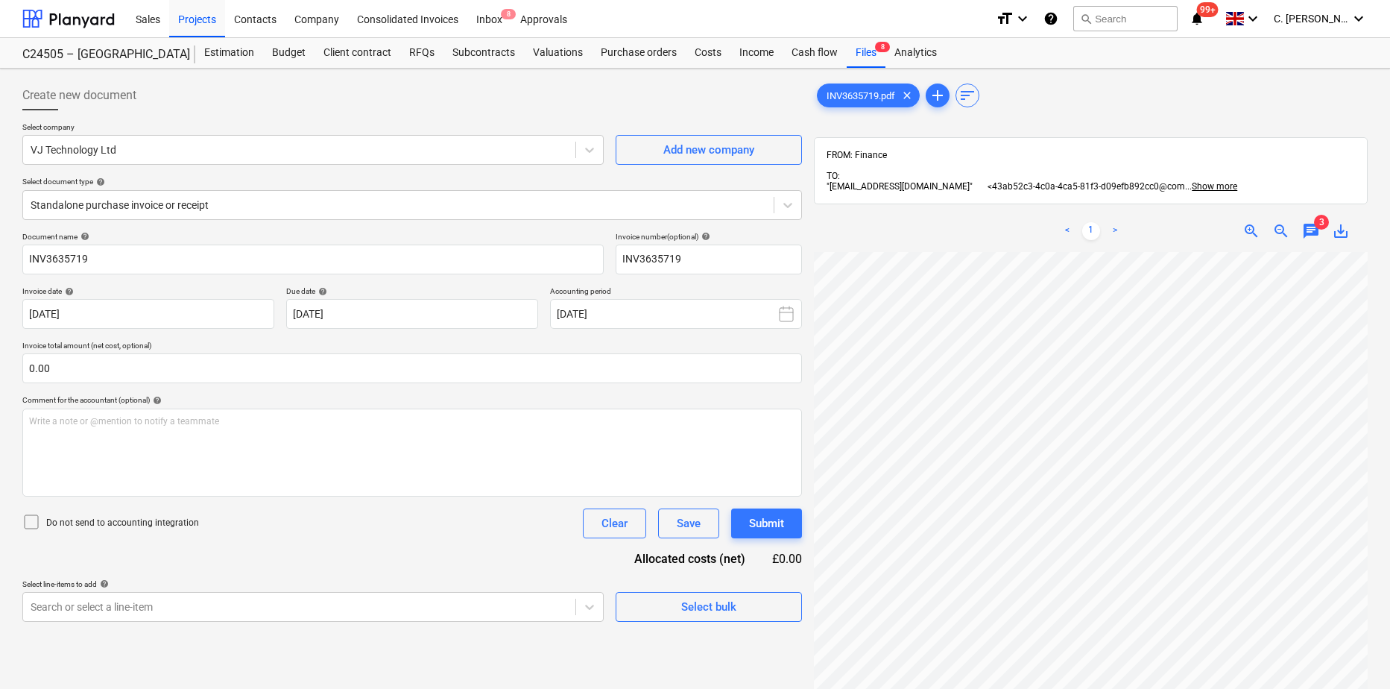
scroll to position [373, 341]
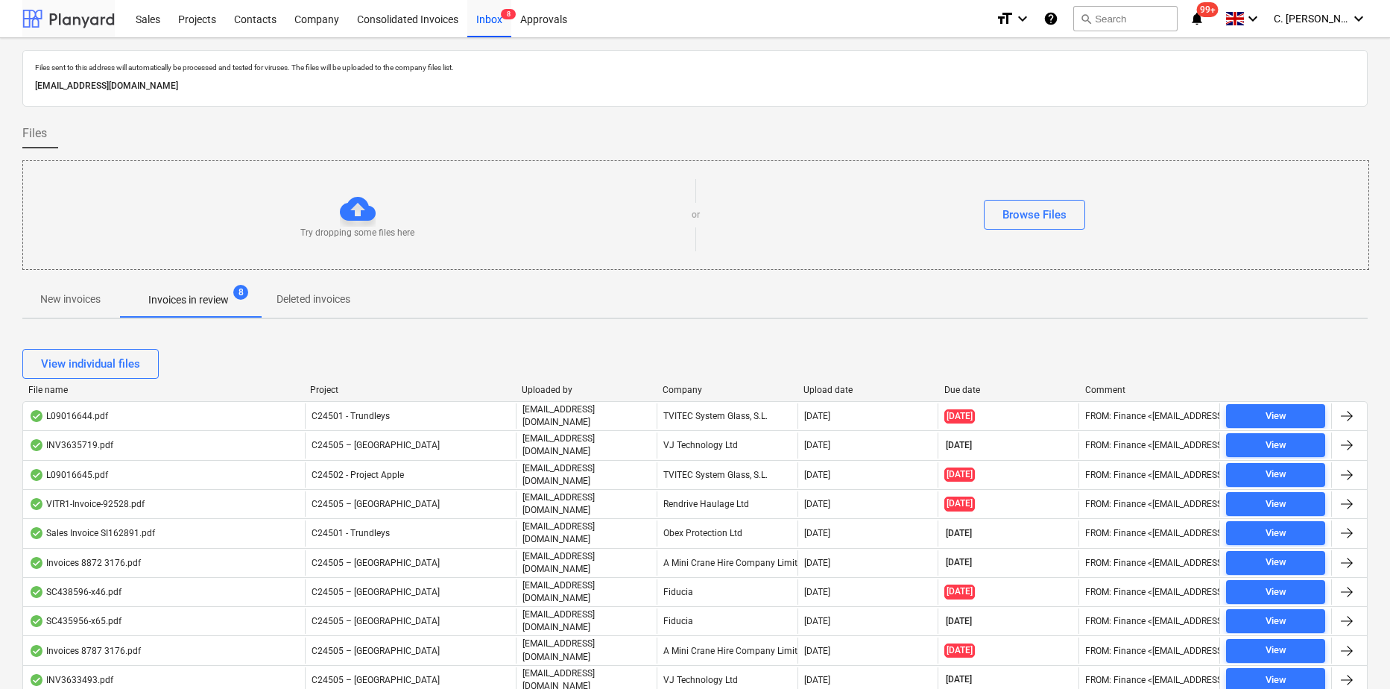
scroll to position [67, 0]
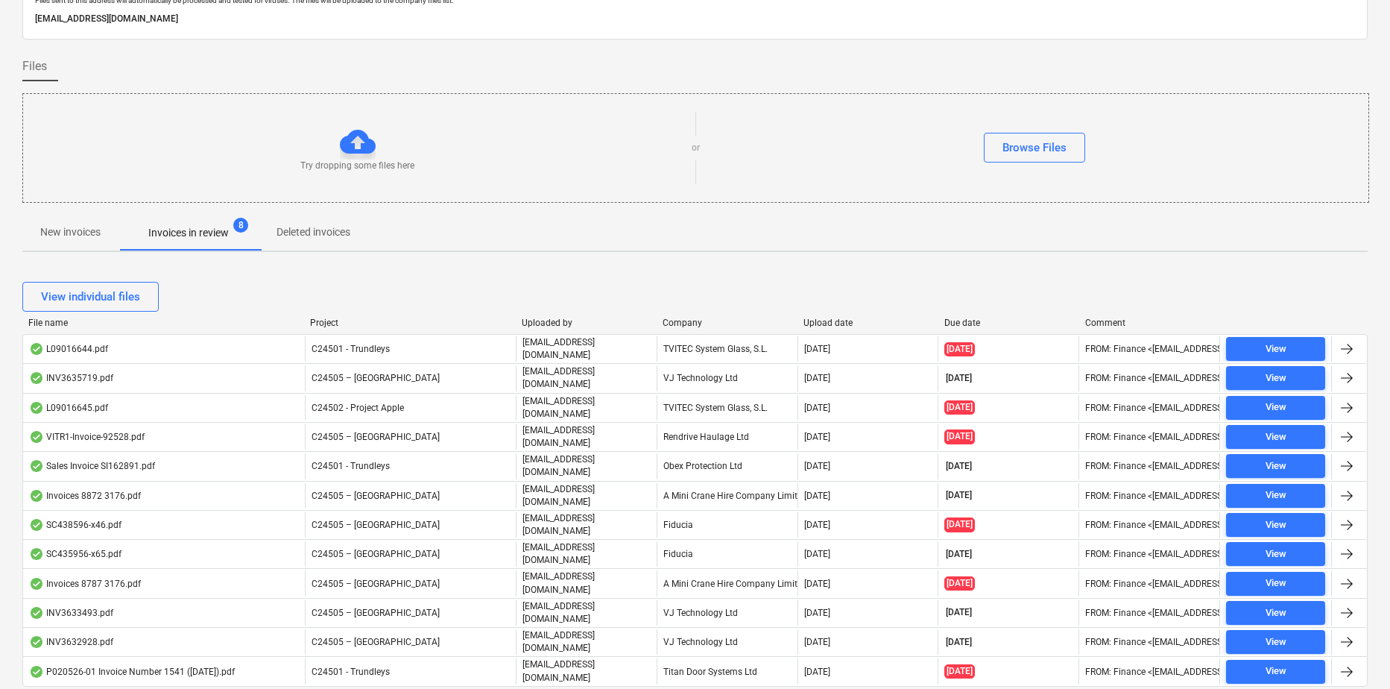
click at [689, 315] on div "View individual files" at bounding box center [694, 297] width 1345 height 42
click at [681, 316] on div "View individual files" at bounding box center [694, 297] width 1345 height 42
click at [681, 320] on div "Company" at bounding box center [727, 323] width 129 height 10
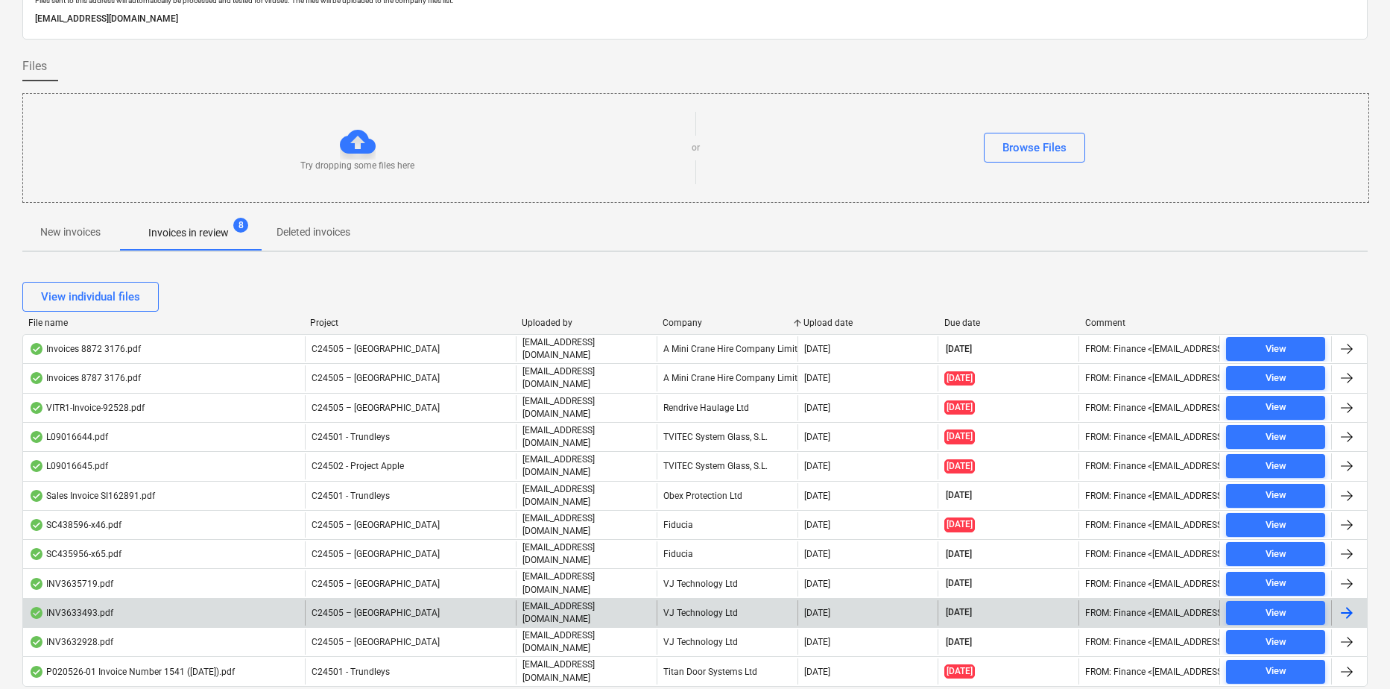
click at [704, 527] on div "VJ Technology Ltd" at bounding box center [727, 612] width 141 height 25
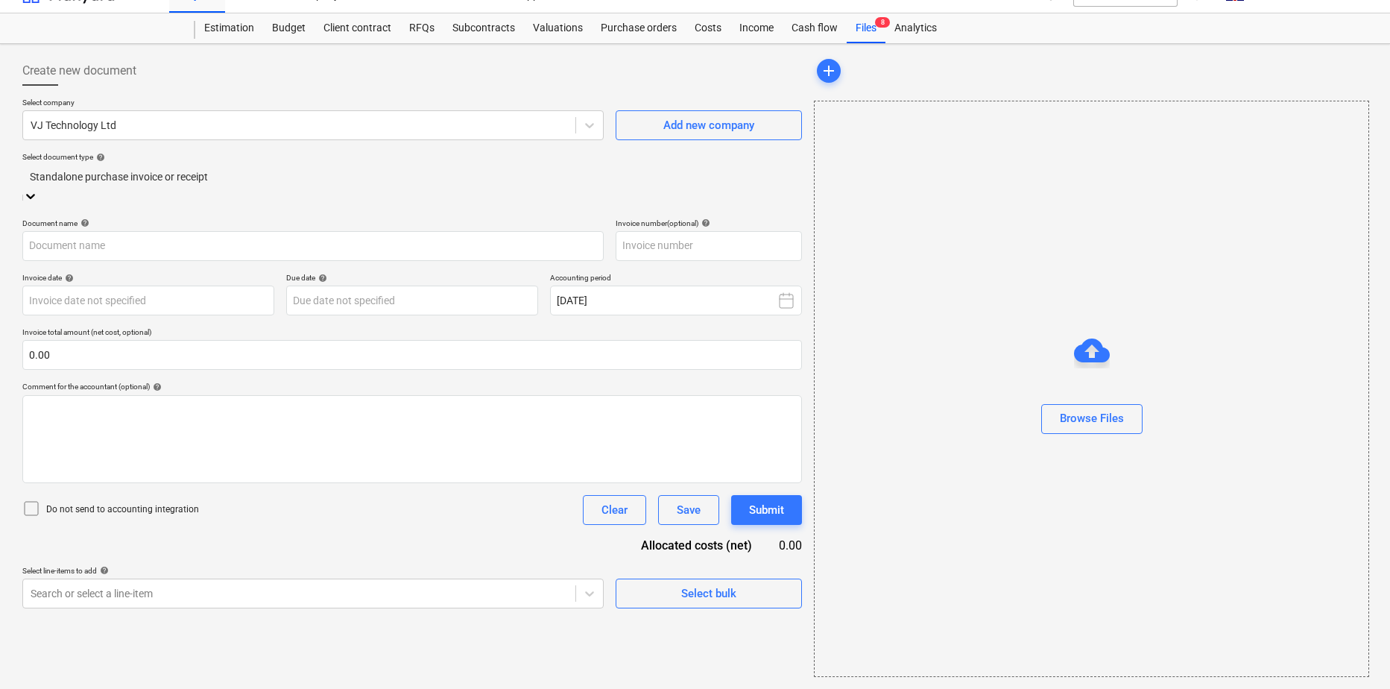
scroll to position [25, 0]
type input "INV3633493"
type input "07 Aug 2025"
type input "[DATE]"
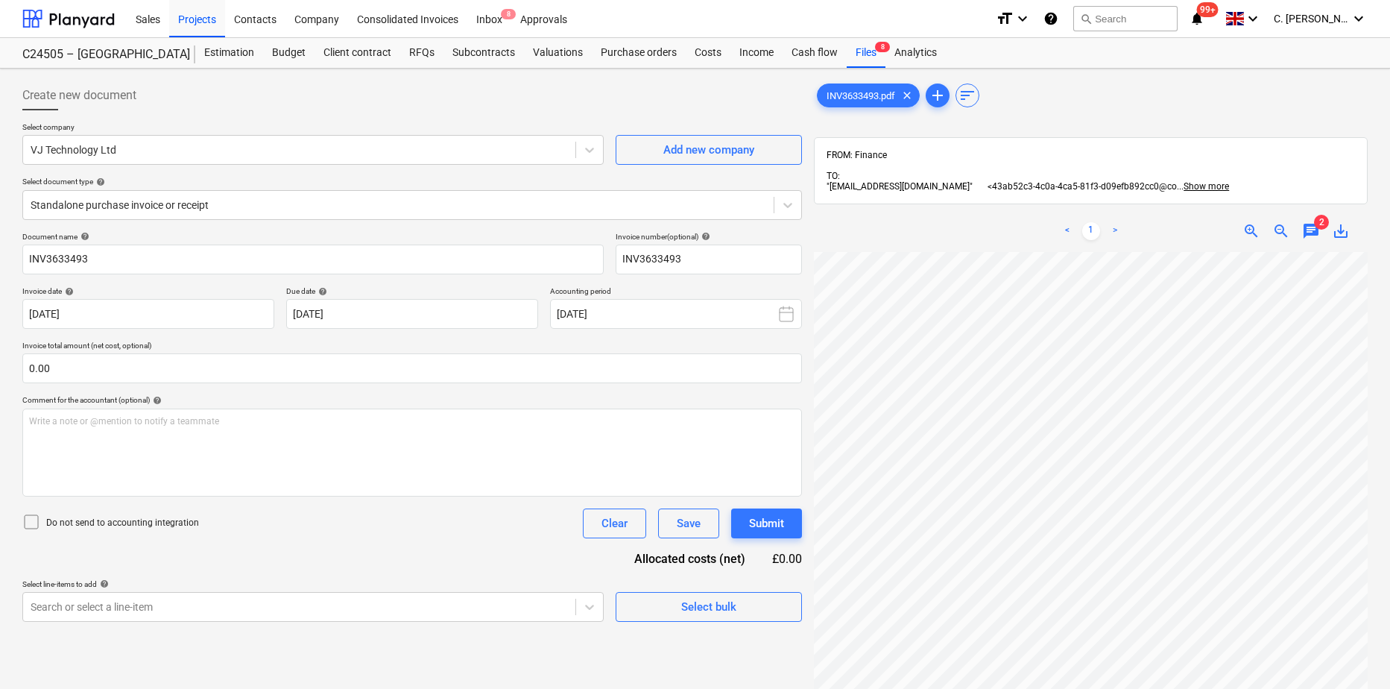
scroll to position [52, 60]
click at [502, 18] on div "Inbox 8" at bounding box center [489, 18] width 44 height 38
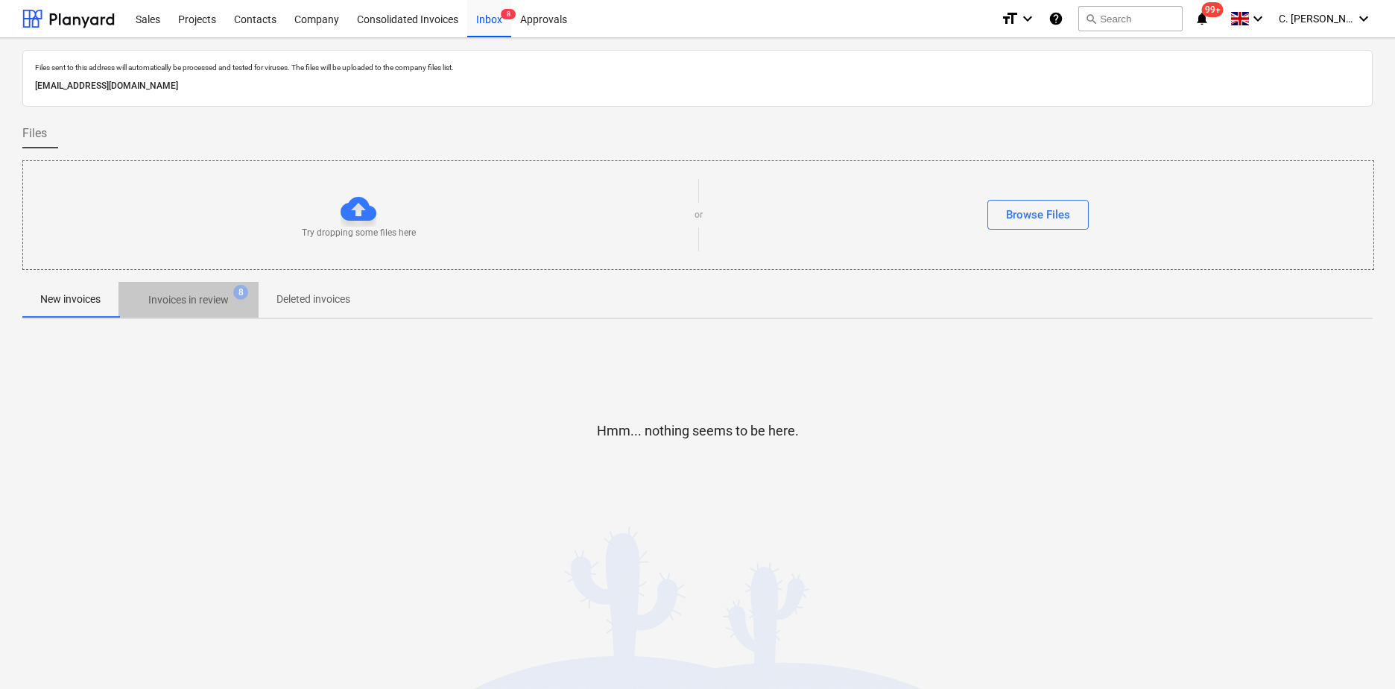
click at [187, 294] on p "Invoices in review" at bounding box center [188, 300] width 80 height 16
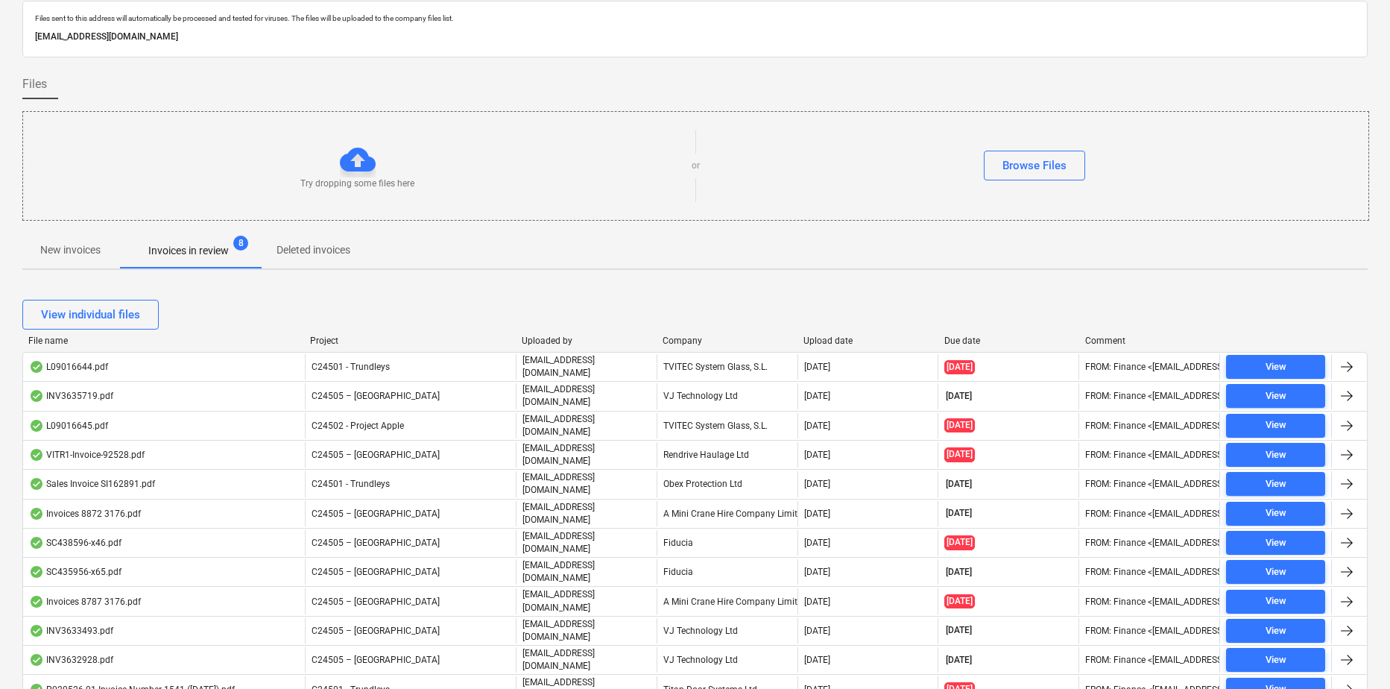
scroll to position [98, 0]
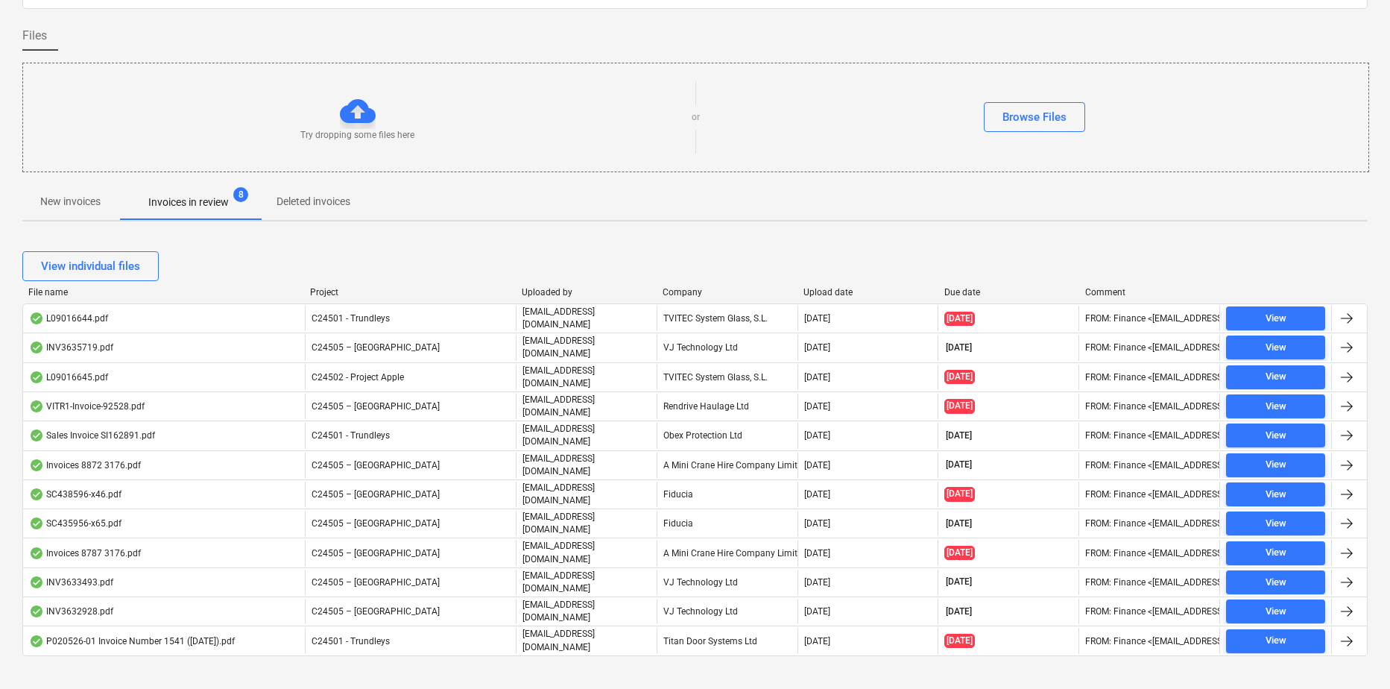
click at [686, 292] on div "Company" at bounding box center [727, 292] width 129 height 10
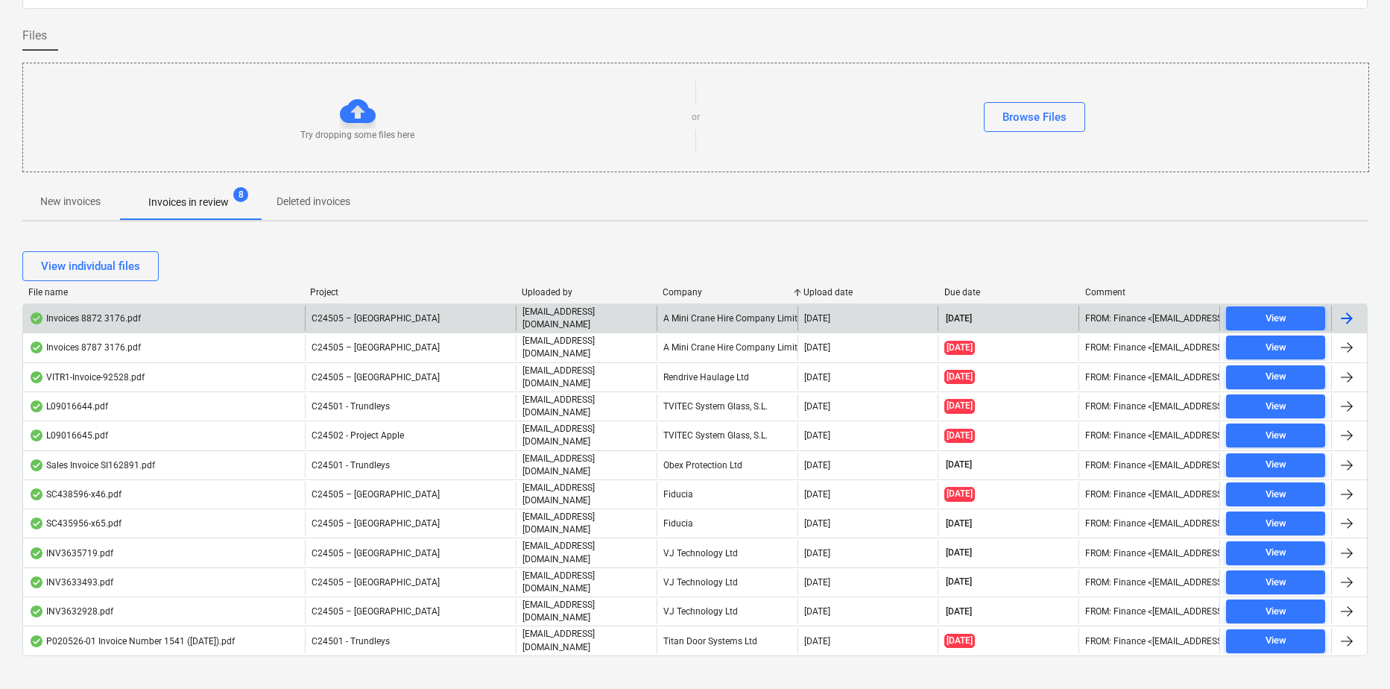
click at [697, 315] on div "A Mini Crane Hire Company Limited" at bounding box center [727, 318] width 141 height 25
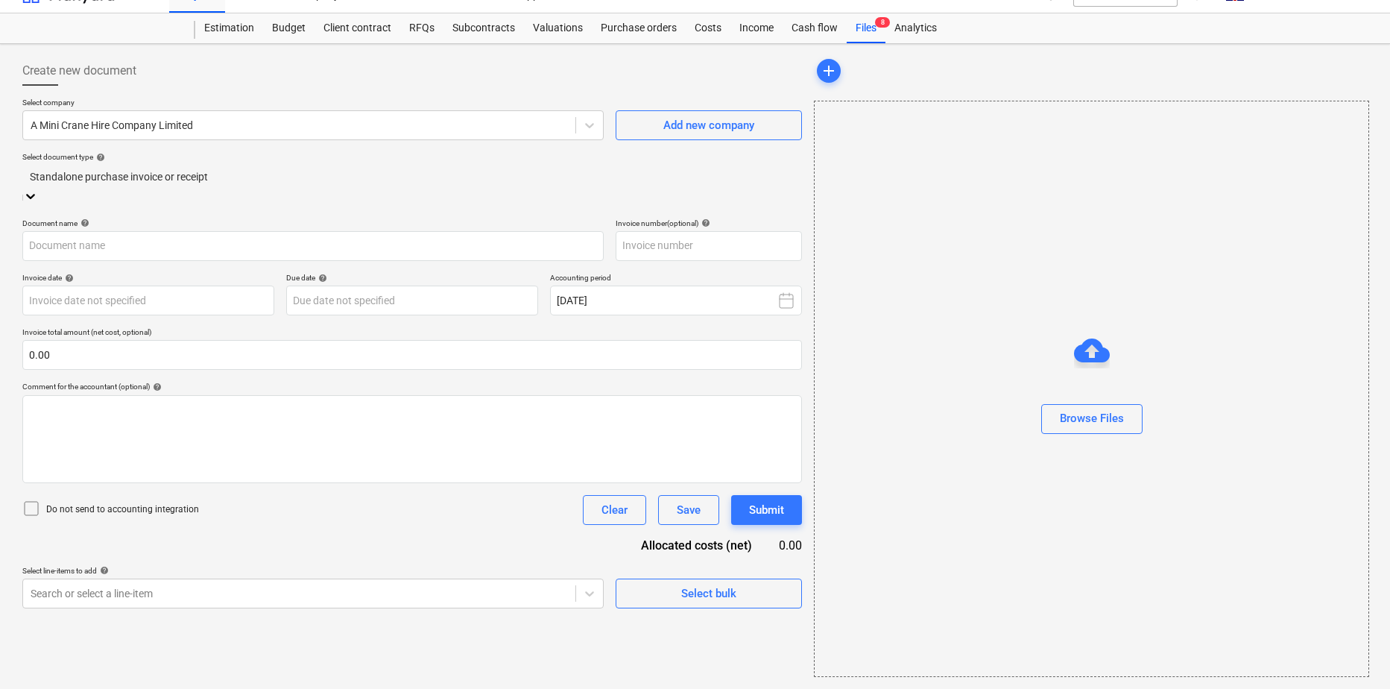
scroll to position [25, 0]
type input "42175"
type input "31 Aug 2025"
type input "[DATE]"
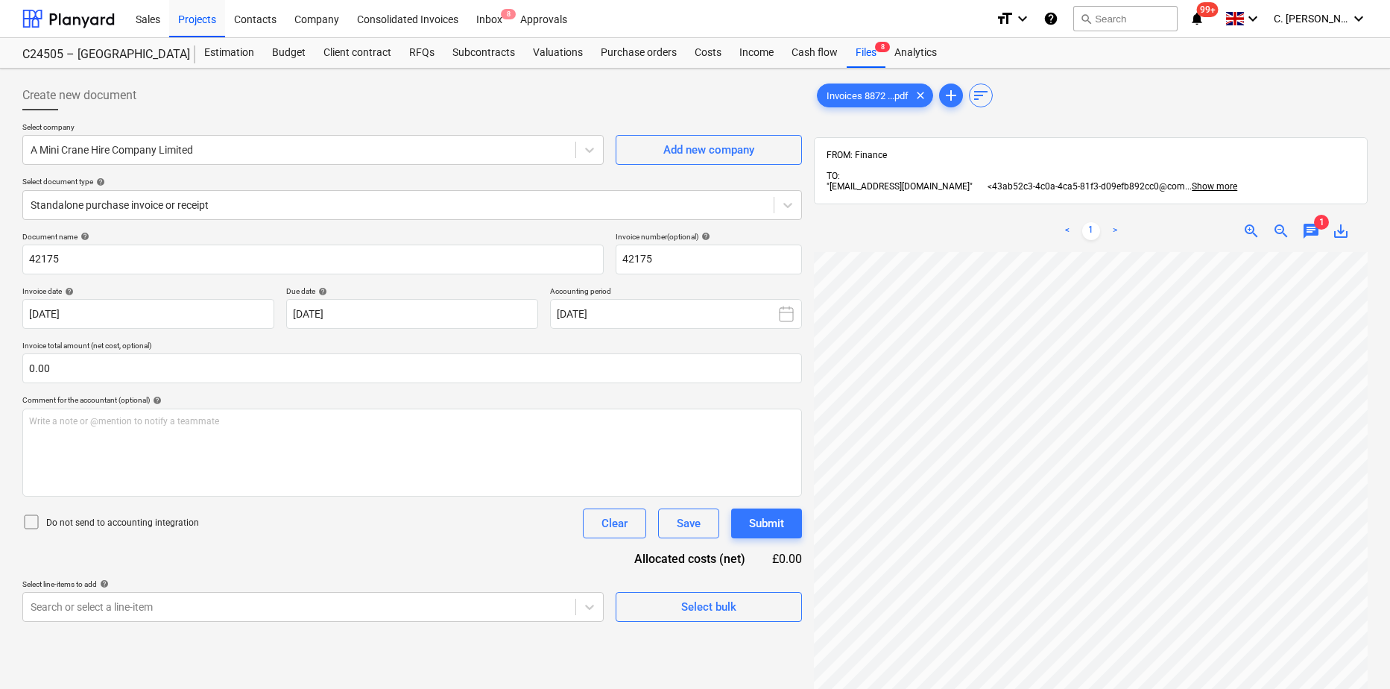
scroll to position [300, 273]
click at [1104, 228] on span "chat" at bounding box center [1311, 231] width 18 height 18
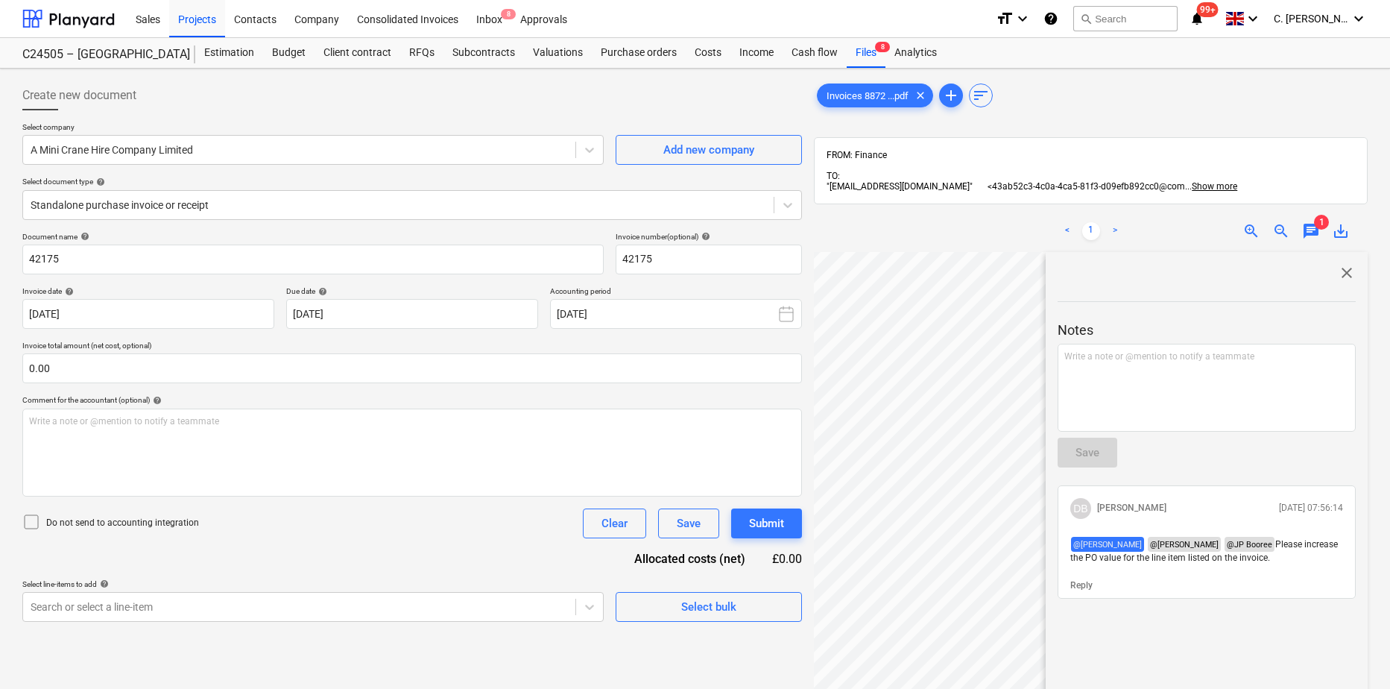
click at [1104, 231] on span "save_alt" at bounding box center [1341, 231] width 18 height 18
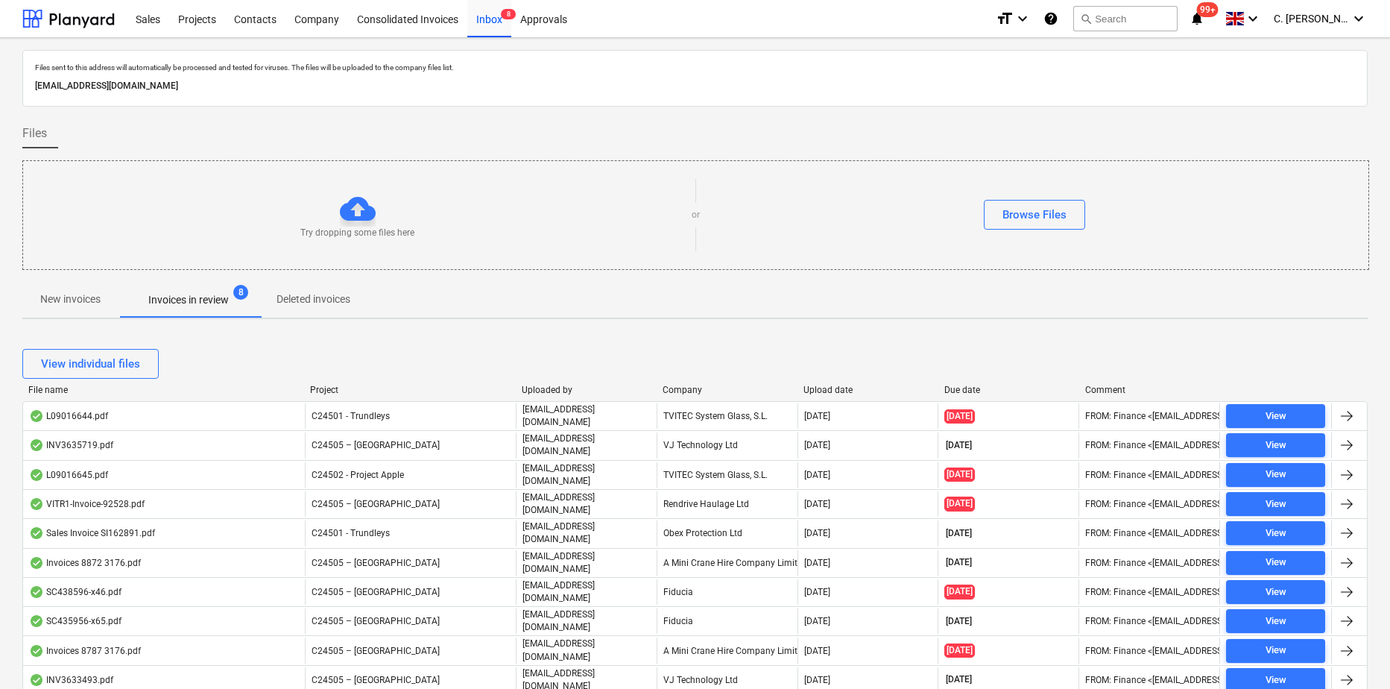
scroll to position [98, 0]
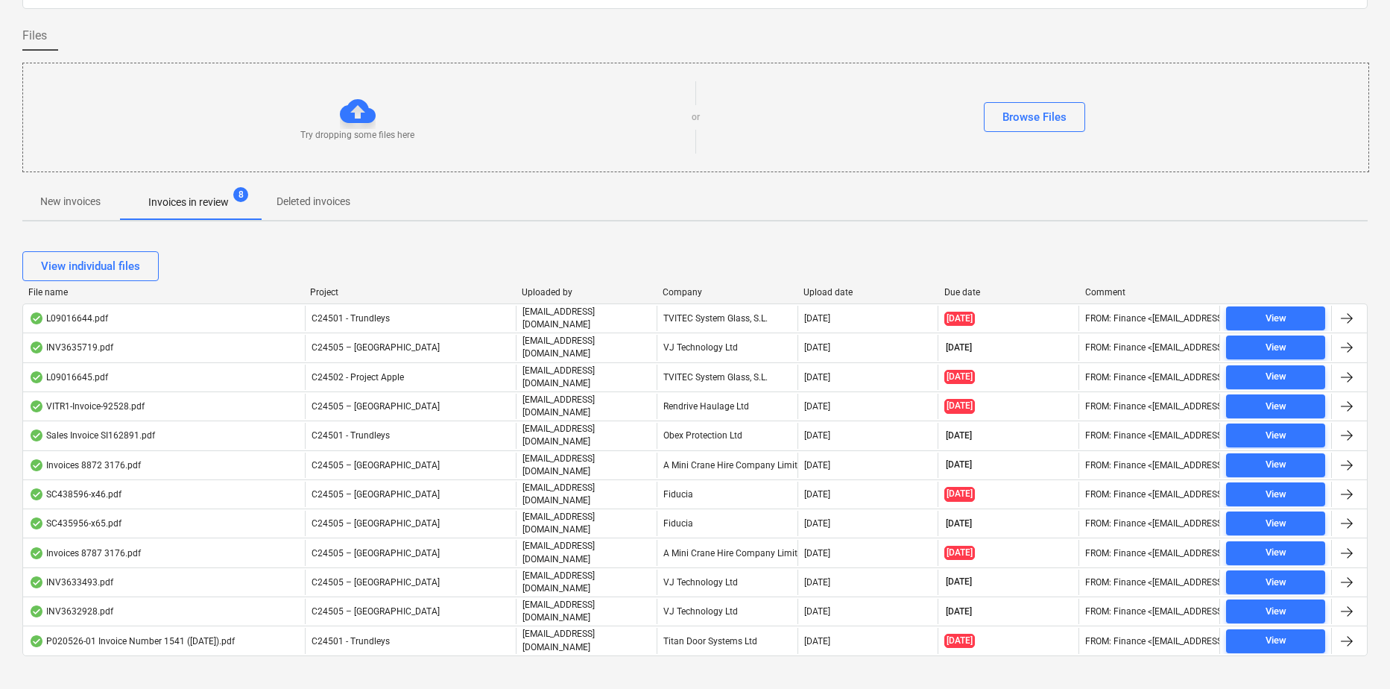
click at [669, 291] on div at bounding box center [656, 292] width 27 height 10
click at [691, 294] on div "Company" at bounding box center [727, 292] width 129 height 10
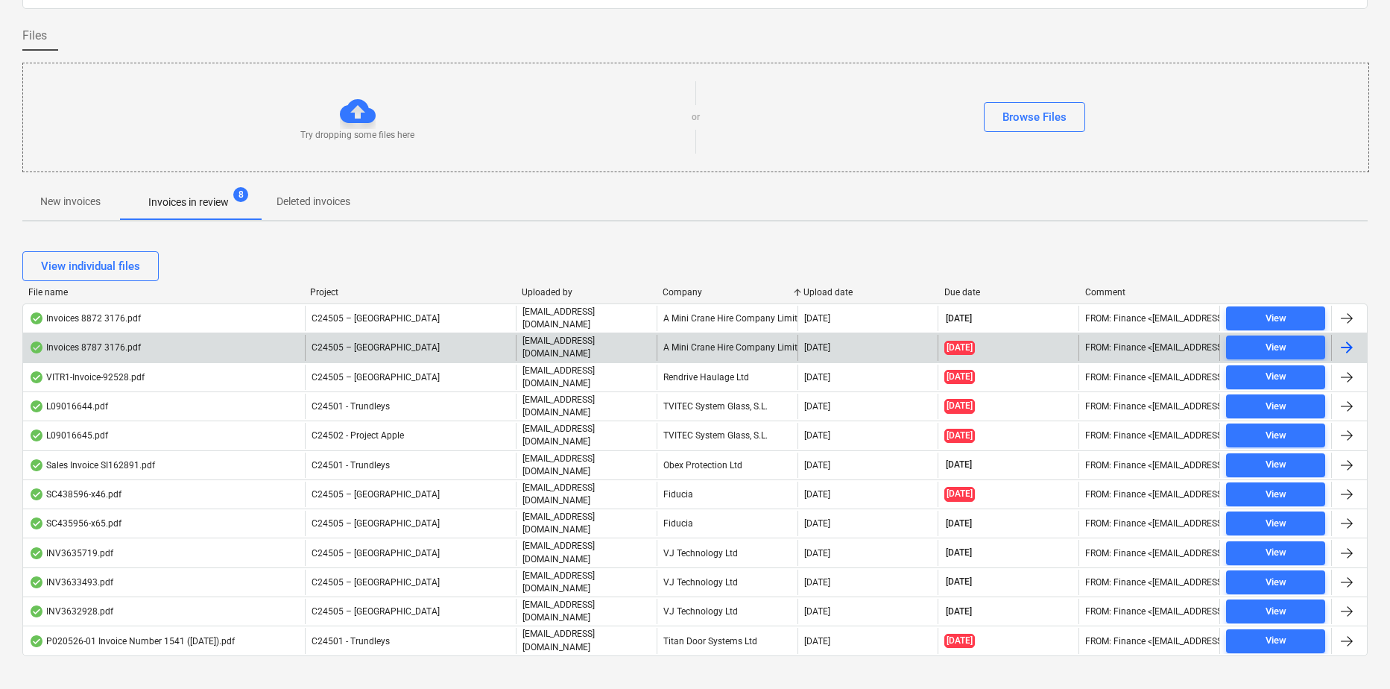
click at [719, 345] on div "A Mini Crane Hire Company Limited" at bounding box center [727, 347] width 141 height 25
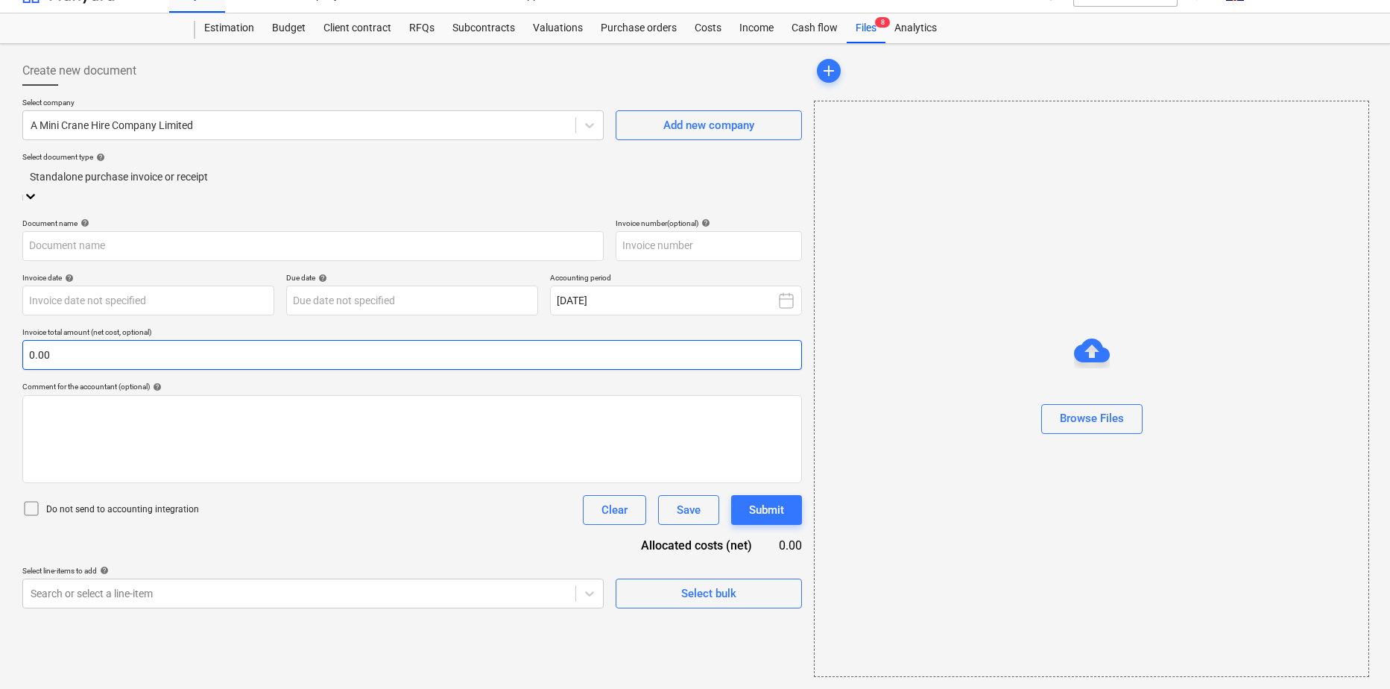
scroll to position [25, 0]
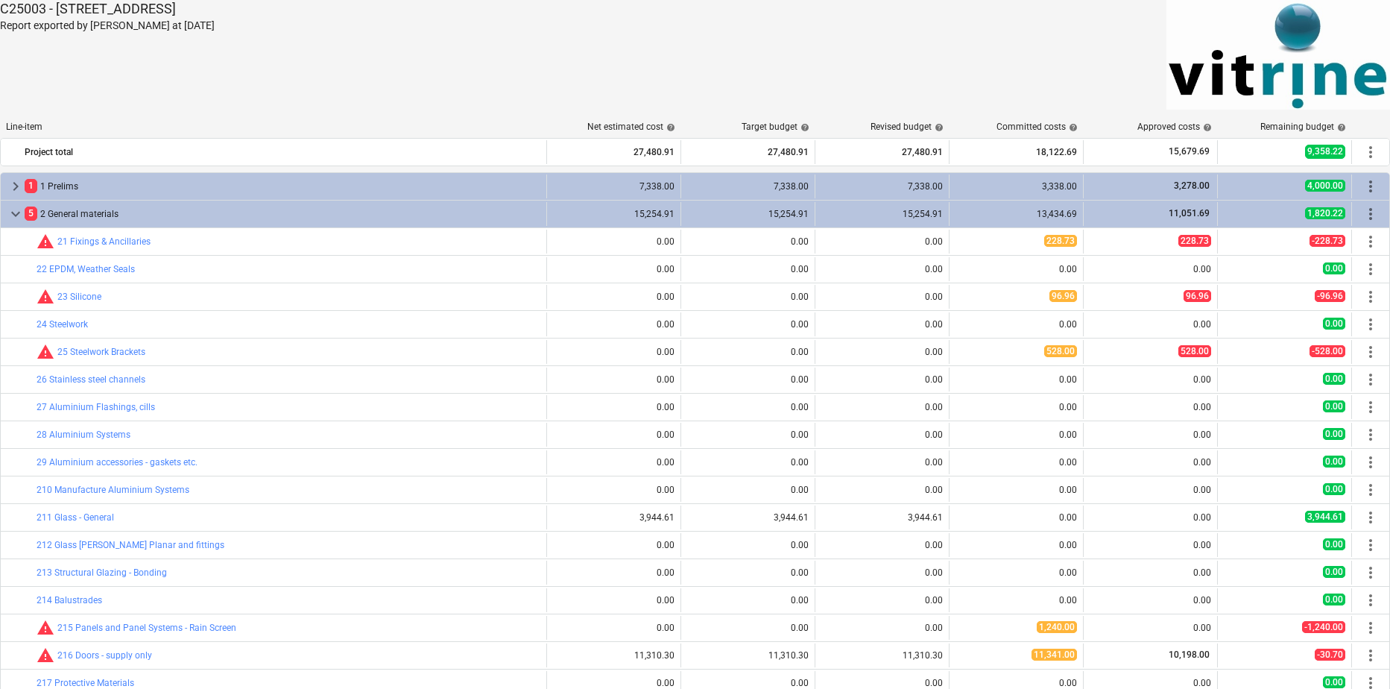
click at [280, 67] on div "C25003 - [STREET_ADDRESS] Report exported by [PERSON_NAME] at [DATE]" at bounding box center [342, 55] width 685 height 110
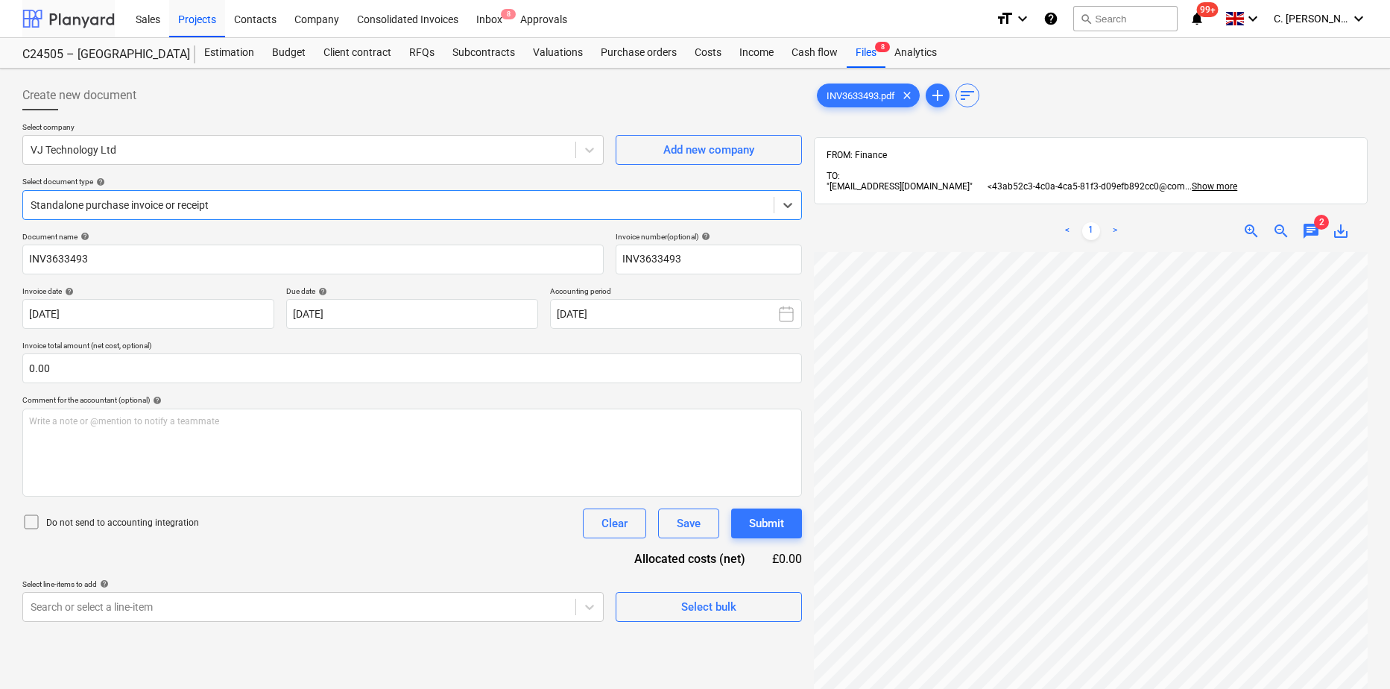
click at [54, 17] on div at bounding box center [68, 18] width 92 height 37
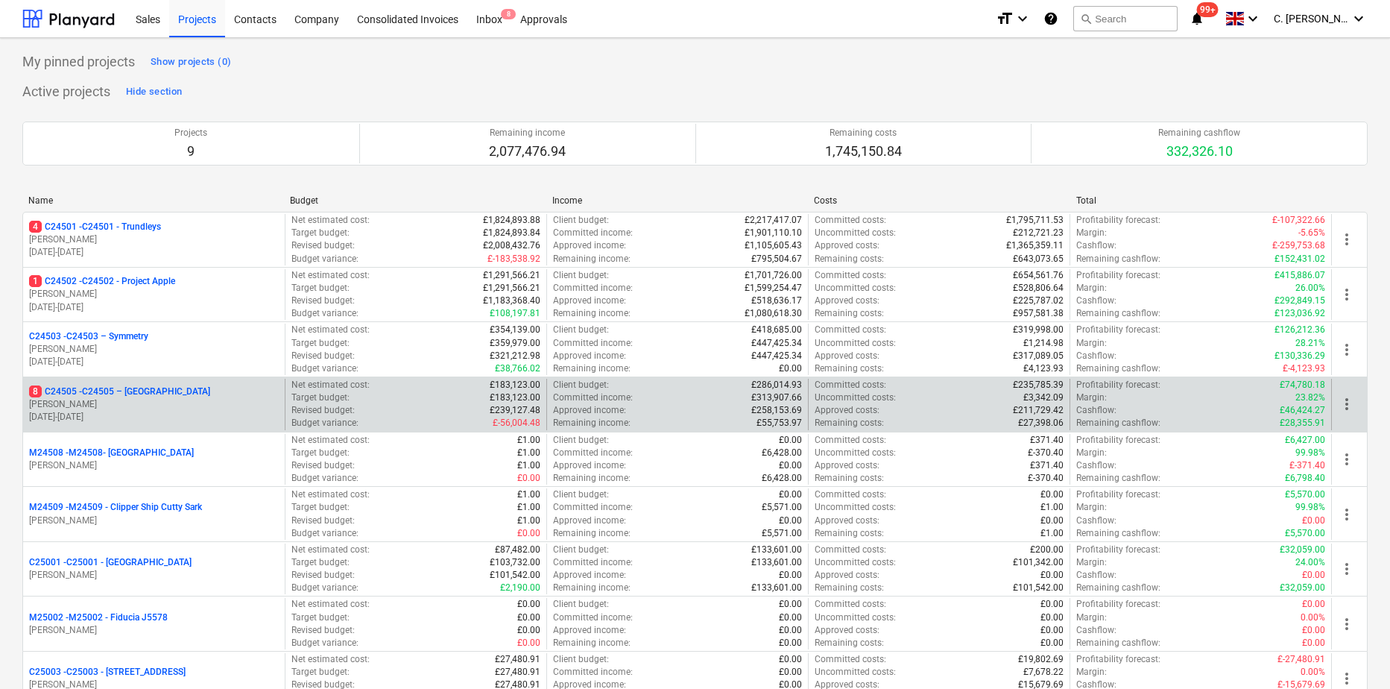
click at [121, 407] on p "[PERSON_NAME]" at bounding box center [154, 404] width 250 height 13
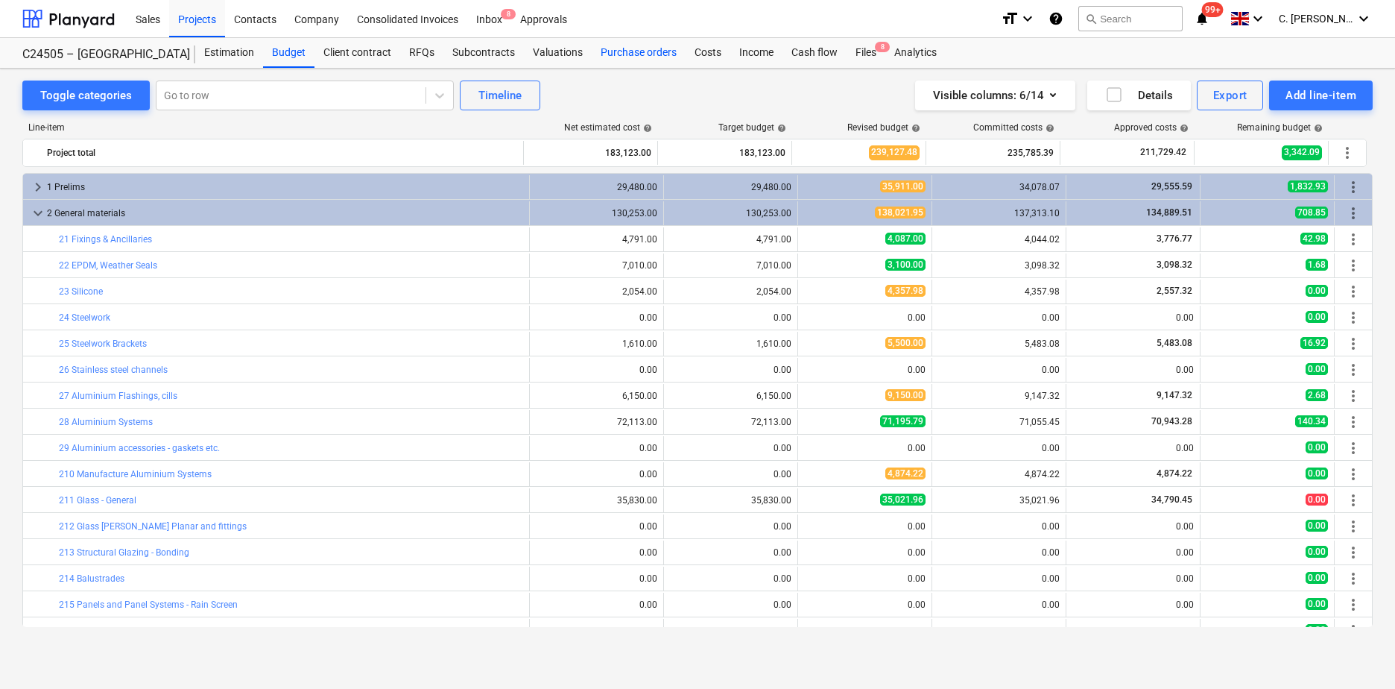
click at [621, 50] on div "Purchase orders" at bounding box center [639, 53] width 94 height 30
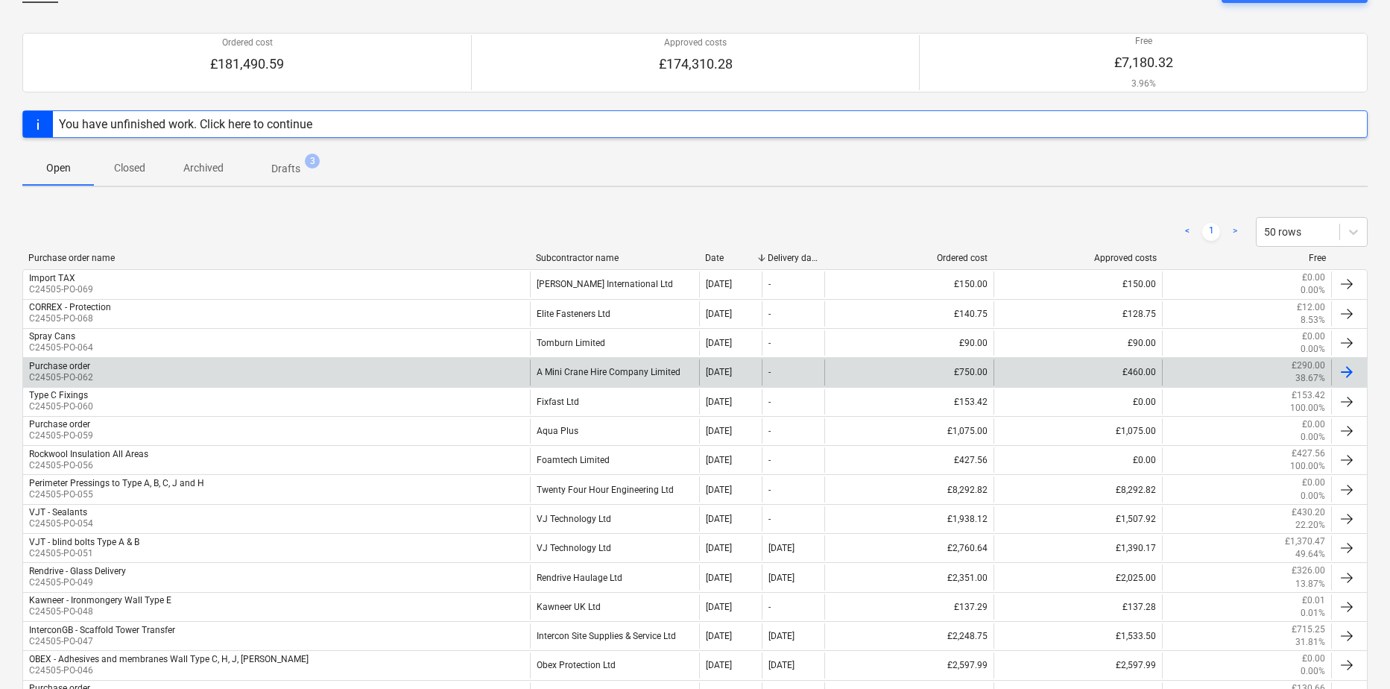
scroll to position [75, 0]
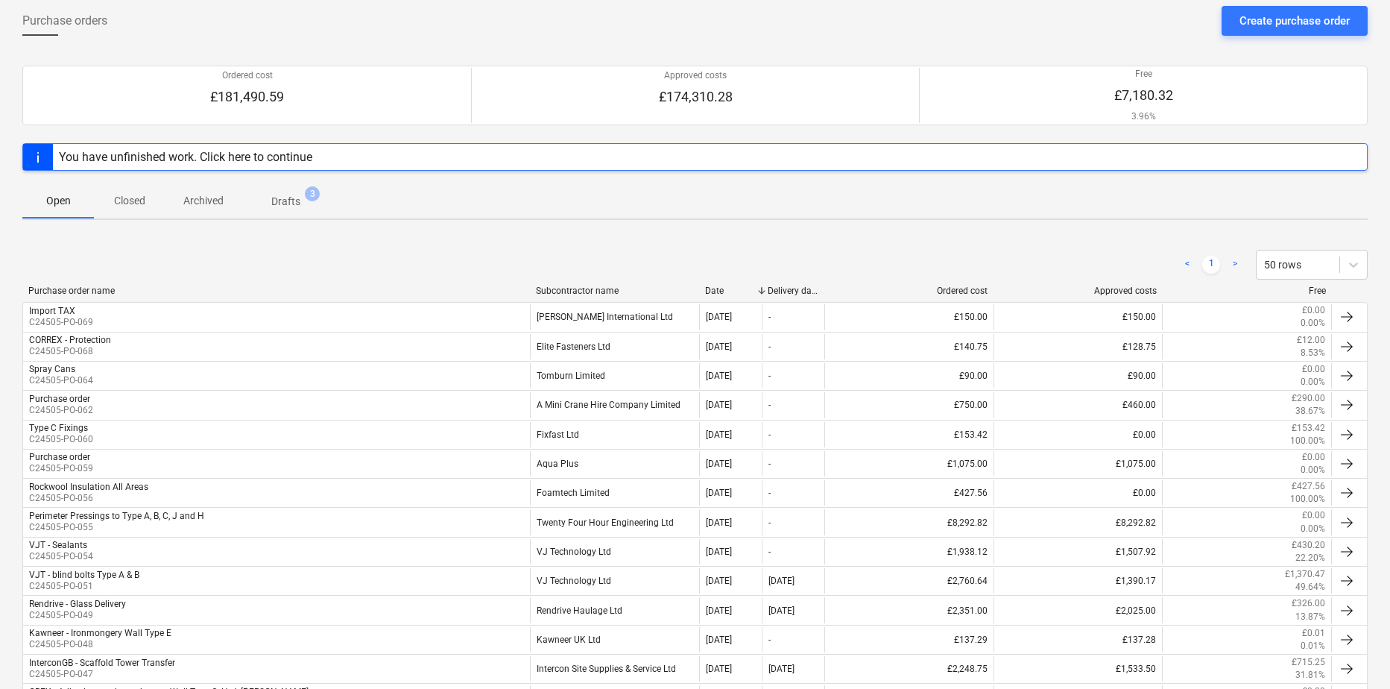
click at [599, 289] on div "Subcontractor name" at bounding box center [614, 290] width 157 height 10
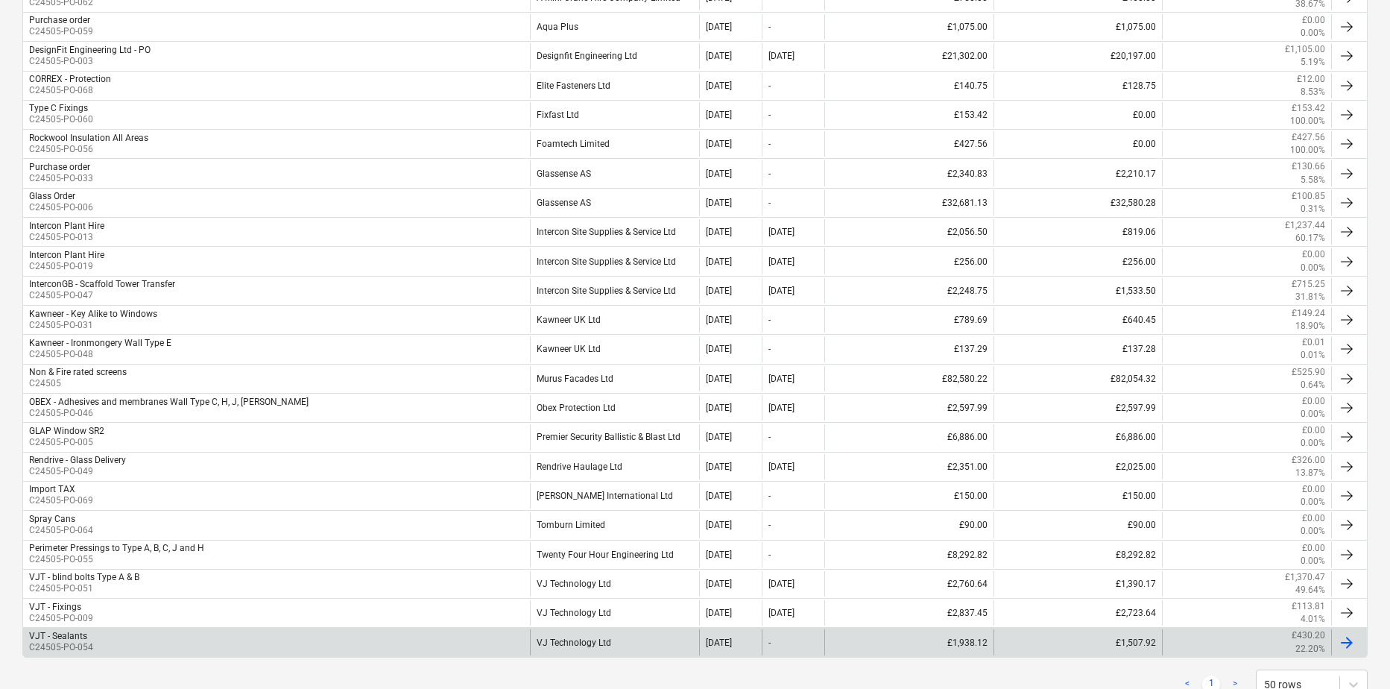
scroll to position [476, 0]
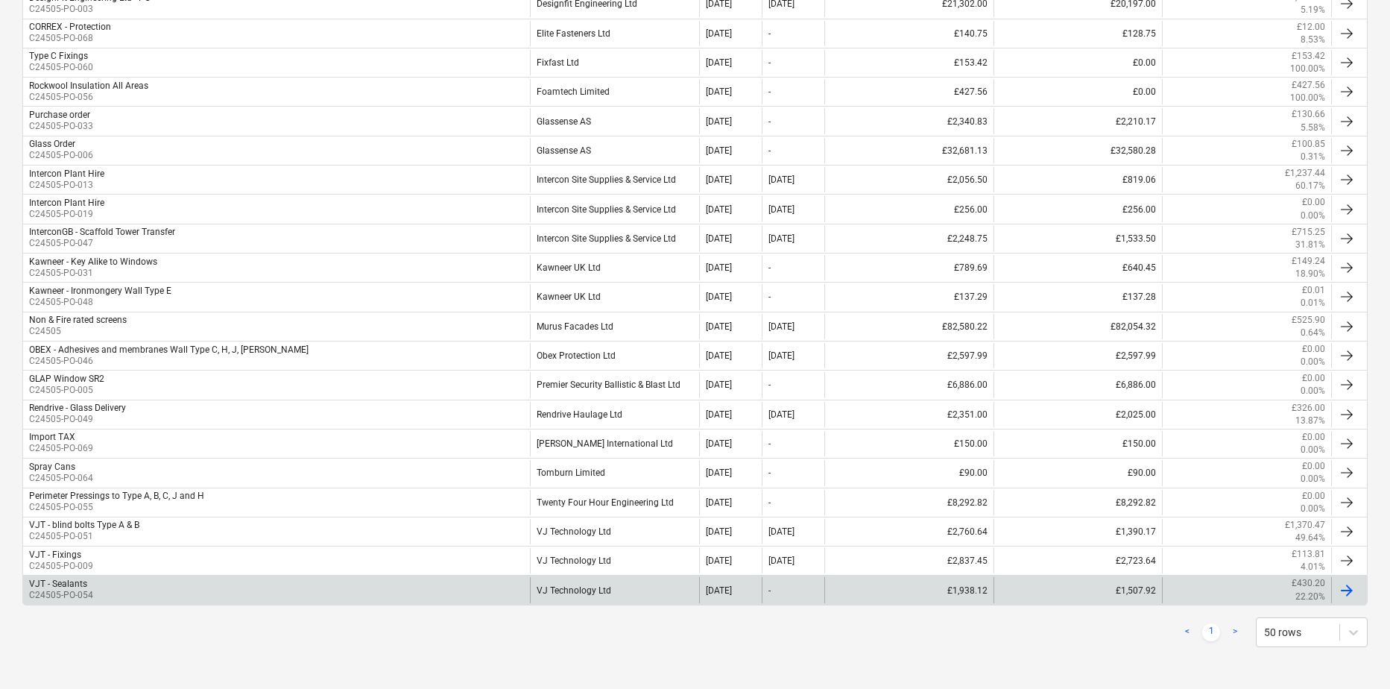
click at [121, 587] on div "VJT - Sealants C24505-PO-054" at bounding box center [276, 589] width 507 height 25
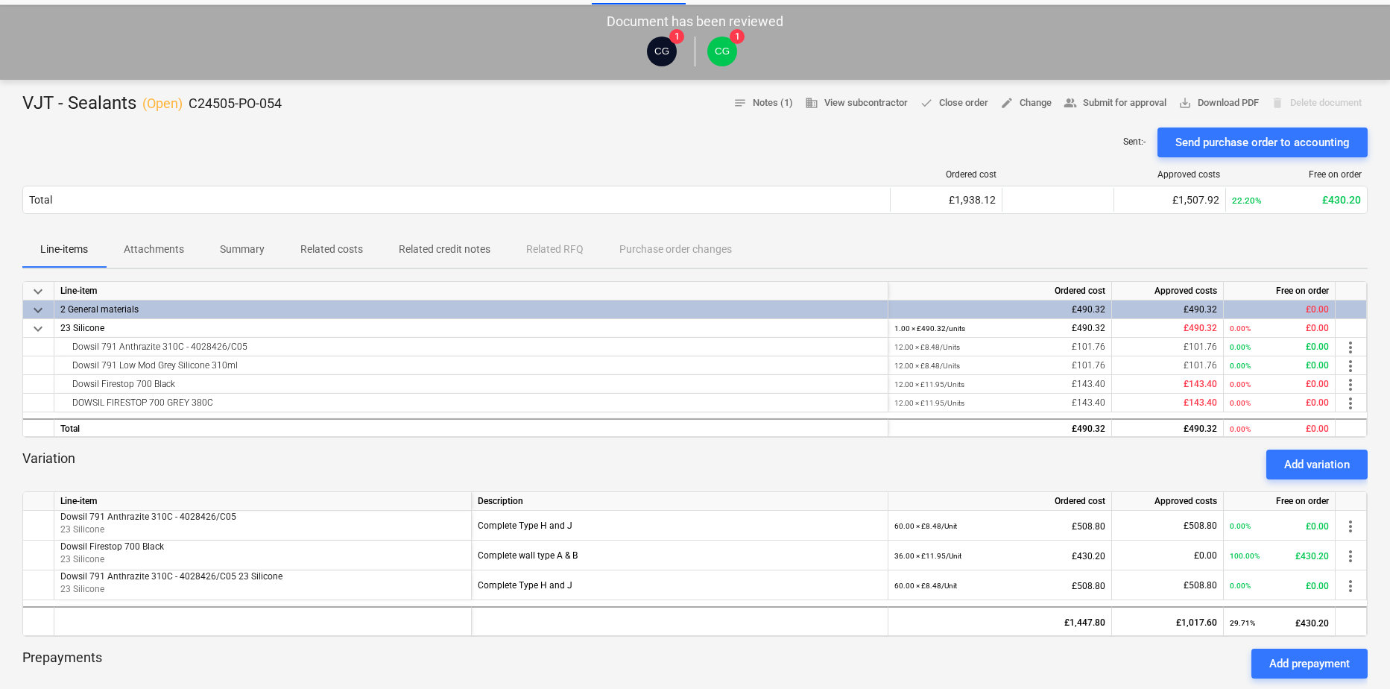
scroll to position [149, 0]
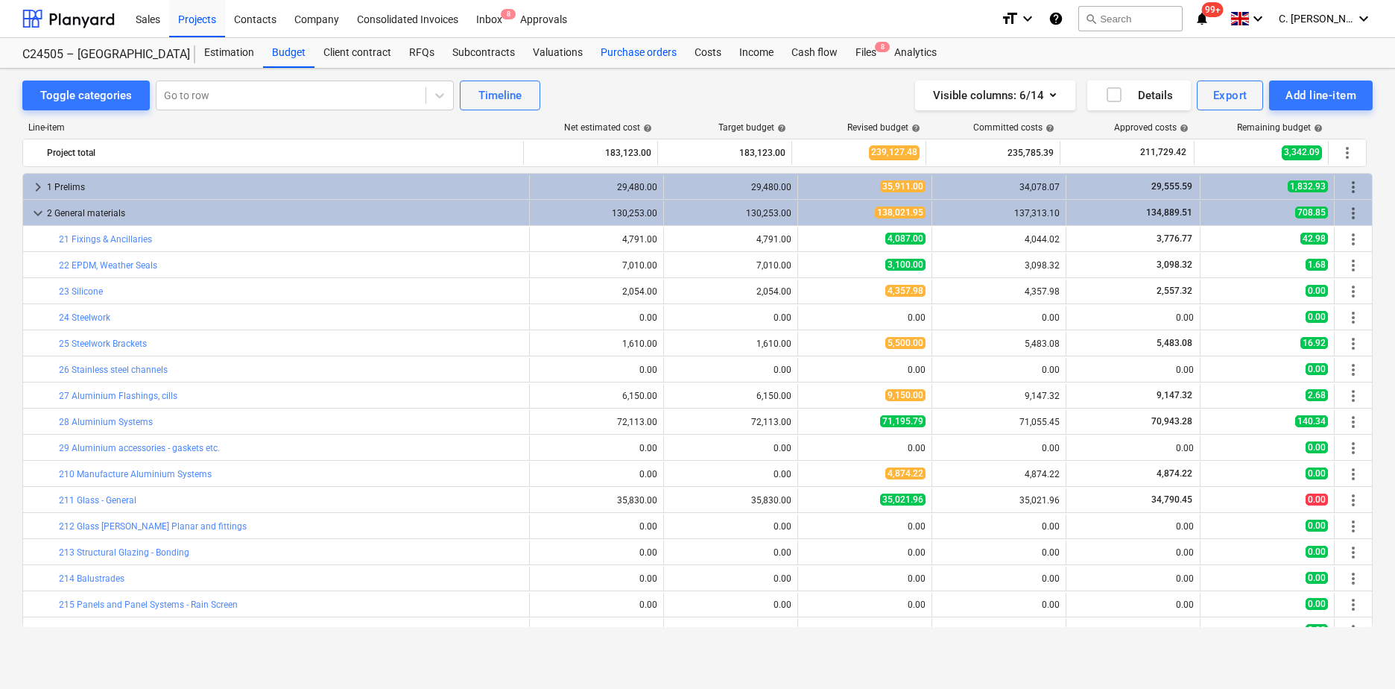
click at [641, 48] on div "Purchase orders" at bounding box center [639, 53] width 94 height 30
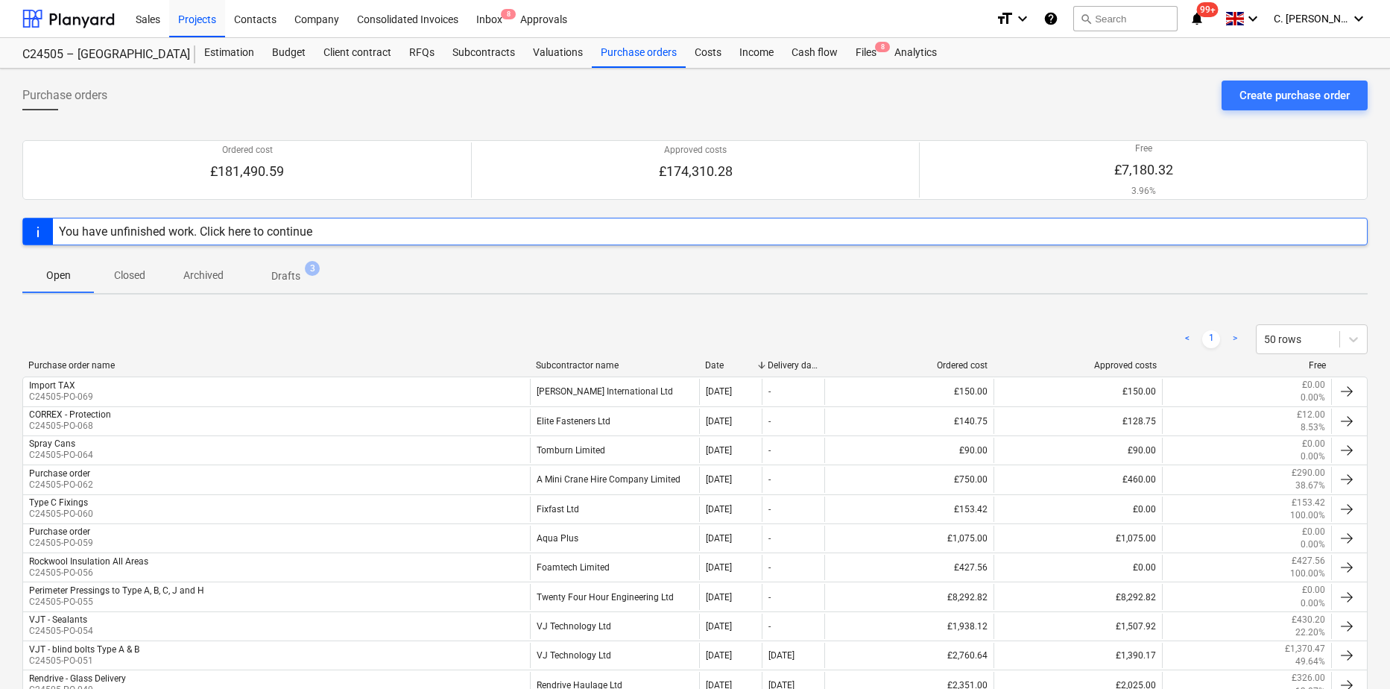
click at [587, 361] on div "Subcontractor name" at bounding box center [614, 365] width 157 height 10
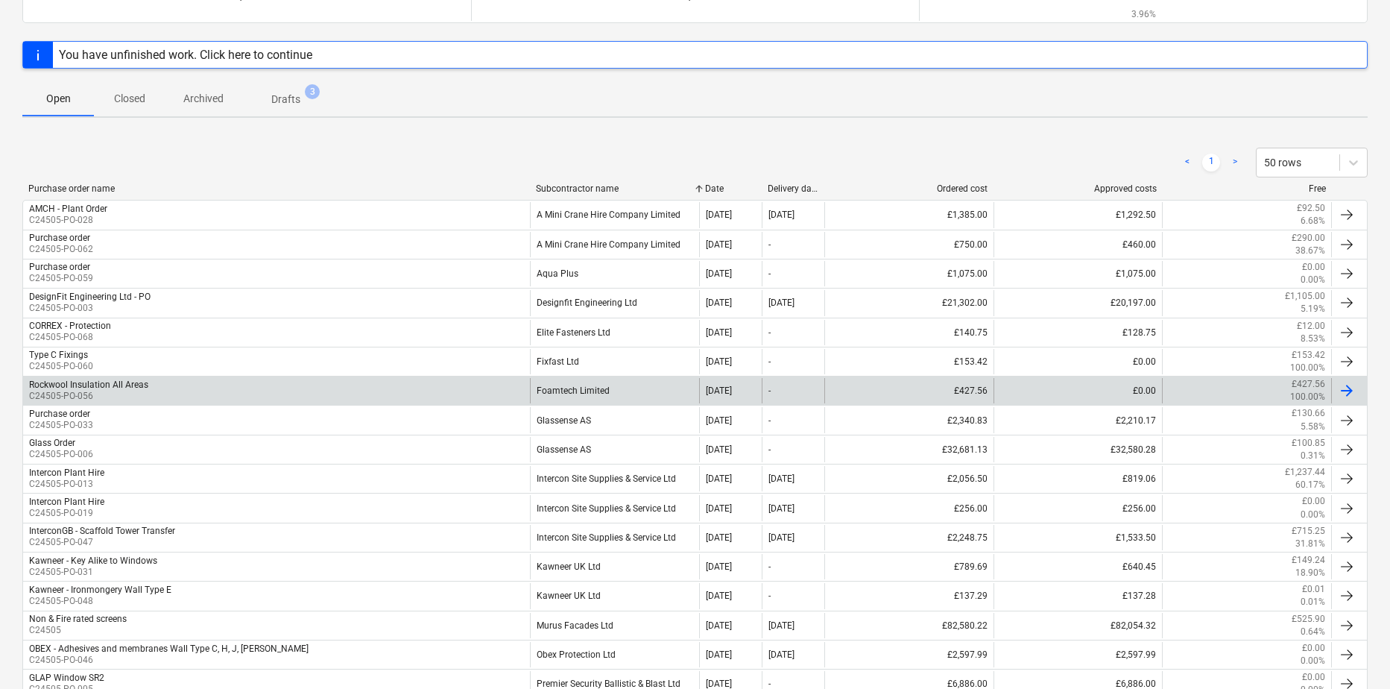
scroll to position [476, 0]
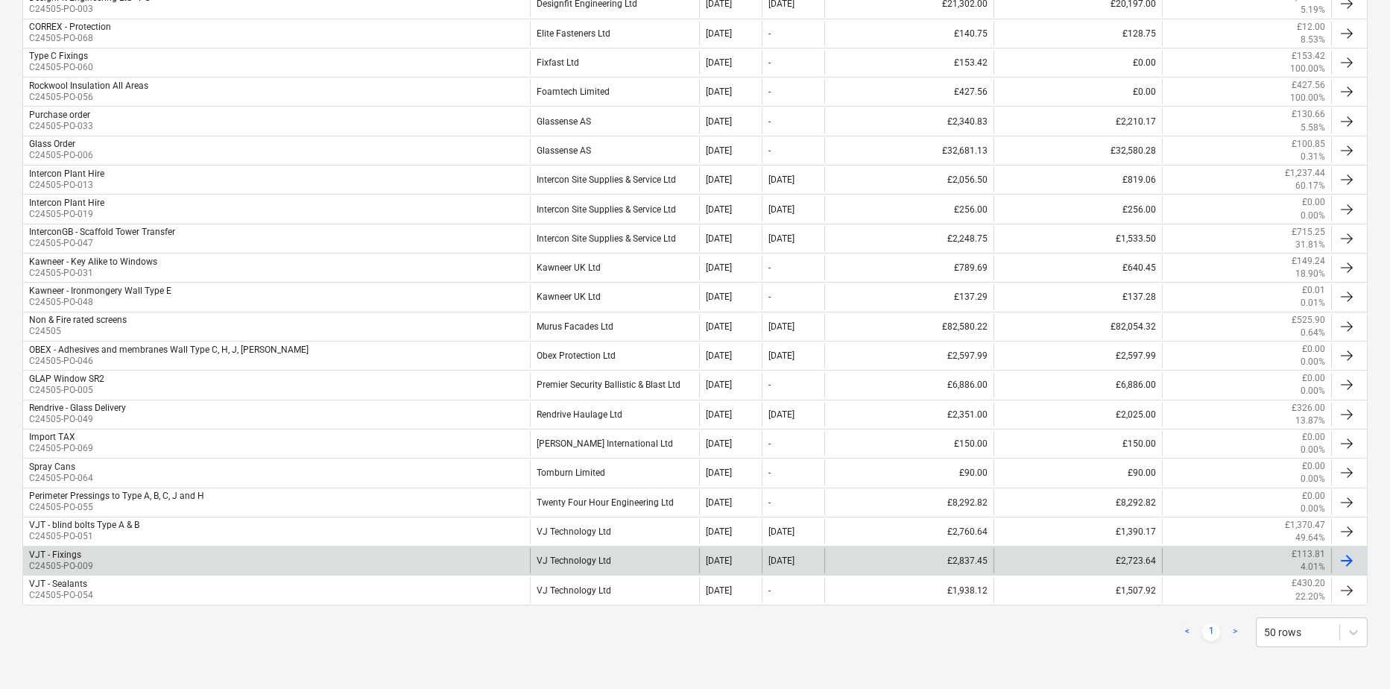
click at [130, 564] on div "VJT - Fixings C24505-PO-009" at bounding box center [276, 560] width 507 height 25
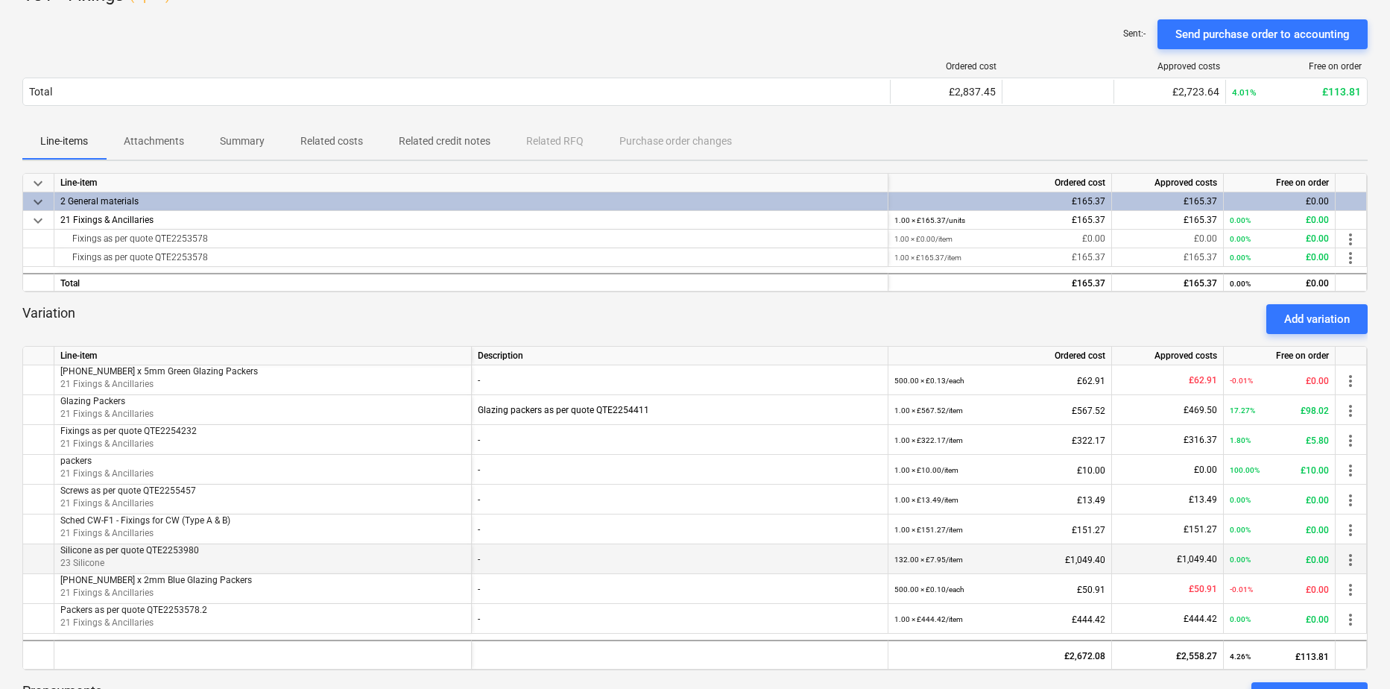
scroll to position [224, 0]
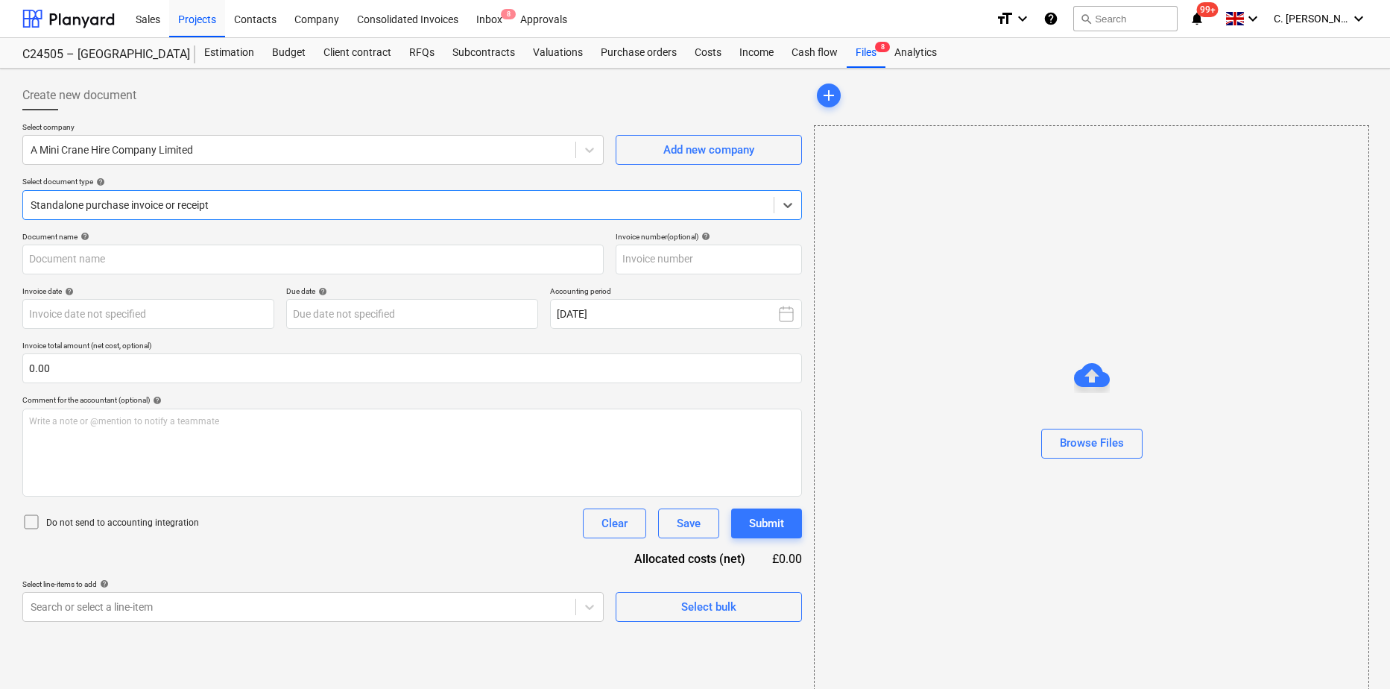
type input "41882"
type input "31 Jul 2025"
type input "31 Aug 2025"
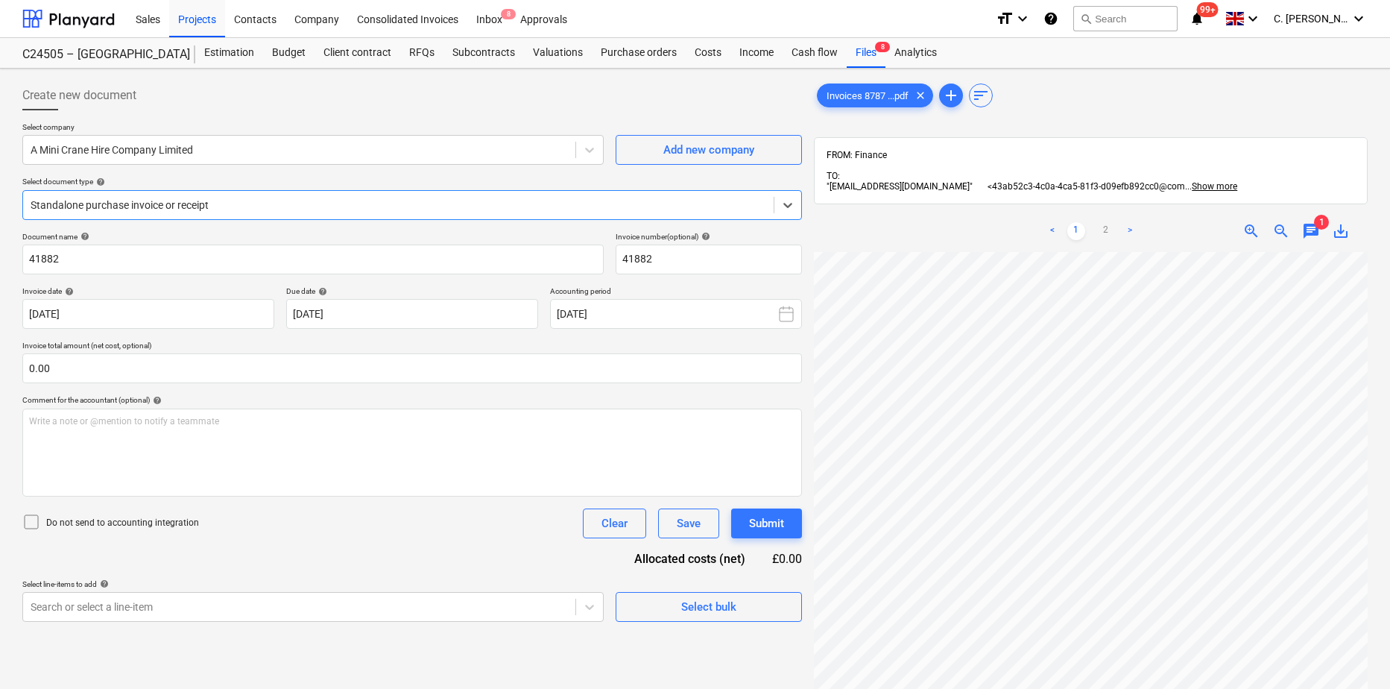
scroll to position [298, 0]
click at [1337, 233] on span "save_alt" at bounding box center [1341, 231] width 18 height 18
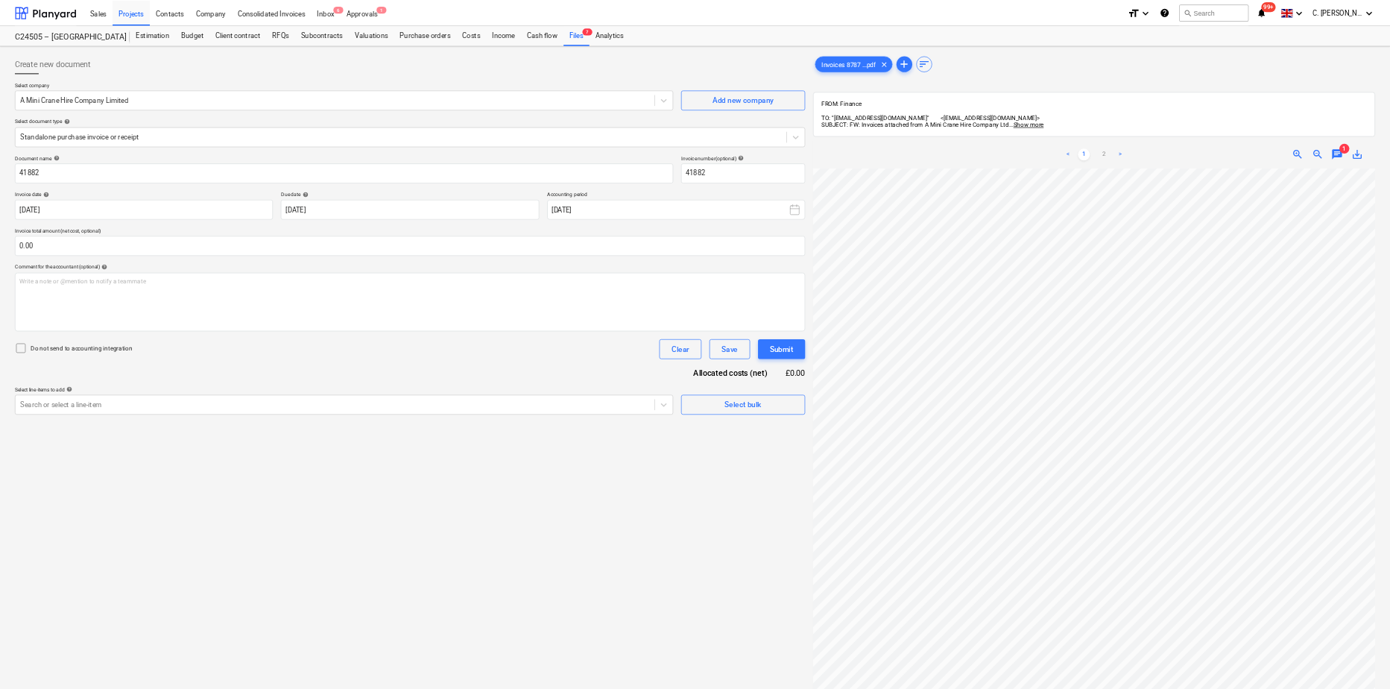
scroll to position [0, 0]
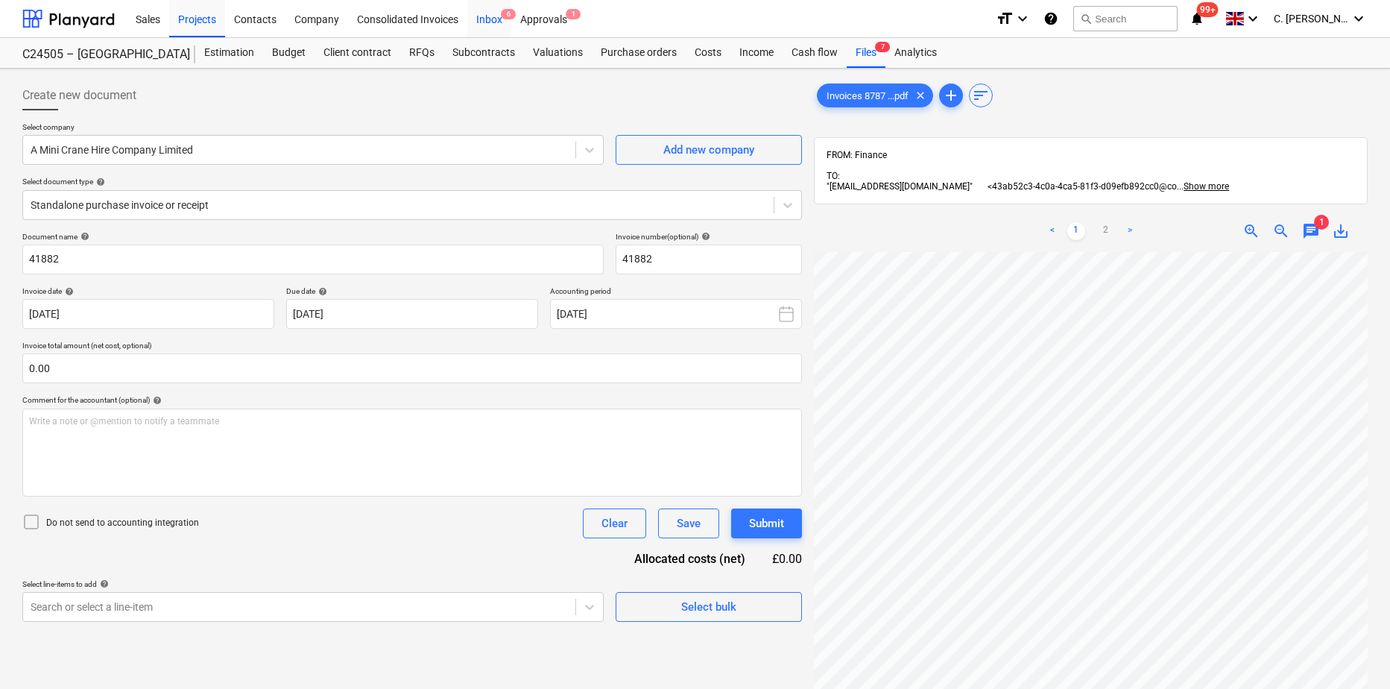
click at [494, 23] on div "Inbox 6" at bounding box center [489, 18] width 44 height 38
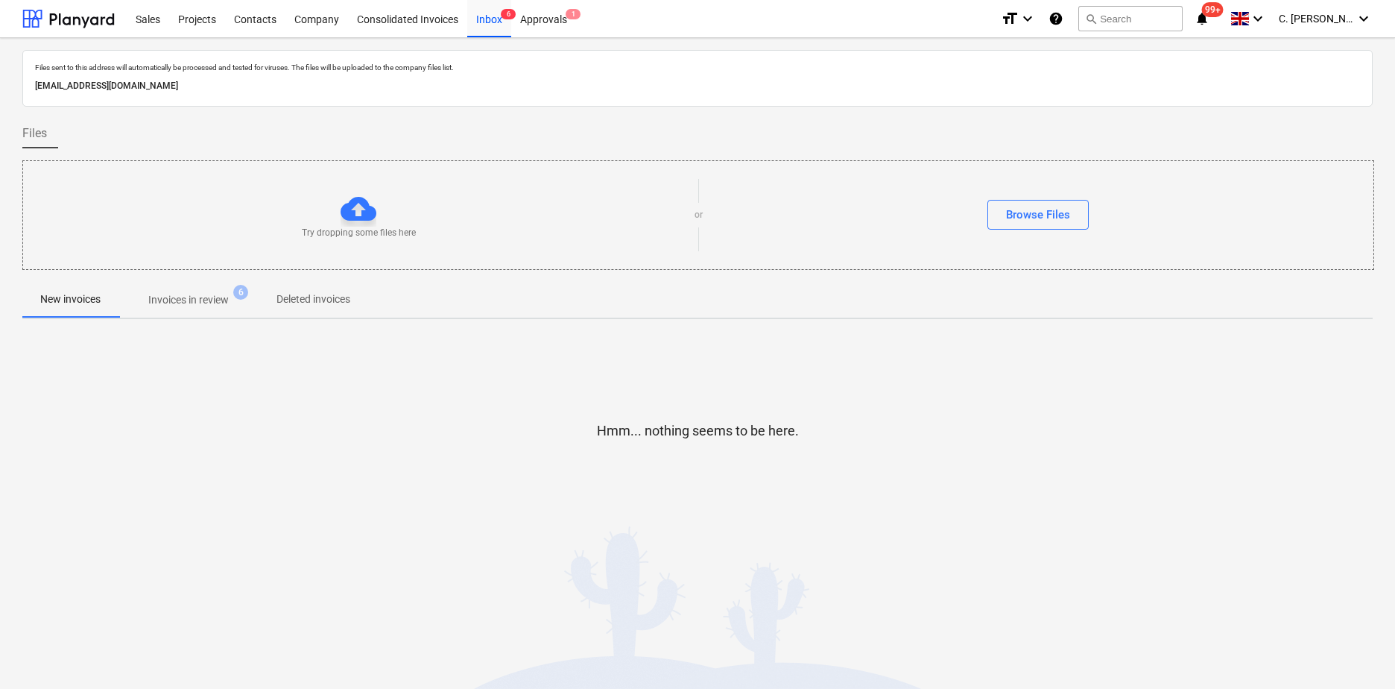
click at [175, 291] on span "Invoices in review 6" at bounding box center [189, 299] width 140 height 27
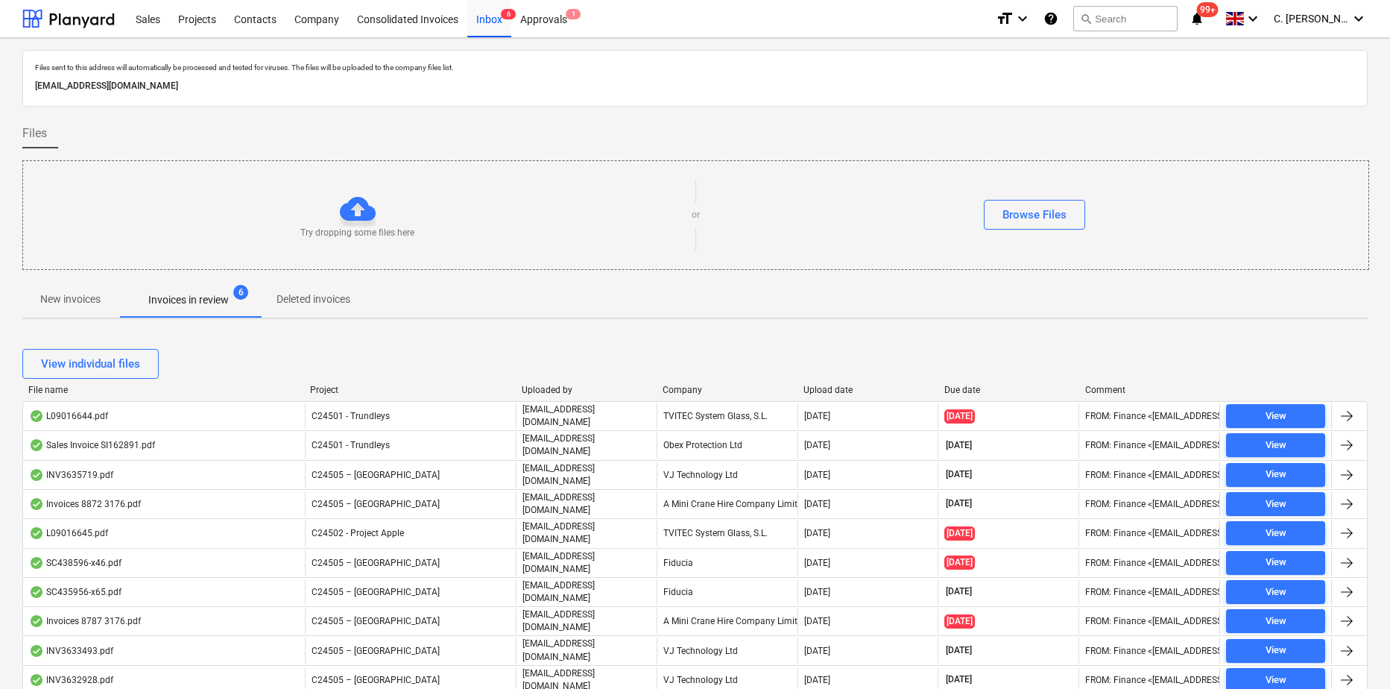
click at [688, 391] on div "Company" at bounding box center [727, 390] width 129 height 10
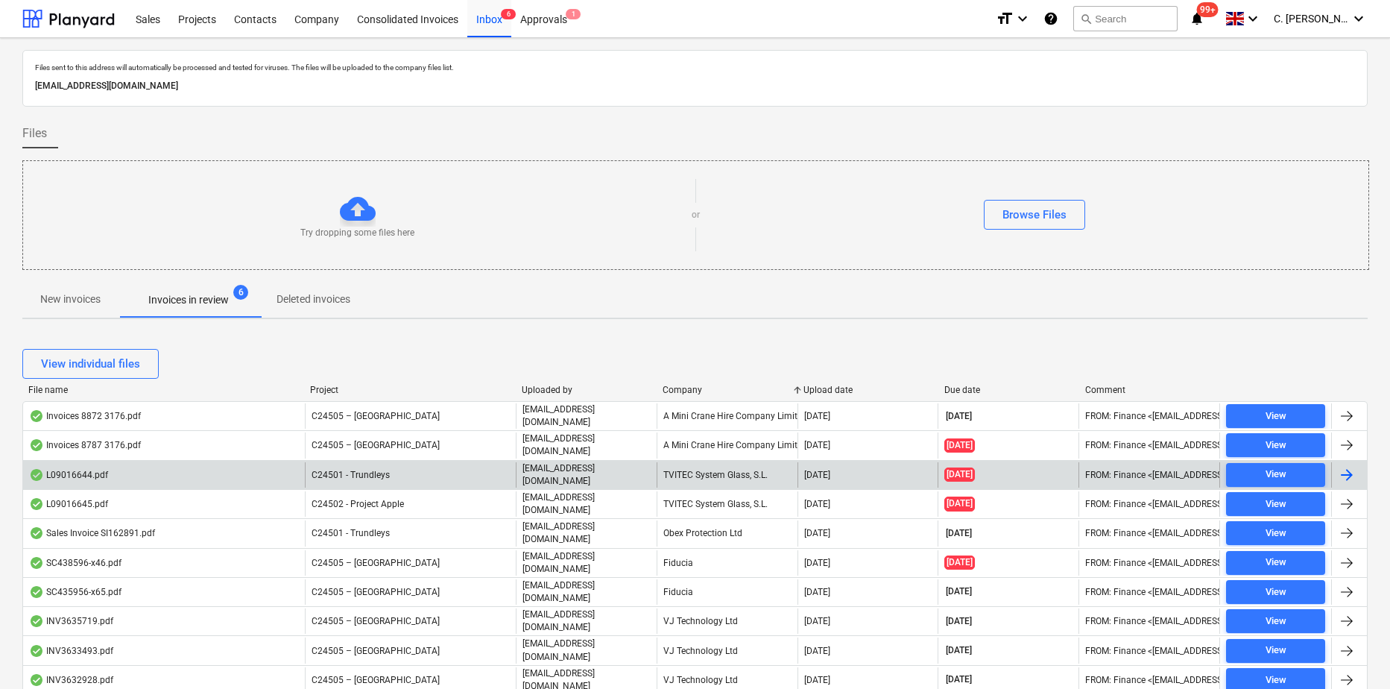
click at [124, 470] on div "L09016644.pdf" at bounding box center [164, 474] width 282 height 25
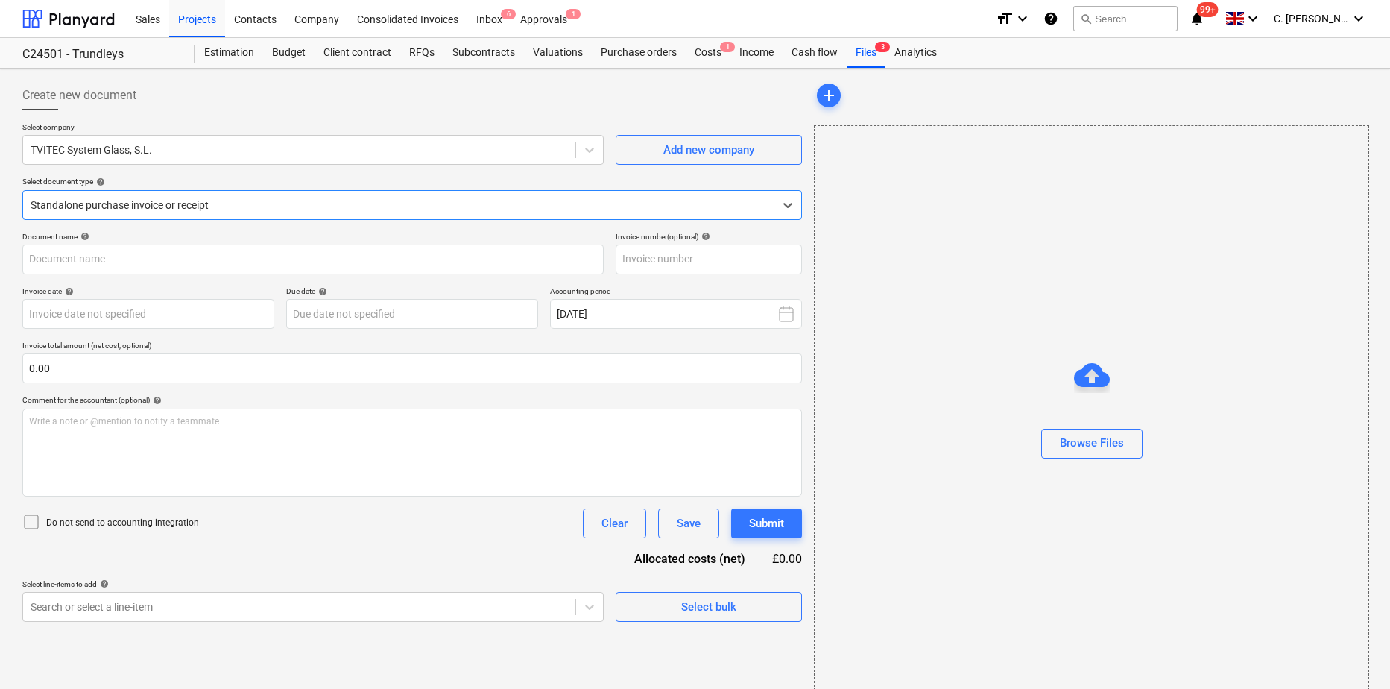
type input "L09016644"
type input "17 Sep 2025"
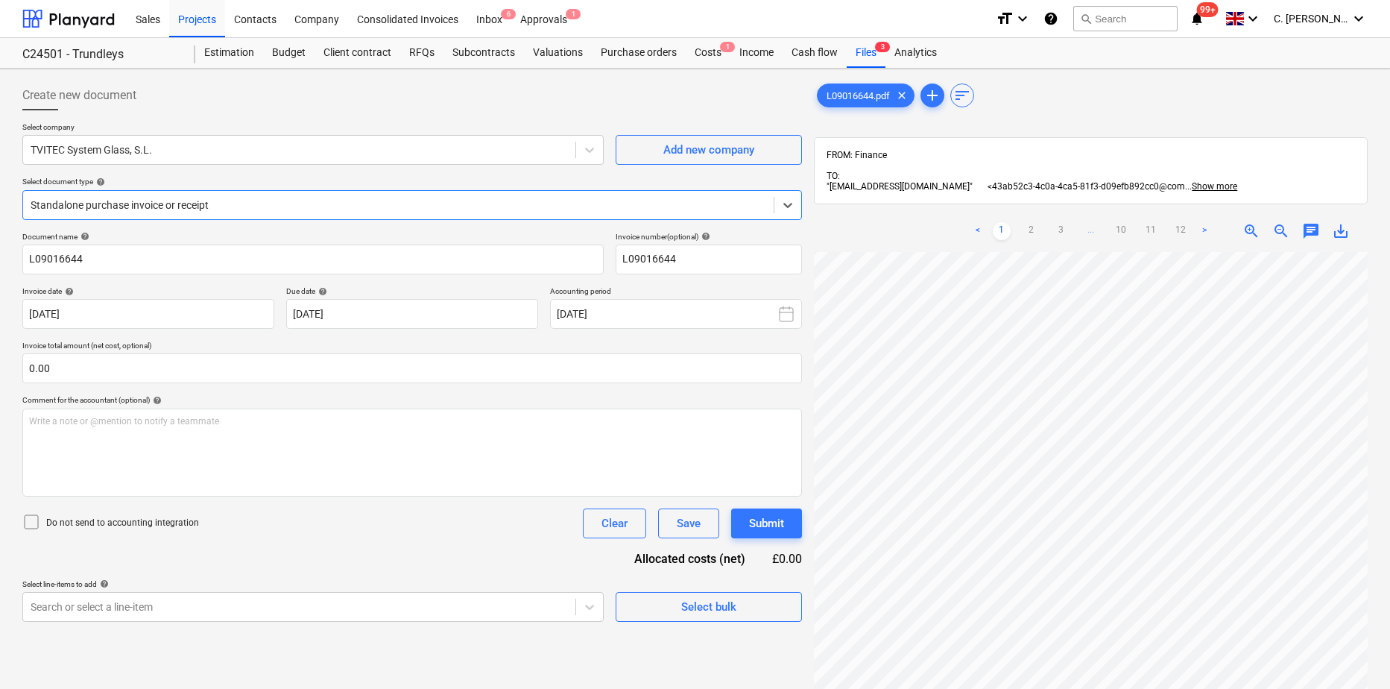
scroll to position [172, 0]
click at [1184, 233] on link "12" at bounding box center [1181, 231] width 18 height 18
click at [1203, 235] on link ">" at bounding box center [1205, 231] width 18 height 18
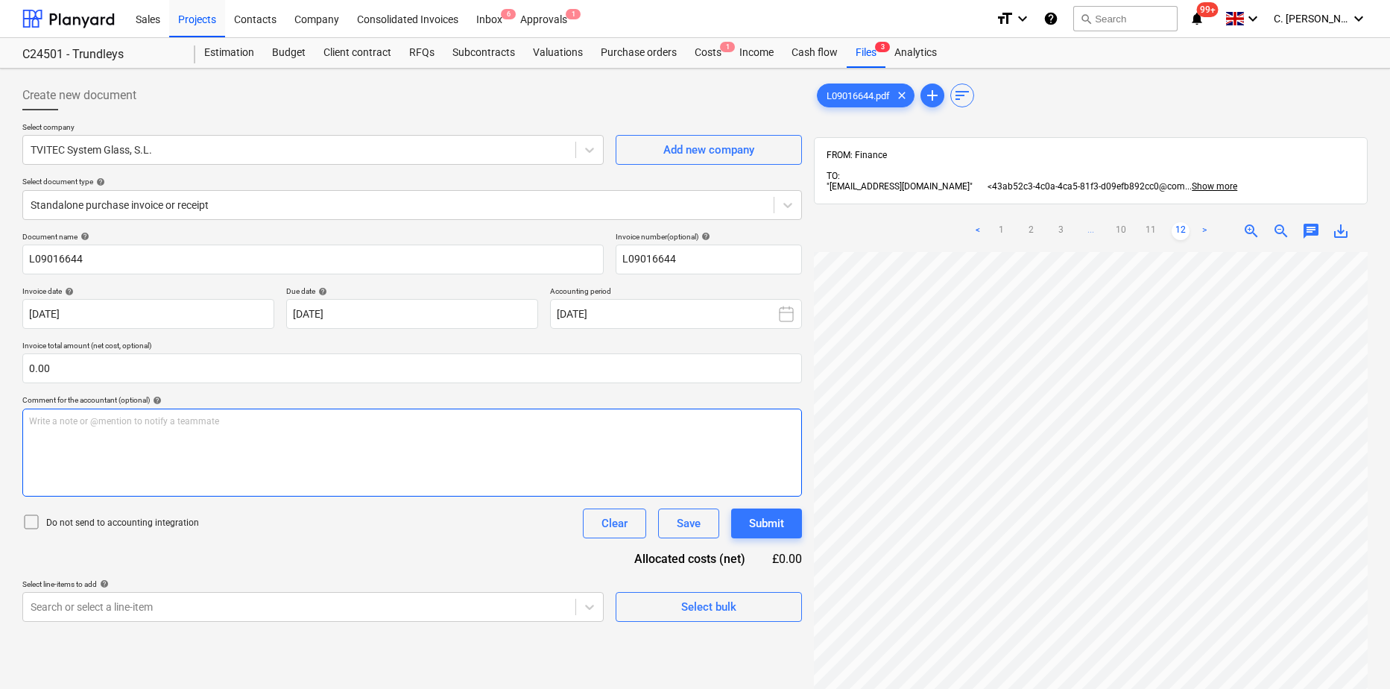
scroll to position [0, 0]
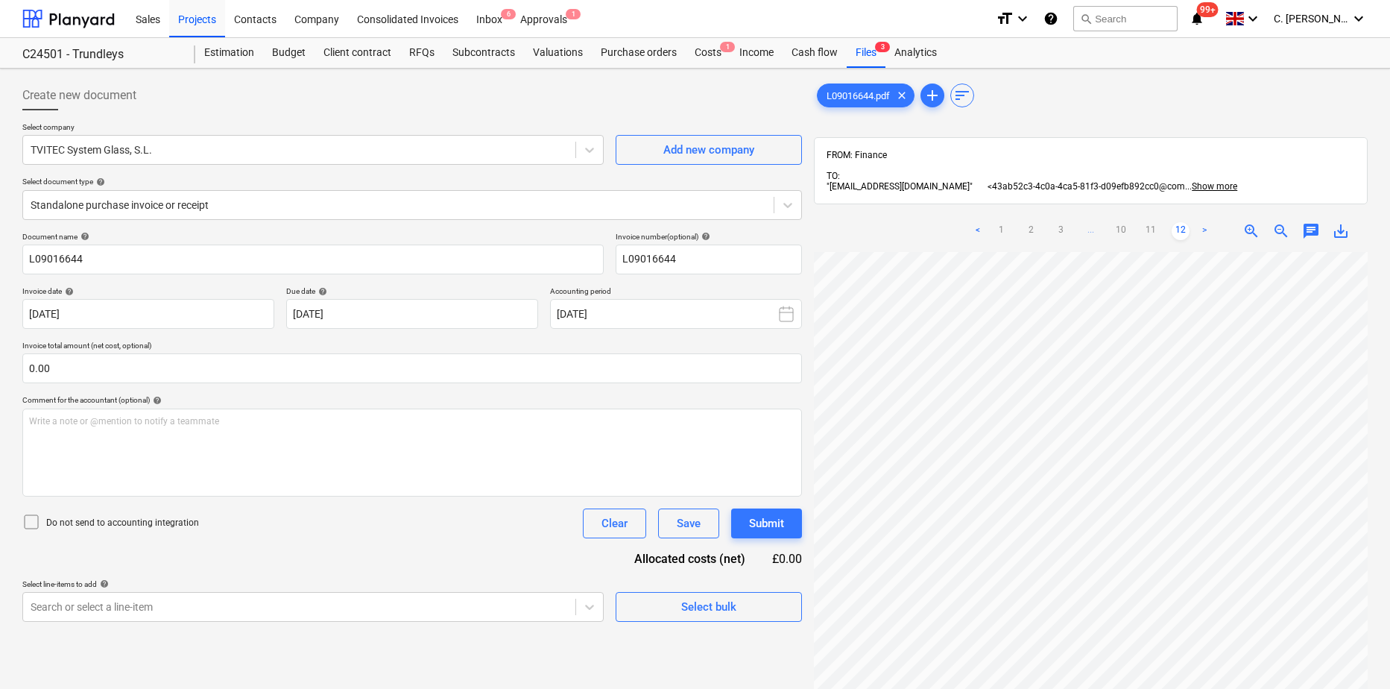
click at [1390, 562] on html "Sales Projects Contacts Company Consolidated Invoices Inbox 6 Approvals 1 forma…" at bounding box center [695, 344] width 1390 height 689
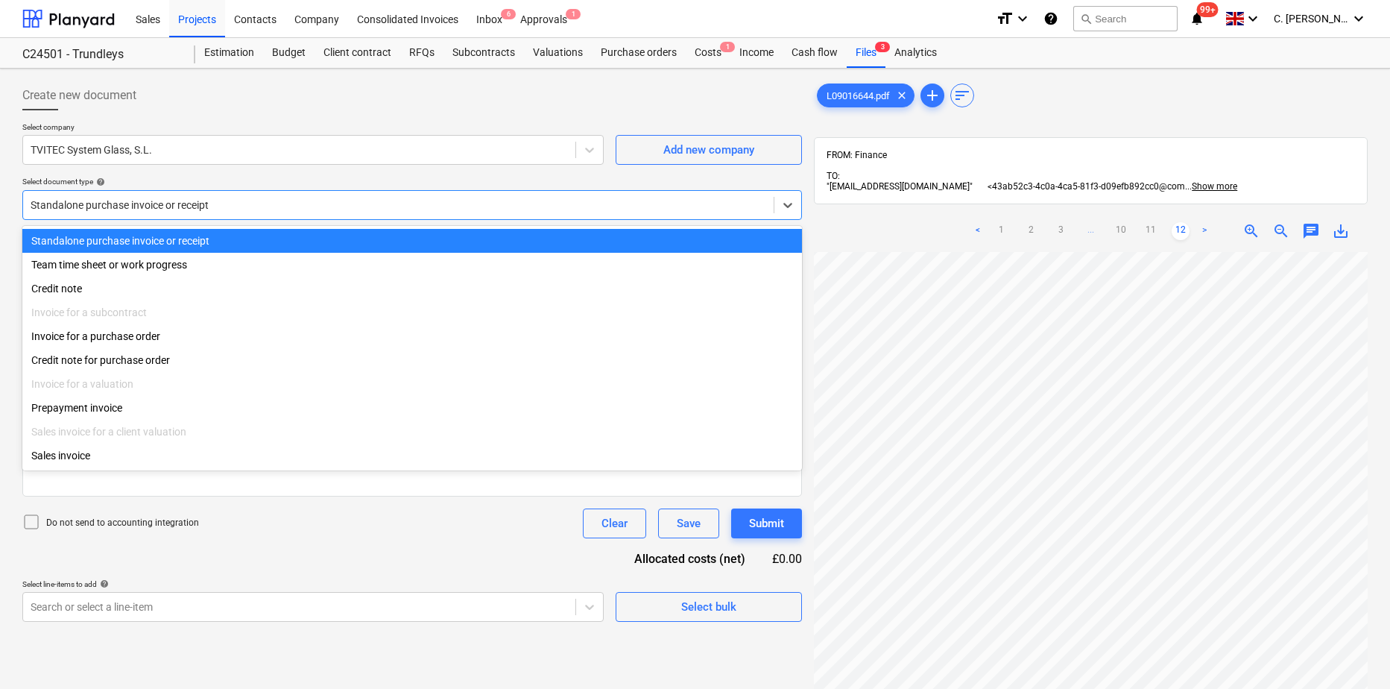
click at [212, 198] on div at bounding box center [399, 205] width 736 height 15
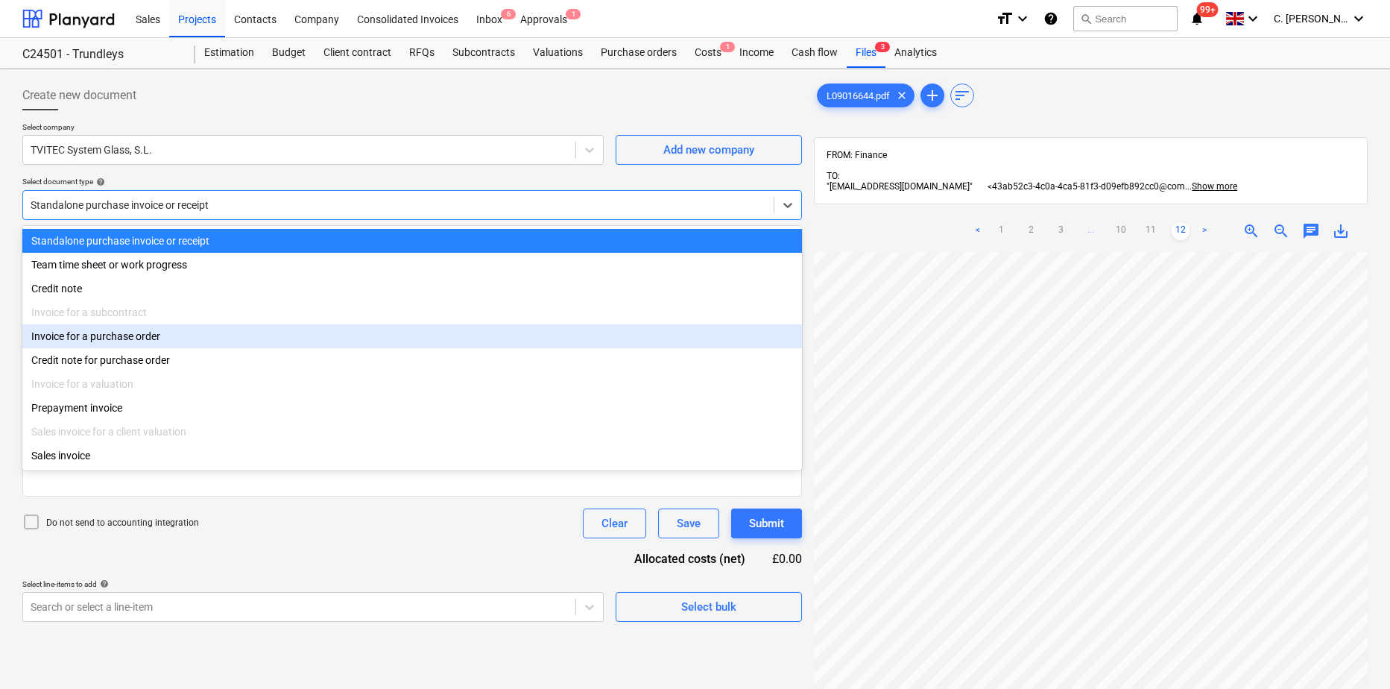
click at [159, 333] on div "Invoice for a purchase order" at bounding box center [412, 336] width 780 height 24
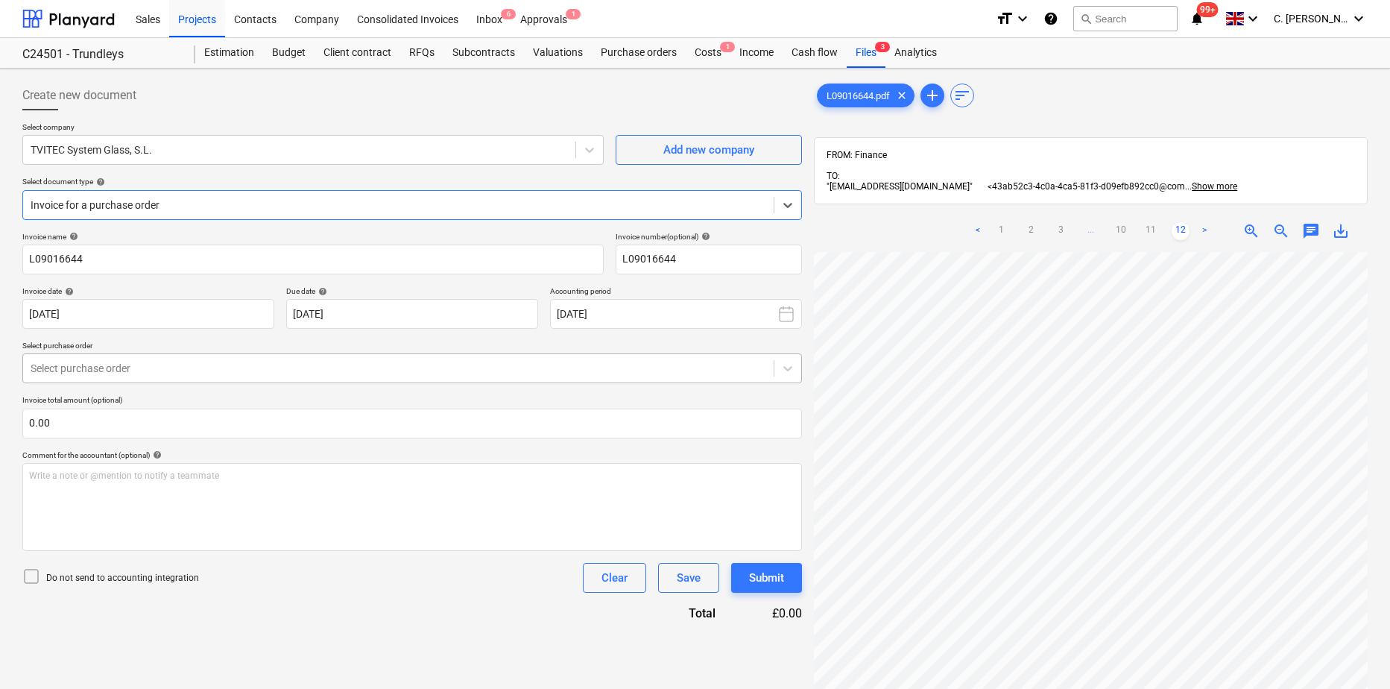
click at [142, 369] on div at bounding box center [399, 368] width 736 height 15
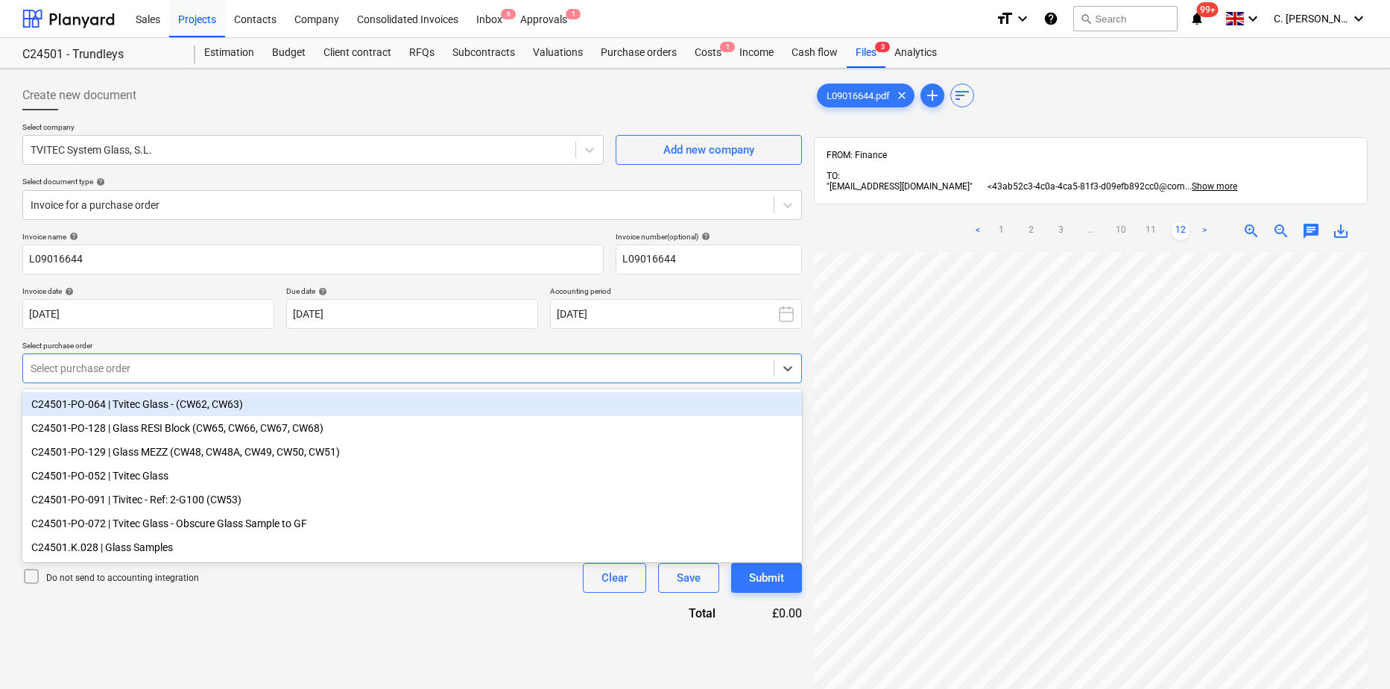
click at [157, 405] on div "C24501-PO-064 | Tvitec Glass - (CW62, CW63)" at bounding box center [412, 404] width 780 height 24
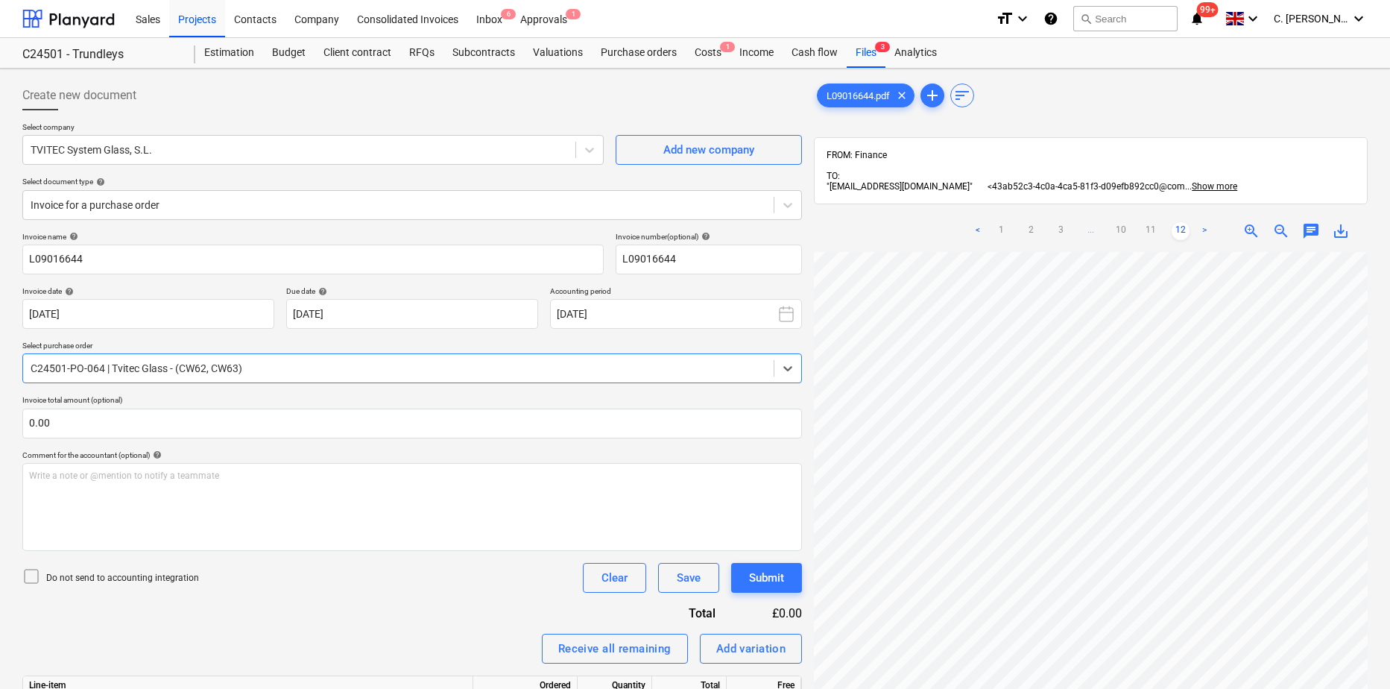
scroll to position [0, 35]
click at [1032, 227] on link "2" at bounding box center [1032, 231] width 18 height 18
click at [1002, 233] on link "1" at bounding box center [1002, 231] width 18 height 18
click at [1034, 232] on link "2" at bounding box center [1032, 231] width 18 height 18
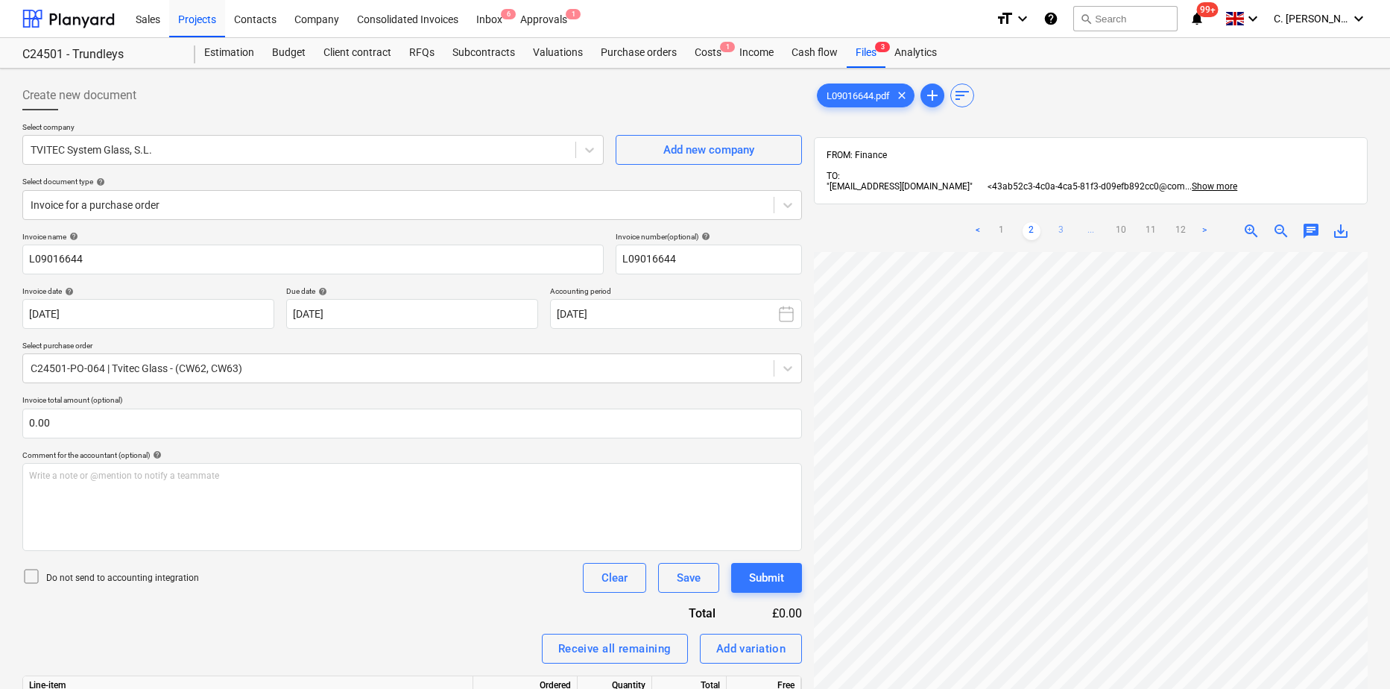
click at [1059, 231] on link "3" at bounding box center [1061, 231] width 18 height 18
click at [1073, 230] on link "4" at bounding box center [1076, 231] width 18 height 18
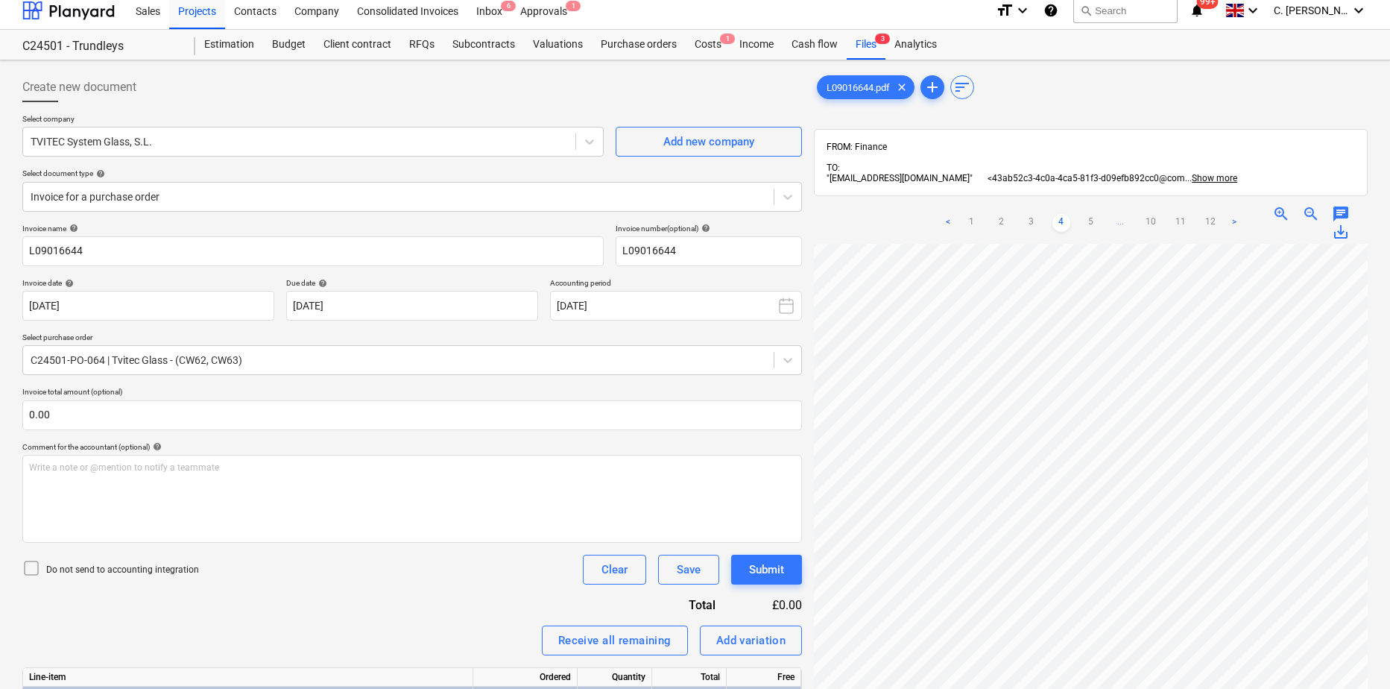
scroll to position [0, 0]
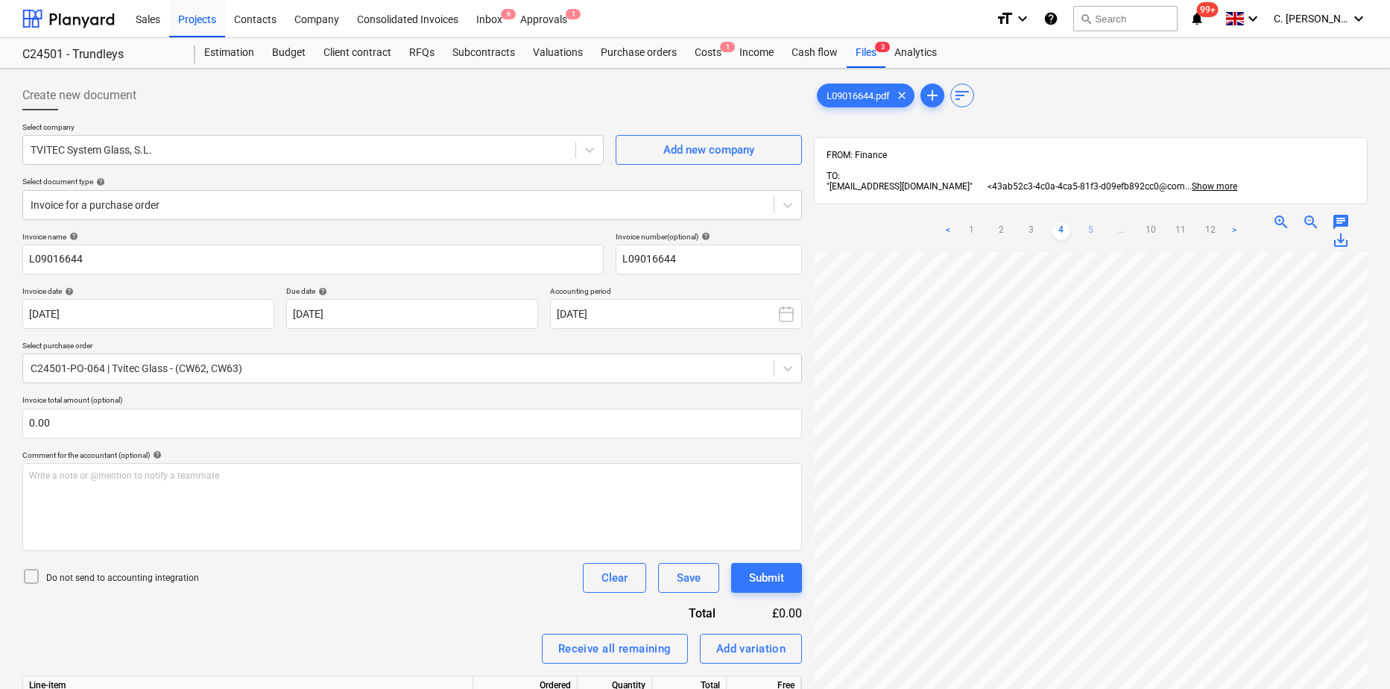
click at [1089, 232] on link "5" at bounding box center [1091, 231] width 18 height 18
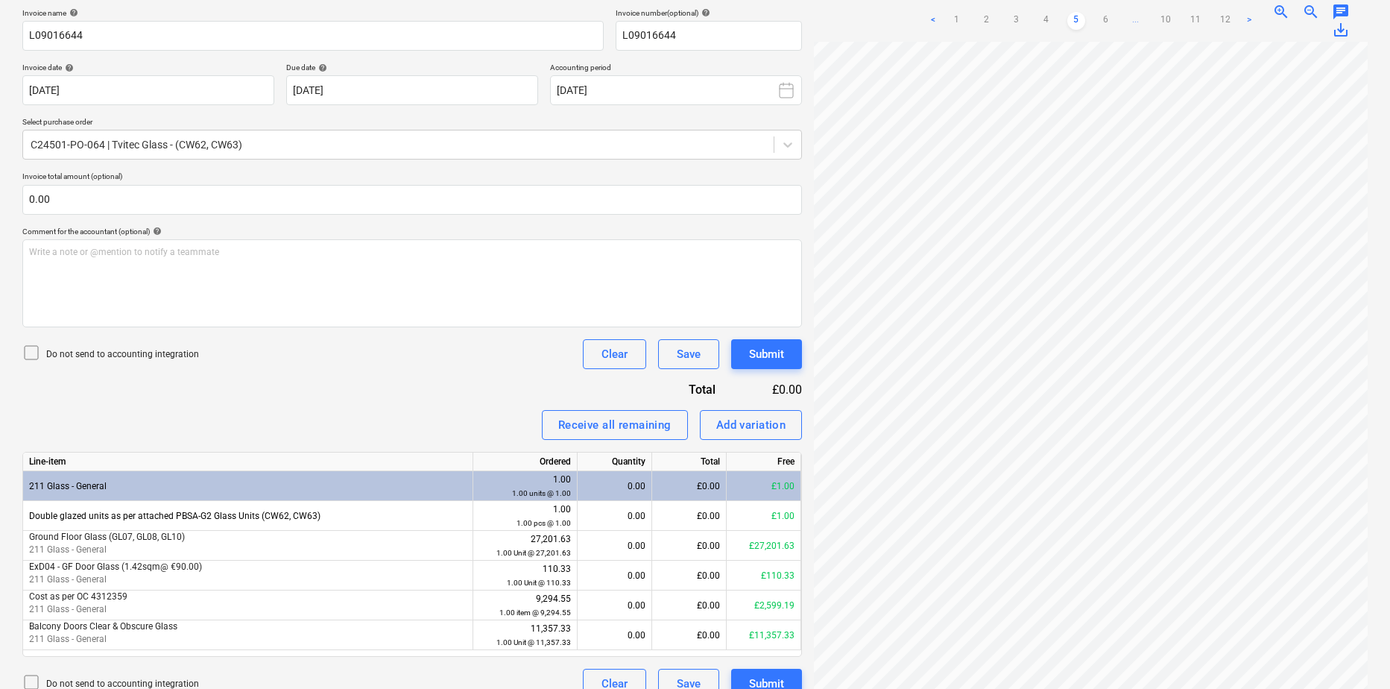
scroll to position [0, 35]
click at [1110, 23] on link "6" at bounding box center [1106, 21] width 18 height 18
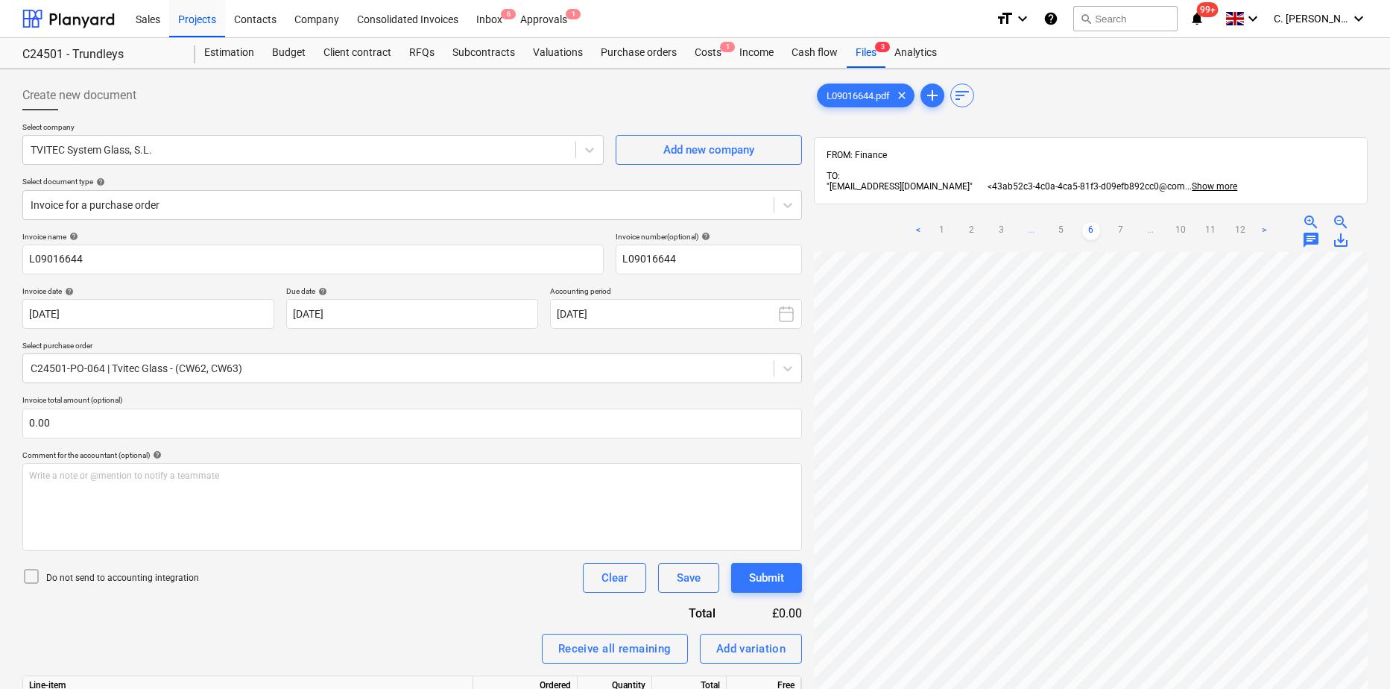
scroll to position [619, 35]
click at [1121, 232] on link "7" at bounding box center [1121, 231] width 18 height 18
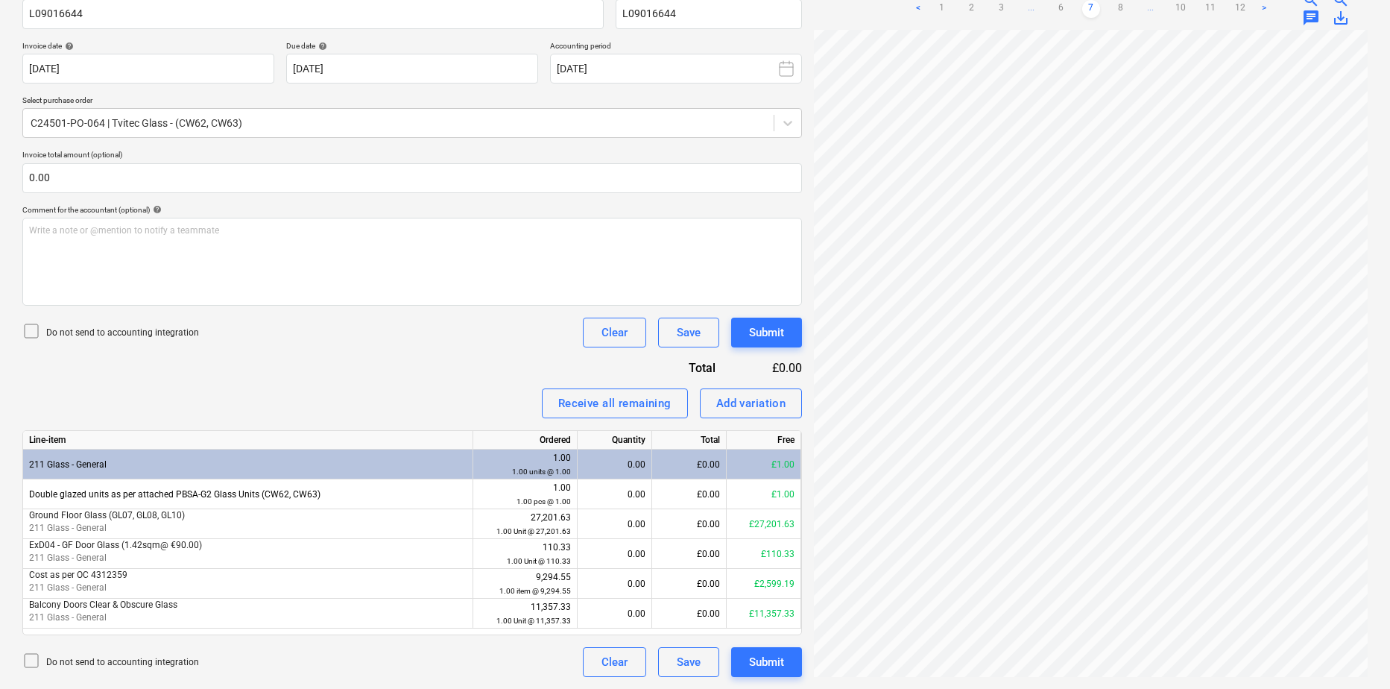
scroll to position [0, 35]
click at [1121, 8] on link "8" at bounding box center [1121, 9] width 18 height 18
click at [1132, 10] on link "9" at bounding box center [1136, 9] width 18 height 18
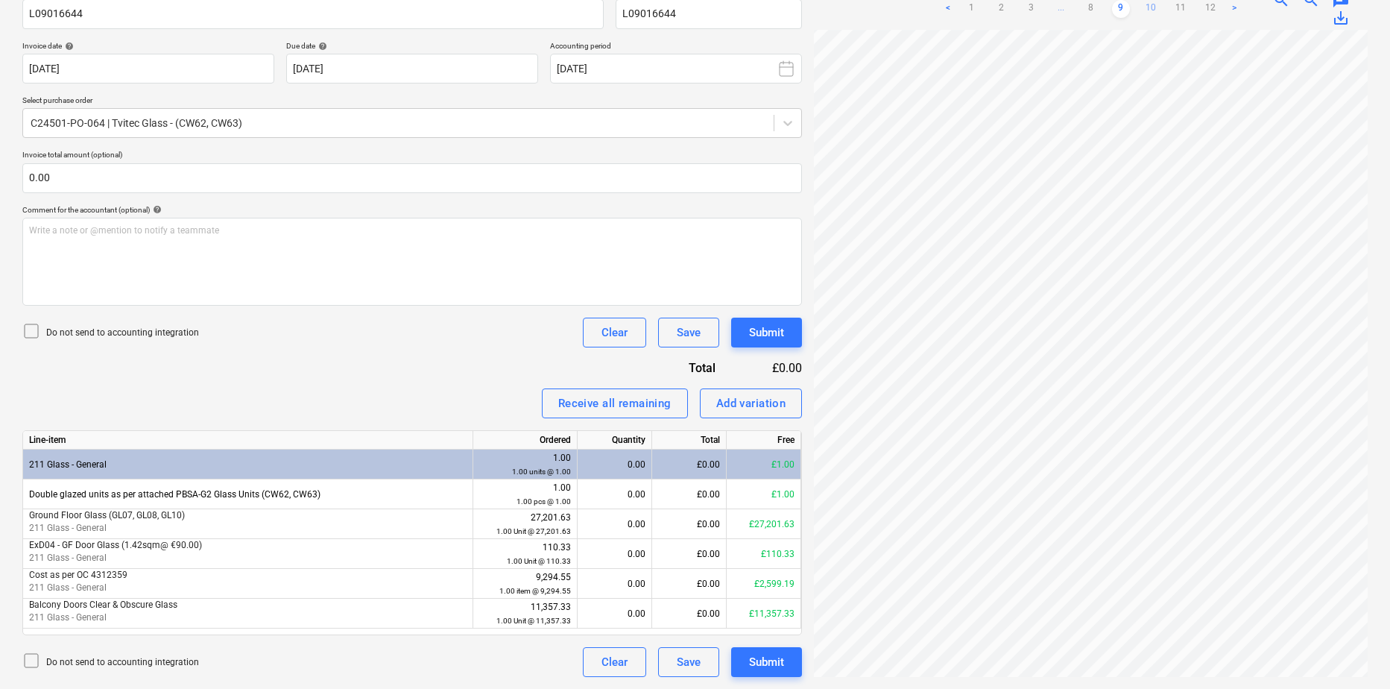
click at [1157, 13] on link "10" at bounding box center [1151, 9] width 18 height 18
click at [1167, 5] on link "11" at bounding box center [1166, 9] width 18 height 18
click at [1181, 8] on link "12" at bounding box center [1181, 9] width 18 height 18
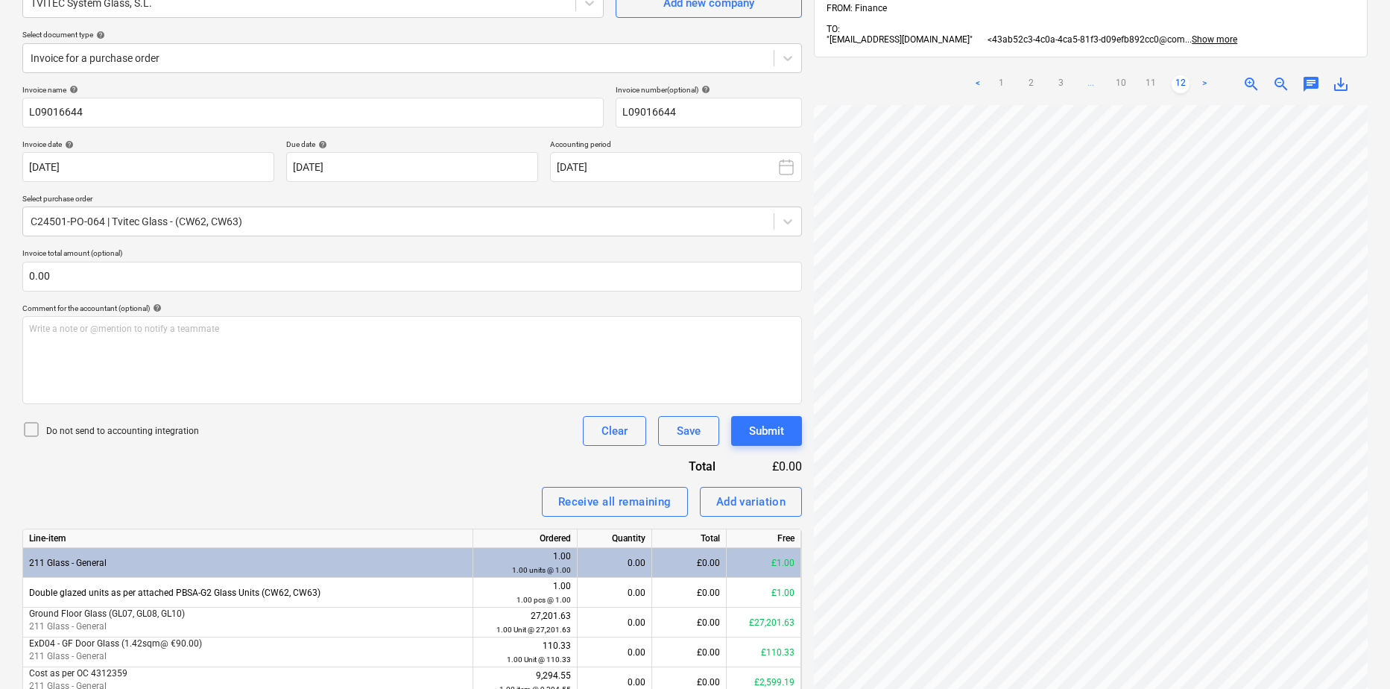
scroll to position [149, 0]
click at [1149, 81] on link "11" at bounding box center [1151, 82] width 18 height 18
click at [1122, 79] on link "10" at bounding box center [1121, 82] width 18 height 18
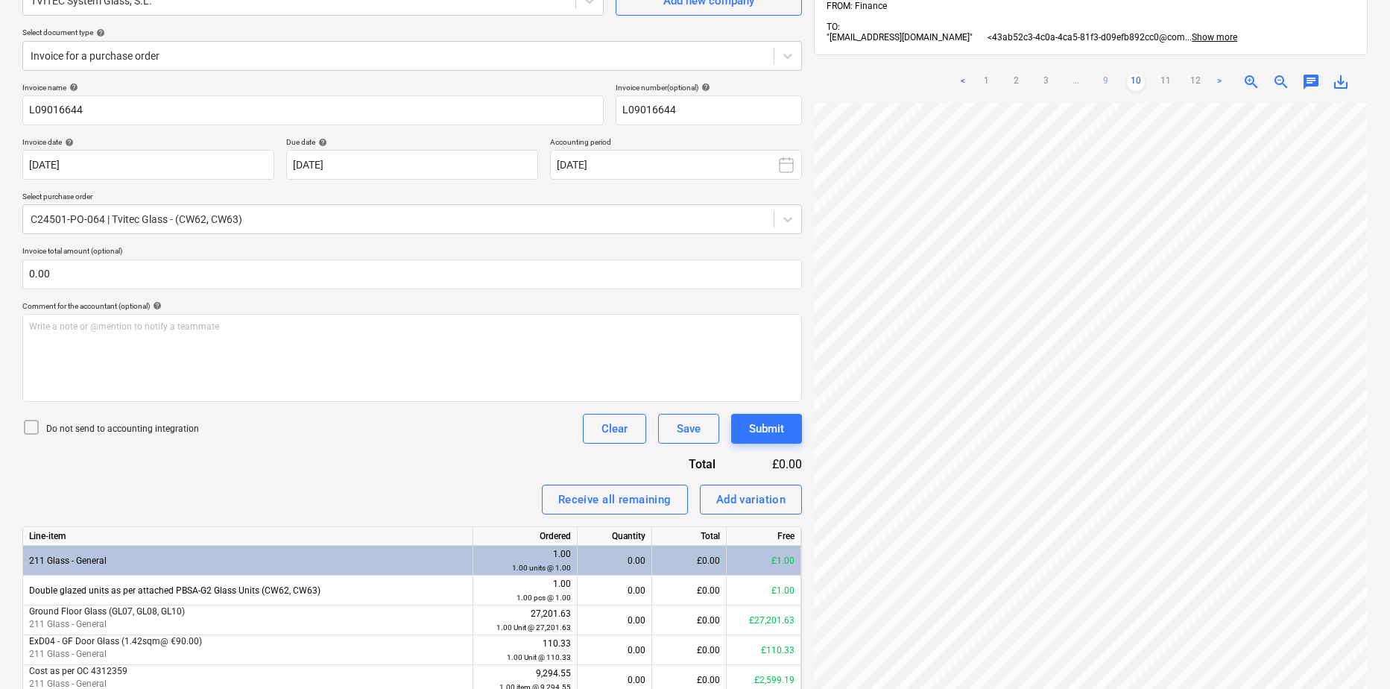
click at [1102, 76] on link "9" at bounding box center [1106, 82] width 18 height 18
click at [1084, 78] on link "8" at bounding box center [1091, 82] width 18 height 18
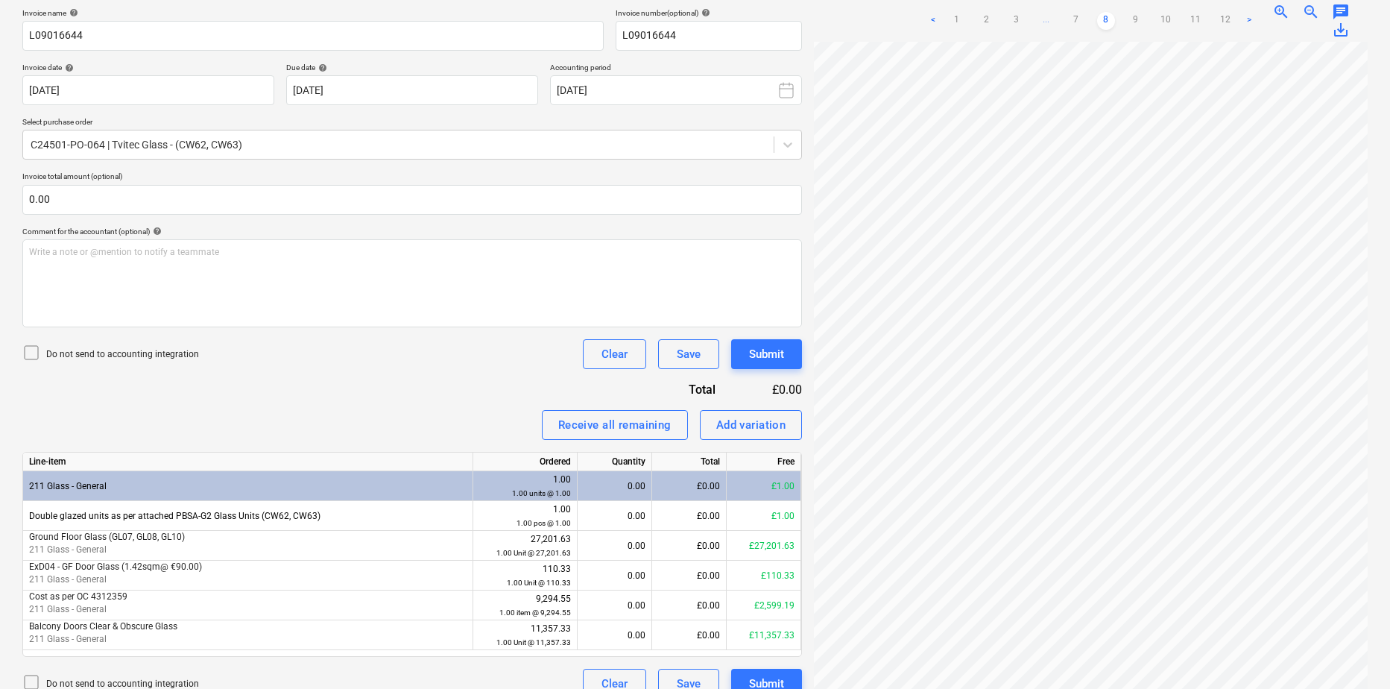
scroll to position [0, 35]
click at [1076, 20] on link "7" at bounding box center [1076, 21] width 18 height 18
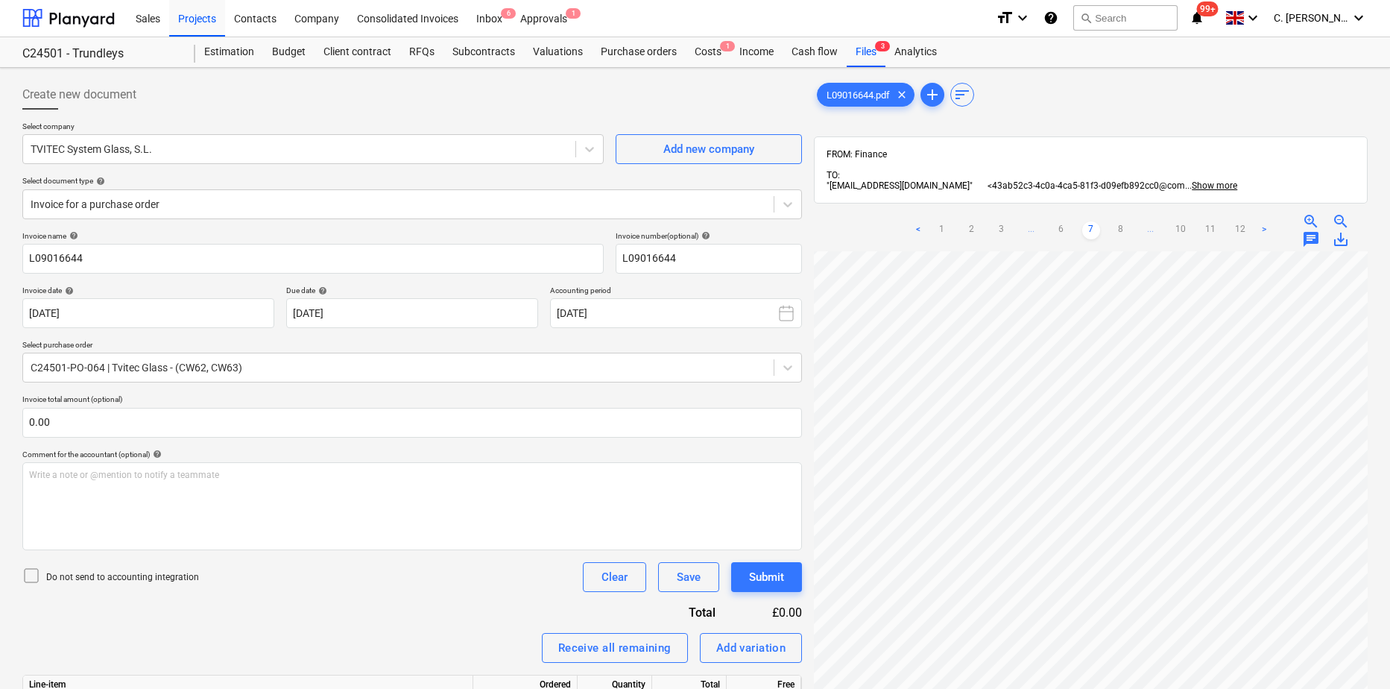
scroll to position [0, 0]
click at [948, 233] on link "1" at bounding box center [942, 231] width 18 height 18
click at [1171, 250] on div "< 1 2 3 ... 10 11 12 > zoom_in zoom_out chat 0 save_alt" at bounding box center [1091, 554] width 554 height 689
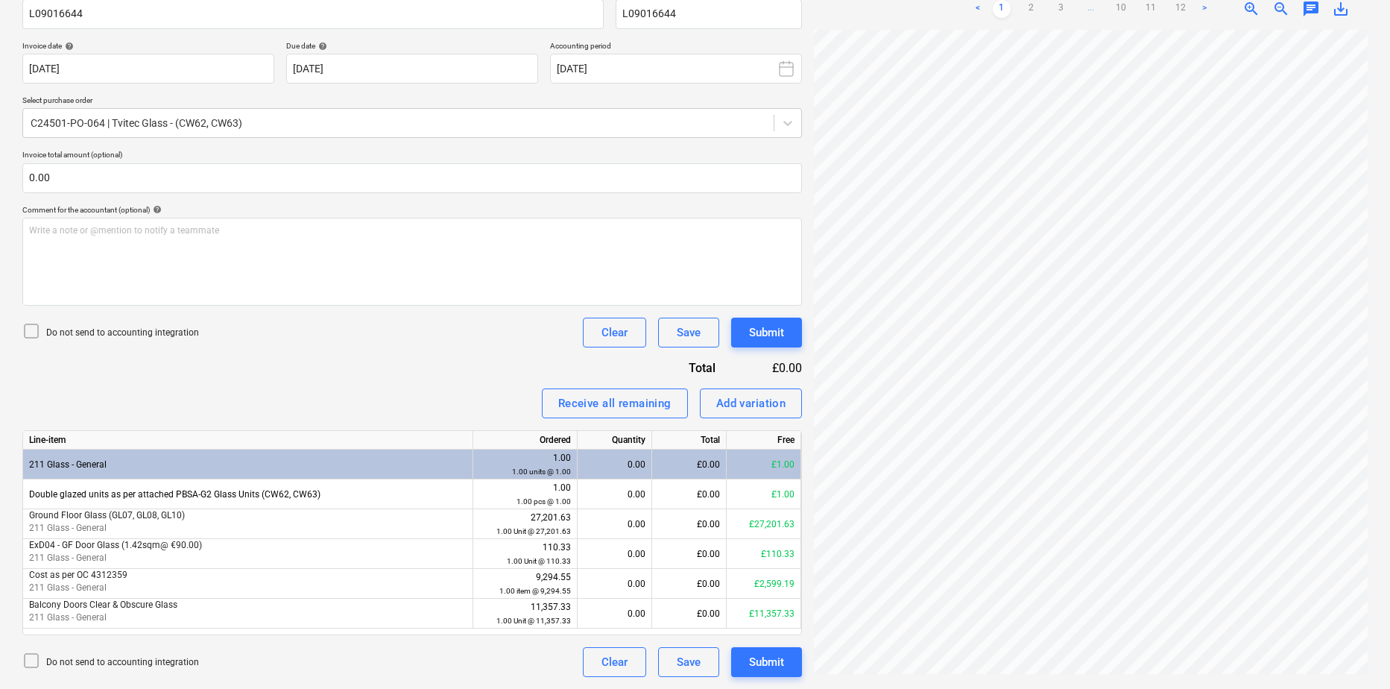
scroll to position [98, 0]
click at [1035, 7] on link "2" at bounding box center [1032, 9] width 18 height 18
click at [1063, 1] on link "3" at bounding box center [1061, 9] width 18 height 18
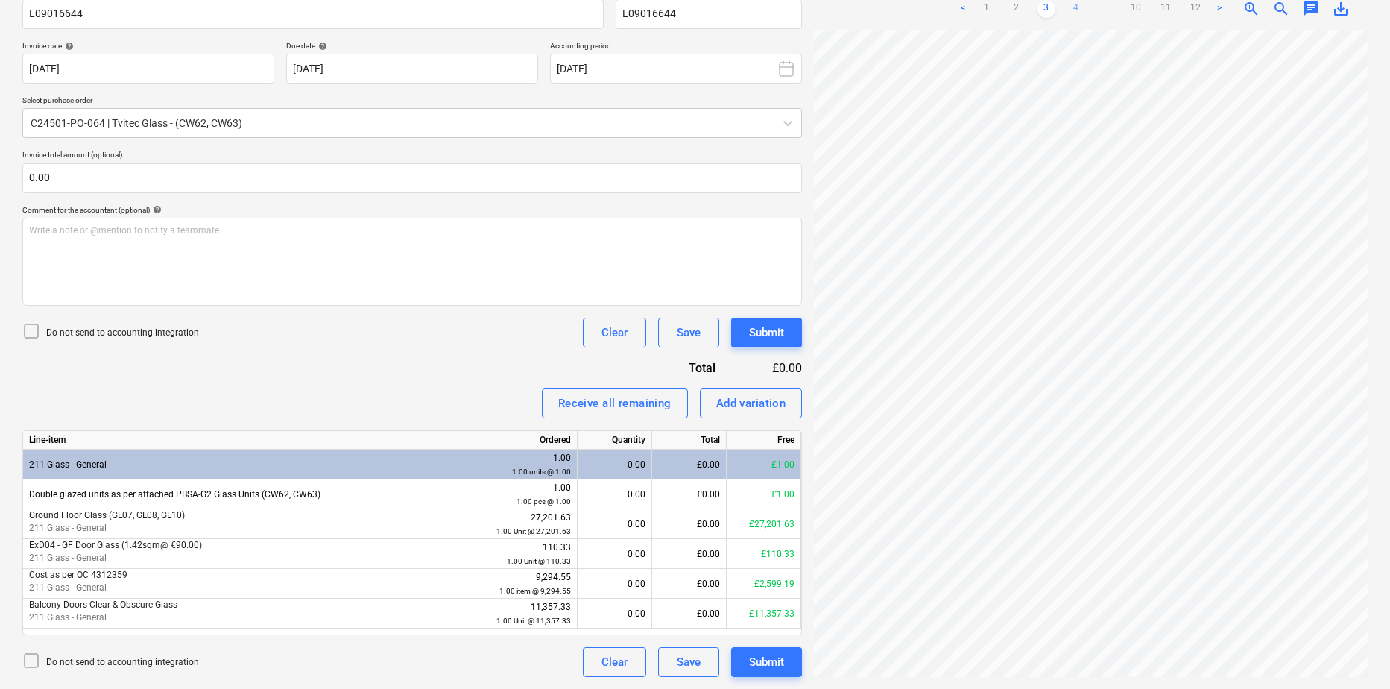
click at [1081, 11] on link "4" at bounding box center [1076, 9] width 18 height 18
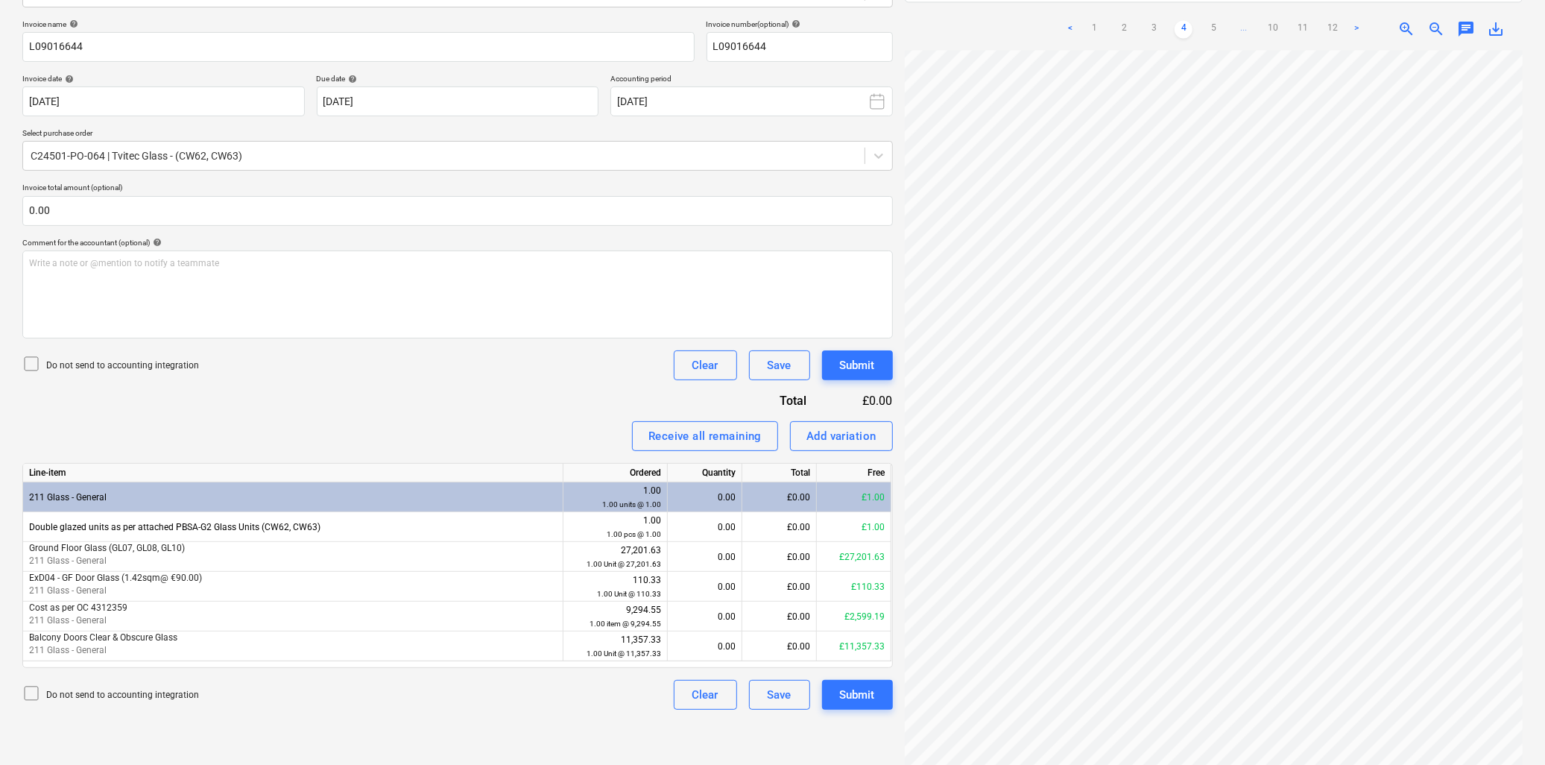
scroll to position [464, 40]
click at [1213, 20] on link "5" at bounding box center [1213, 29] width 18 height 18
click at [1352, 20] on link "12" at bounding box center [1348, 29] width 18 height 18
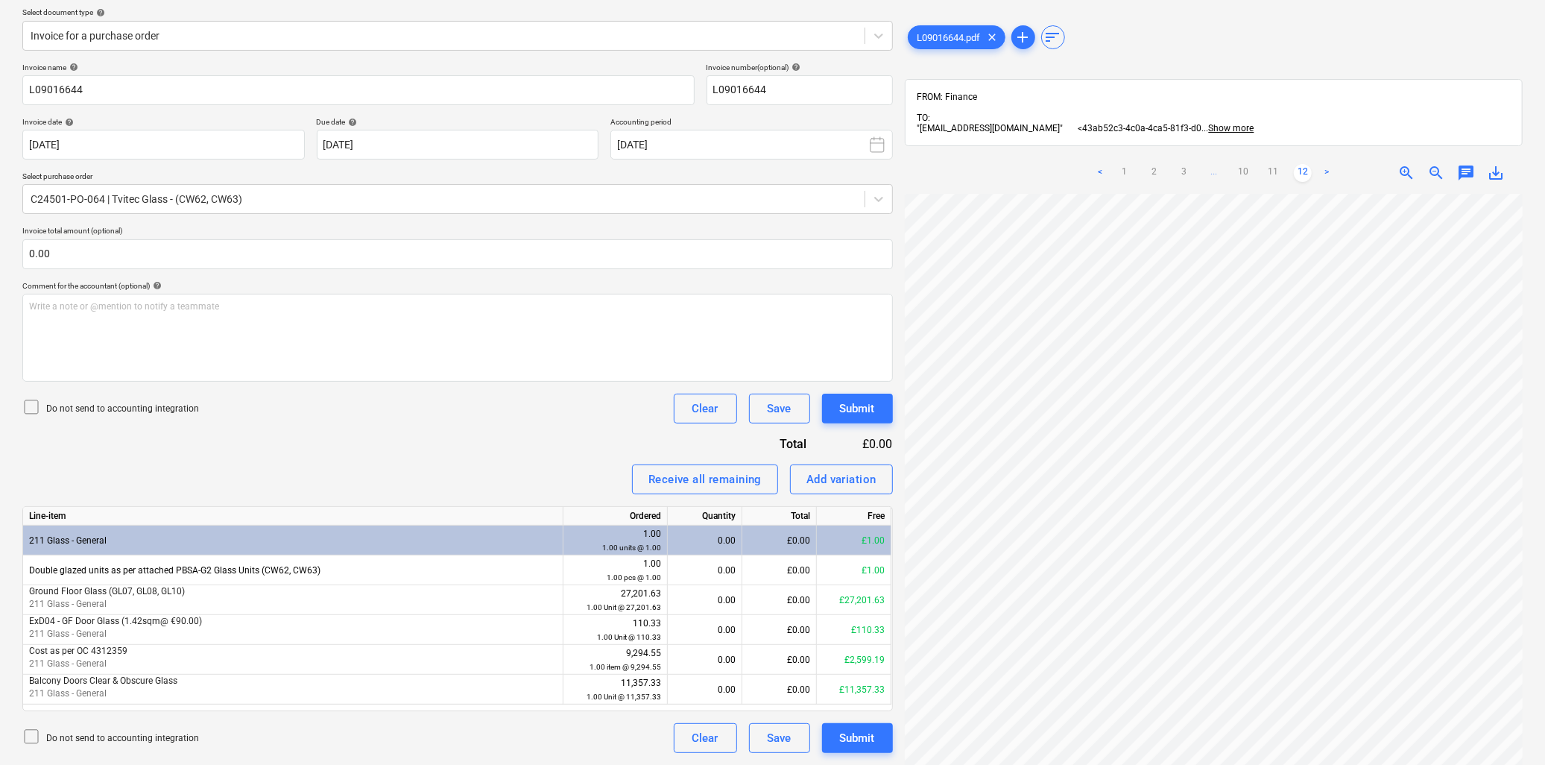
scroll to position [165, 40]
drag, startPoint x: 727, startPoint y: 607, endPoint x: 713, endPoint y: 622, distance: 20.6
click at [727, 607] on div "0.00" at bounding box center [705, 600] width 62 height 30
click at [714, 601] on input at bounding box center [705, 599] width 74 height 29
type input "27201"
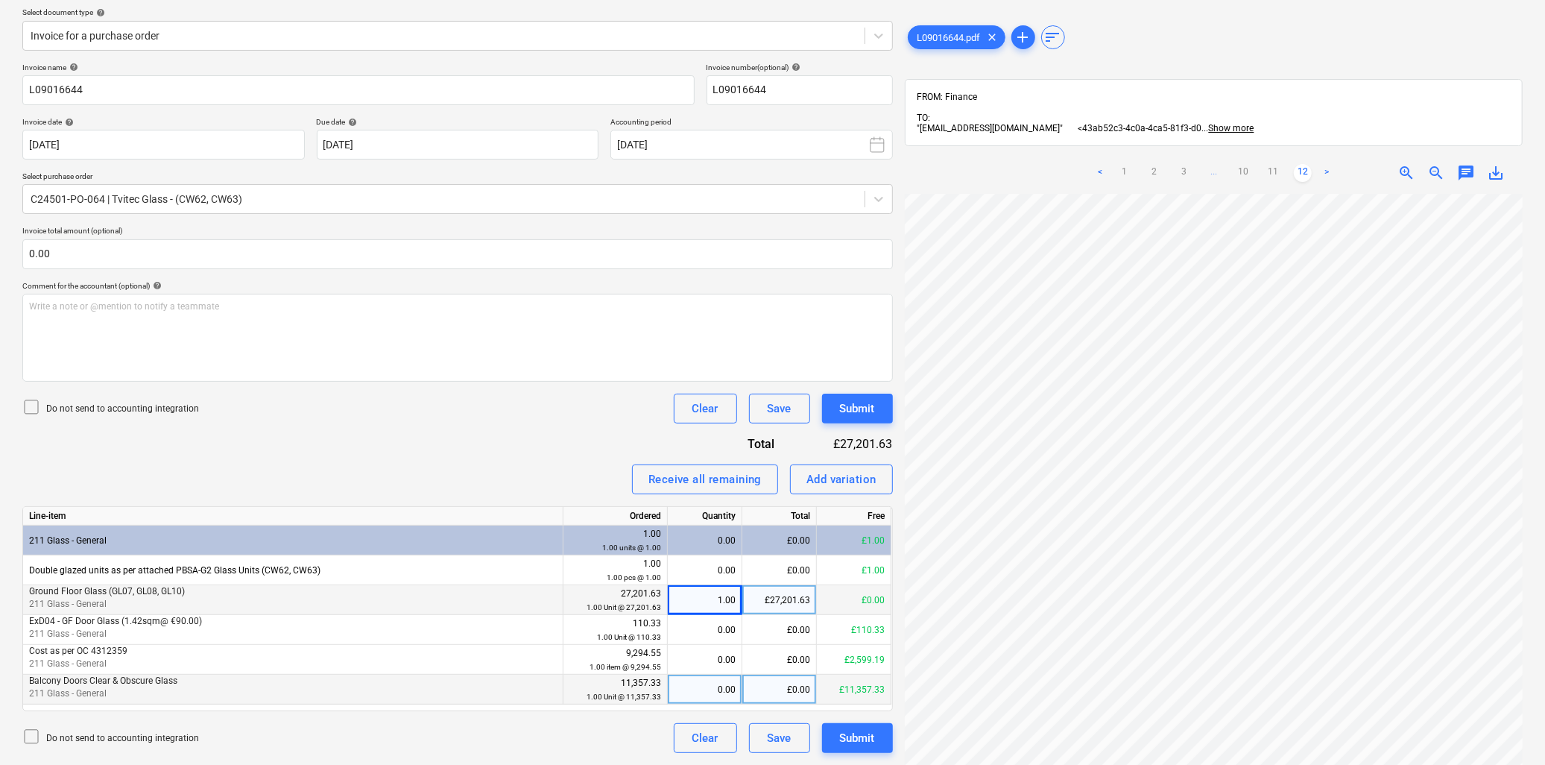
click at [788, 688] on div "£0.00" at bounding box center [779, 690] width 75 height 30
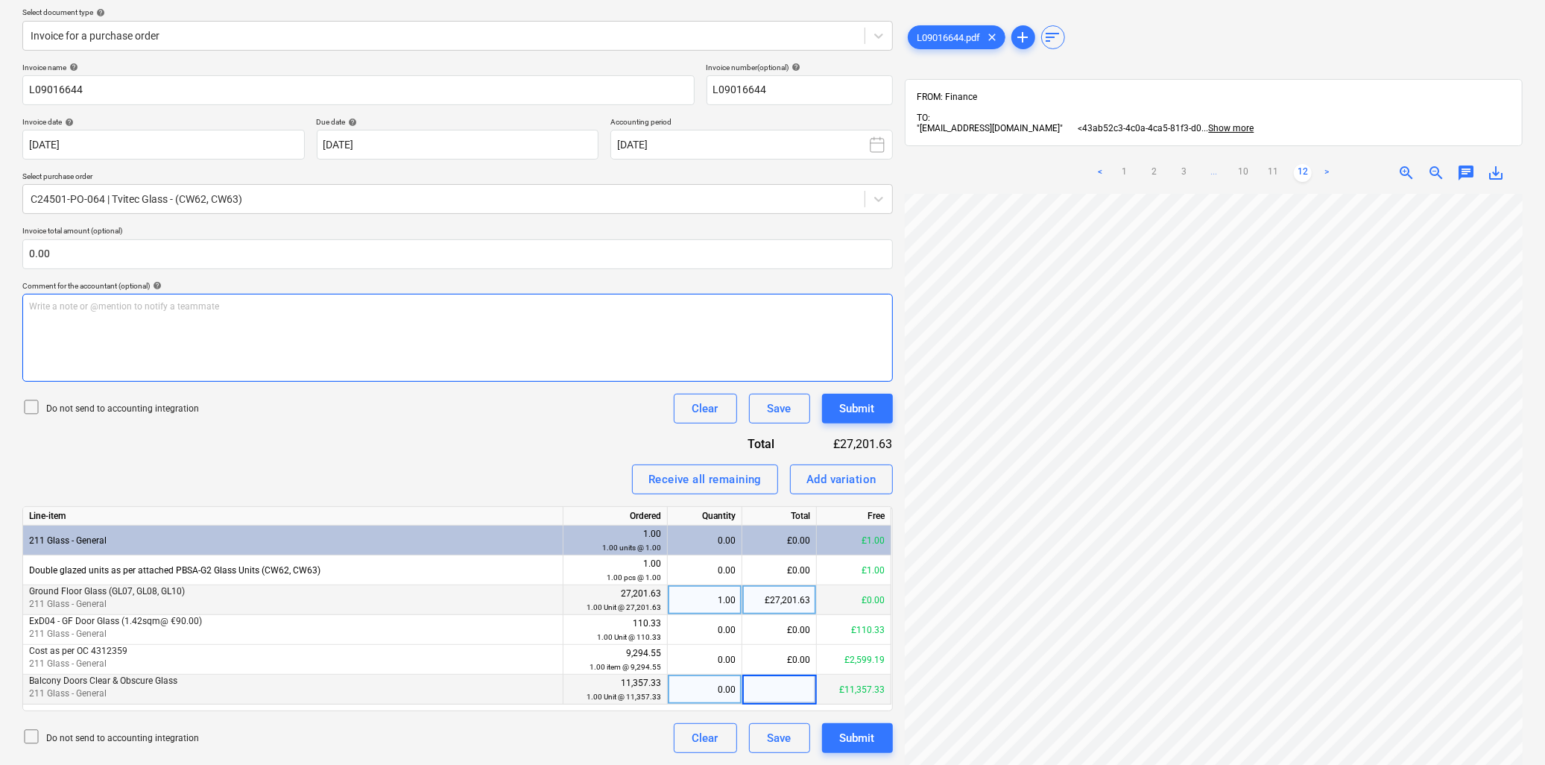
scroll to position [0, 40]
click at [1395, 164] on span "zoom_out" at bounding box center [1436, 173] width 18 height 18
click at [1118, 164] on link "1" at bounding box center [1124, 173] width 18 height 18
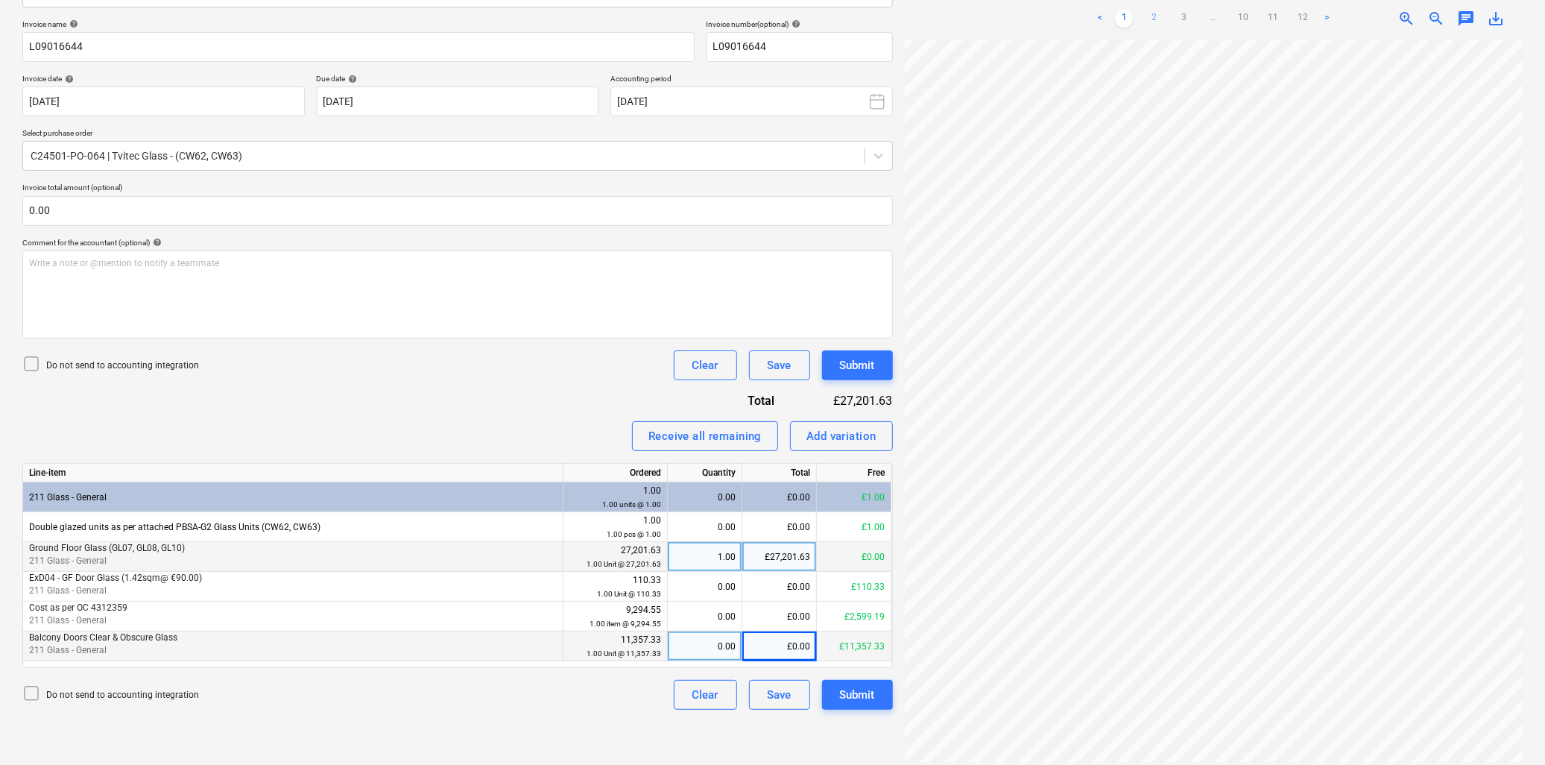
click at [1153, 10] on link "2" at bounding box center [1154, 19] width 18 height 18
click at [768, 646] on div "£0.00" at bounding box center [779, 646] width 75 height 30
click at [798, 557] on div "£27,201.63" at bounding box center [779, 557] width 75 height 30
click at [1304, 10] on link "12" at bounding box center [1303, 19] width 18 height 18
click at [770, 654] on div "£0.00" at bounding box center [779, 646] width 75 height 30
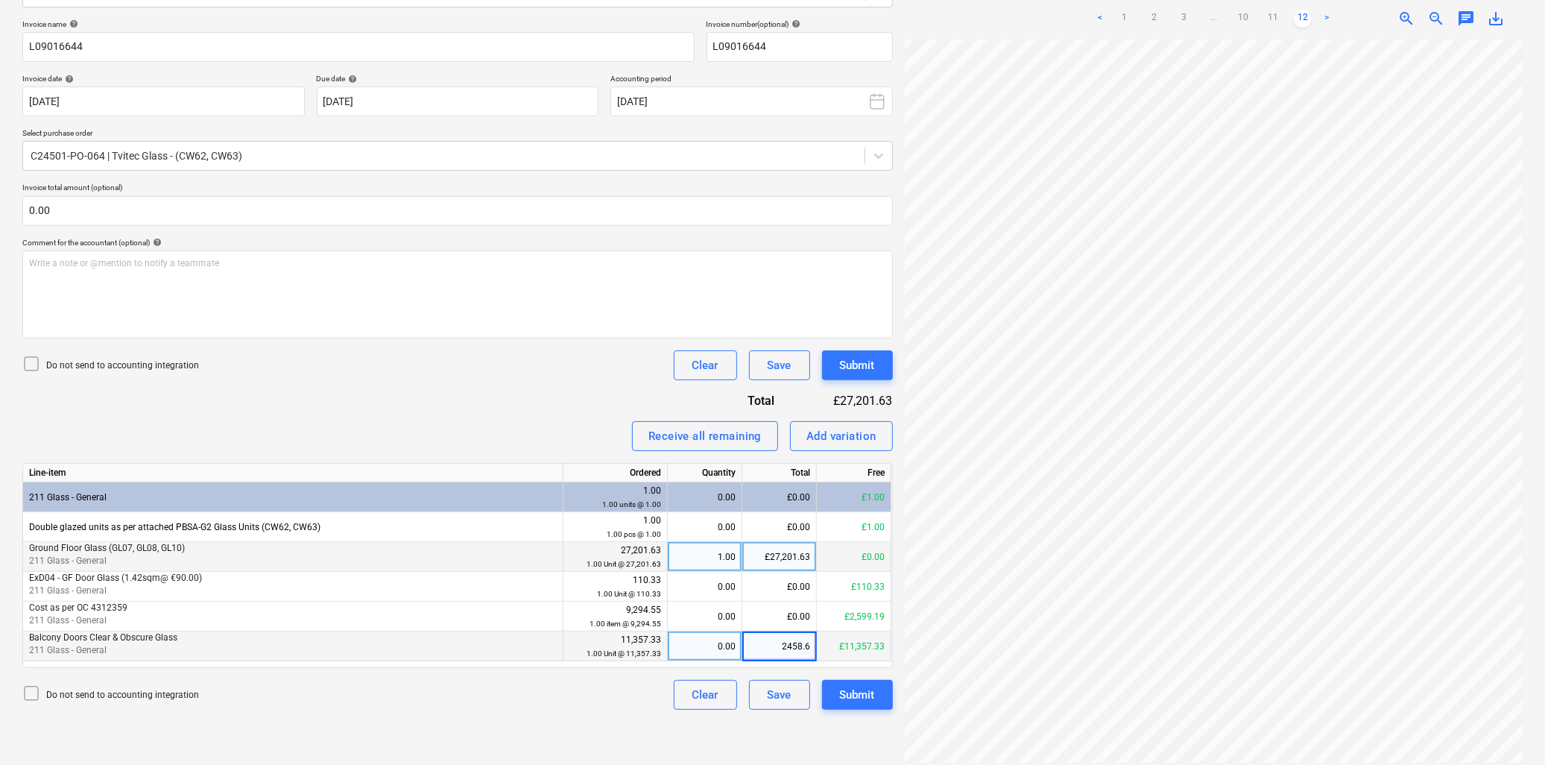
type input "2458.61"
click at [699, 639] on div "0.22" at bounding box center [705, 646] width 62 height 30
click at [859, 688] on div "Submit" at bounding box center [857, 694] width 35 height 19
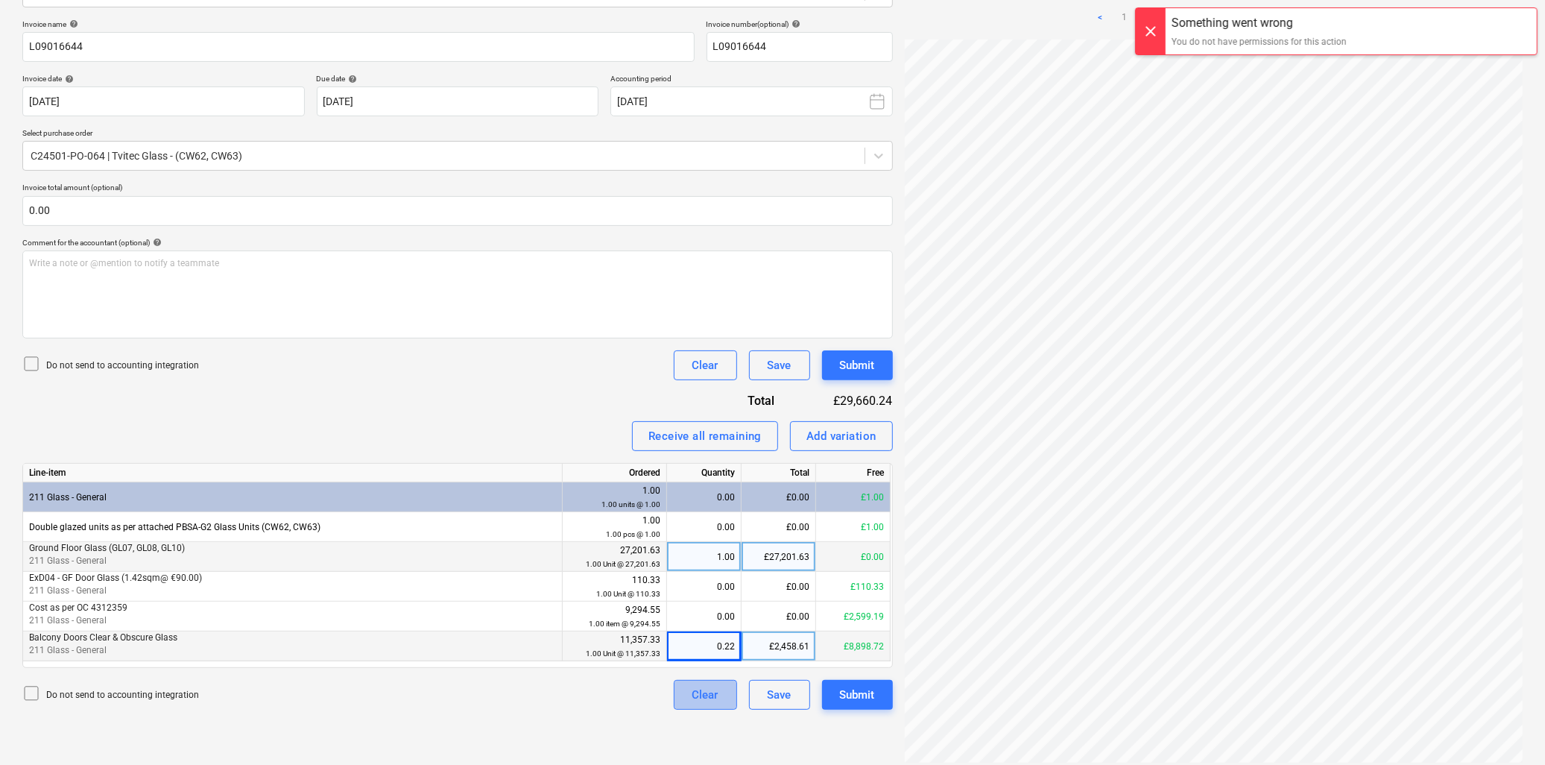
click at [705, 688] on div "Clear" at bounding box center [705, 694] width 26 height 19
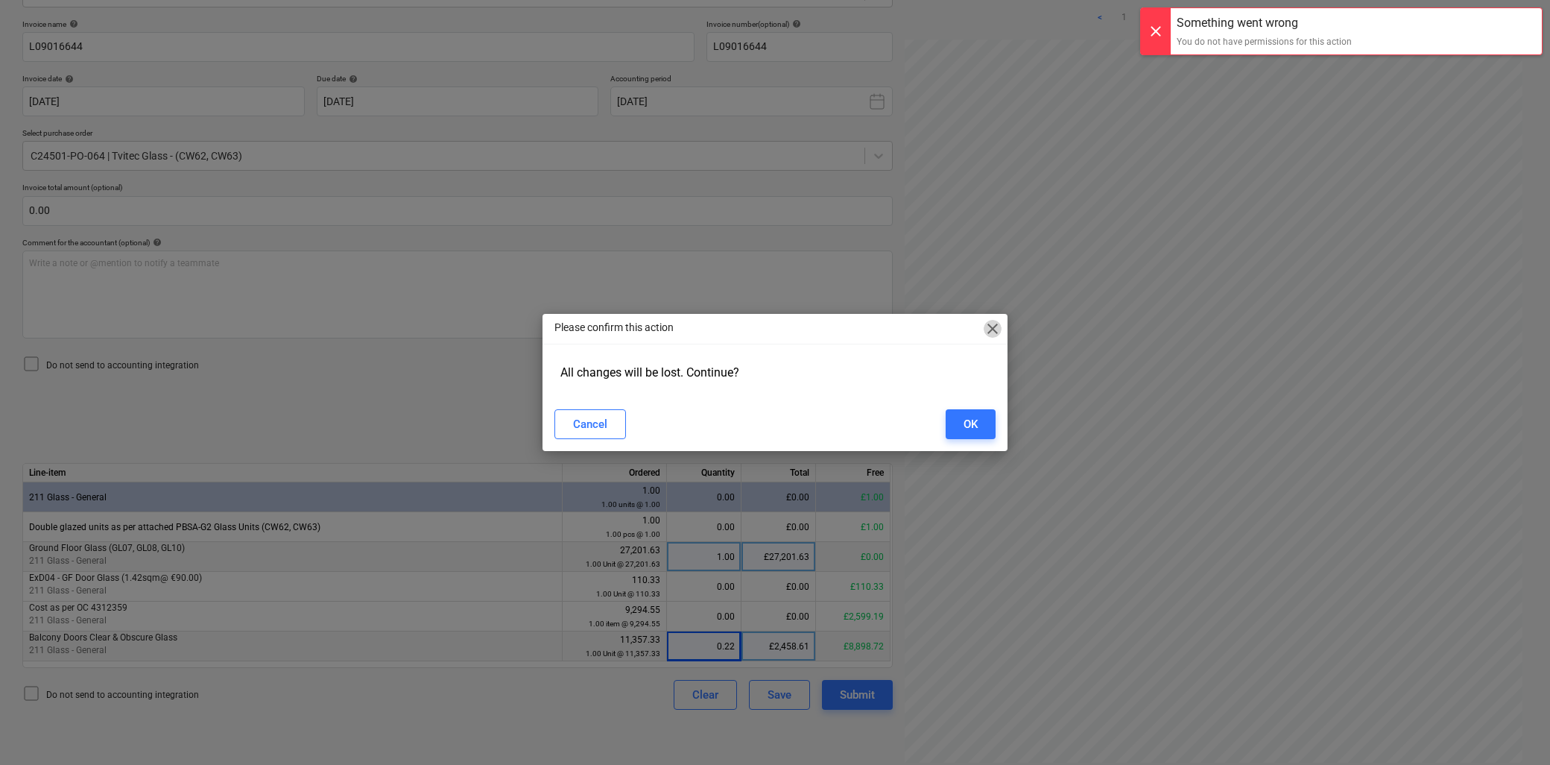
click at [985, 322] on span "close" at bounding box center [993, 329] width 18 height 18
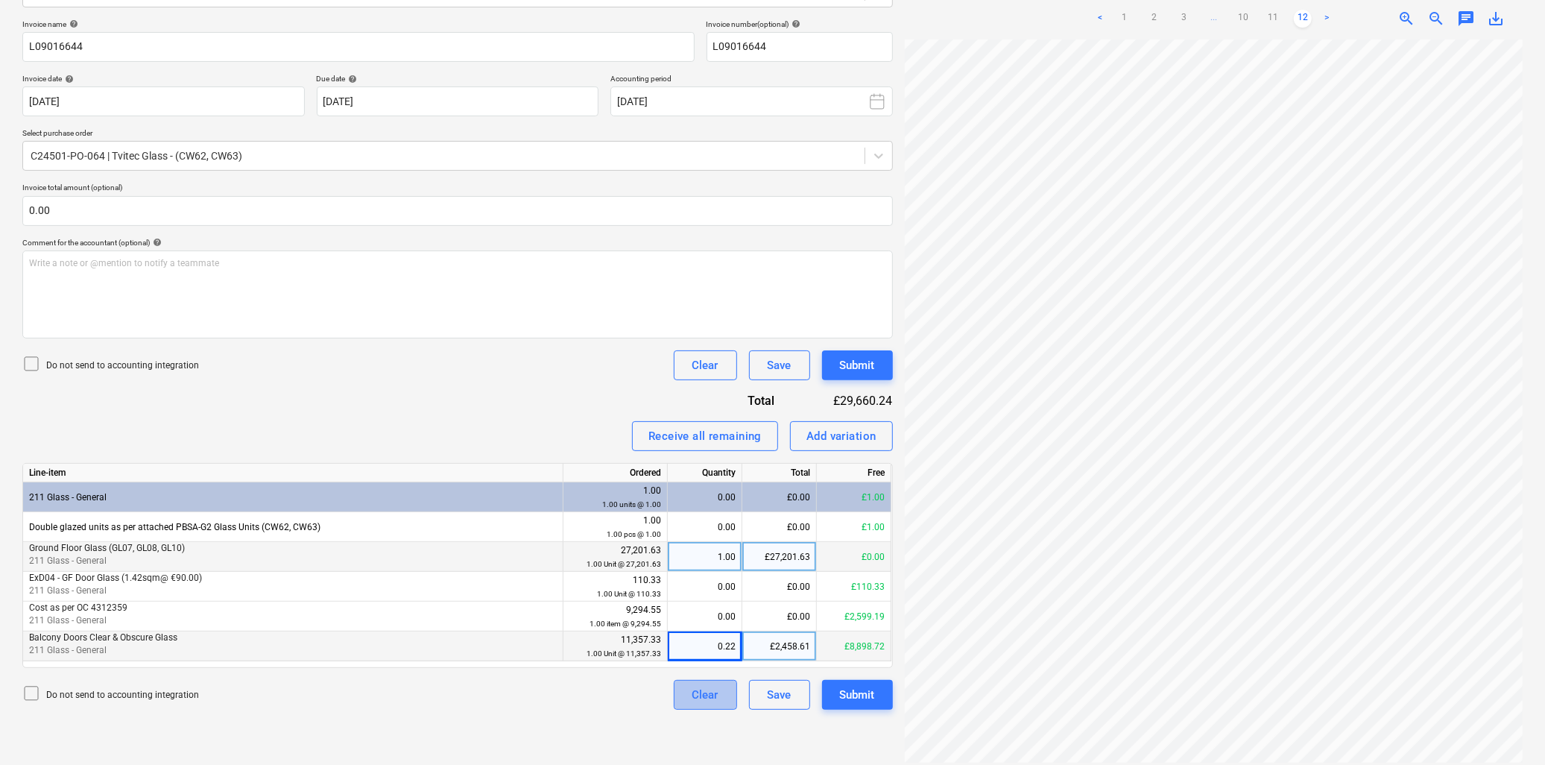
click at [711, 688] on div "Clear" at bounding box center [705, 694] width 26 height 19
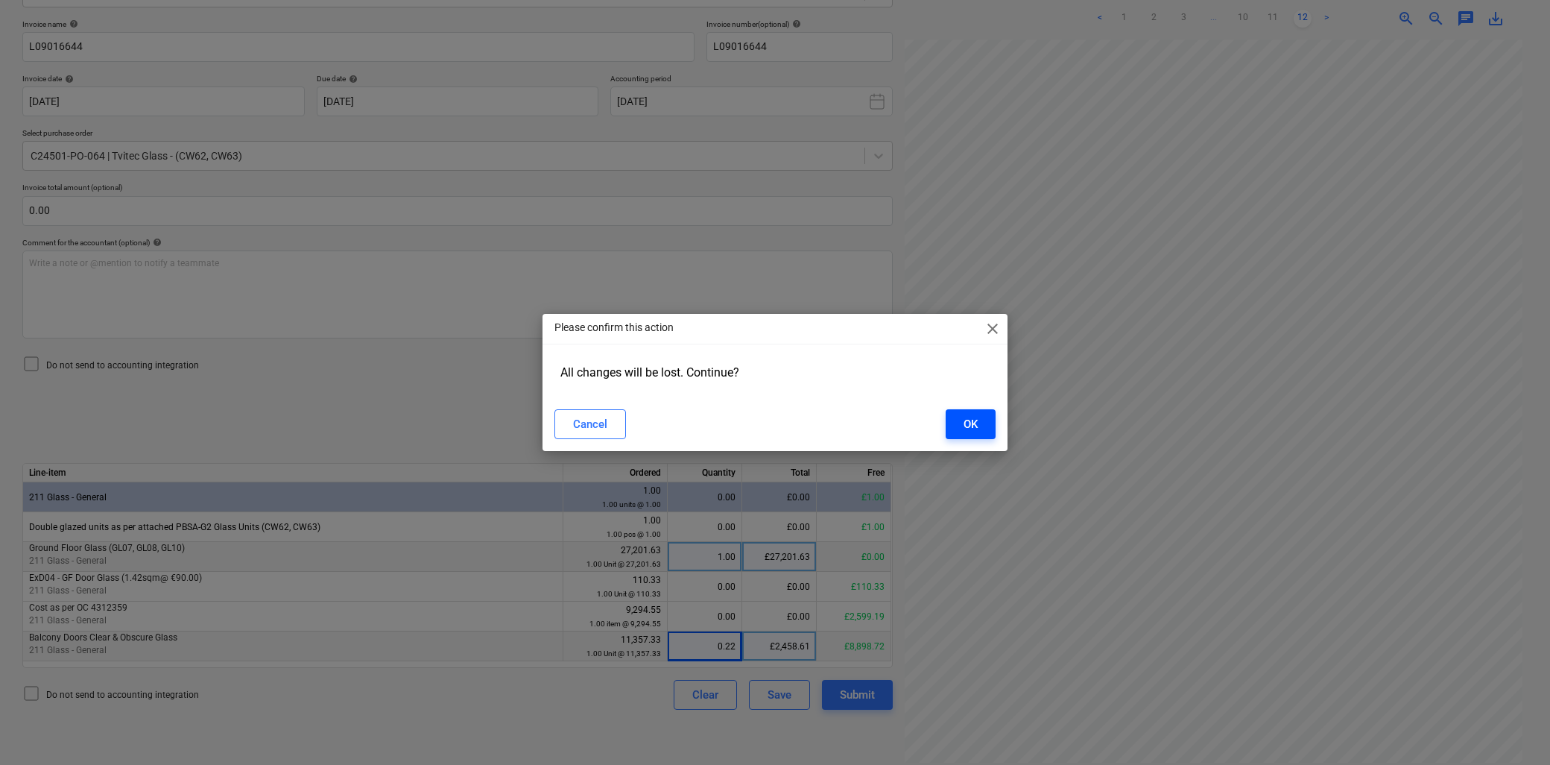
click at [974, 423] on div "OK" at bounding box center [971, 423] width 14 height 19
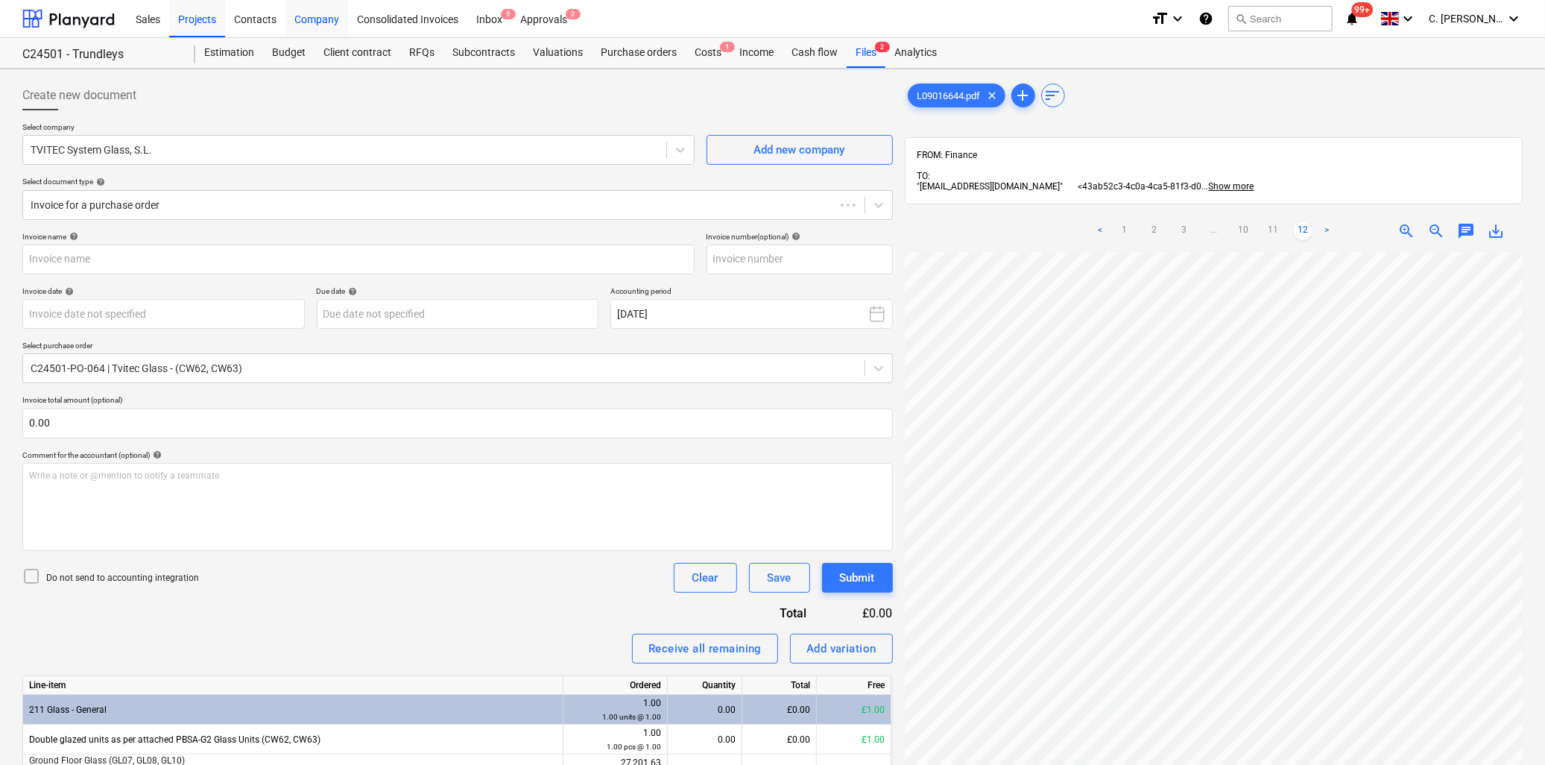
scroll to position [212, 0]
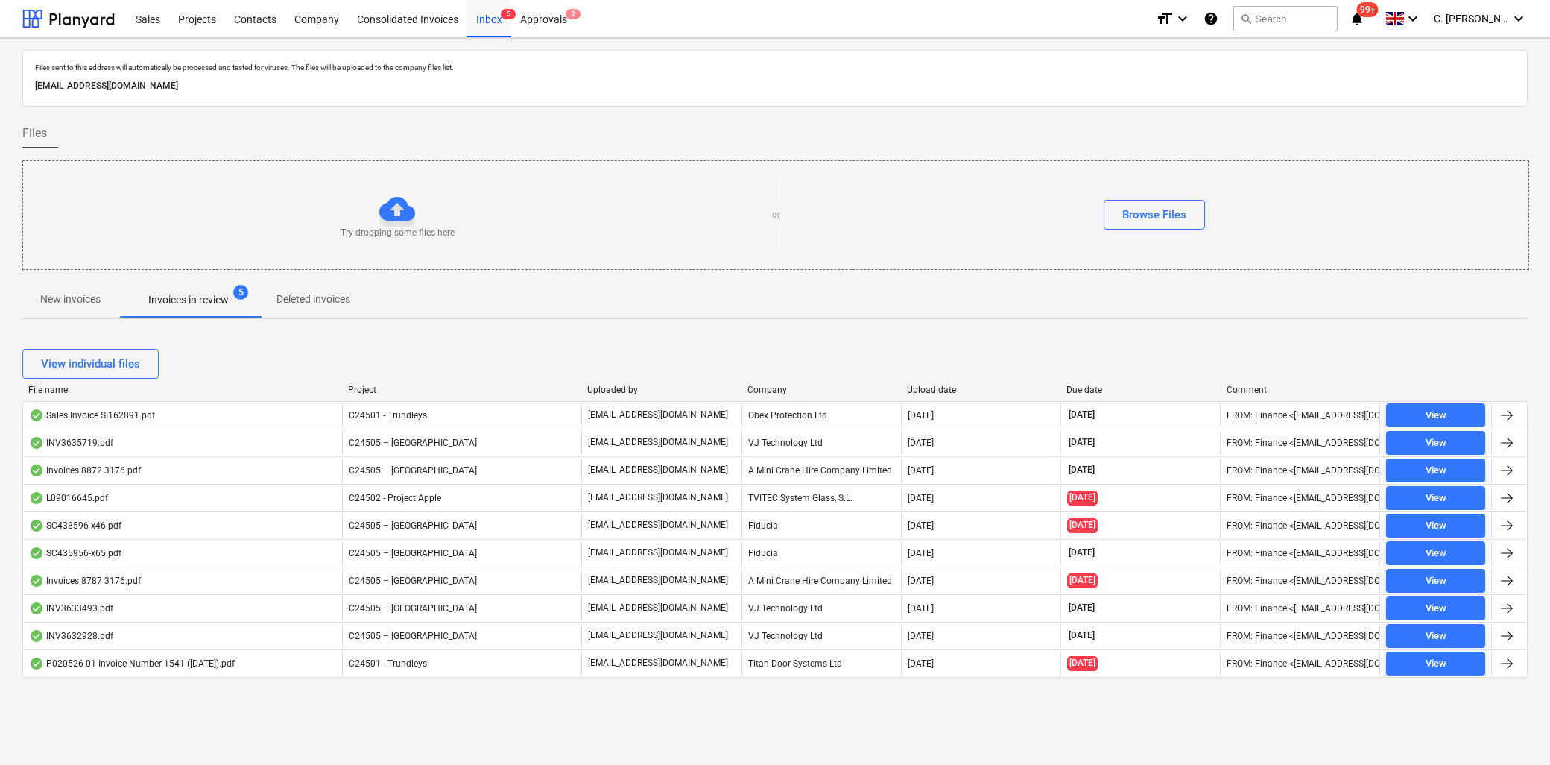
click at [791, 393] on div "Company" at bounding box center [822, 390] width 148 height 10
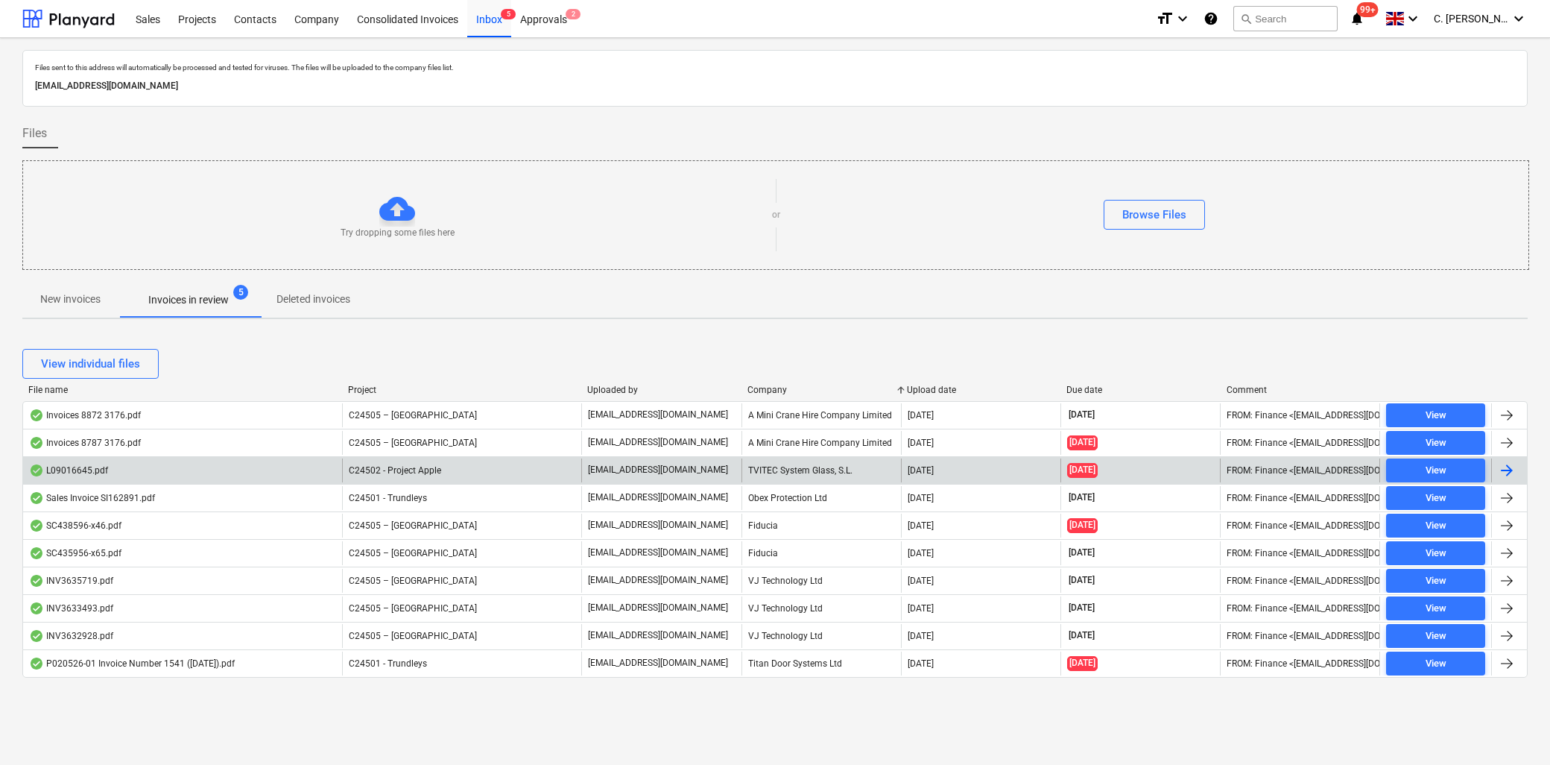
click at [781, 471] on div "TVITEC System Glass, S.L." at bounding box center [822, 470] width 160 height 24
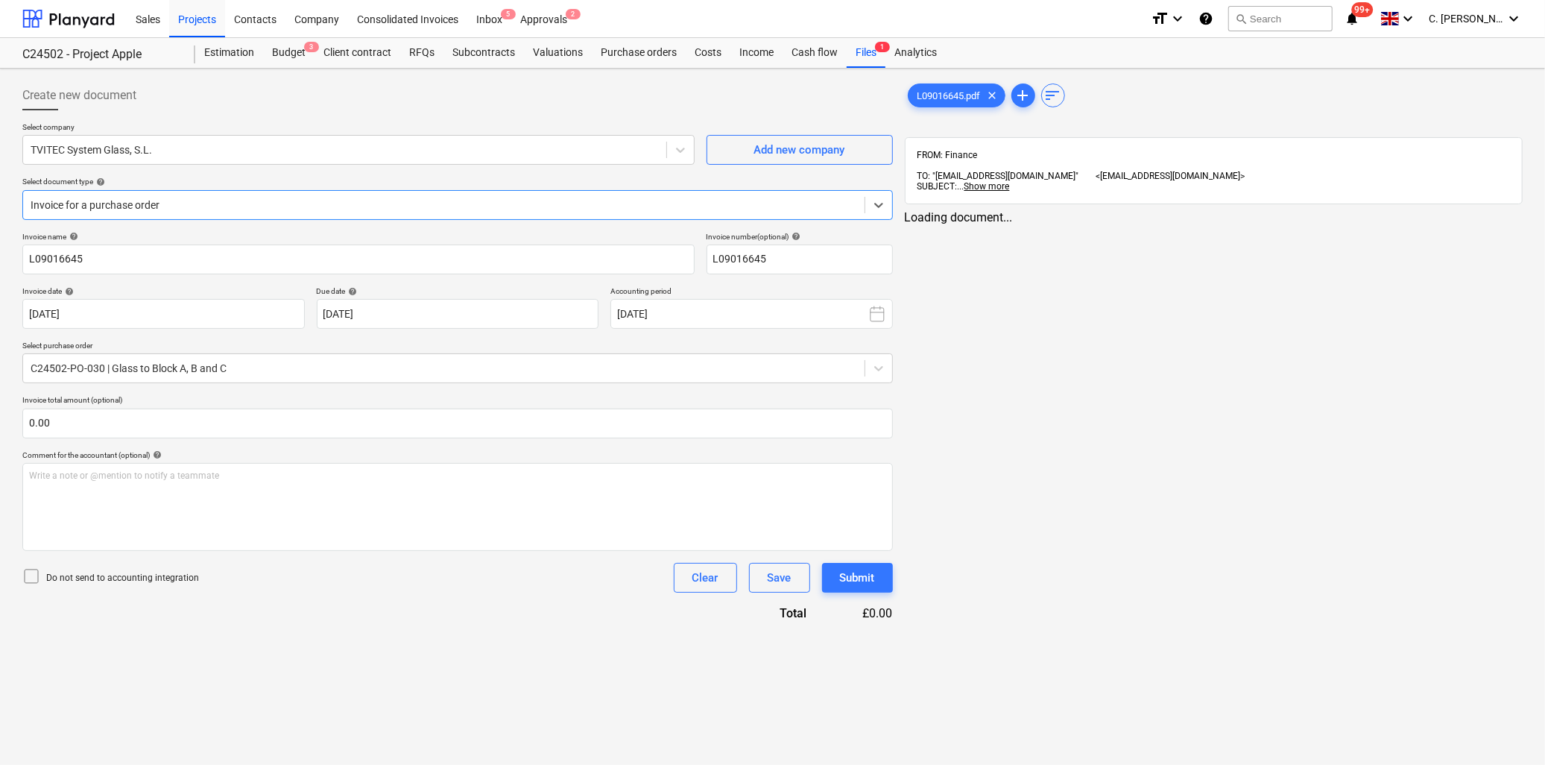
type input "L09016645"
type input "17 Sep 2025"
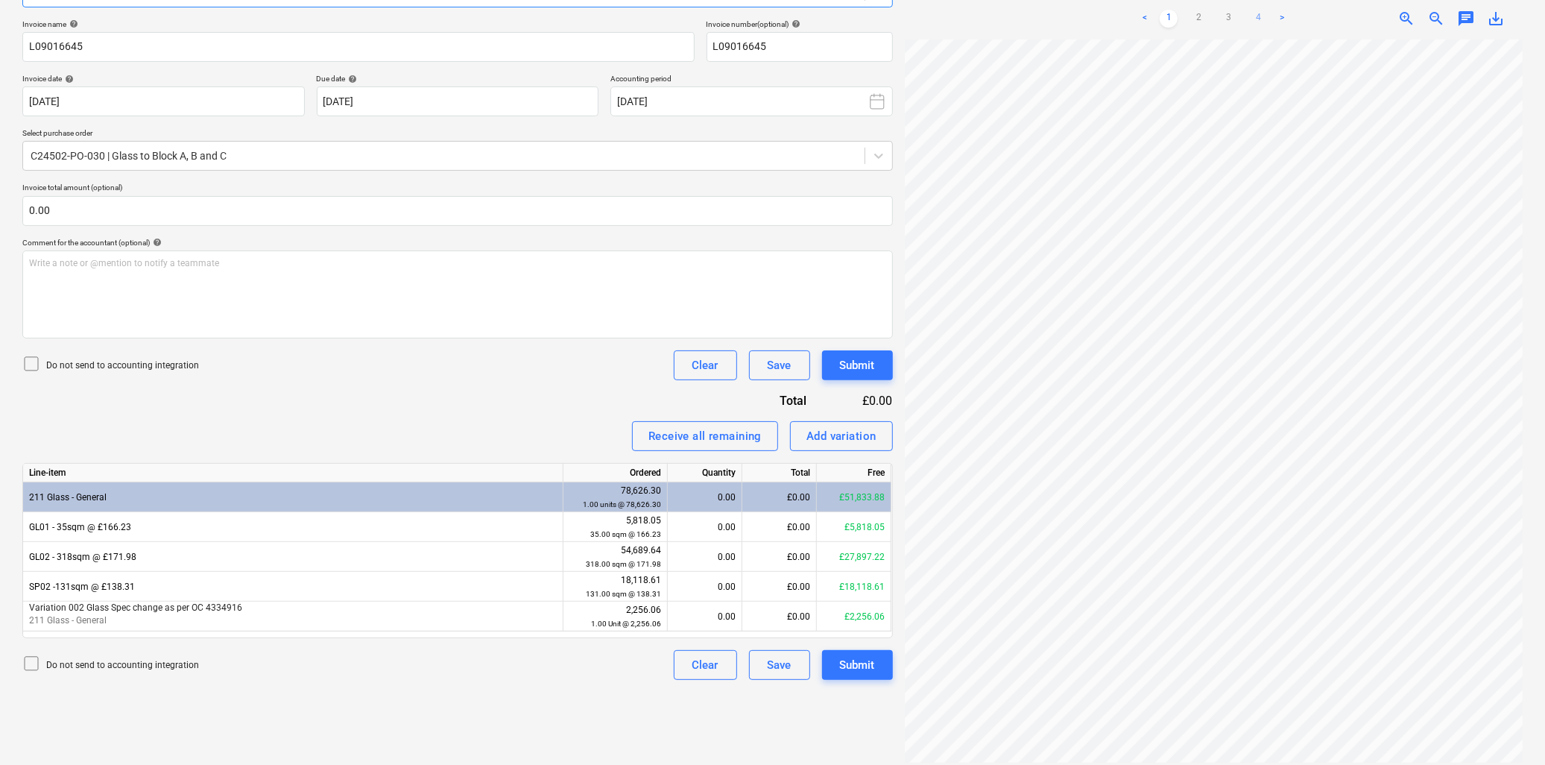
click at [1261, 10] on link "4" at bounding box center [1258, 19] width 18 height 18
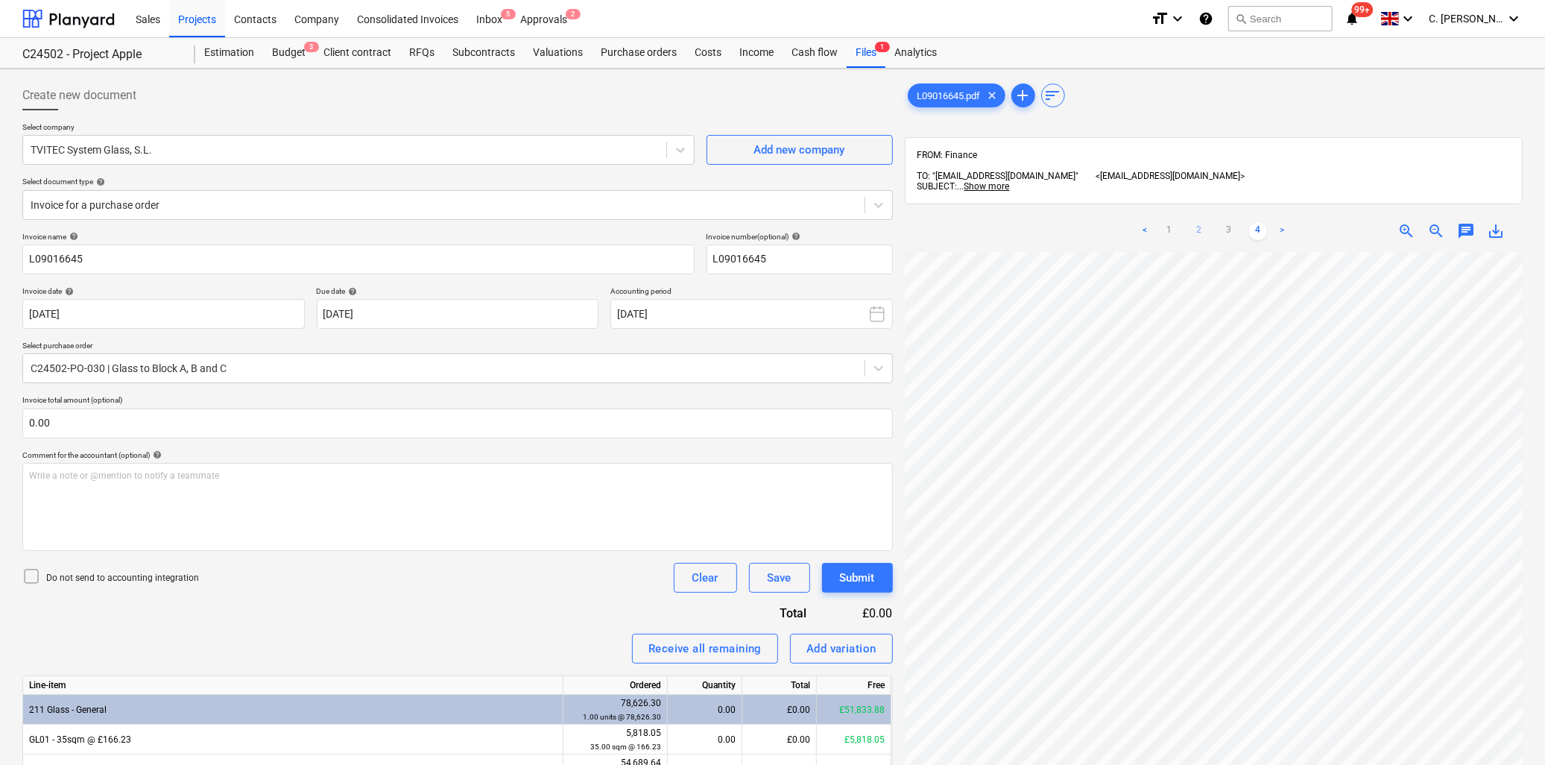
click at [1201, 222] on link "2" at bounding box center [1199, 231] width 18 height 18
click at [1234, 222] on link "3" at bounding box center [1228, 231] width 18 height 18
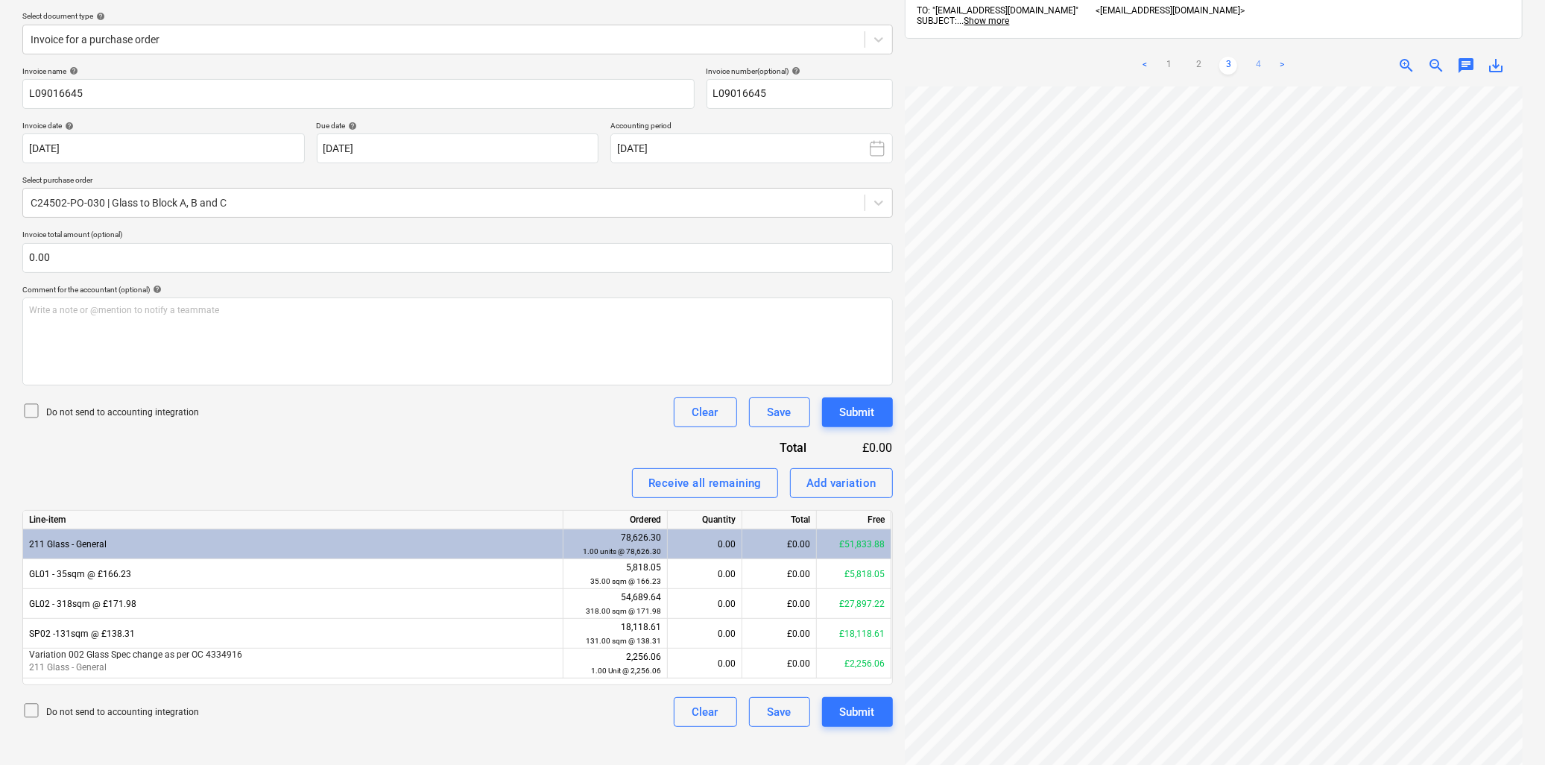
click at [1252, 57] on link "4" at bounding box center [1258, 66] width 18 height 18
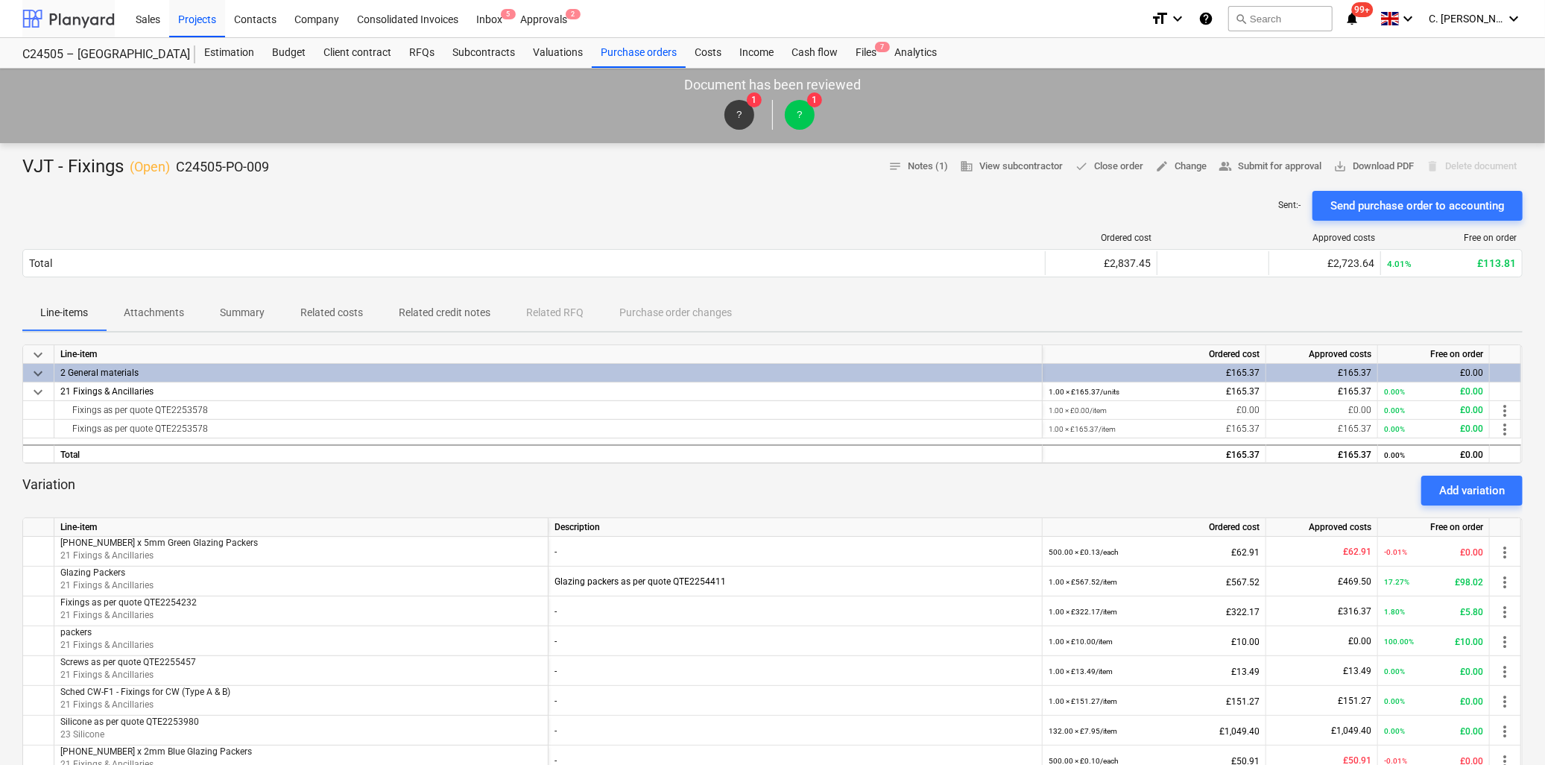
click at [57, 22] on div at bounding box center [68, 18] width 92 height 37
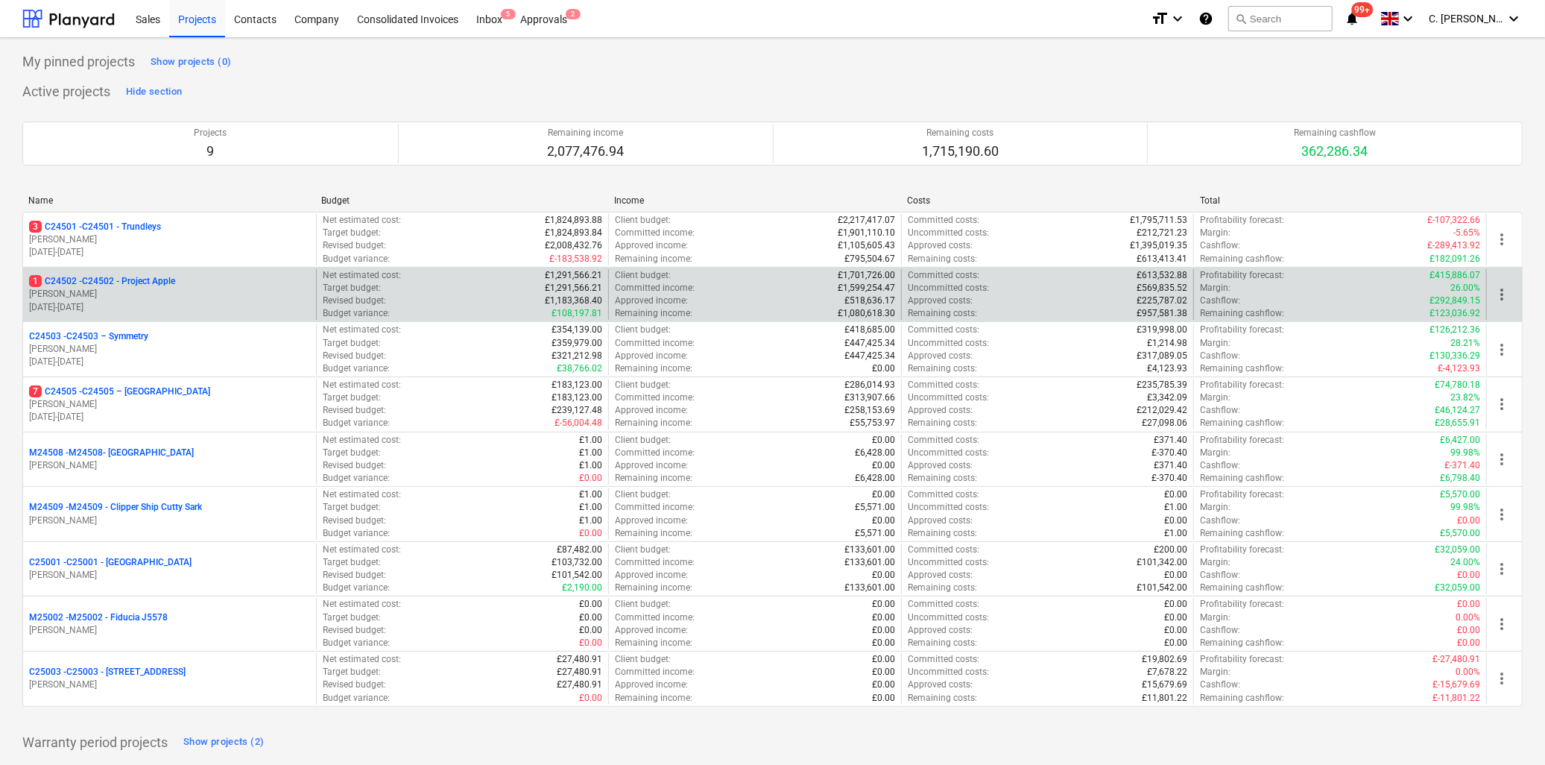
click at [127, 295] on p "[PERSON_NAME]" at bounding box center [169, 294] width 281 height 13
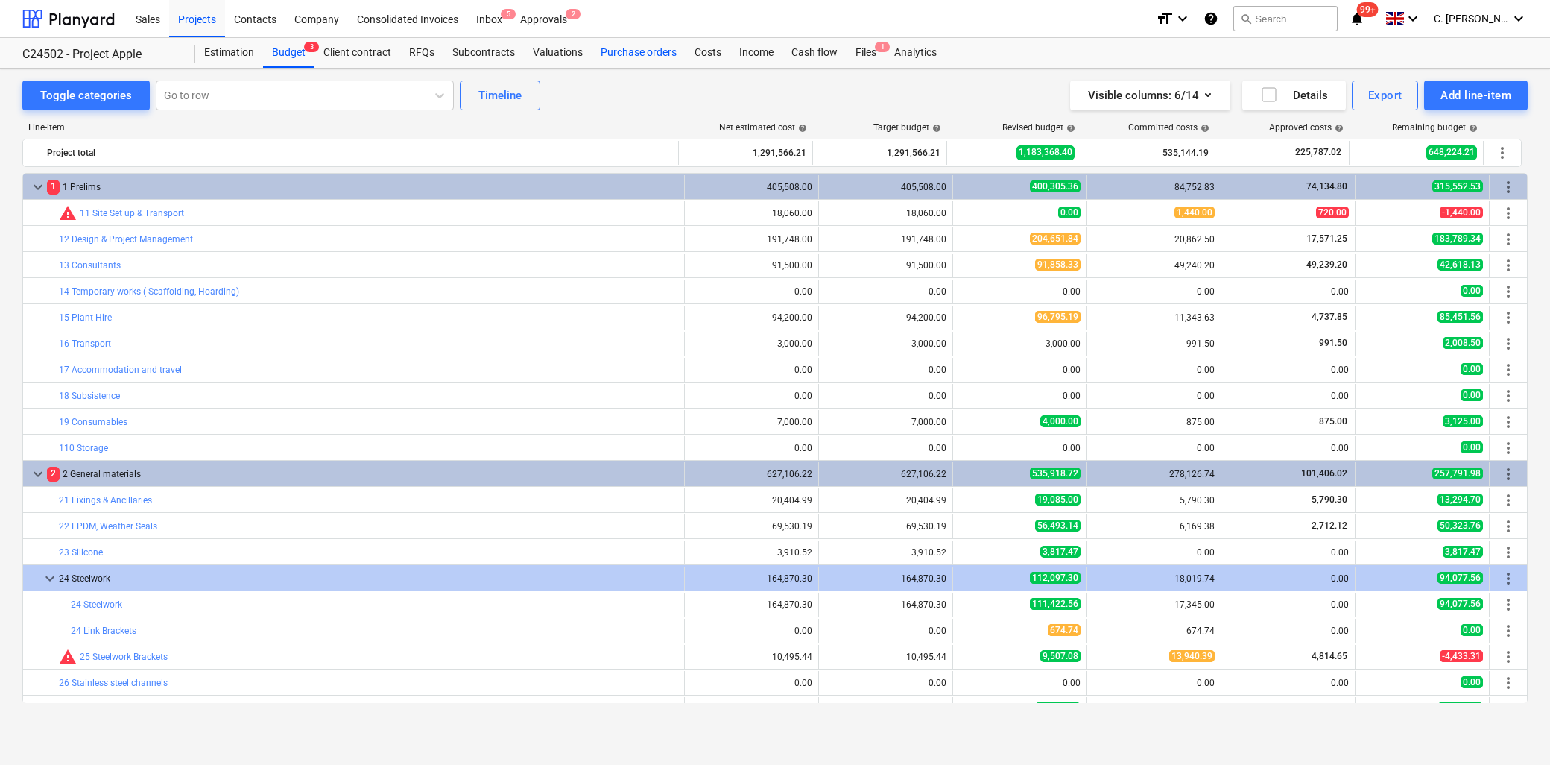
click at [634, 57] on div "Purchase orders" at bounding box center [639, 53] width 94 height 30
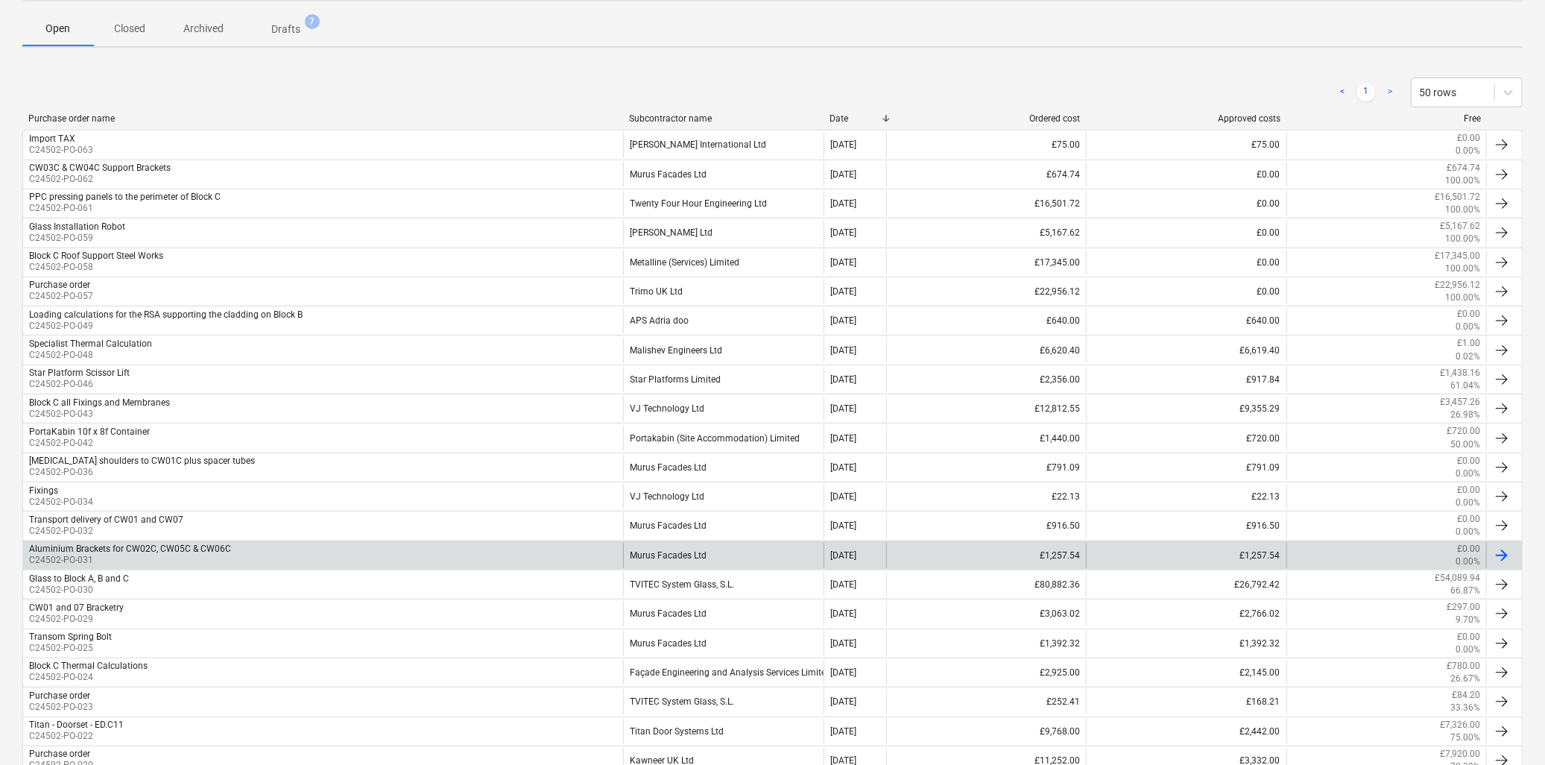
scroll to position [248, 0]
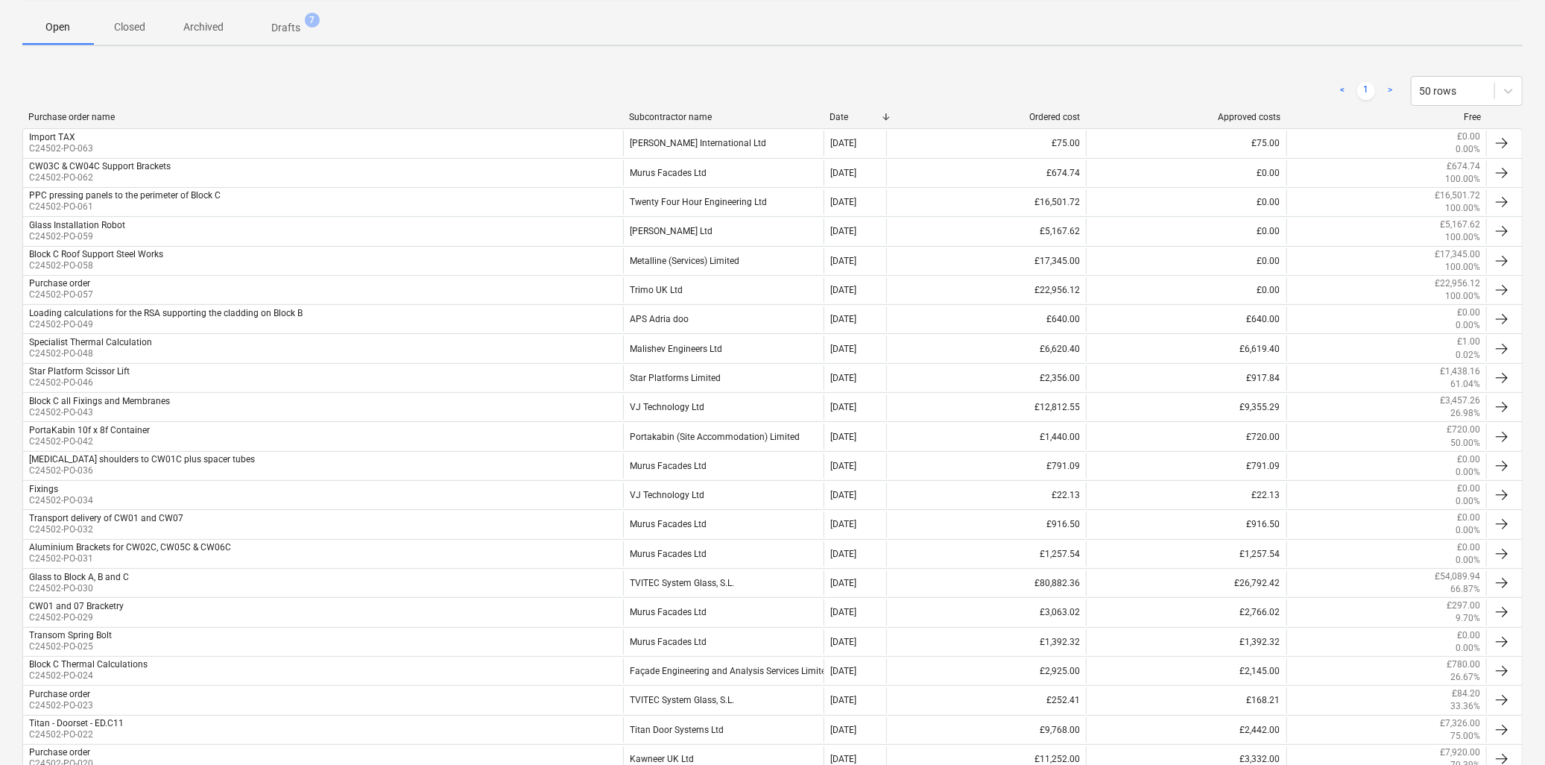
click at [688, 115] on div "Subcontractor name" at bounding box center [723, 117] width 189 height 10
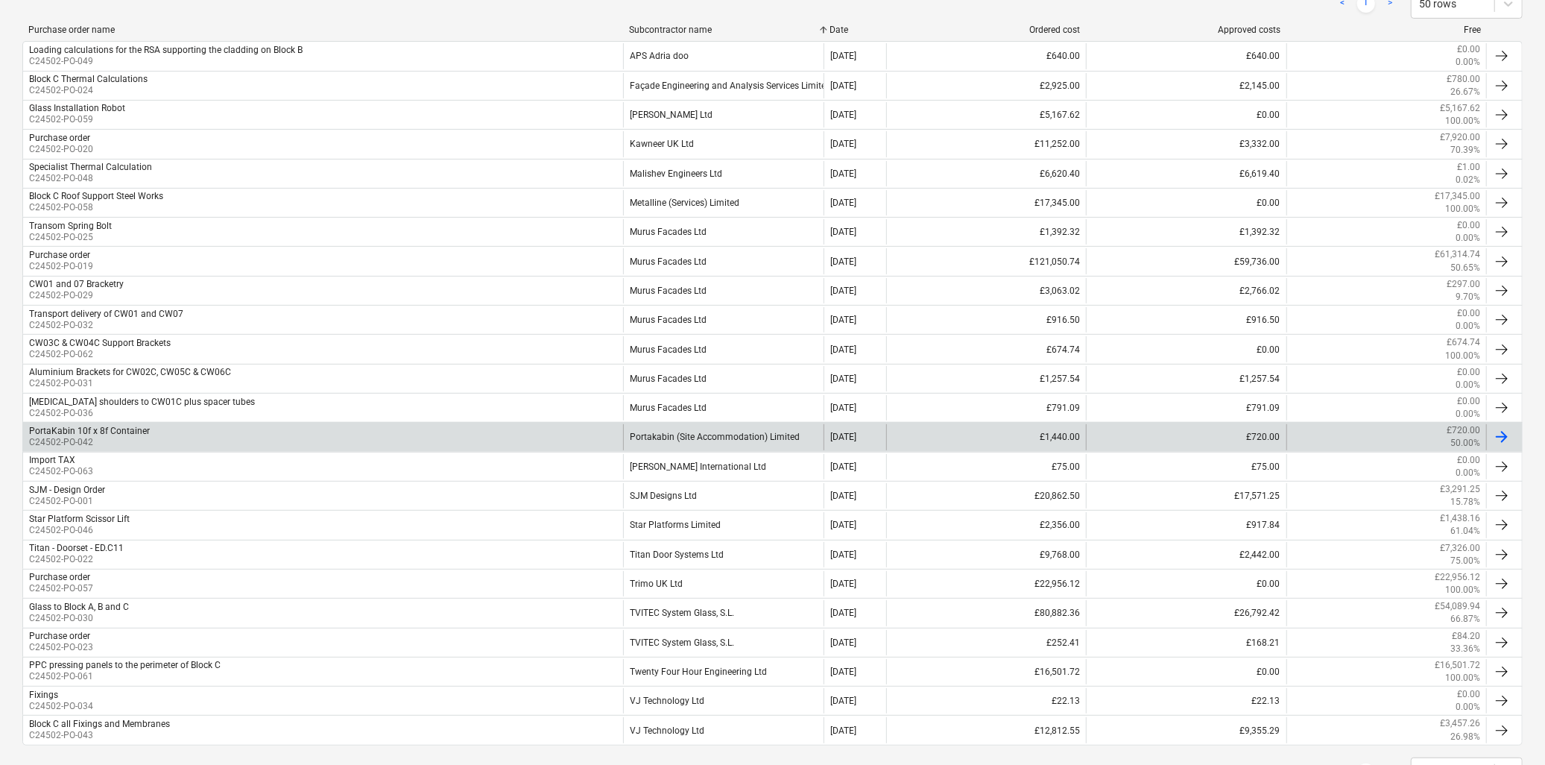
scroll to position [401, 0]
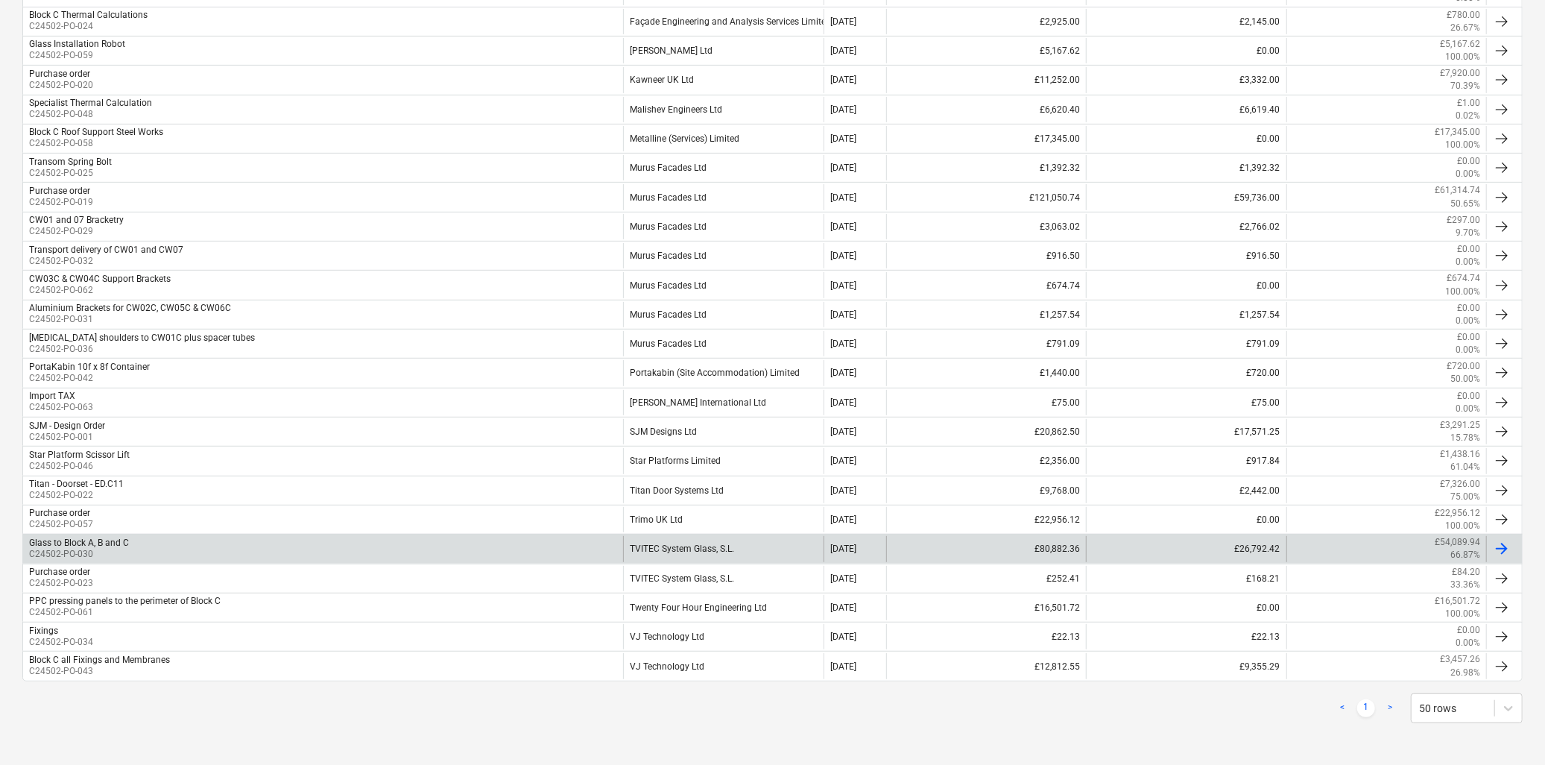
click at [323, 544] on div "Glass to Block A, B and C C24502-PO-030" at bounding box center [323, 548] width 600 height 25
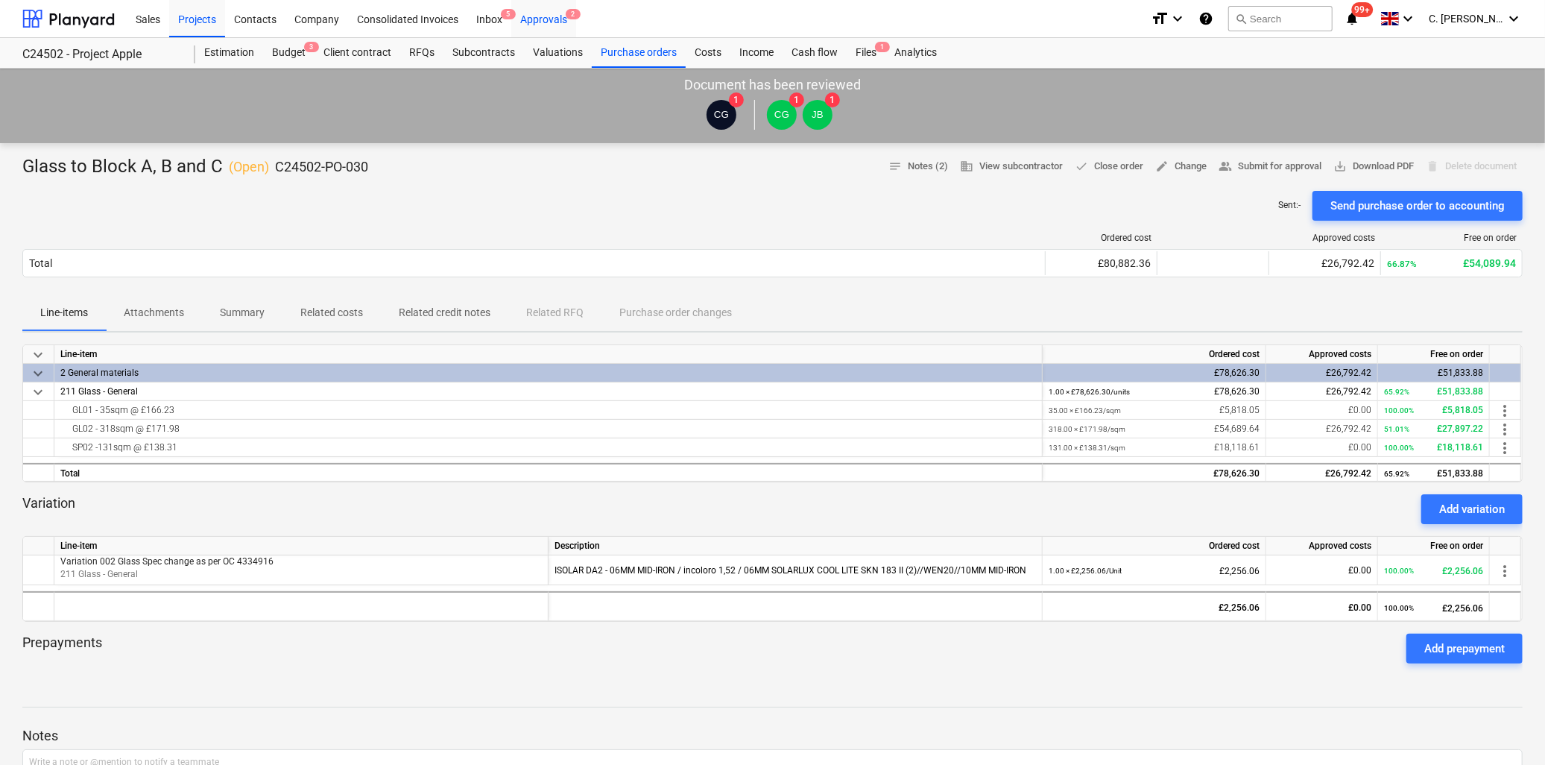
click at [556, 22] on div "Approvals 2" at bounding box center [543, 18] width 65 height 38
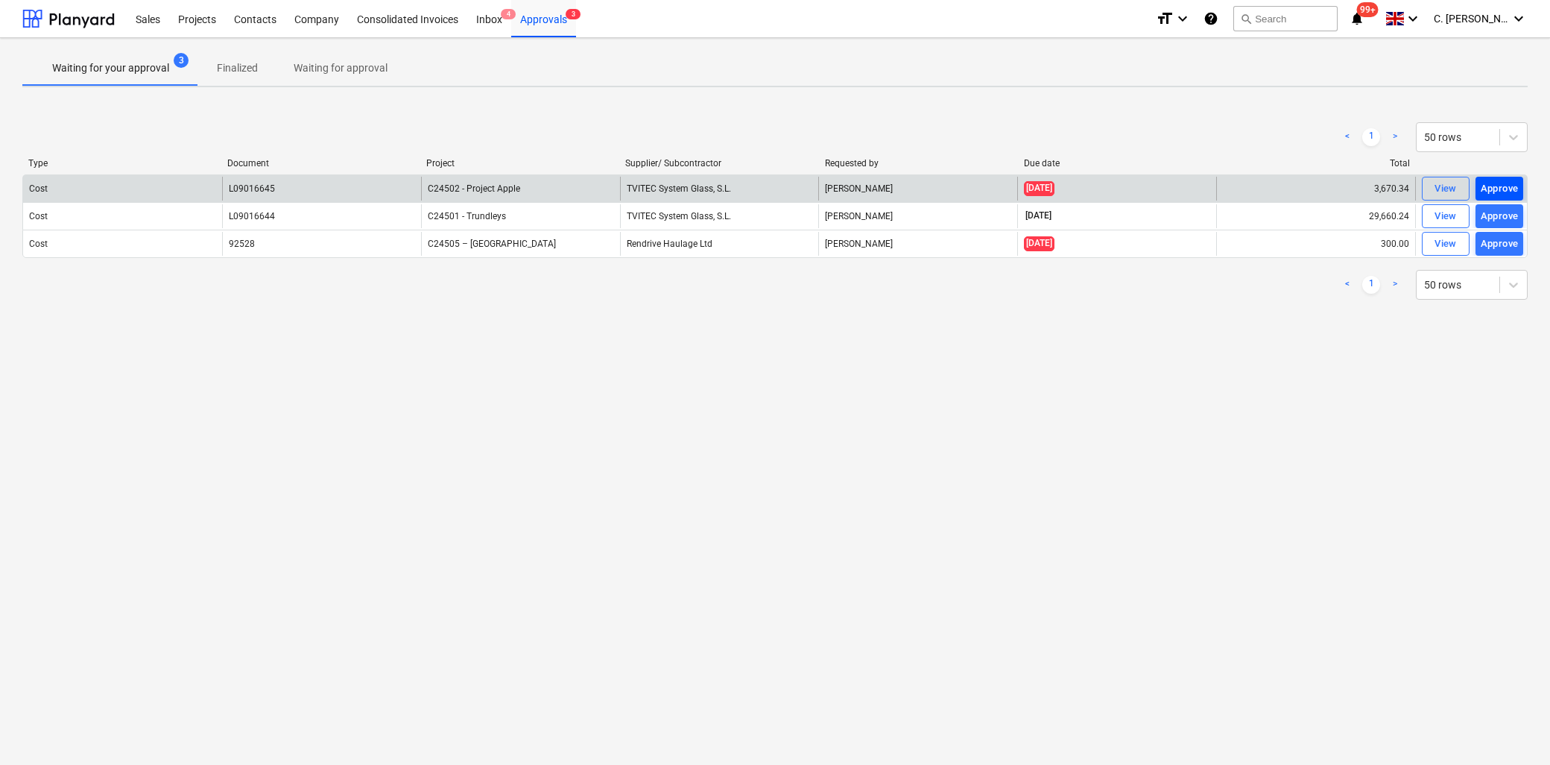
click at [1506, 181] on div "Approve" at bounding box center [1500, 188] width 38 height 17
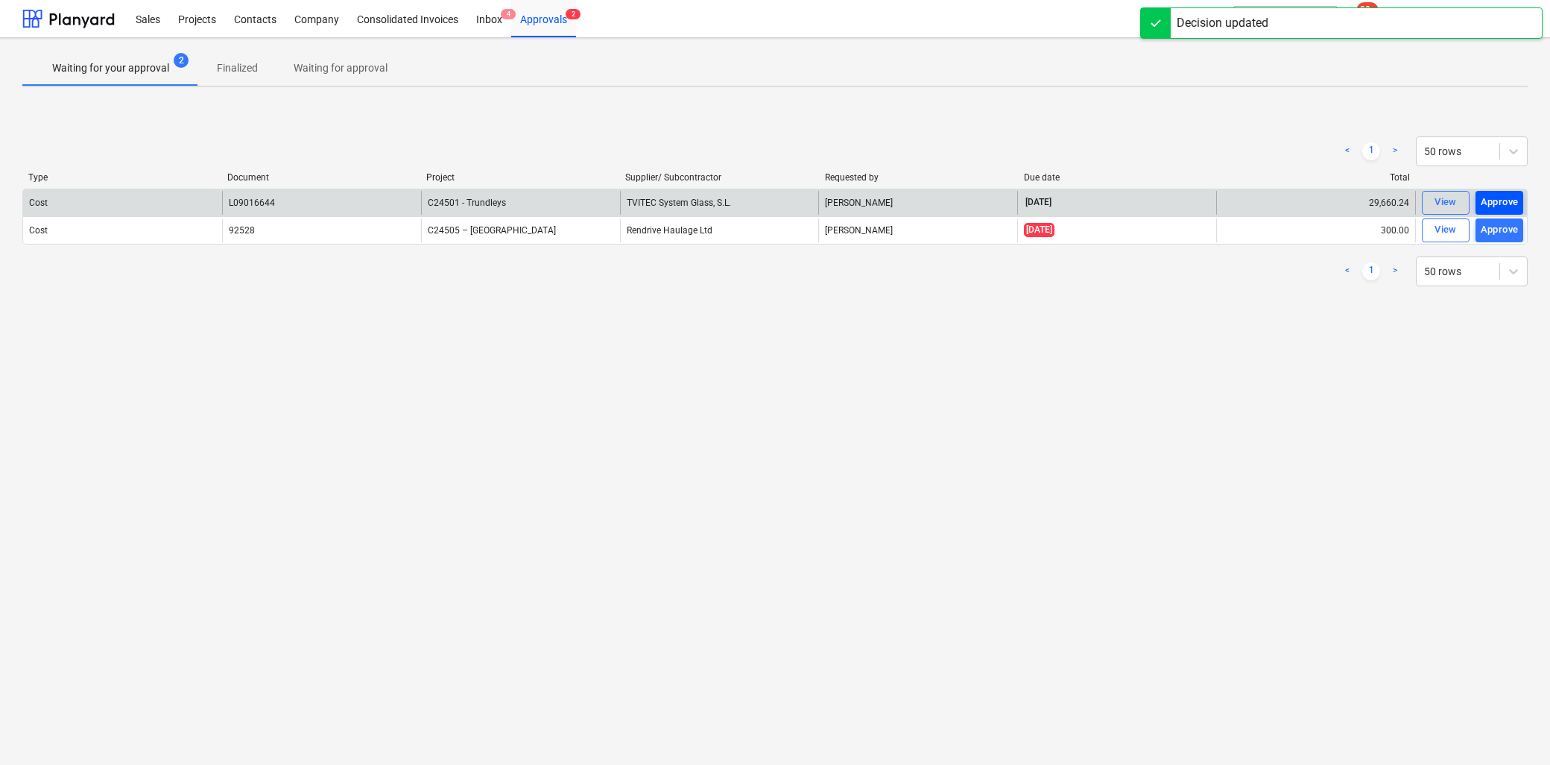
click at [1509, 200] on div "Approve" at bounding box center [1500, 202] width 38 height 17
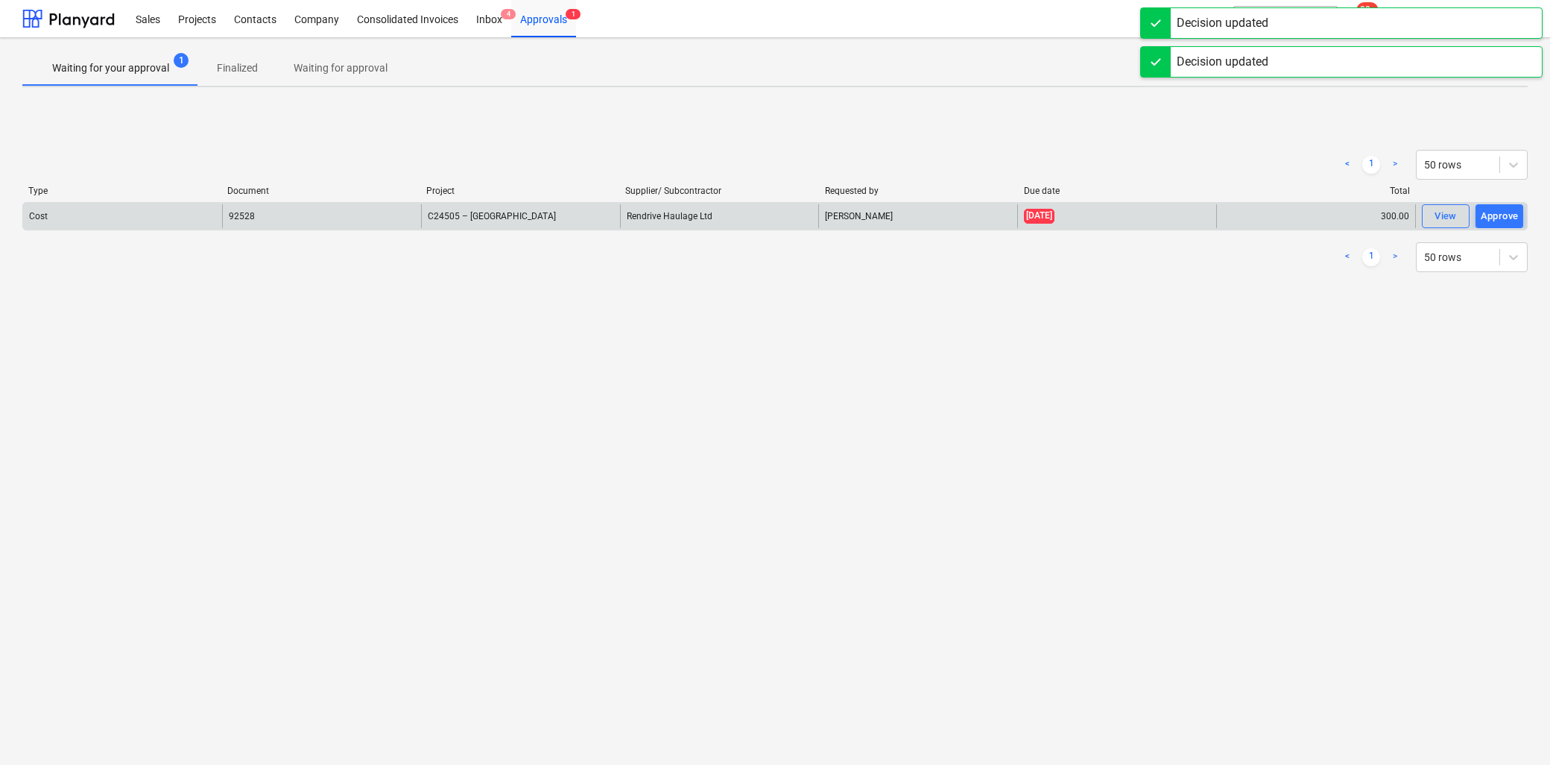
click at [1506, 210] on div "Approve" at bounding box center [1500, 216] width 38 height 17
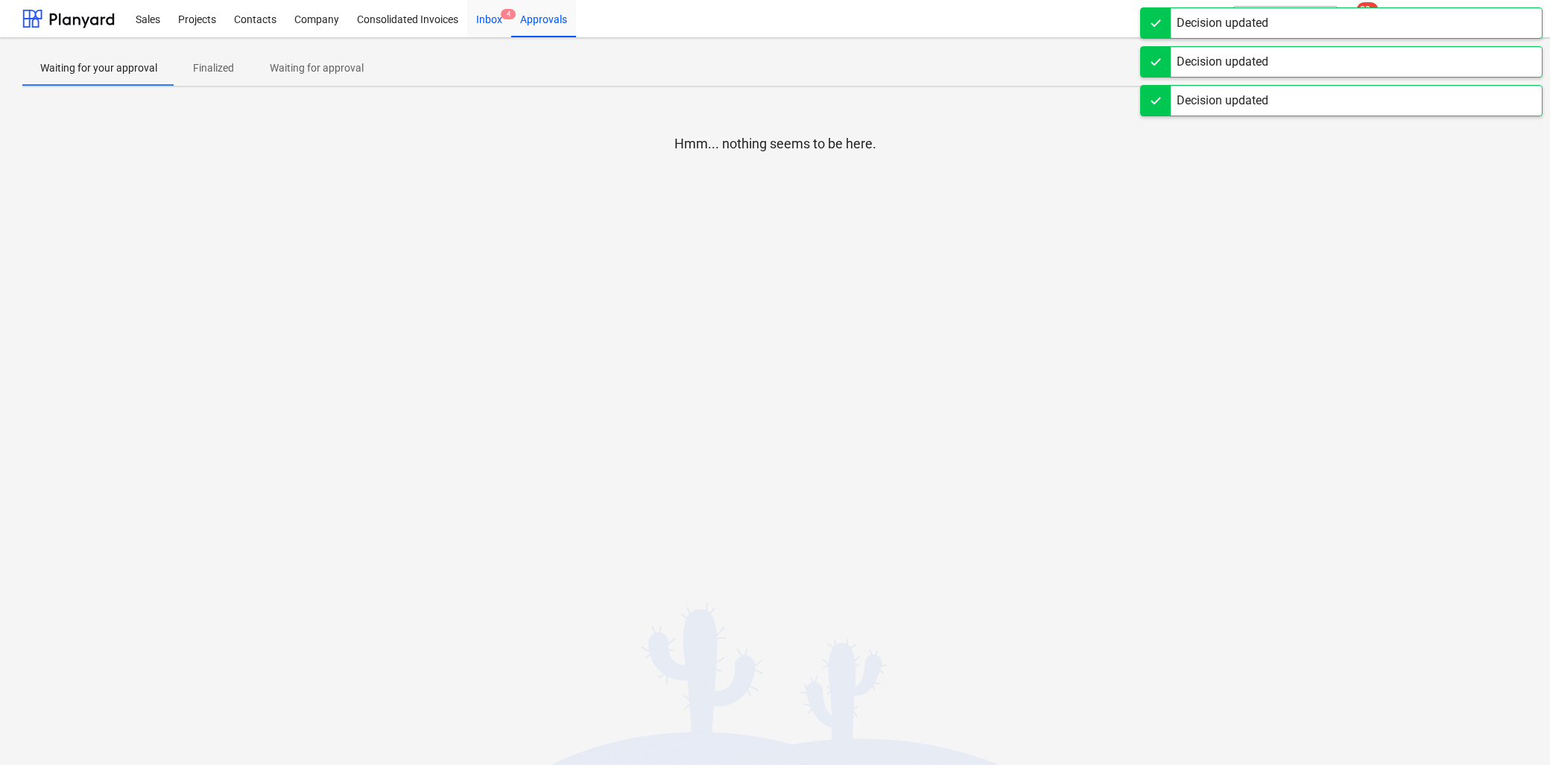
click at [500, 16] on div "Inbox 4" at bounding box center [489, 18] width 44 height 38
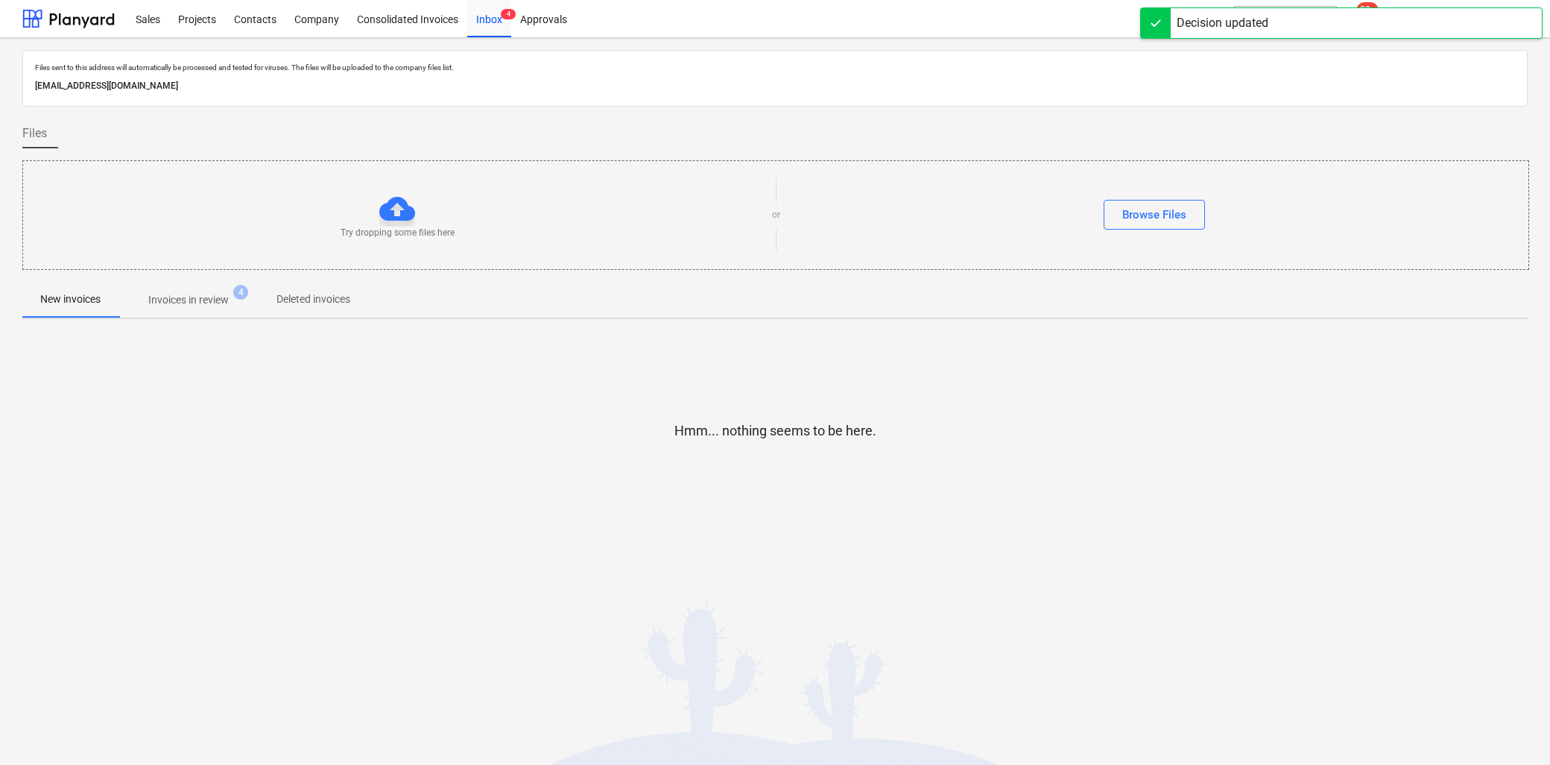
click at [170, 303] on p "Invoices in review" at bounding box center [188, 300] width 80 height 16
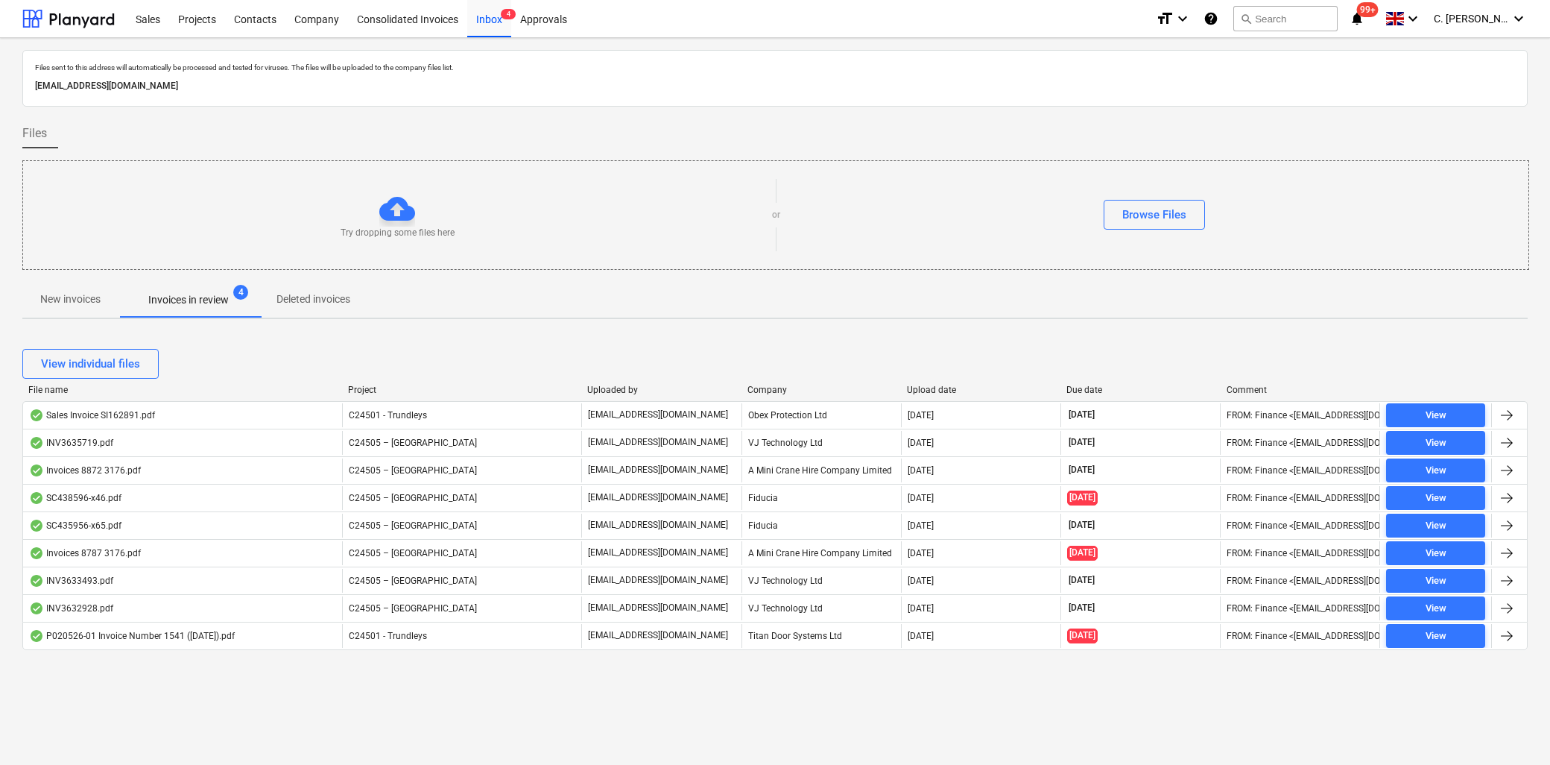
click at [777, 385] on div "Company" at bounding box center [822, 390] width 148 height 10
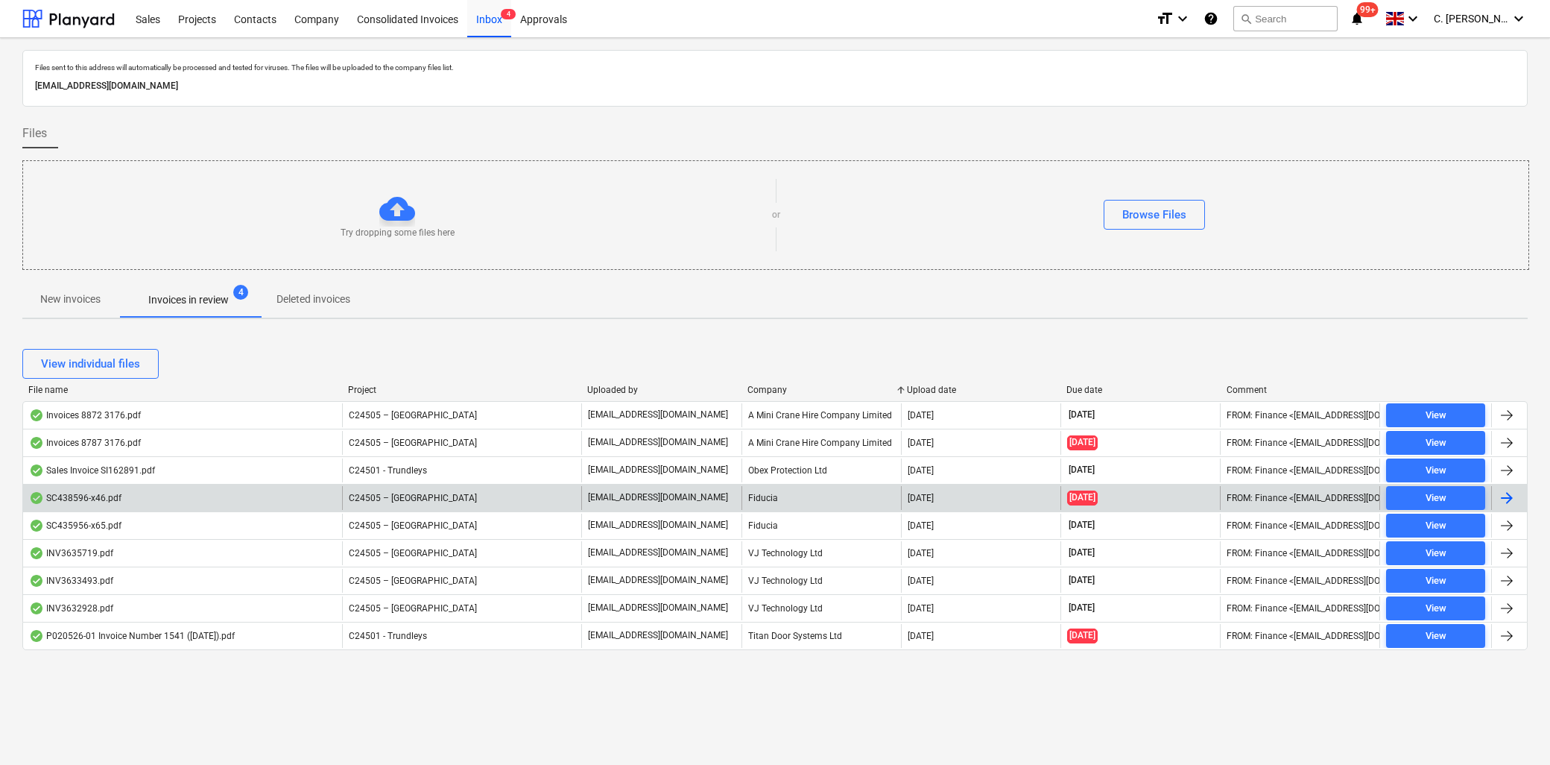
click at [762, 496] on div "Fiducia" at bounding box center [822, 498] width 160 height 24
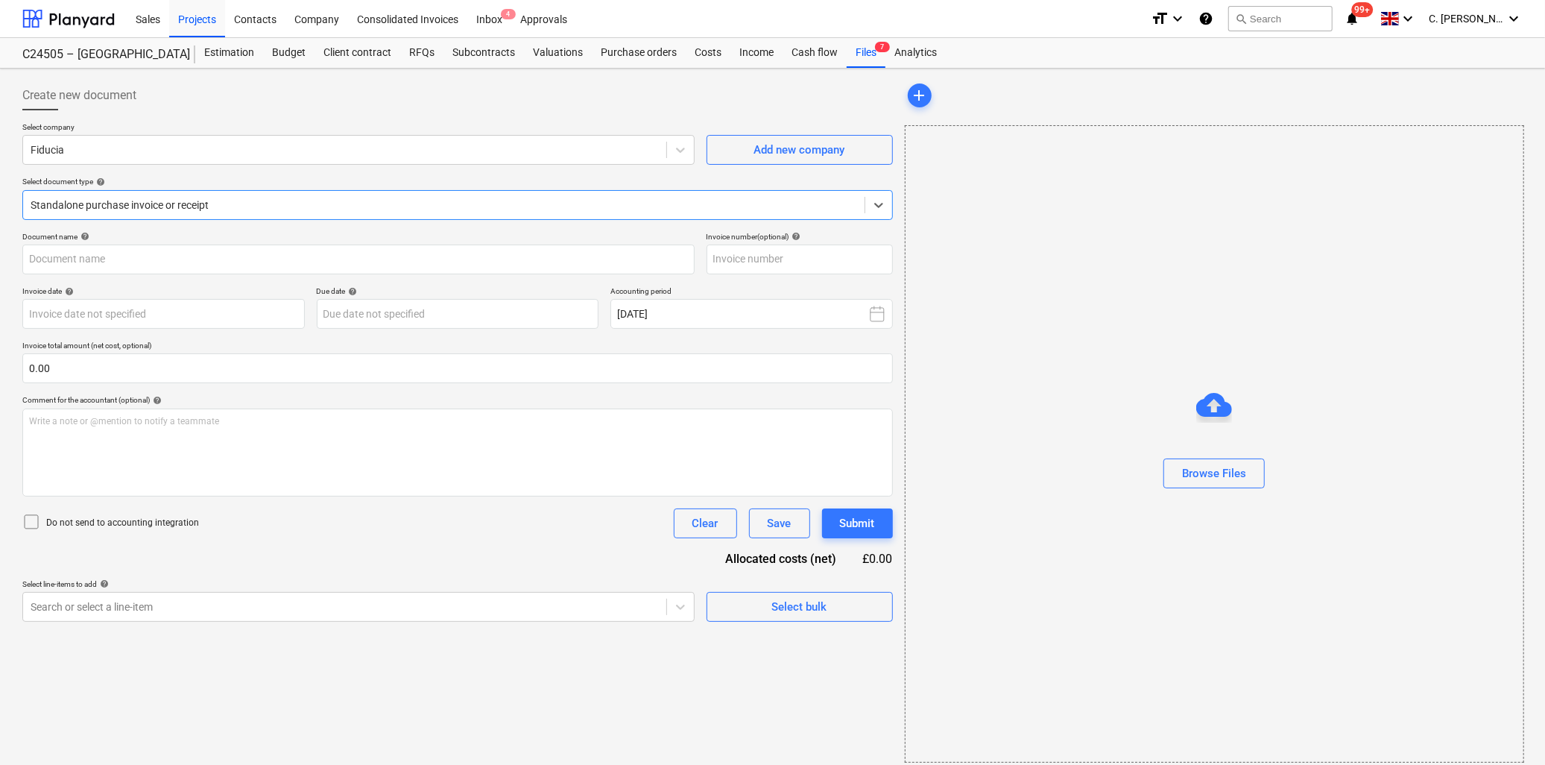
type input "25090354"
type input "[DATE]"
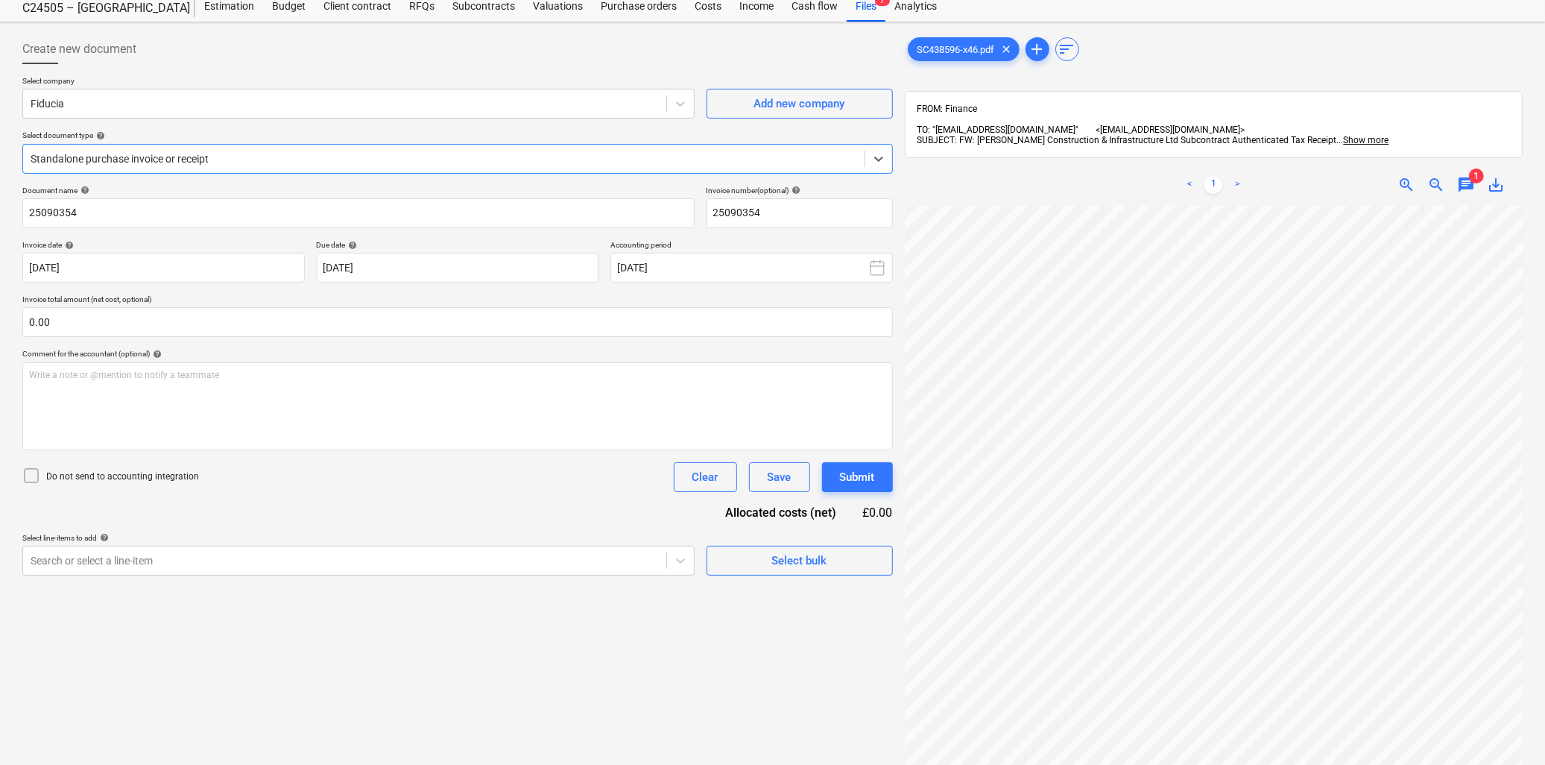
scroll to position [83, 0]
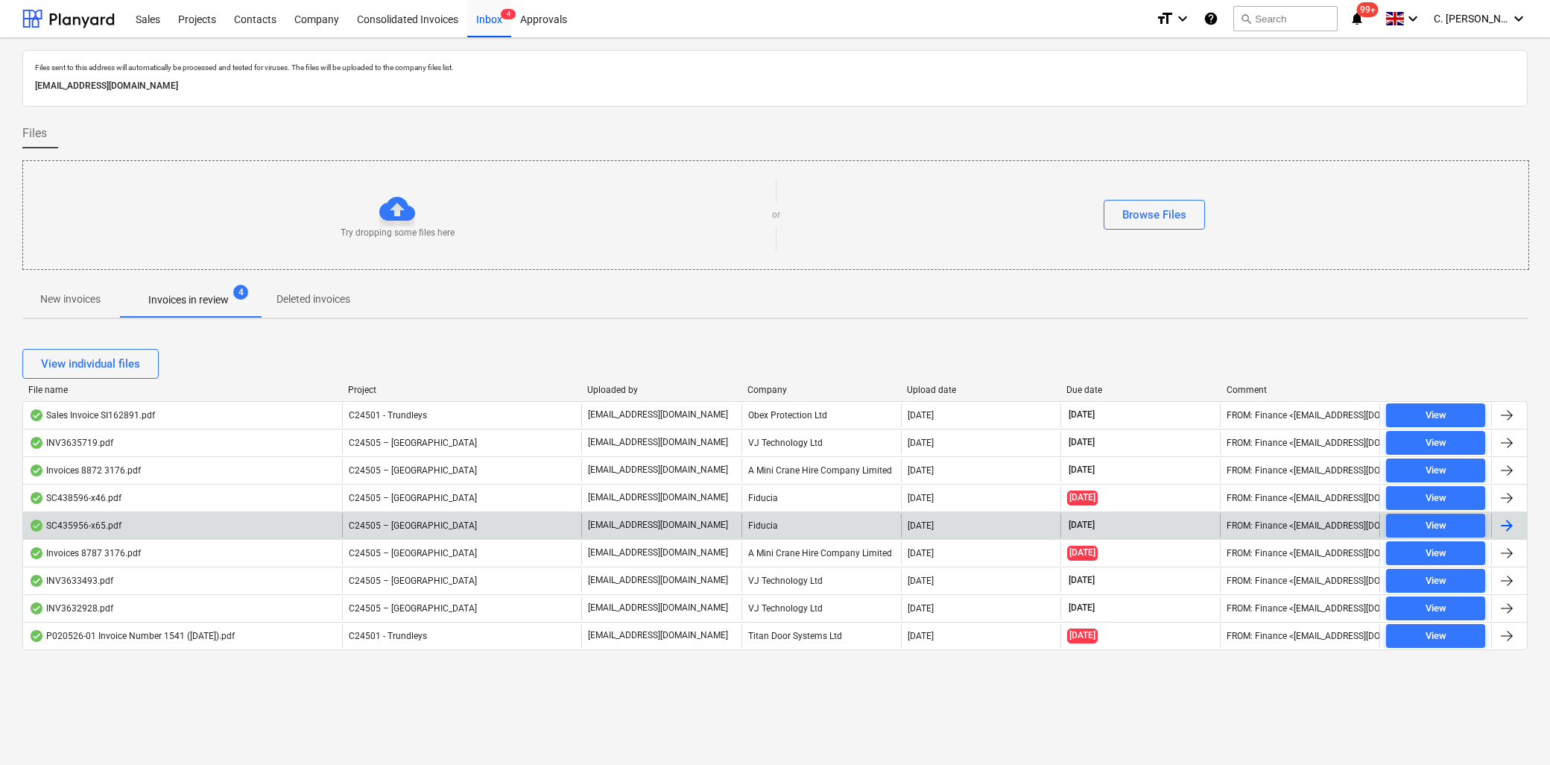
click at [755, 525] on div "Fiducia" at bounding box center [822, 526] width 160 height 24
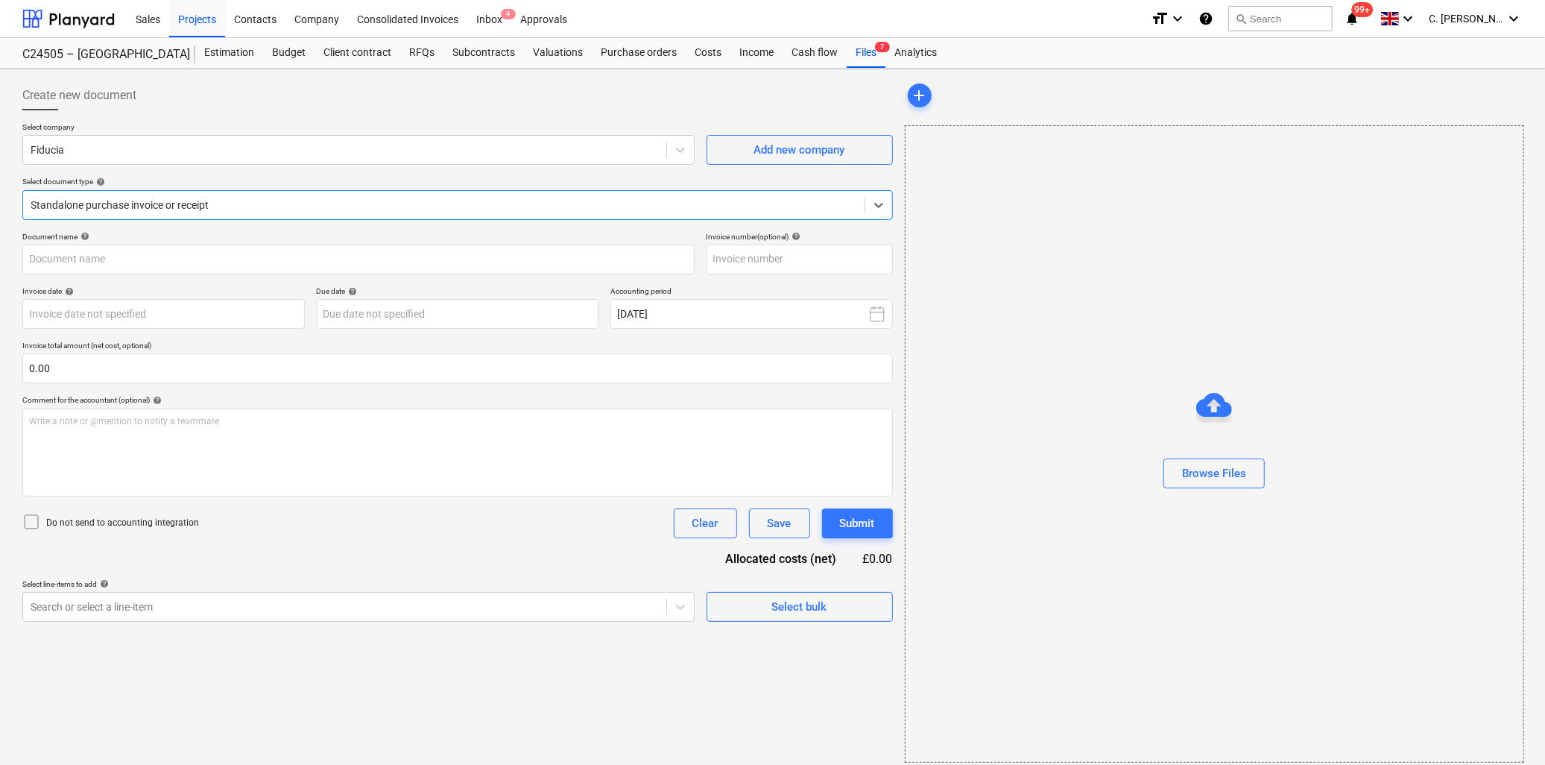
type input "25080962"
type input "[DATE]"
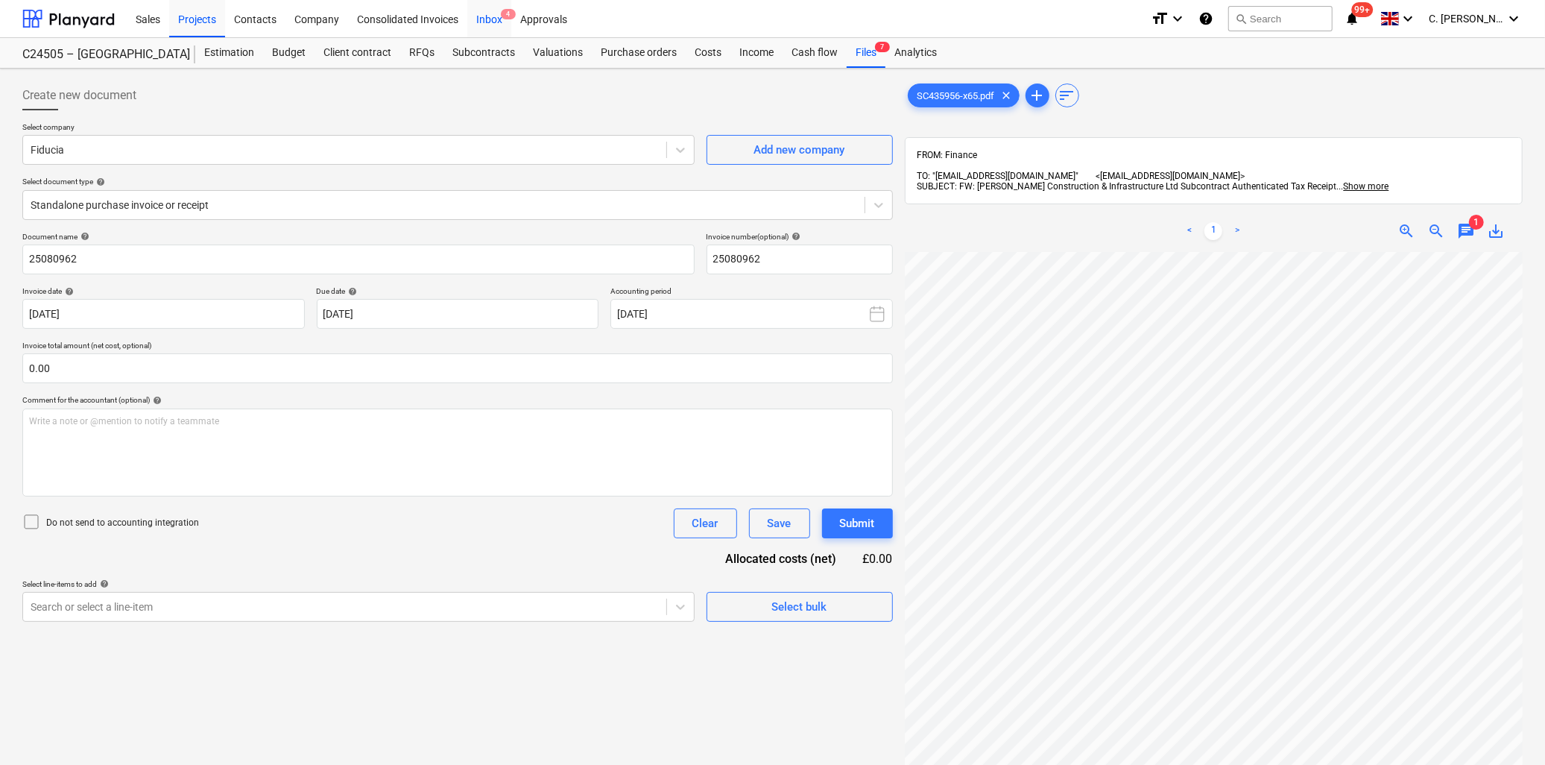
click at [493, 18] on div "Inbox 4" at bounding box center [489, 18] width 44 height 38
